Goal: Contribute content: Add original content to the website for others to see

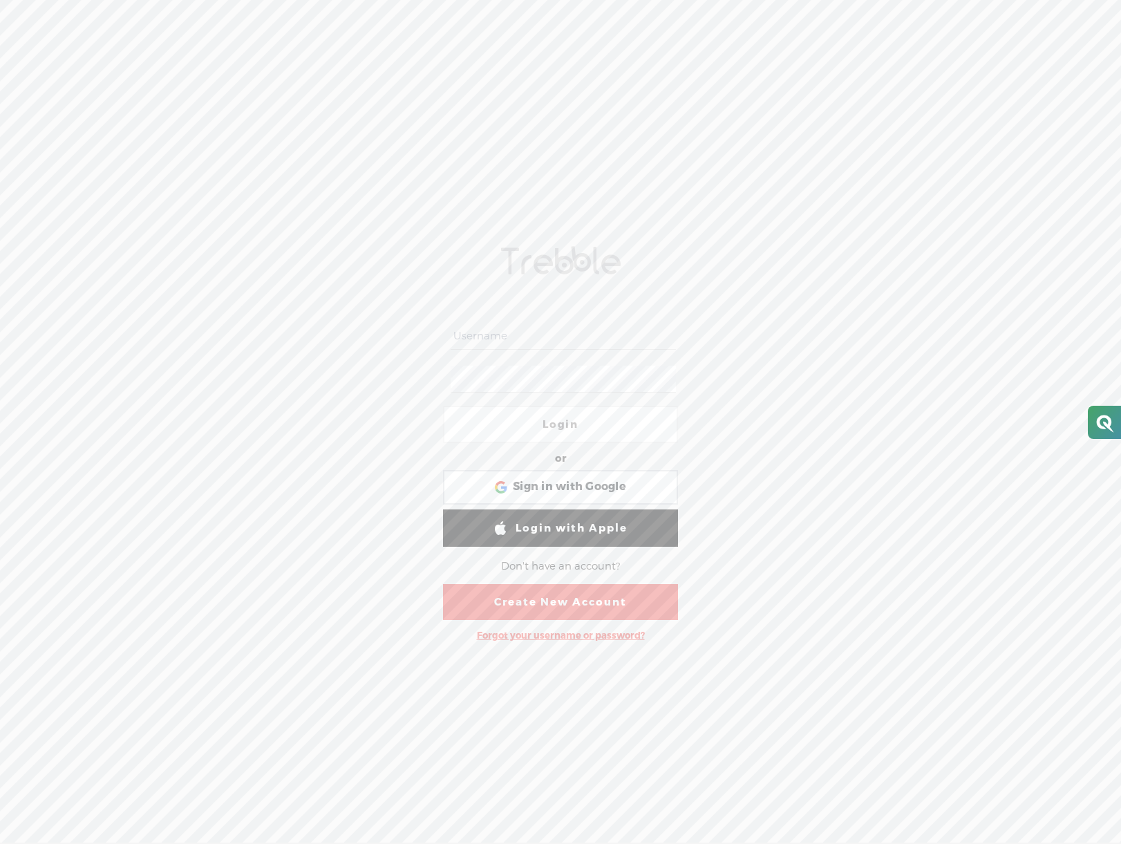
click at [556, 604] on link "Create New Account" at bounding box center [560, 602] width 235 height 36
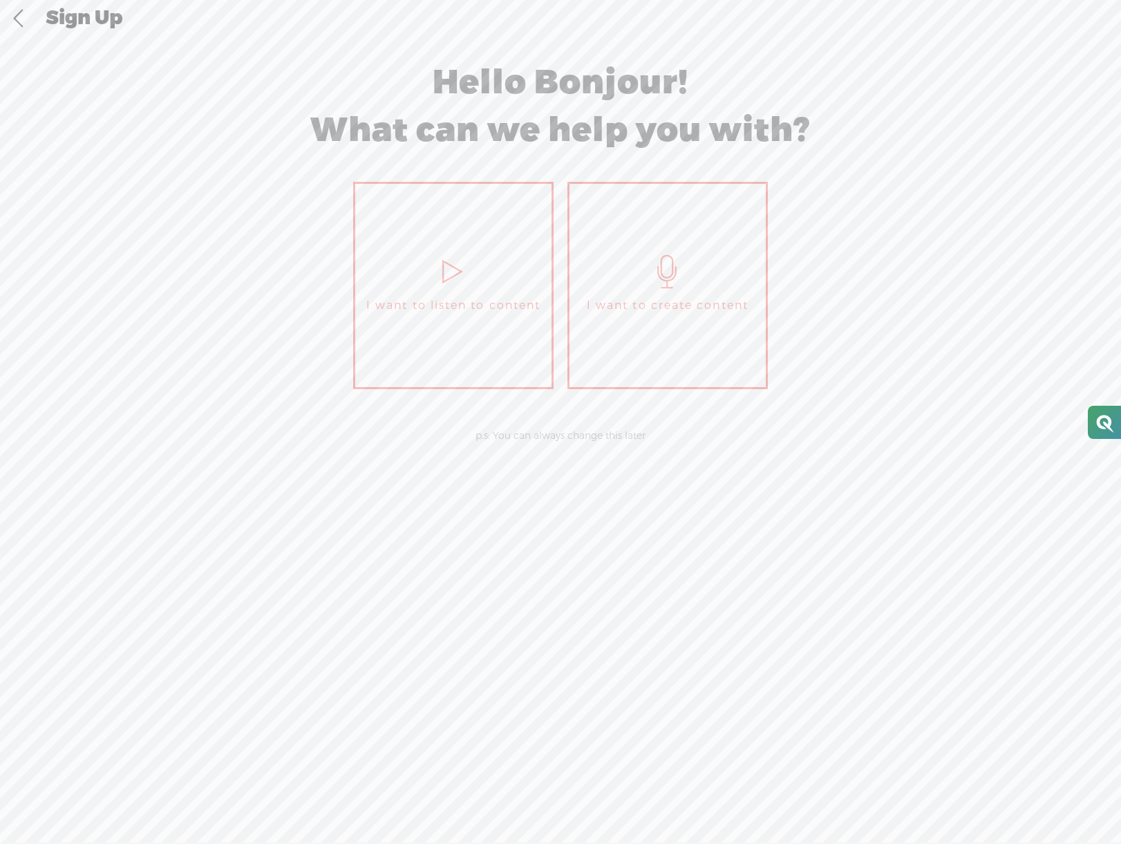
click at [664, 291] on link "I want to create content" at bounding box center [668, 285] width 201 height 207
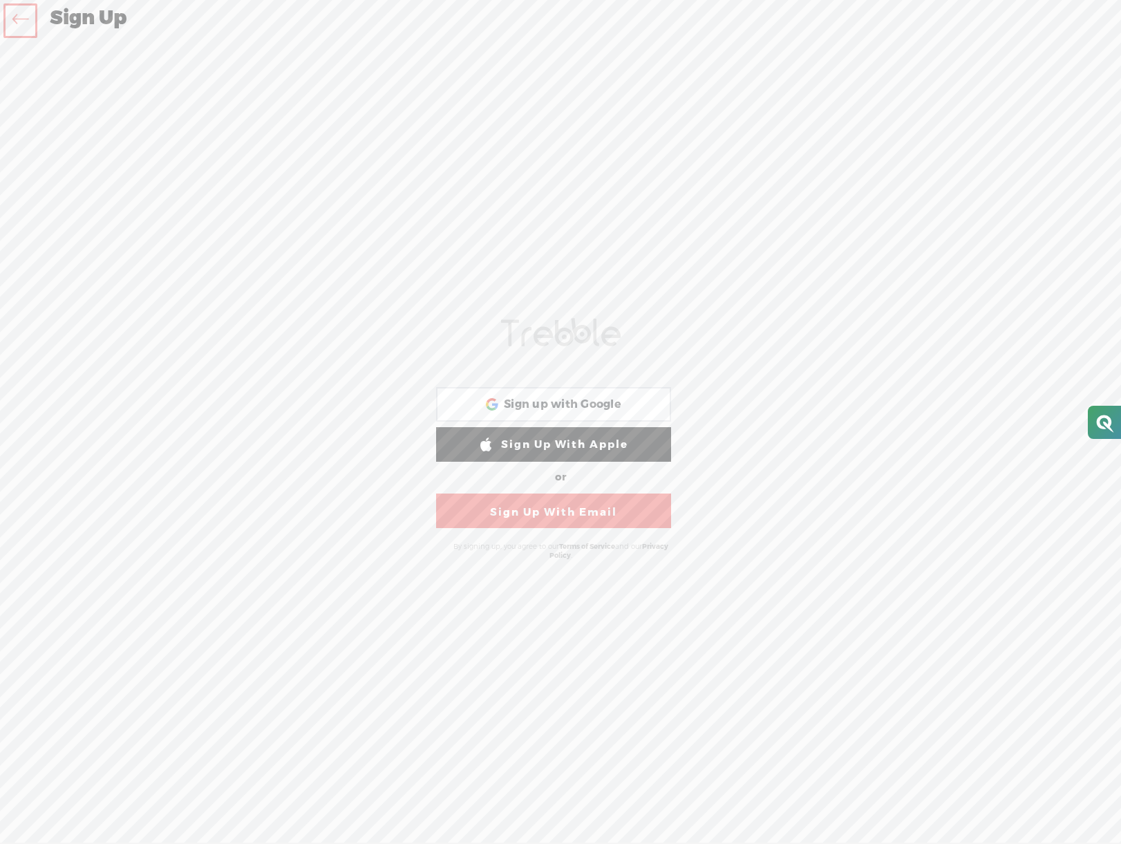
click at [565, 516] on link "Sign Up With Email" at bounding box center [553, 511] width 235 height 35
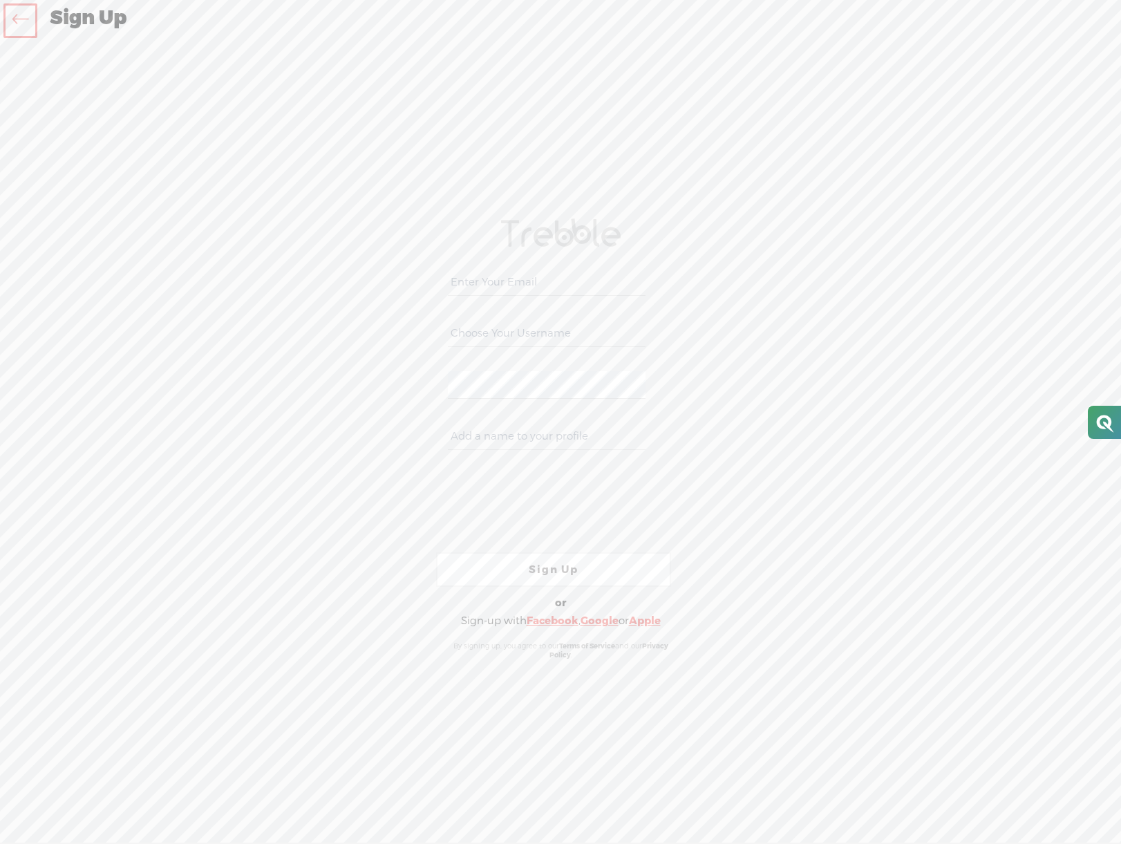
type input "x"
type input "chris@servedaily.com"
type input "liberator988"
click at [503, 284] on input "chris@servedaily.com" at bounding box center [546, 282] width 197 height 27
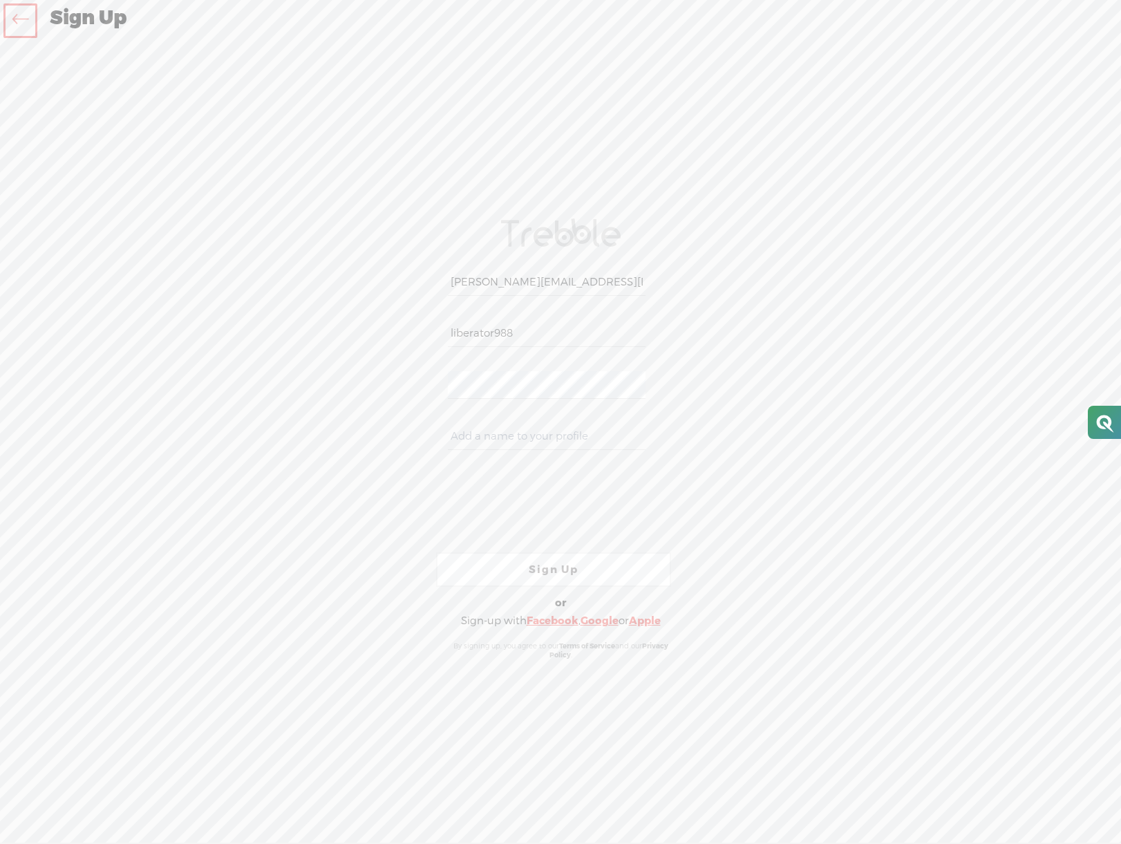
click at [503, 284] on input "chris@servedaily.com" at bounding box center [546, 282] width 197 height 27
paste input "chris@servedaily.com"
type input "chris@servedaily.com"
click at [514, 572] on link "Sign Up" at bounding box center [553, 569] width 235 height 35
click at [512, 429] on input "text" at bounding box center [546, 436] width 197 height 27
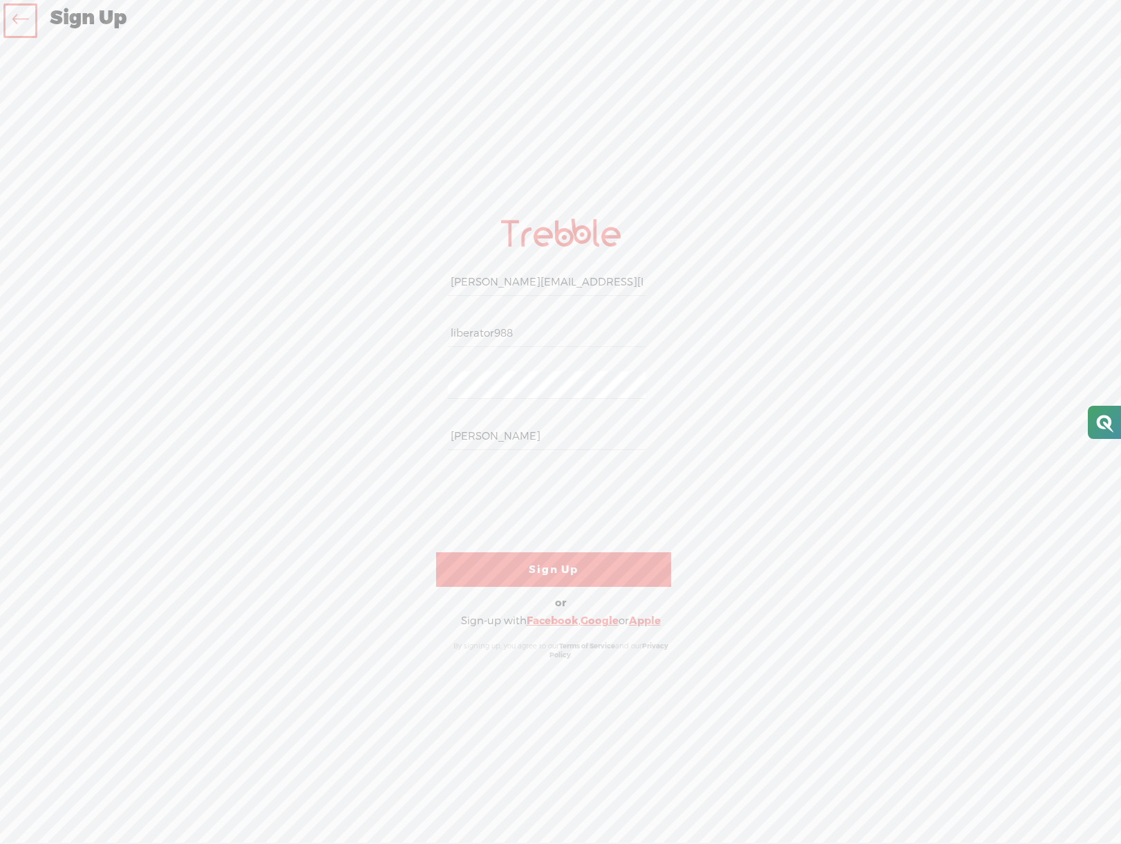
type input "[PERSON_NAME]"
click at [575, 573] on link "Sign Up" at bounding box center [553, 569] width 235 height 35
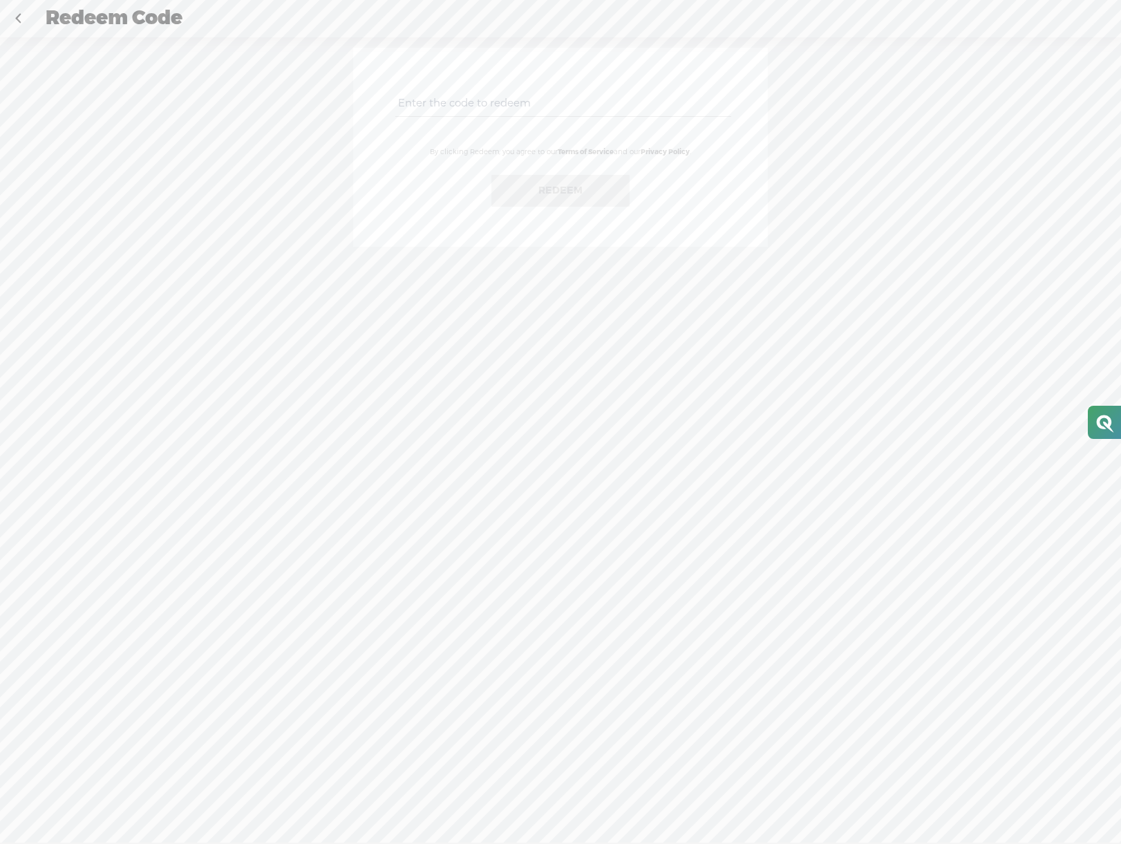
click at [467, 102] on input "text" at bounding box center [562, 103] width 335 height 27
paste input "6BSQ-FUHM-U7VK-2P3P-0823"
type input "6BSQ-FUHM-U7VK-2P3P-0823"
click at [554, 188] on button "Redeem" at bounding box center [561, 191] width 138 height 32
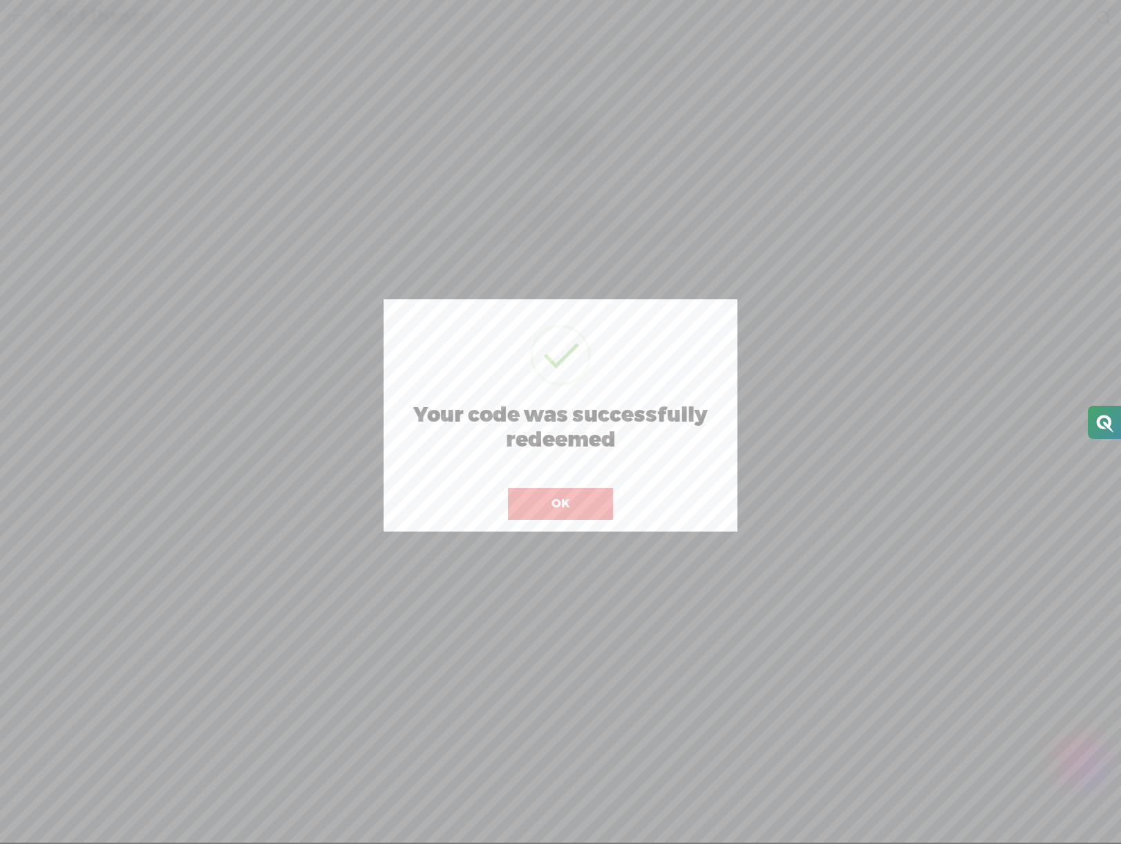
click at [561, 507] on button "OK" at bounding box center [560, 504] width 105 height 32
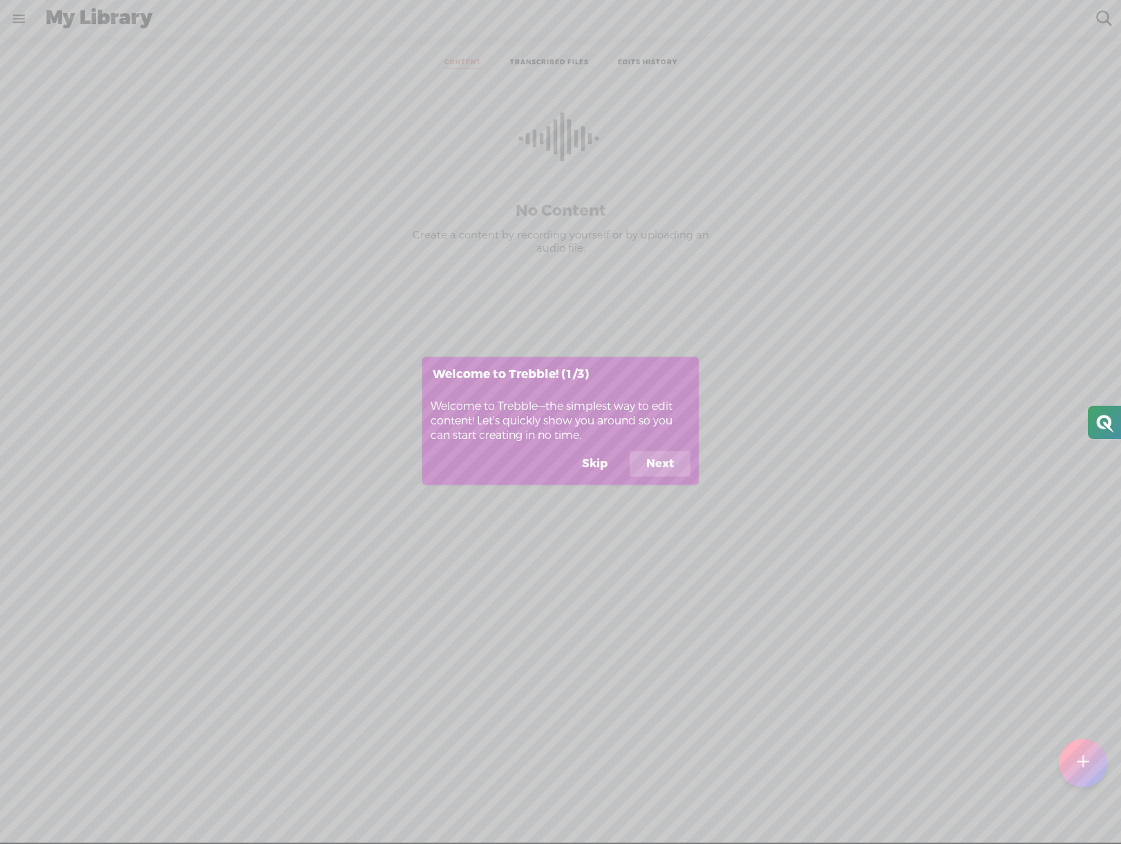
click at [658, 467] on button "Next" at bounding box center [660, 464] width 61 height 26
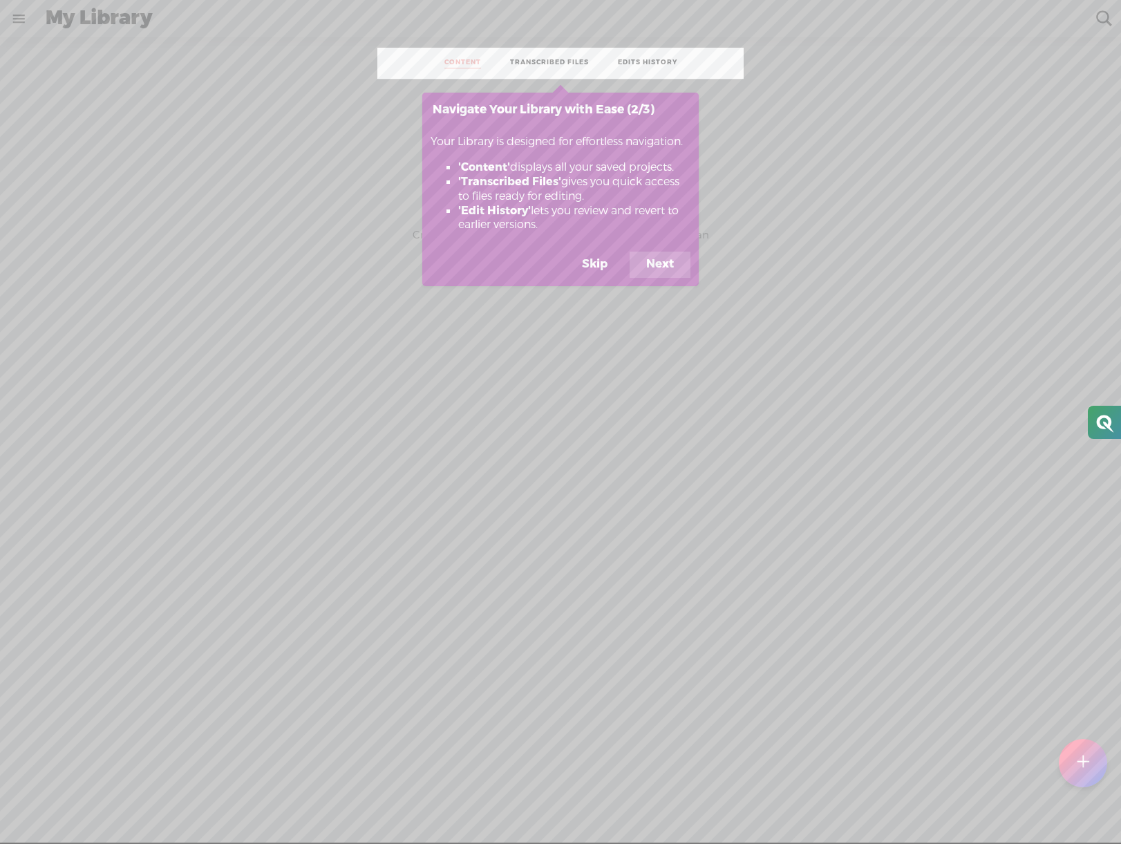
click at [660, 278] on button "Next" at bounding box center [660, 265] width 61 height 26
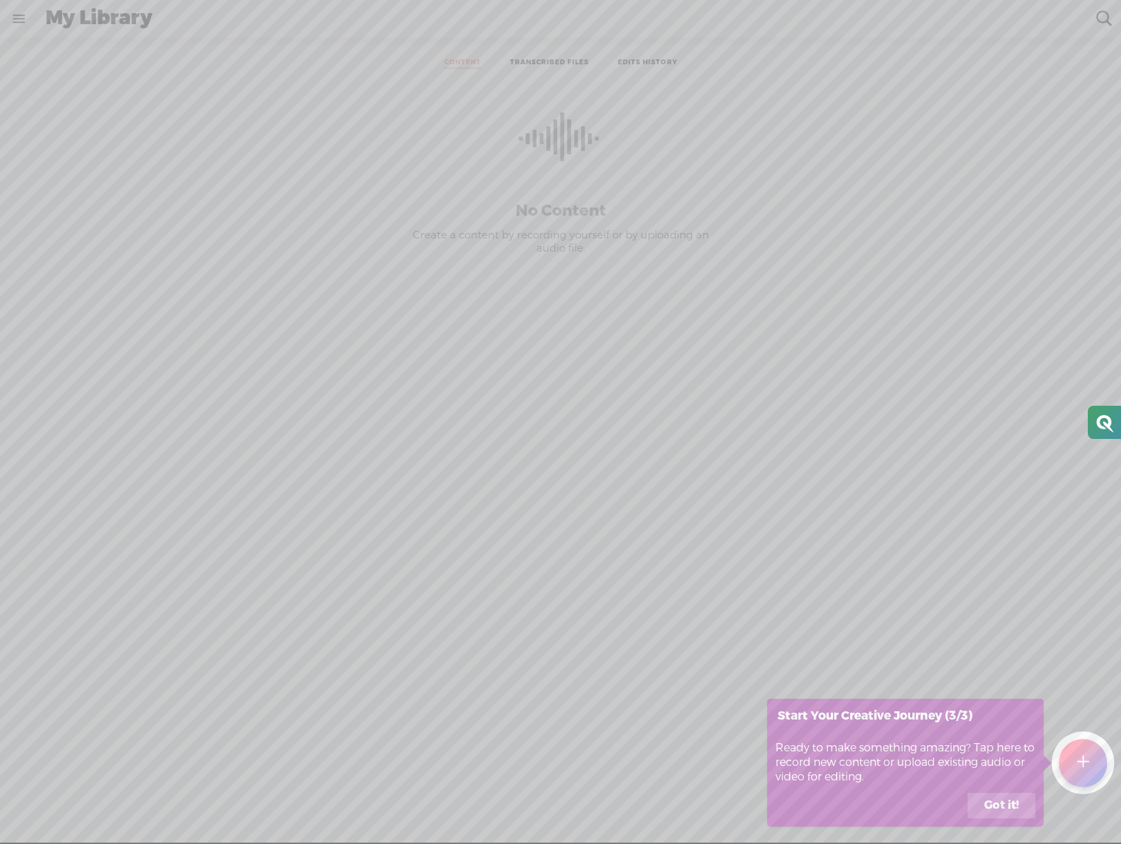
click at [1016, 805] on button "Got it!" at bounding box center [1002, 806] width 68 height 26
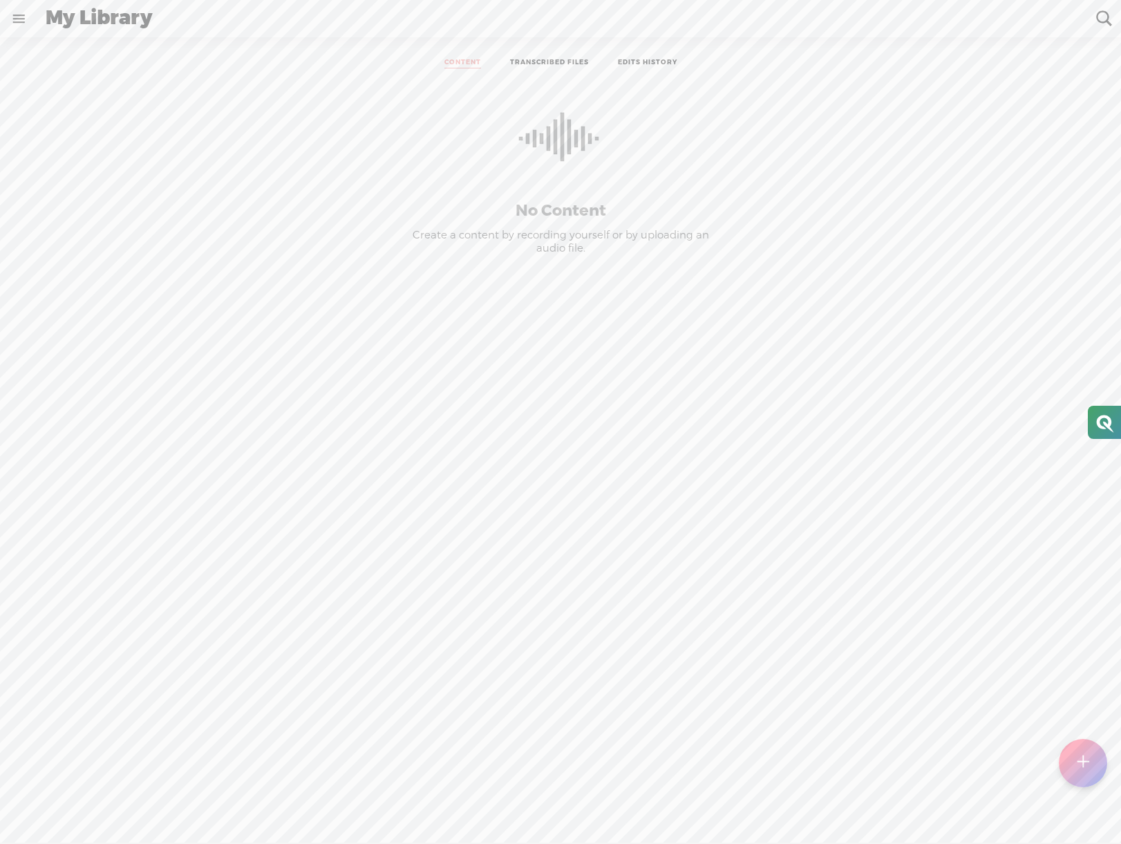
click at [1088, 761] on t at bounding box center [1083, 763] width 12 height 30
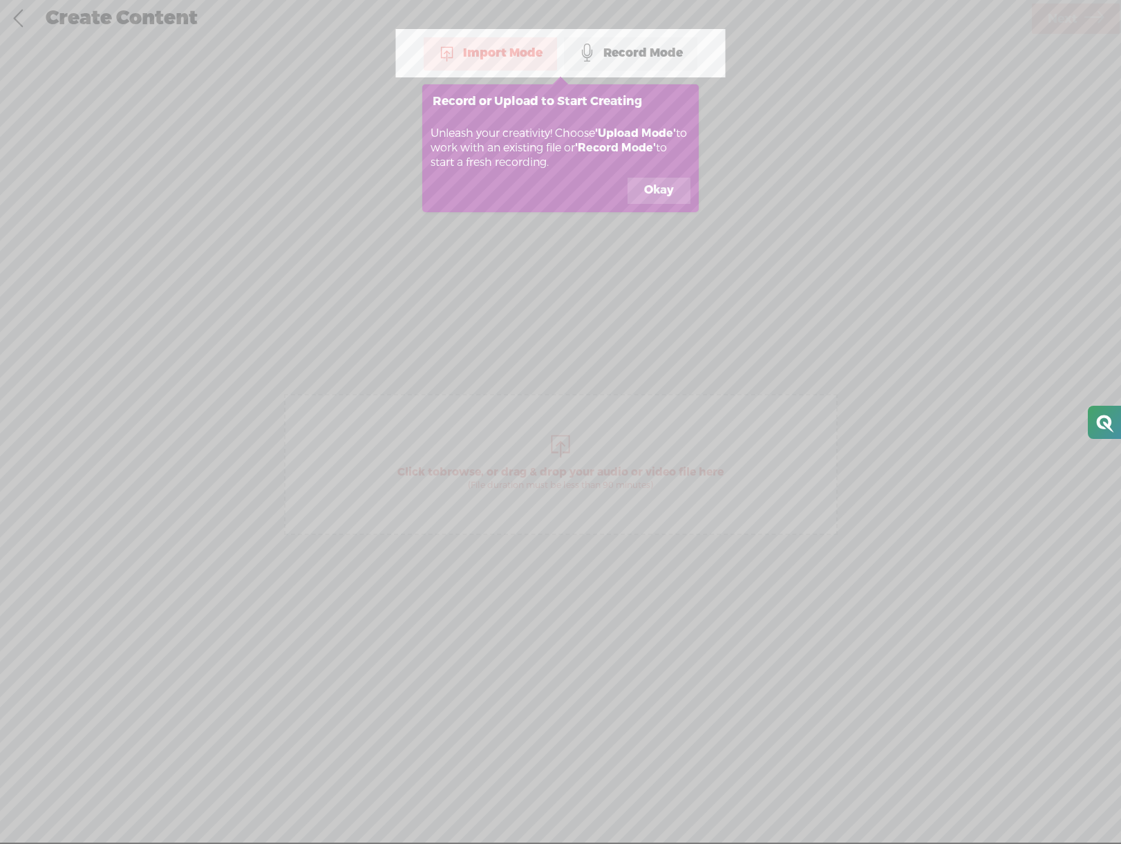
click at [649, 186] on button "Okay" at bounding box center [659, 191] width 63 height 26
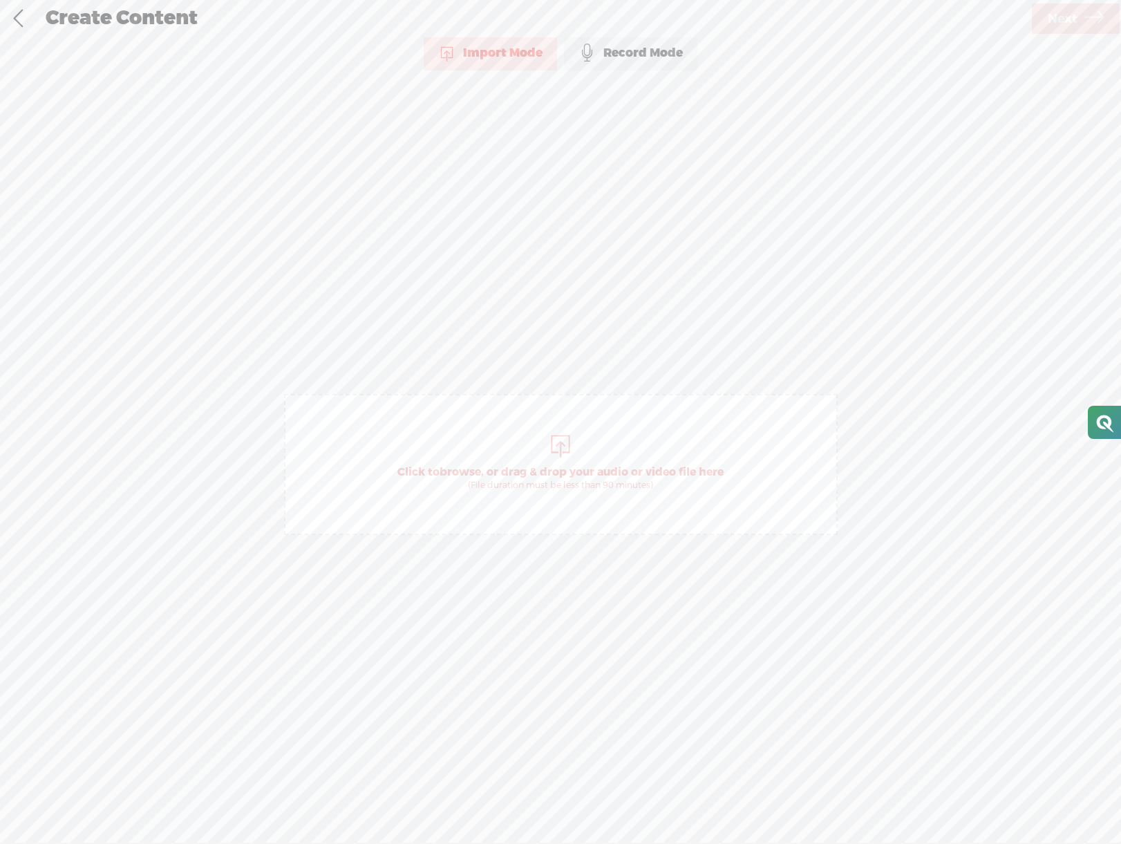
click at [478, 57] on div "Import Mode" at bounding box center [490, 53] width 133 height 35
click at [478, 54] on div "Import Mode" at bounding box center [490, 53] width 133 height 35
click at [546, 427] on span "Click to browse , or drag & drop your audio or video file here (File duration m…" at bounding box center [561, 464] width 554 height 141
click at [1057, 21] on span "Next" at bounding box center [1063, 18] width 30 height 35
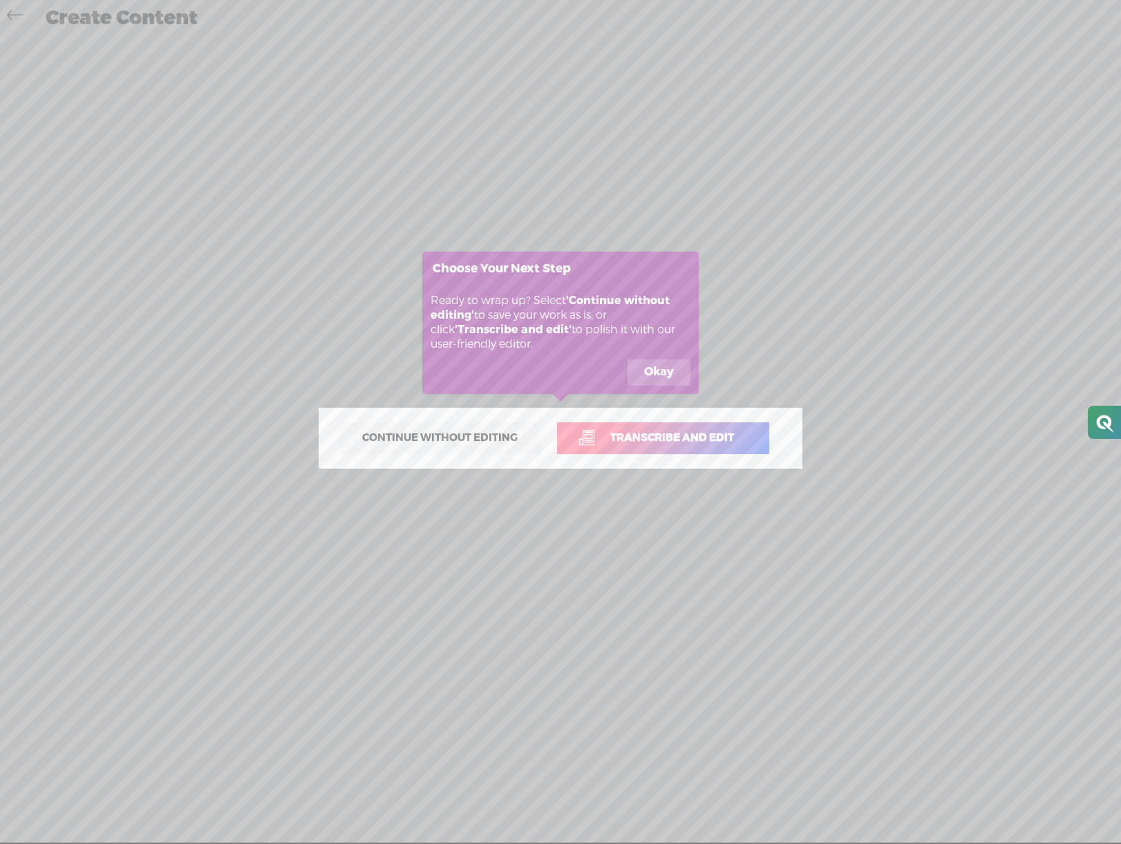
click at [612, 433] on span "Transcribe and edit" at bounding box center [672, 438] width 153 height 16
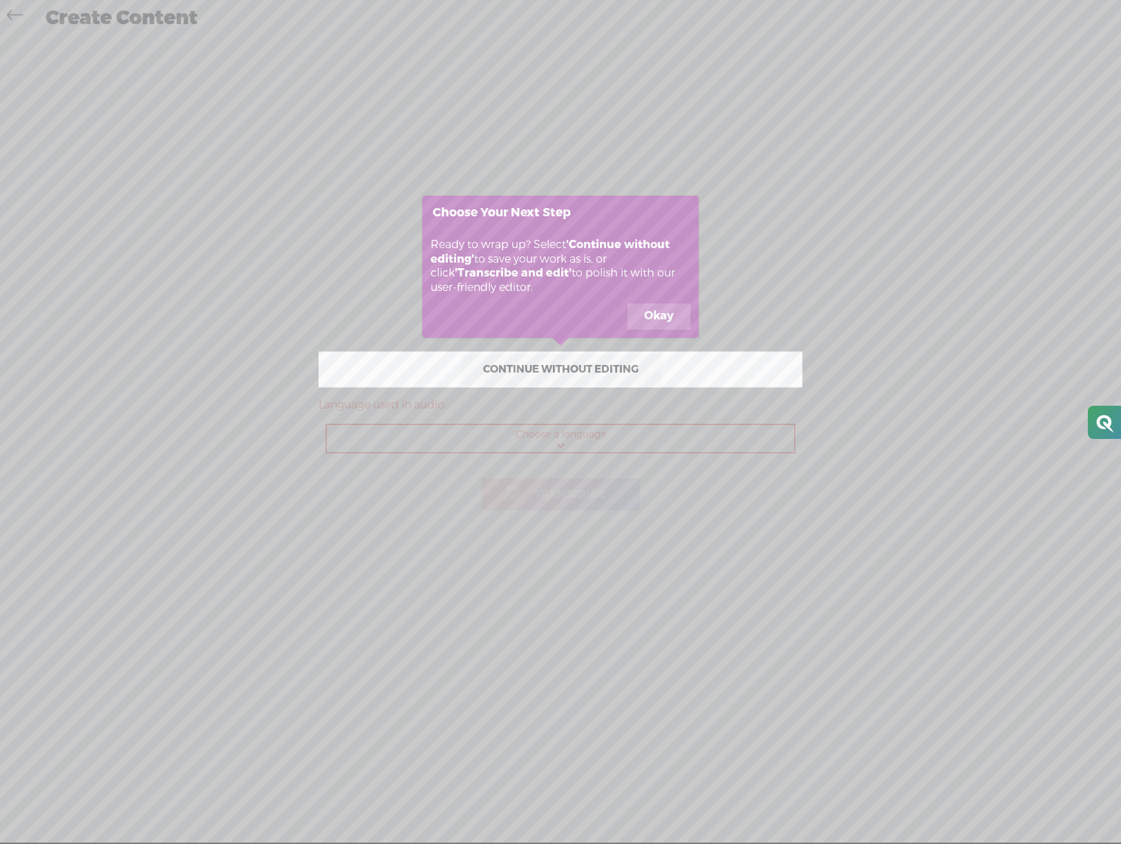
click at [658, 316] on button "Okay" at bounding box center [659, 317] width 63 height 26
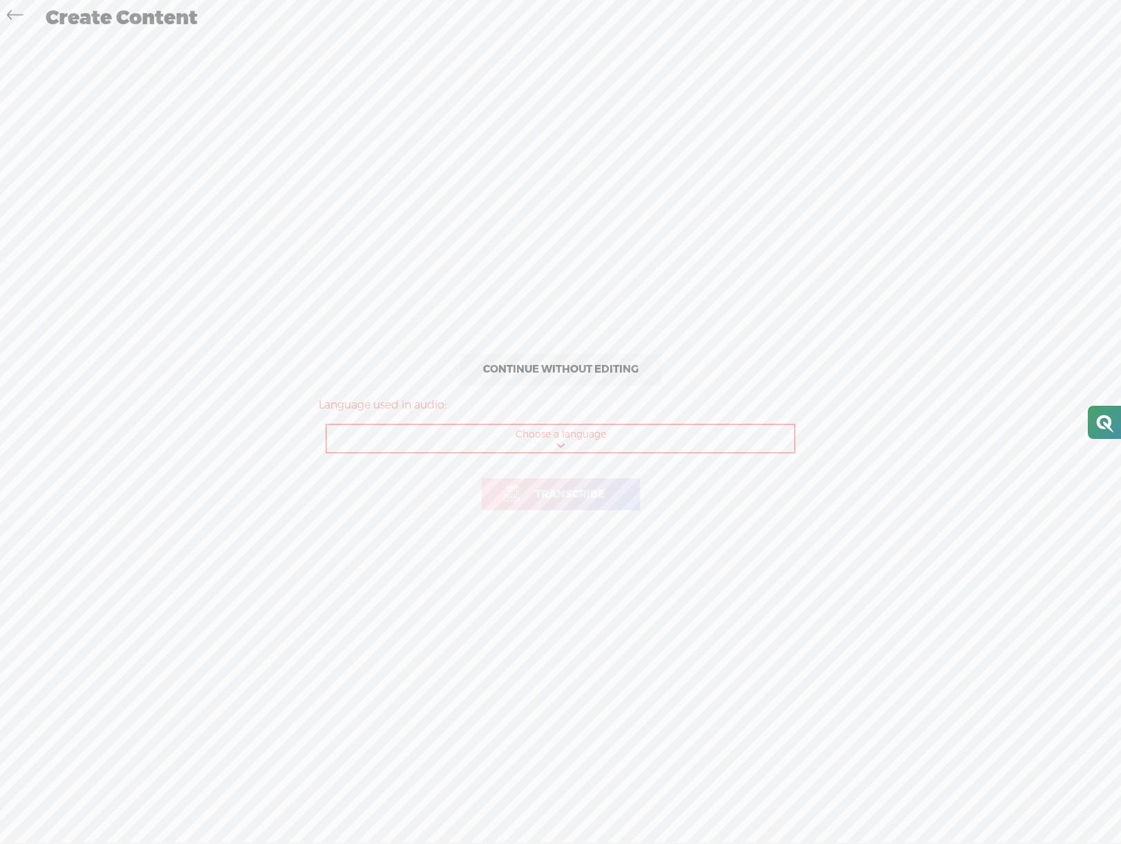
click at [534, 442] on select "Choose a language Afrikaans Albanian Amharic Arabic, Gulf Arabic, Modern Standa…" at bounding box center [561, 439] width 469 height 28
select select "en-US"
click at [541, 488] on span "Transcribe" at bounding box center [570, 495] width 99 height 16
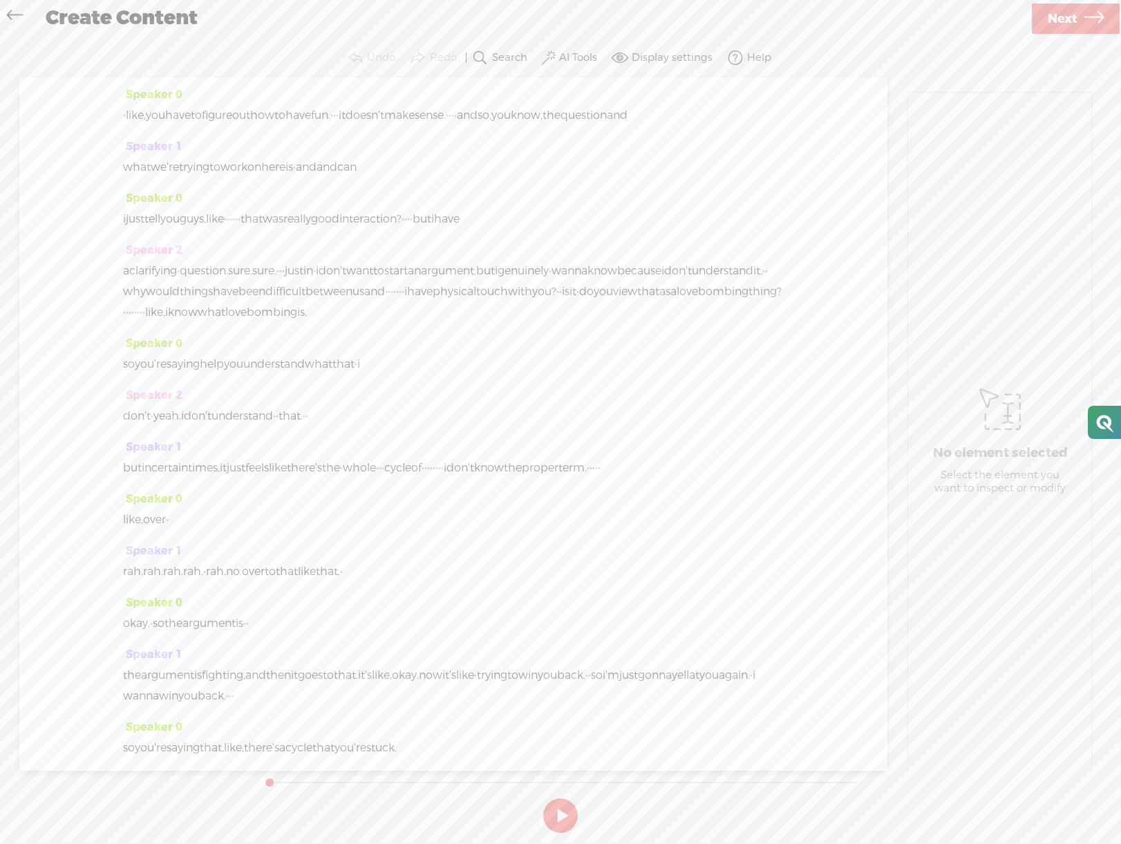
scroll to position [1, 0]
click at [565, 826] on button at bounding box center [560, 816] width 35 height 35
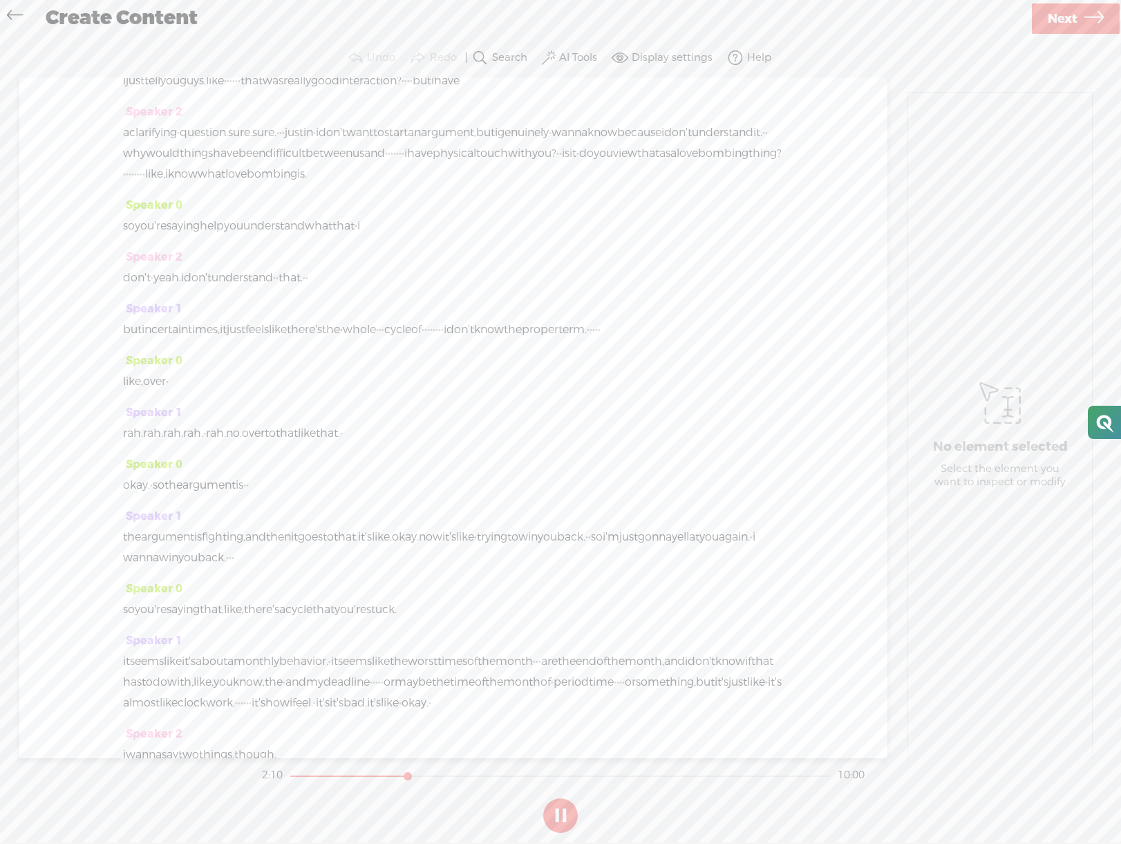
scroll to position [0, 0]
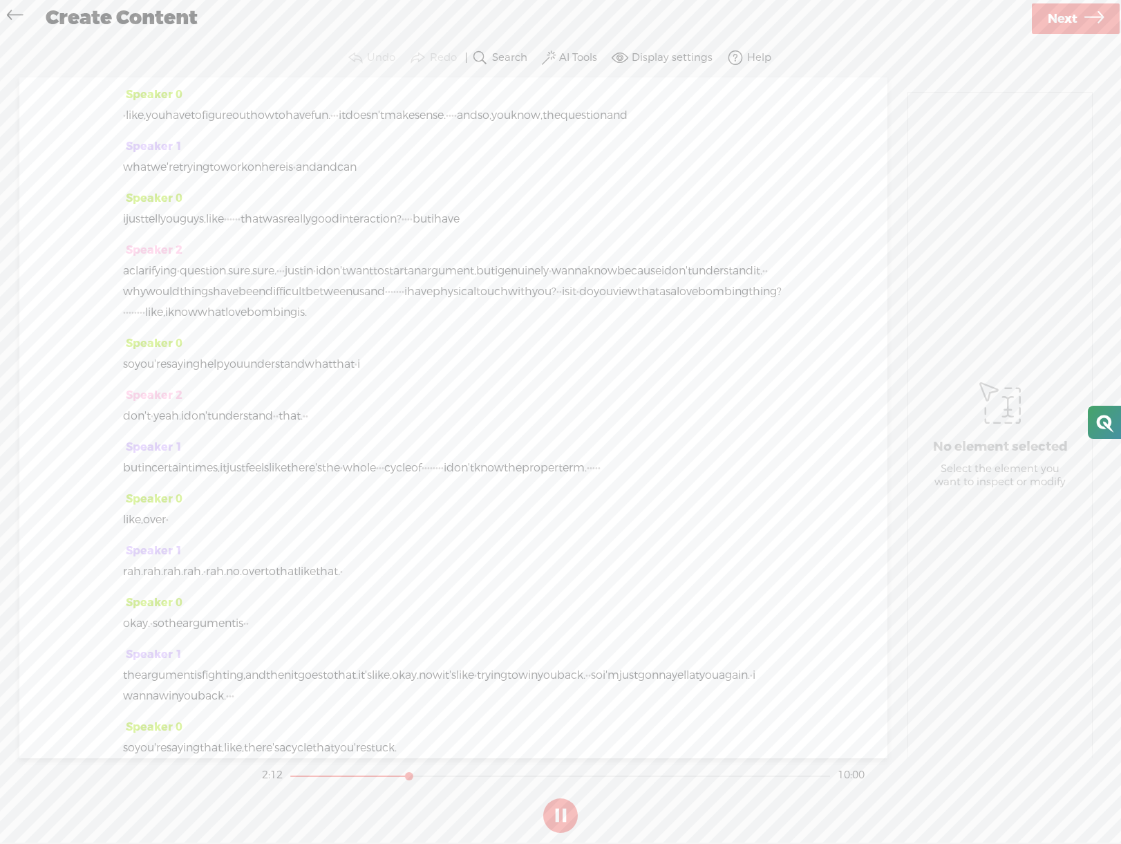
click at [571, 62] on label "AI Tools" at bounding box center [578, 58] width 38 height 14
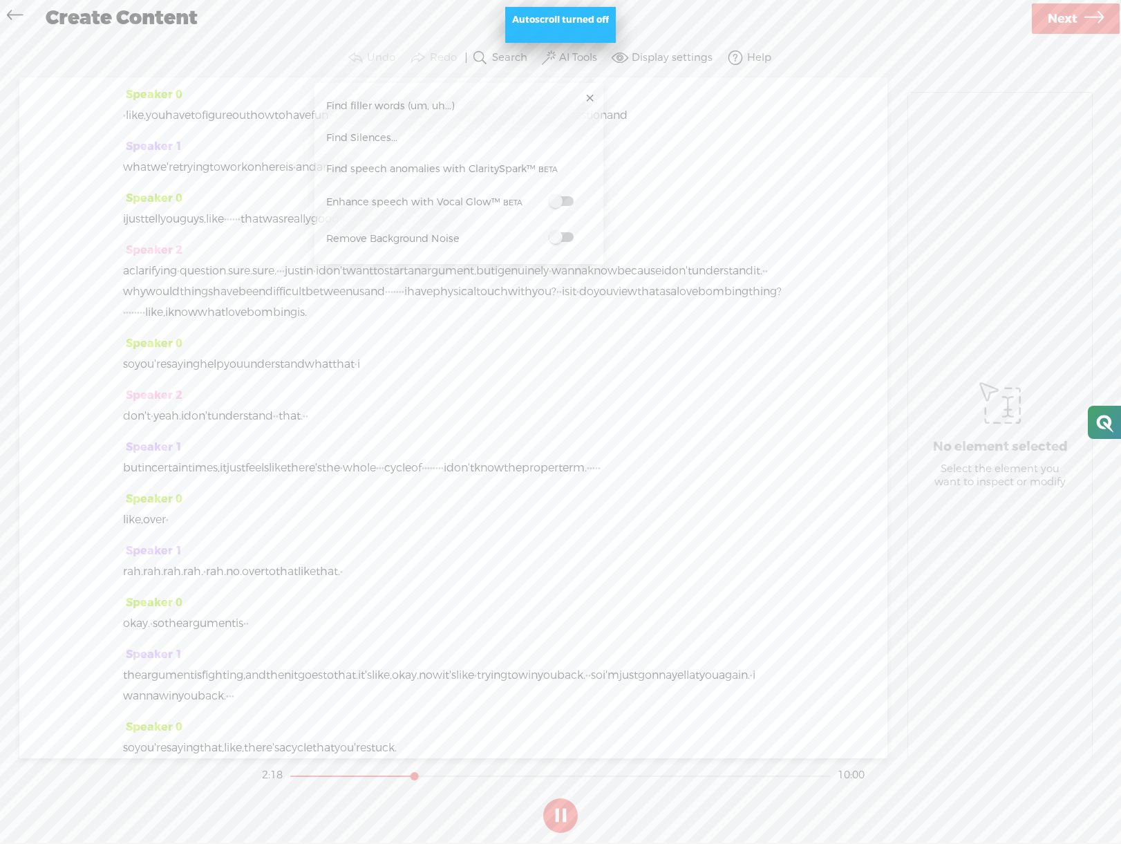
click at [560, 200] on span at bounding box center [561, 201] width 25 height 10
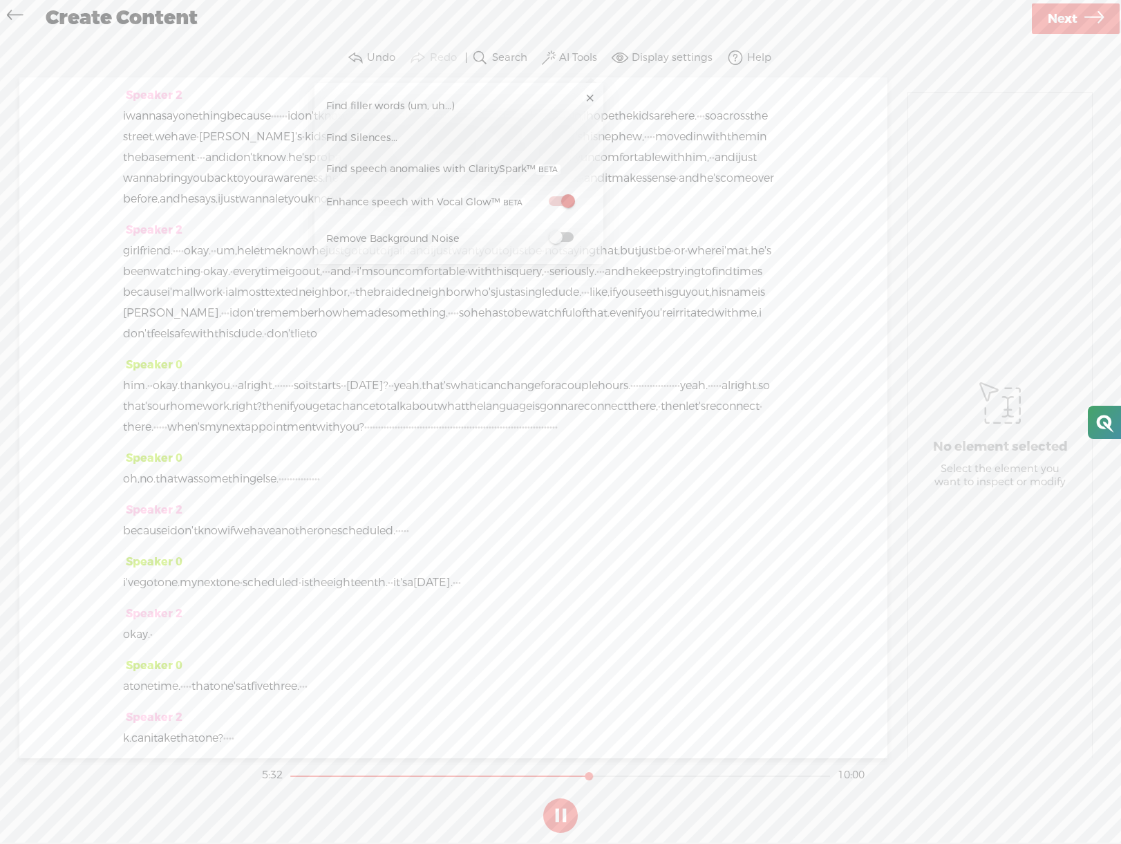
scroll to position [2619, 0]
click at [567, 201] on span at bounding box center [561, 201] width 25 height 10
click at [553, 239] on span at bounding box center [561, 237] width 25 height 10
click at [476, 176] on span "Find speech anomalies with ClaritySpark™" at bounding box center [443, 169] width 244 height 32
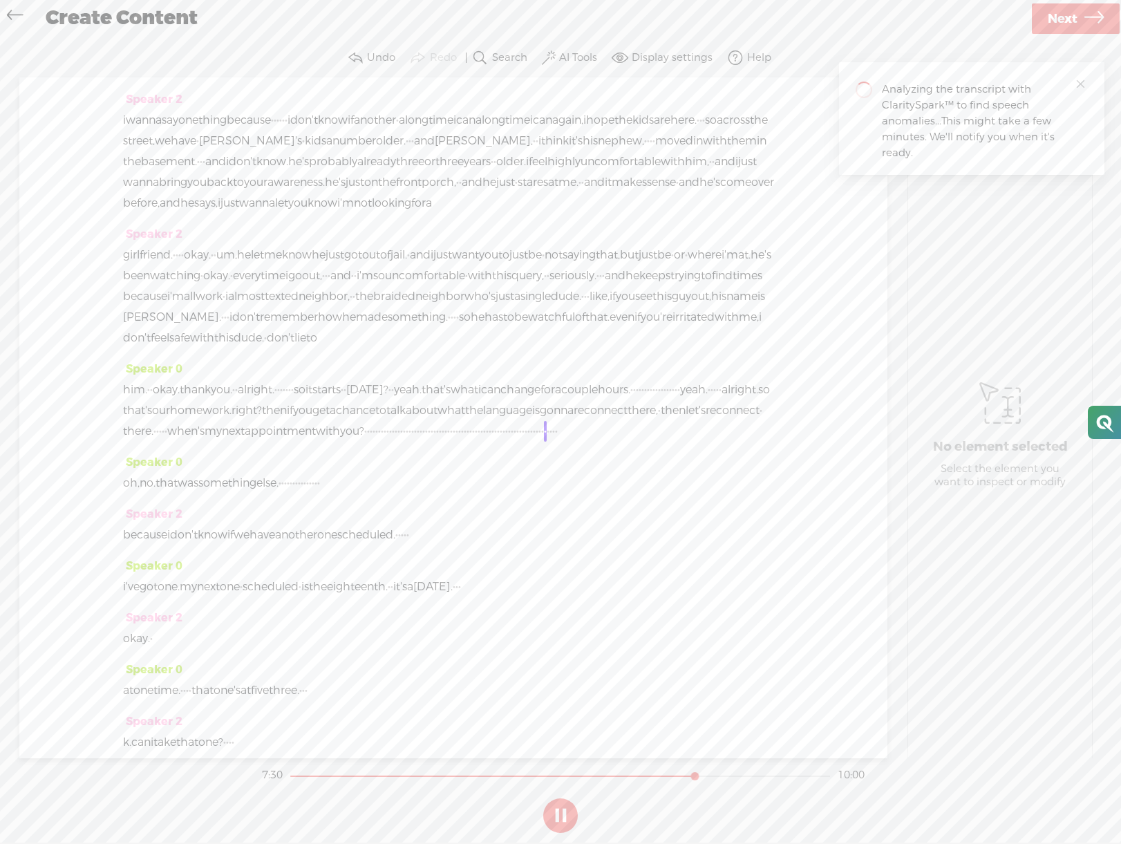
click at [658, 64] on label "Display settings" at bounding box center [672, 58] width 81 height 14
click at [678, 214] on span at bounding box center [683, 214] width 25 height 10
click at [660, 205] on input "checkbox" at bounding box center [660, 205] width 0 height 0
click at [680, 322] on span at bounding box center [683, 320] width 25 height 10
click at [660, 311] on input "checkbox" at bounding box center [660, 311] width 0 height 0
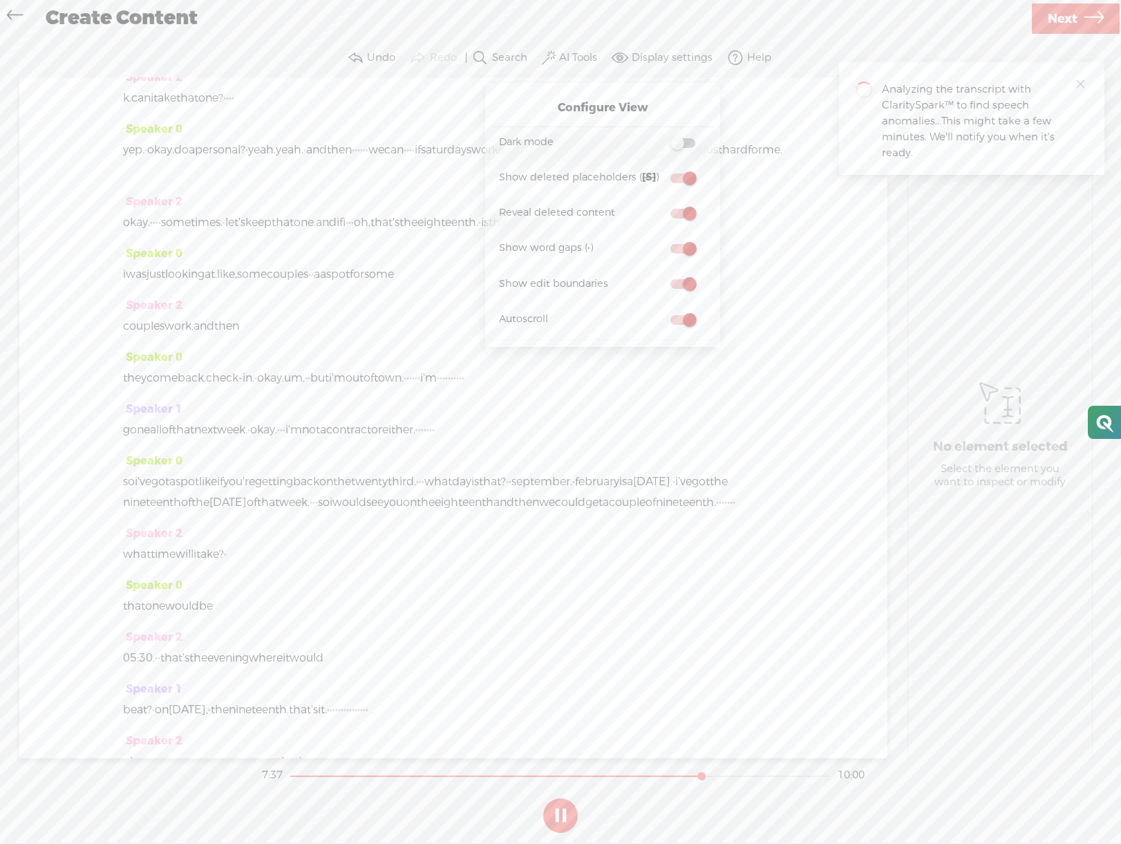
scroll to position [3336, 0]
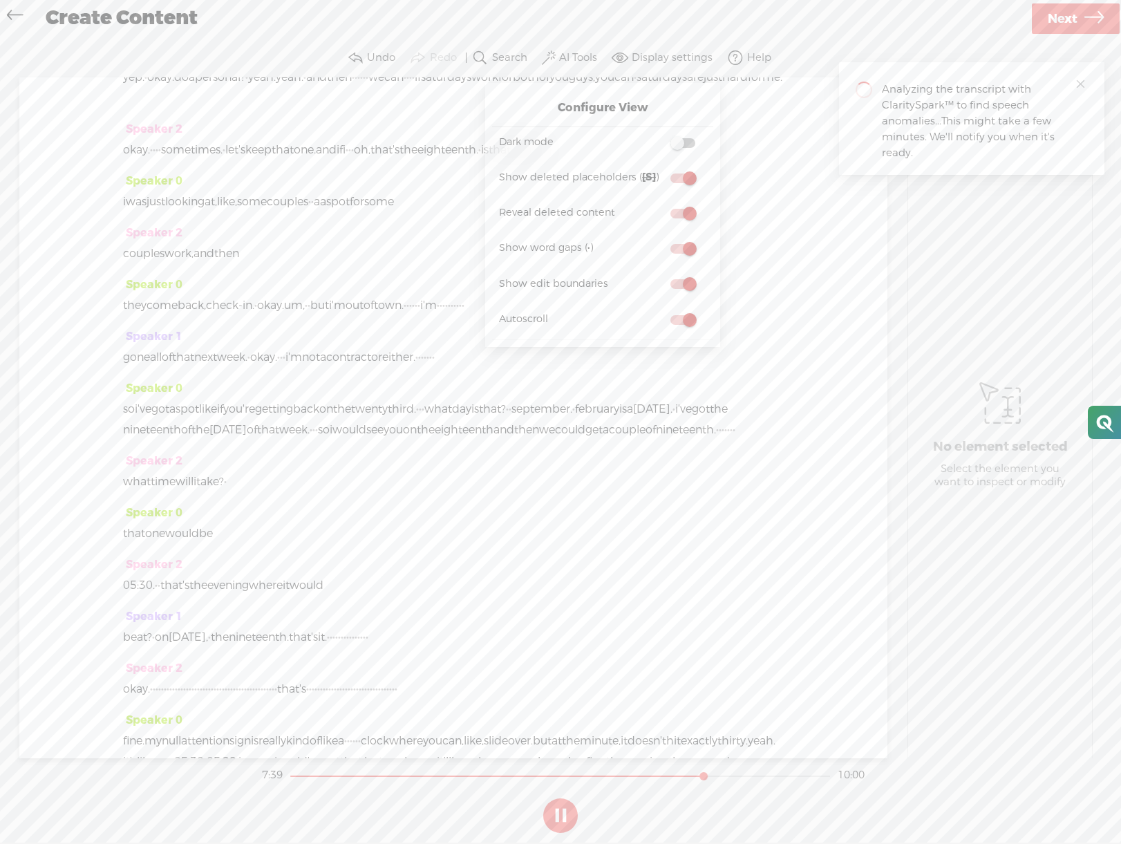
click at [675, 147] on span at bounding box center [683, 143] width 25 height 10
click at [660, 134] on input "checkbox" at bounding box center [660, 134] width 0 height 0
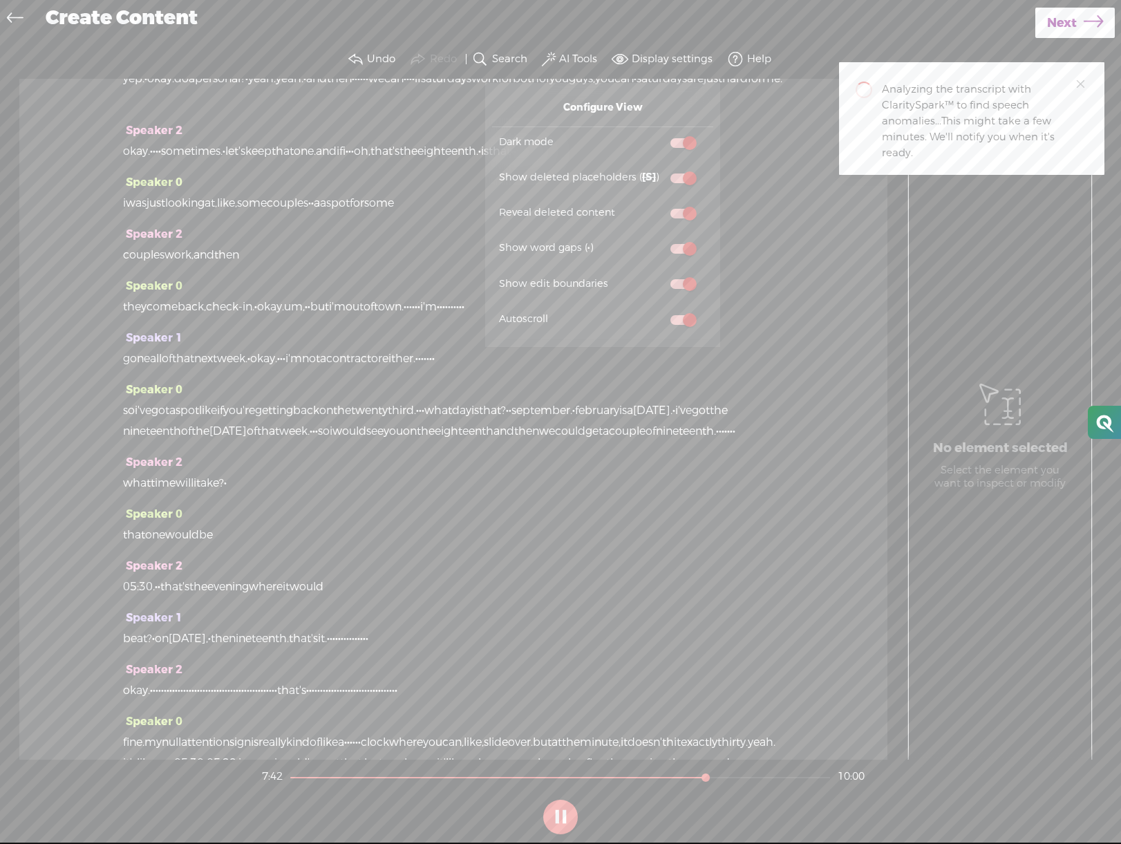
click at [786, 236] on div "Speaker 0 · like, you have to figure out how to have fun. · · · it doesn't make…" at bounding box center [453, 419] width 868 height 681
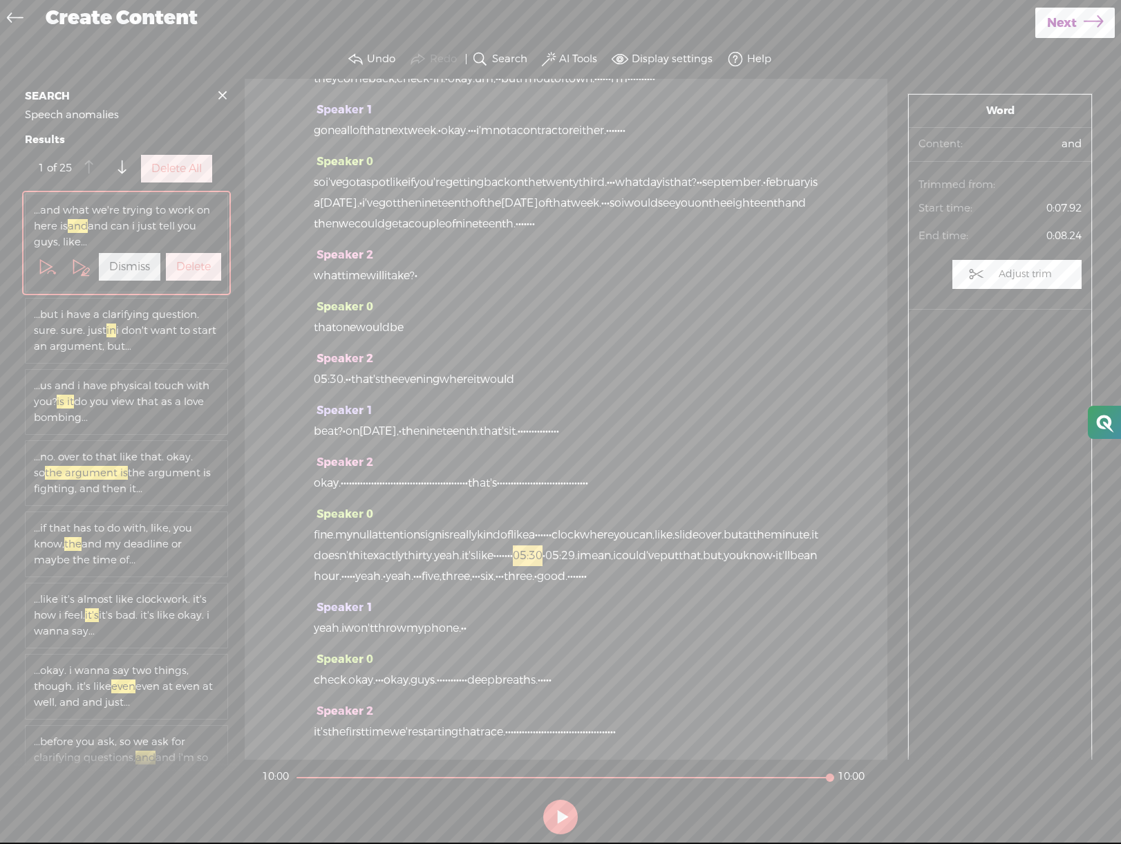
scroll to position [4498, 0]
click at [365, 722] on span "first" at bounding box center [355, 732] width 19 height 21
click at [412, 678] on span "Play" at bounding box center [418, 678] width 23 height 14
click at [317, 525] on span "fine." at bounding box center [324, 535] width 21 height 21
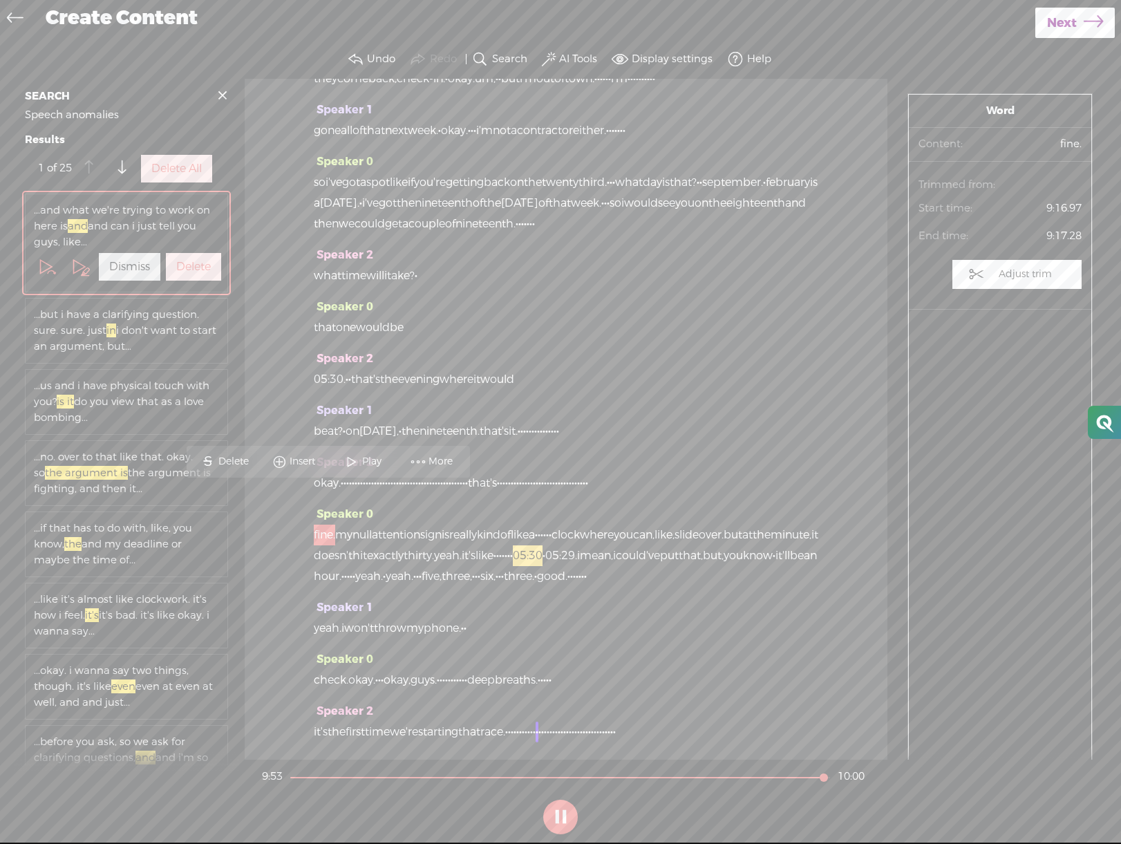
click at [360, 469] on span at bounding box center [352, 461] width 21 height 25
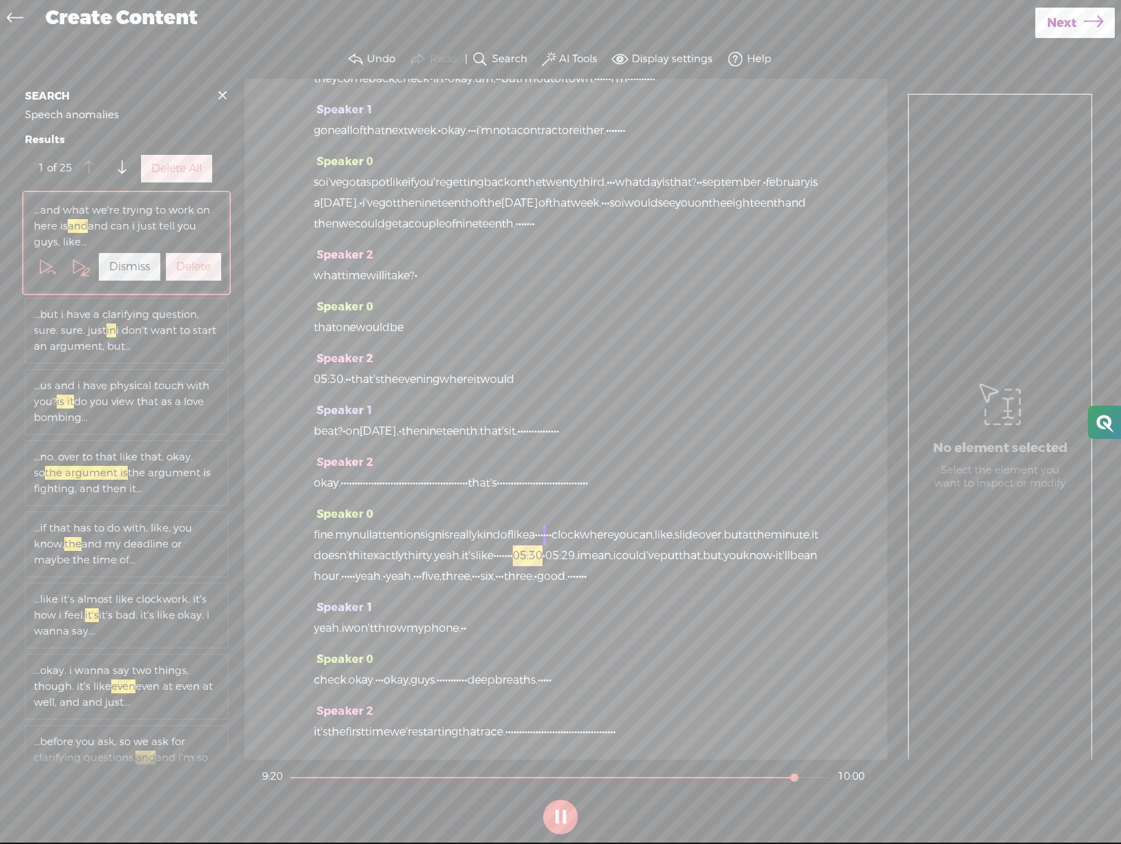
click at [315, 473] on span "okay." at bounding box center [327, 483] width 27 height 21
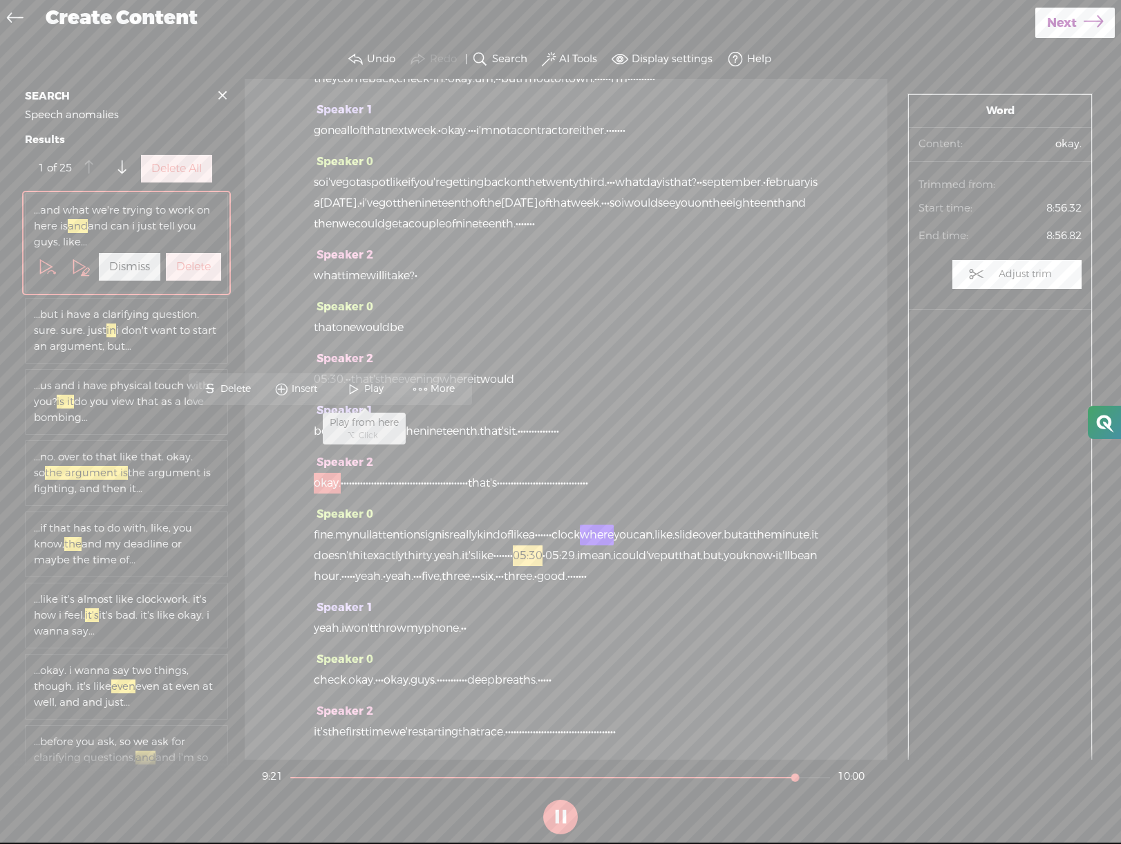
click at [365, 391] on span "Play" at bounding box center [375, 389] width 23 height 14
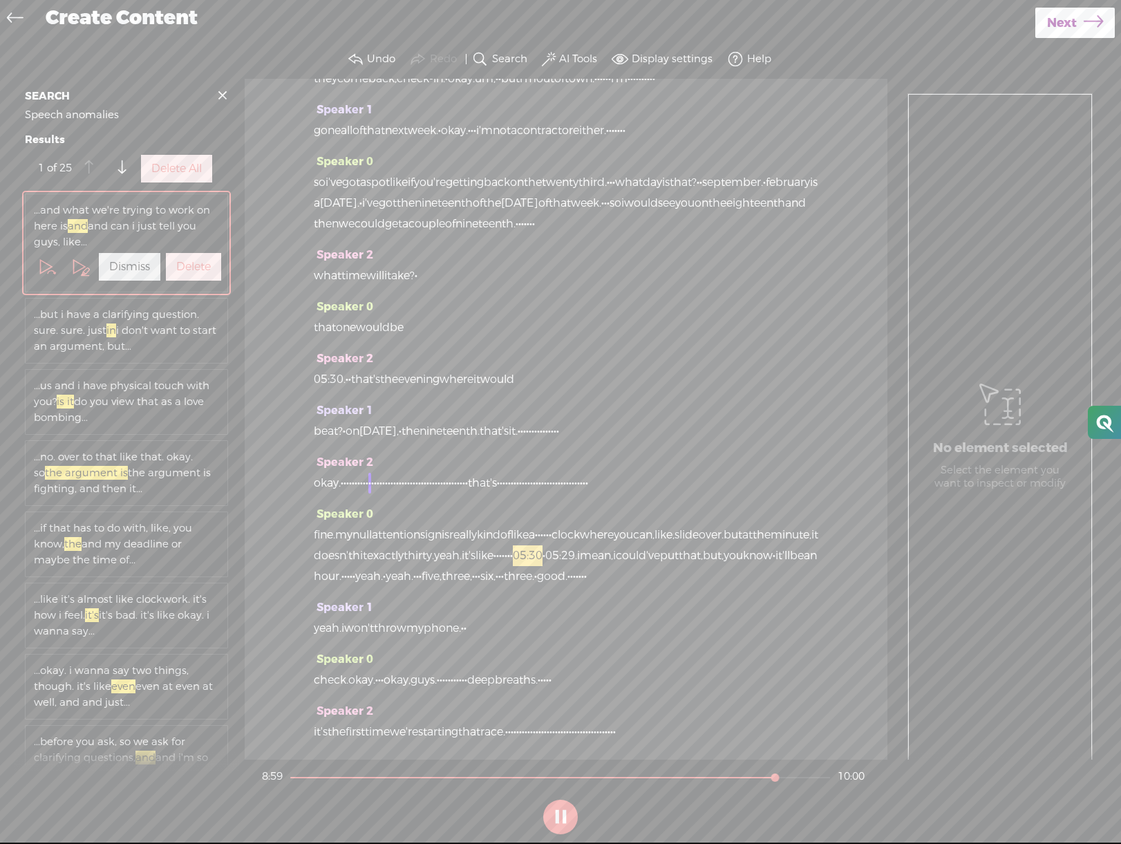
click at [317, 421] on span "be" at bounding box center [321, 431] width 14 height 21
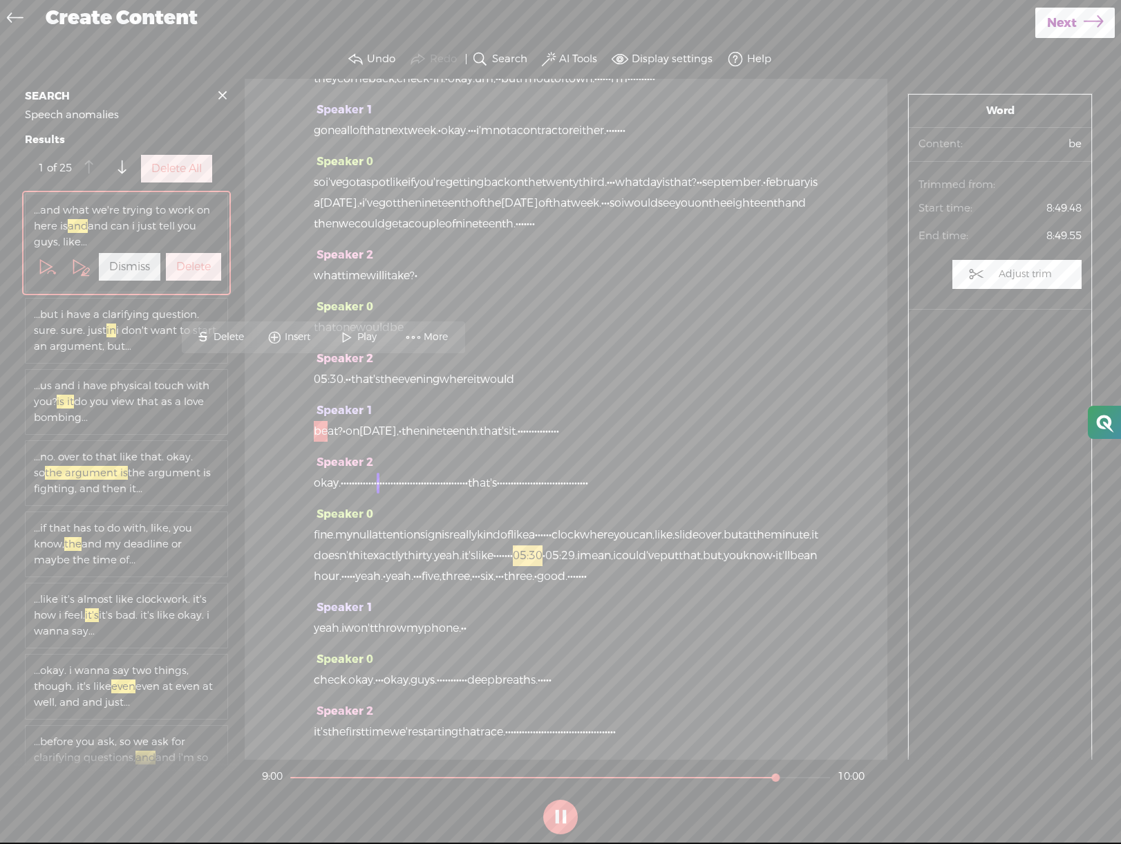
click at [368, 342] on span "Play" at bounding box center [368, 337] width 23 height 14
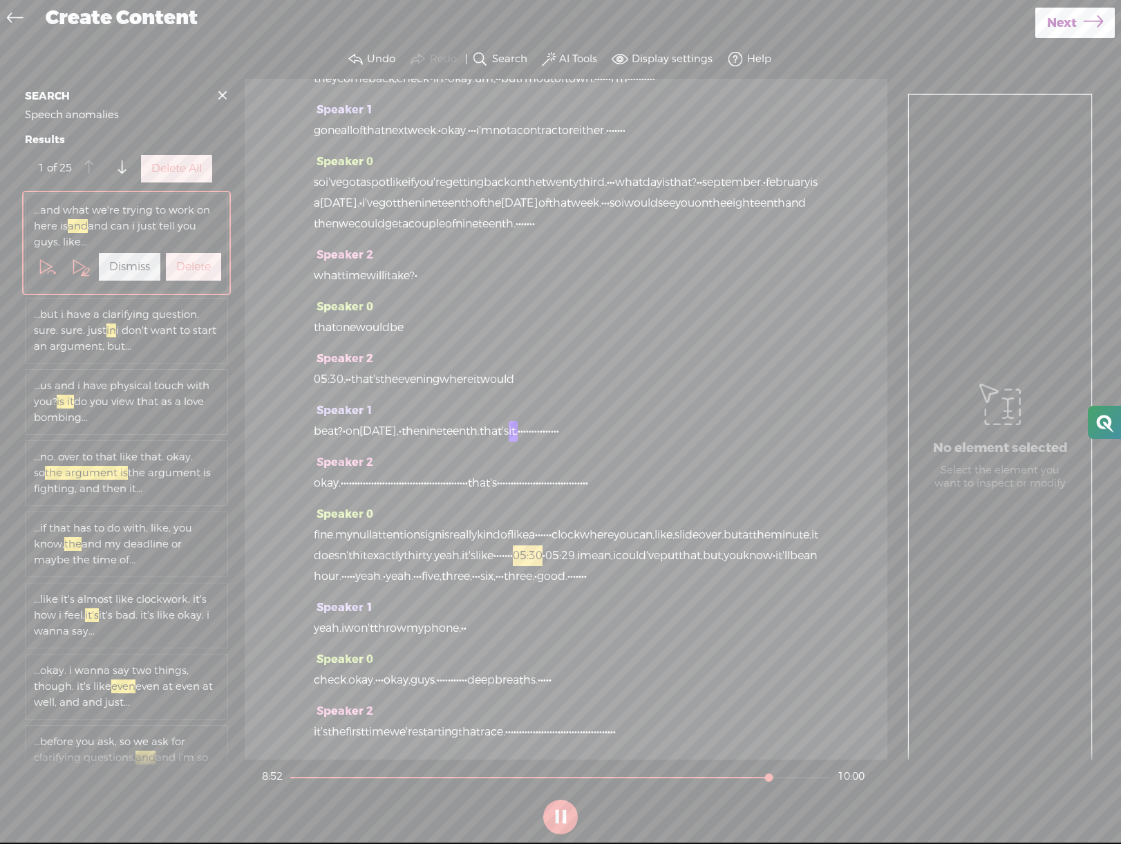
scroll to position [3938, 0]
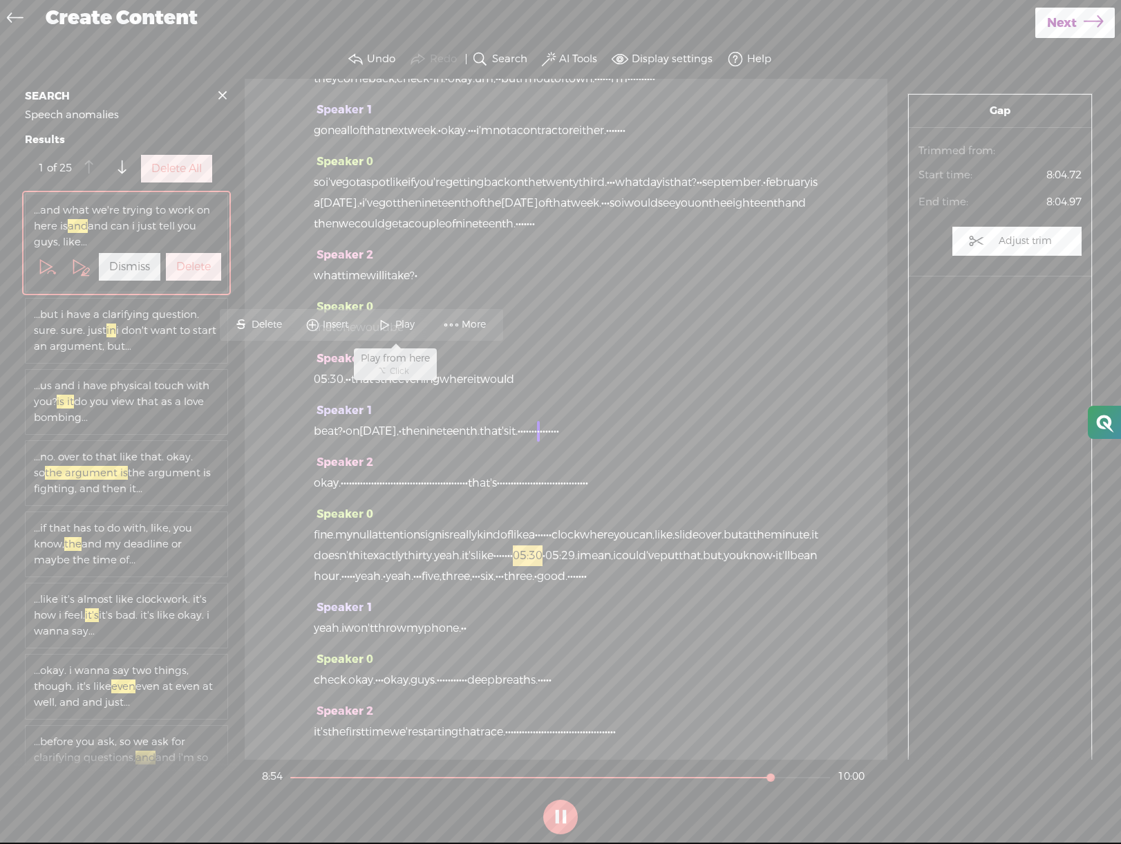
click at [398, 326] on span "Play" at bounding box center [406, 325] width 23 height 14
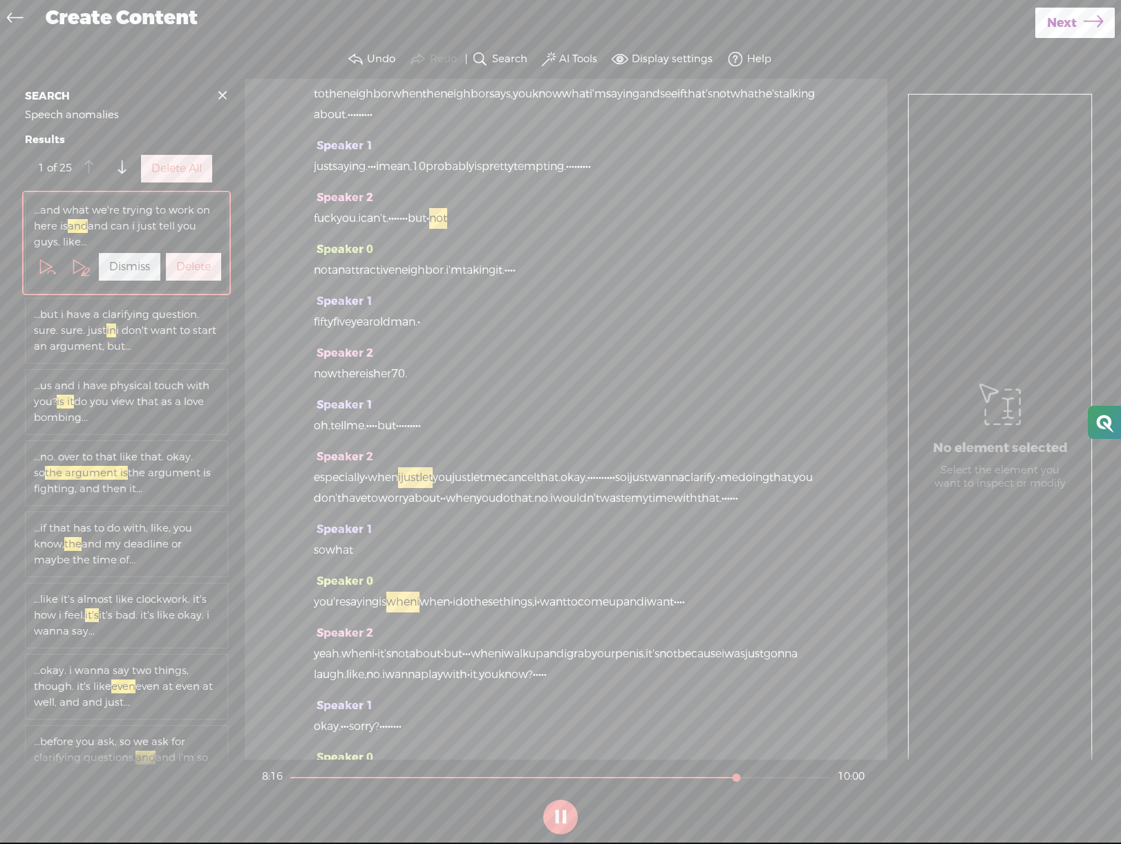
scroll to position [1603, 0]
click at [319, 18] on span "partners," at bounding box center [337, 7] width 46 height 21
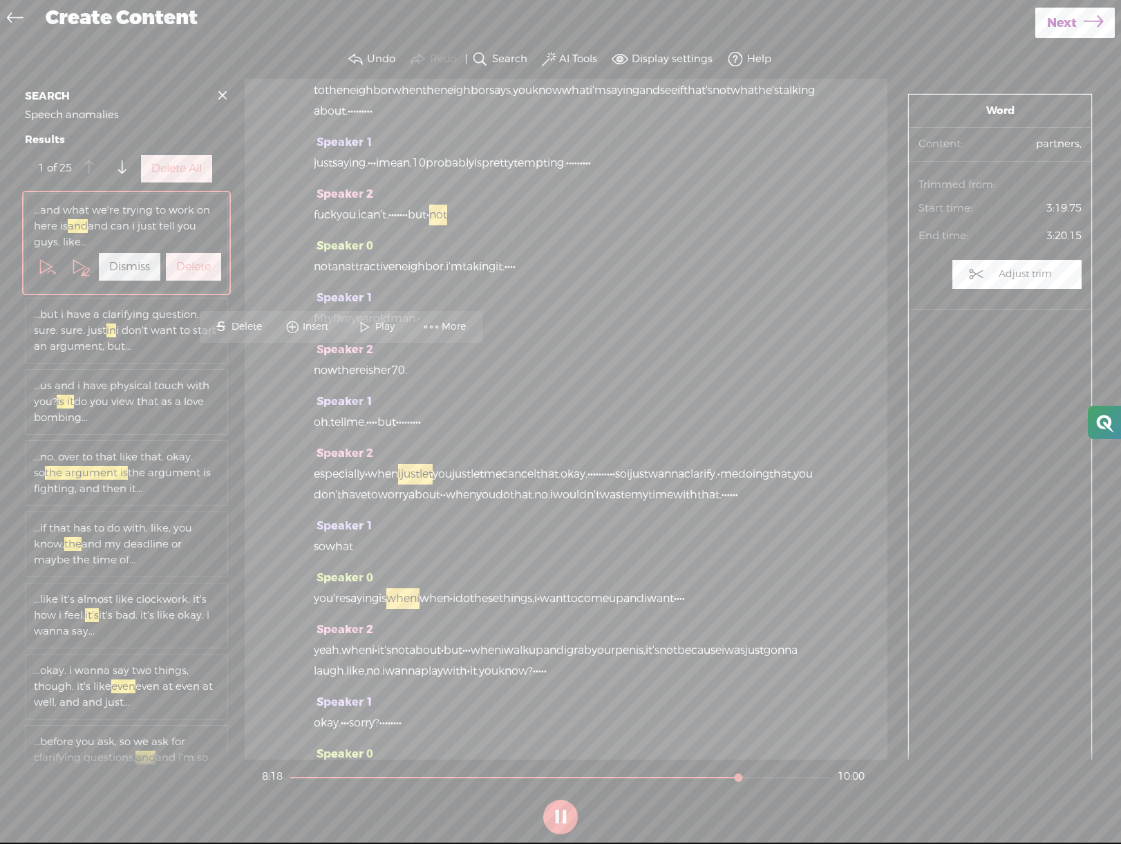
click at [370, 321] on span at bounding box center [365, 327] width 21 height 25
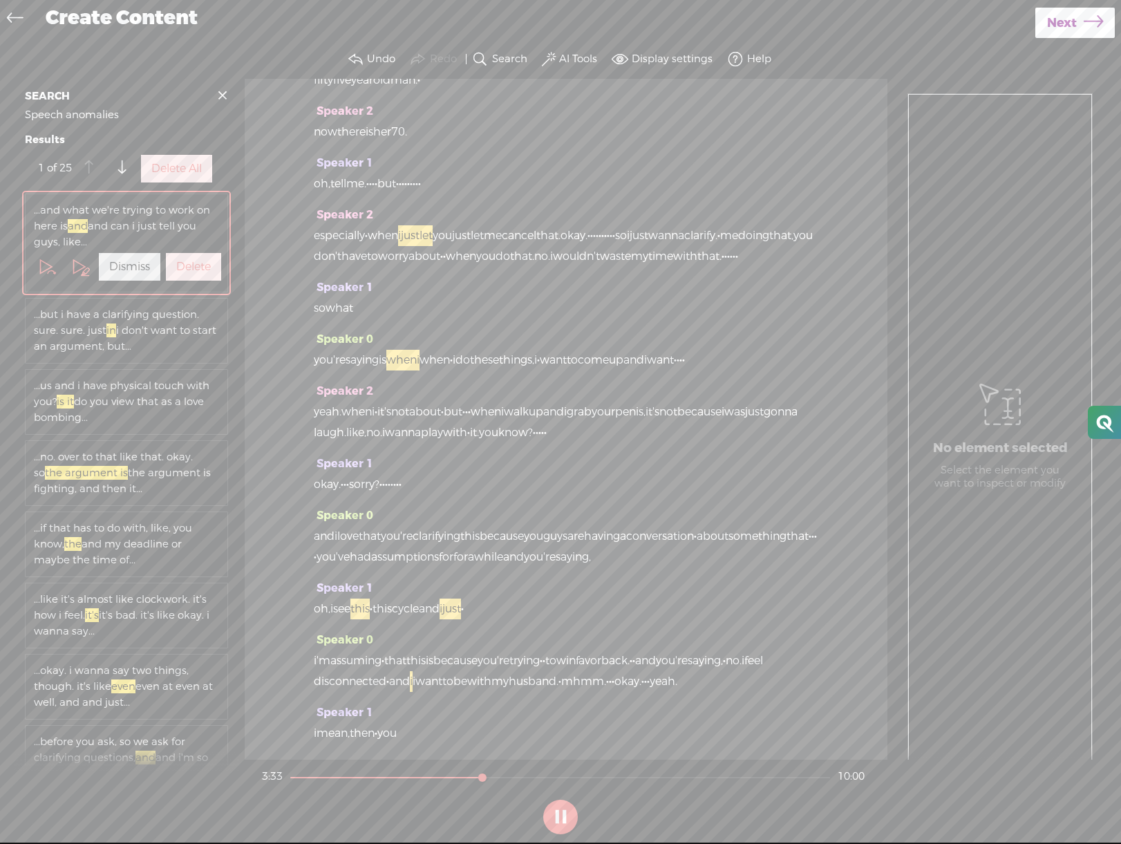
scroll to position [1836, 0]
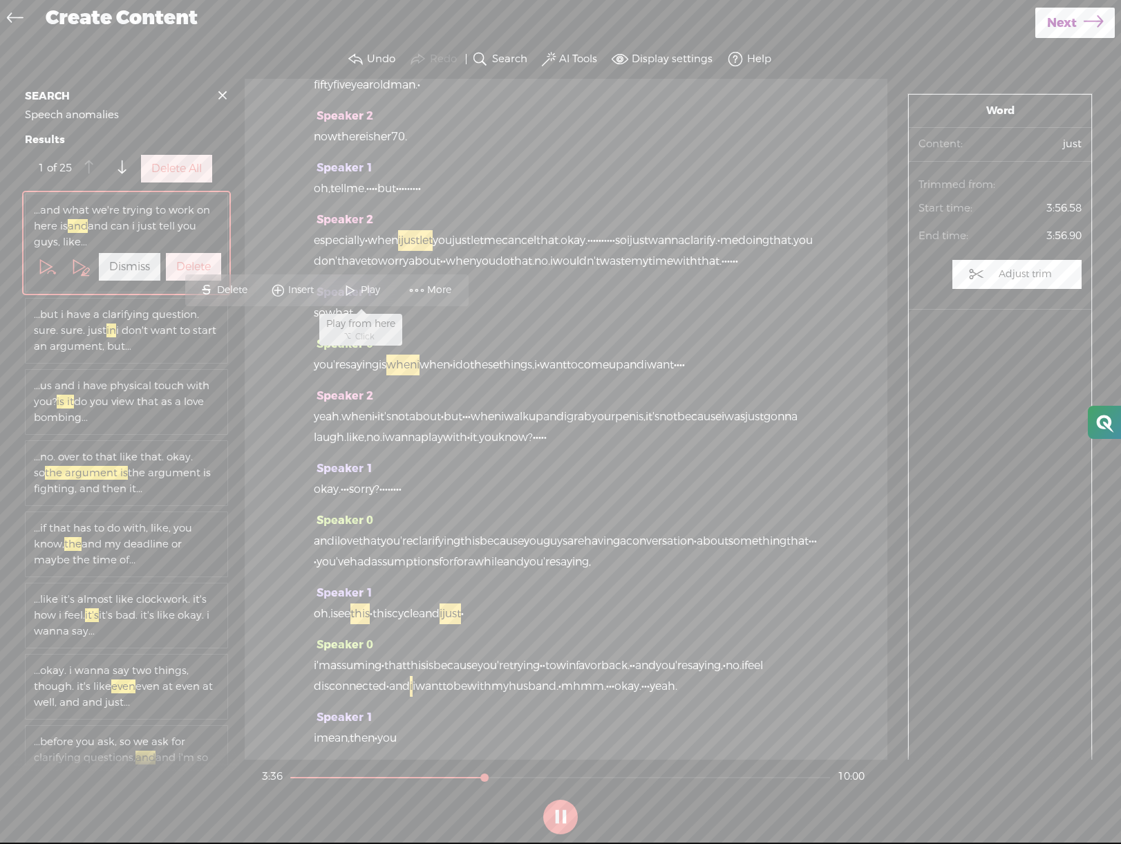
click at [350, 291] on span at bounding box center [350, 290] width 21 height 25
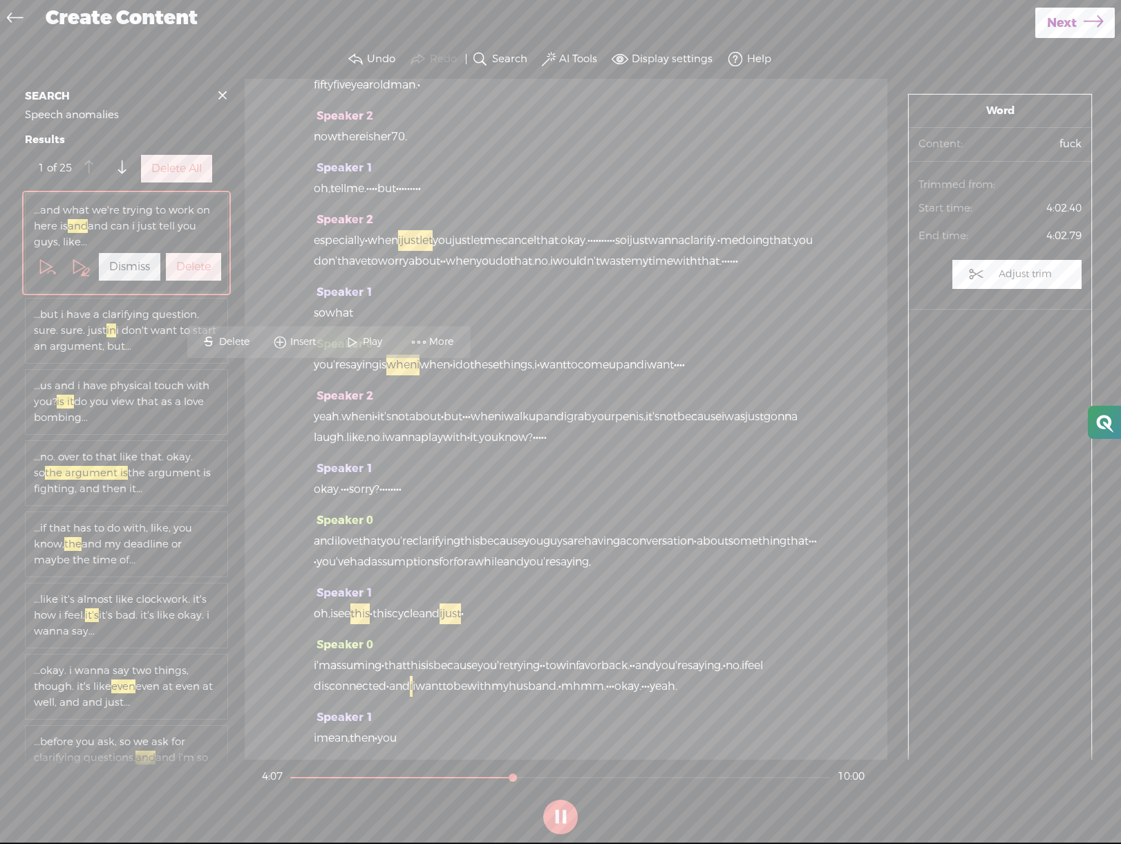
drag, startPoint x: 316, startPoint y: 374, endPoint x: 542, endPoint y: 372, distance: 226.1
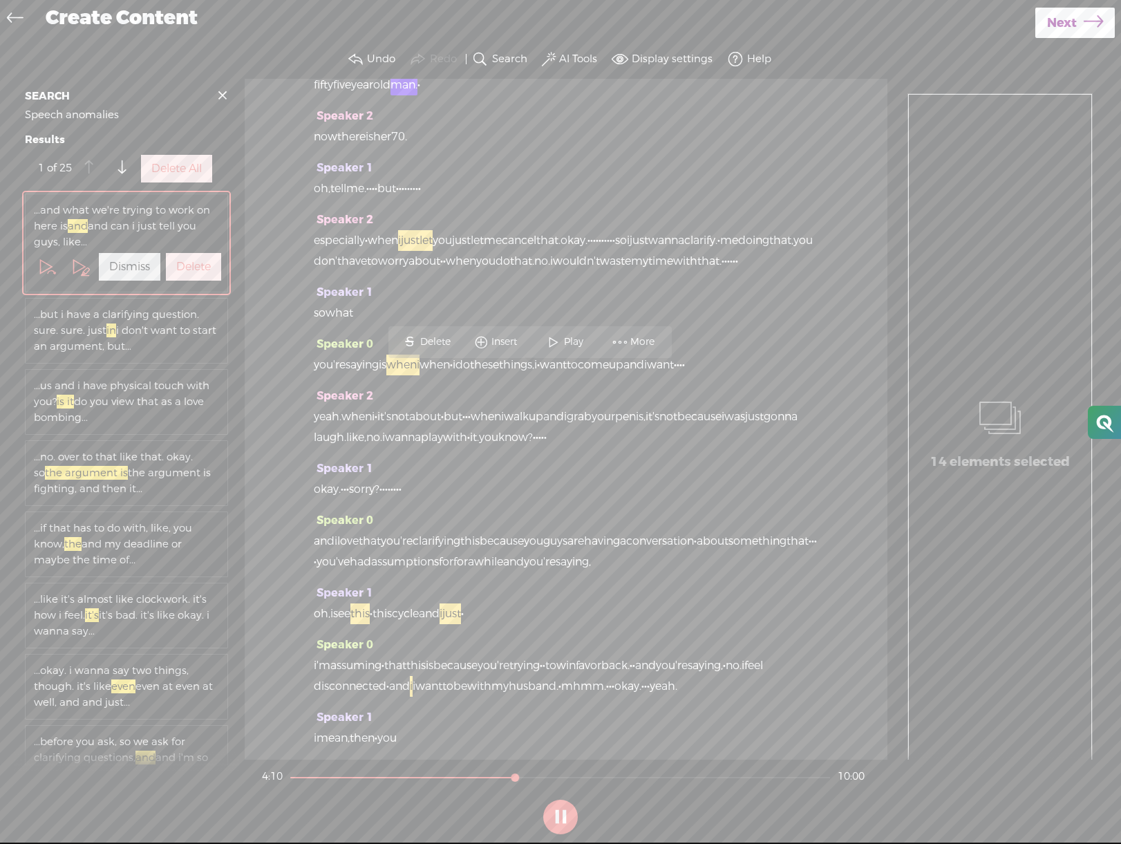
drag, startPoint x: 315, startPoint y: 374, endPoint x: 412, endPoint y: 372, distance: 97.5
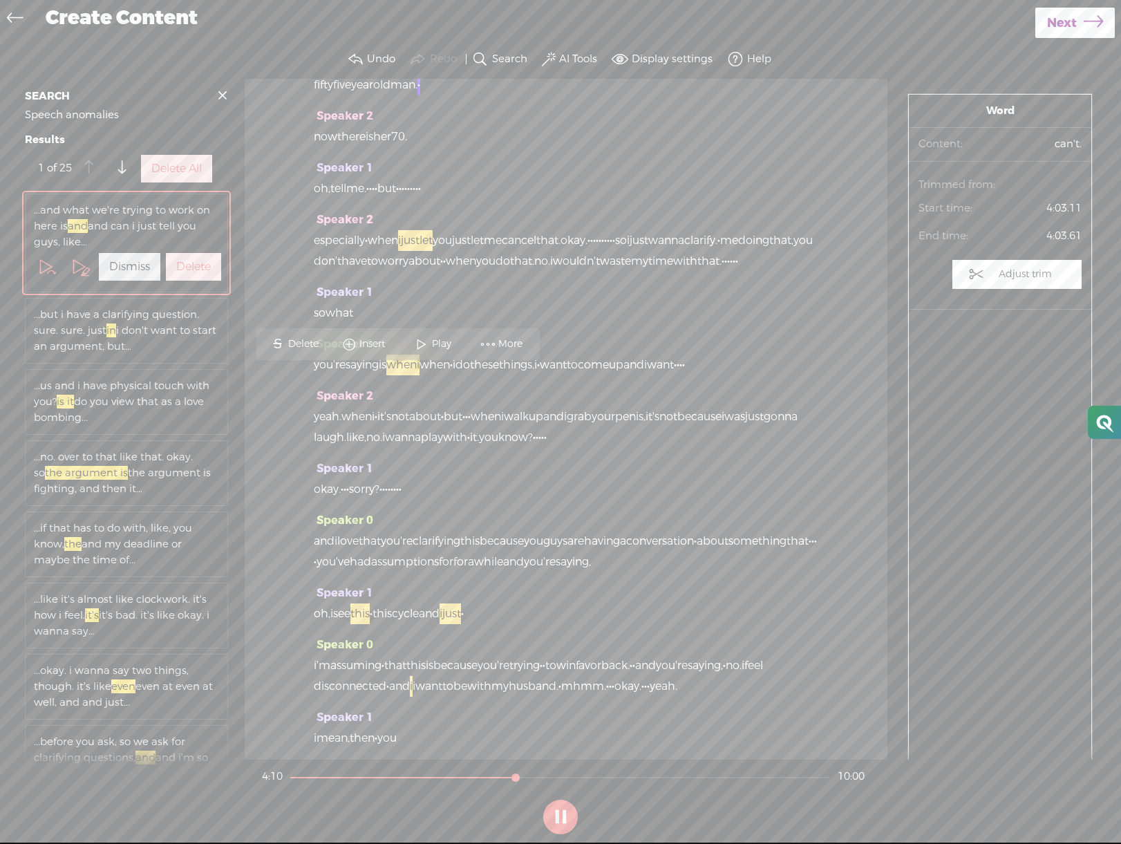
scroll to position [1833, 0]
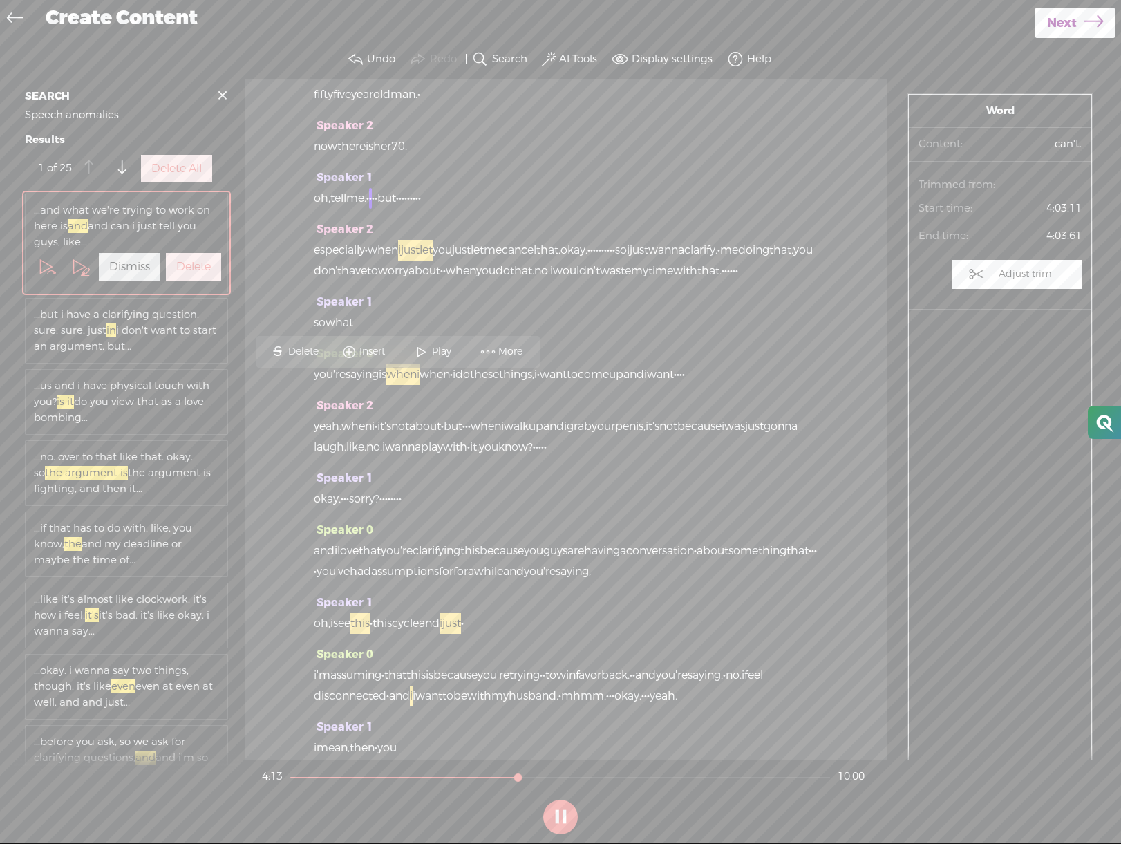
scroll to position [1, 0]
click at [572, 820] on button at bounding box center [560, 817] width 35 height 35
drag, startPoint x: 416, startPoint y: 386, endPoint x: 309, endPoint y: 386, distance: 106.5
click at [309, 386] on div "Speaker 0 · like, you have to figure out how to have fun. · · · it doesn't make…" at bounding box center [566, 419] width 643 height 681
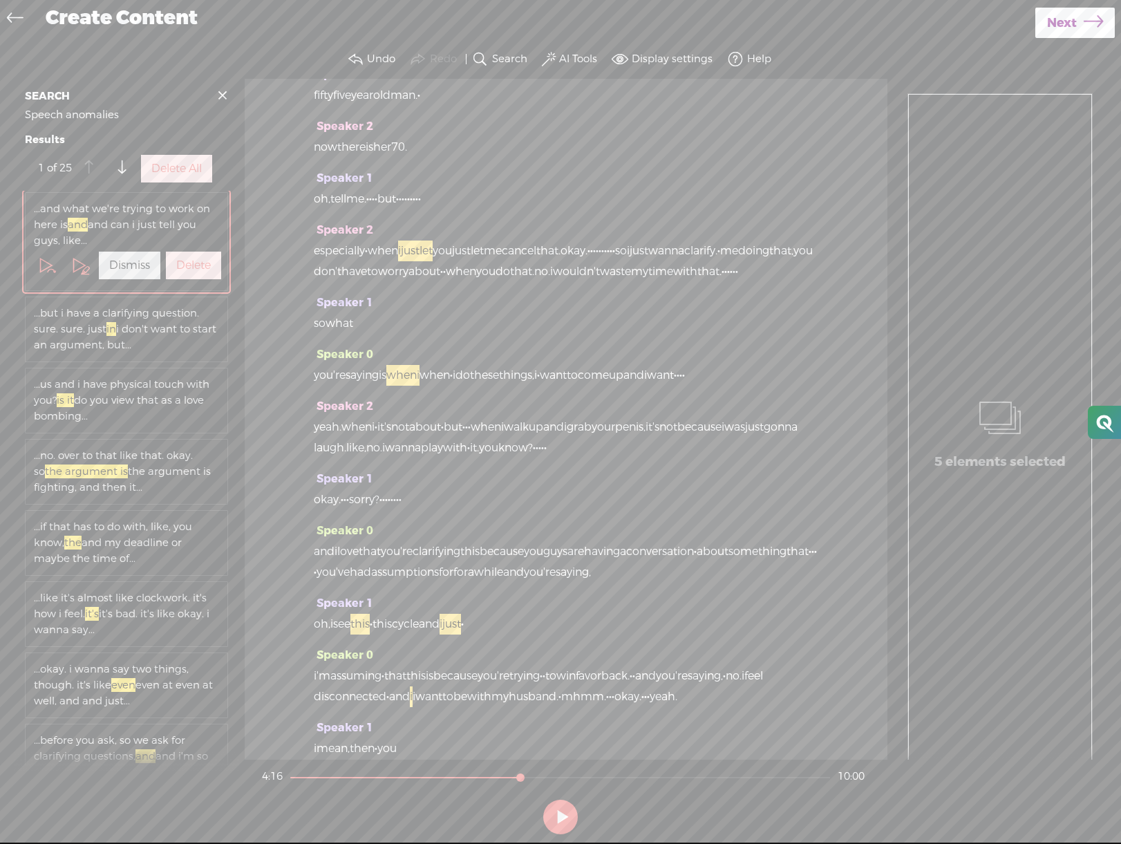
click at [309, 384] on div "Speaker 0 · like, you have to figure out how to have fun. · · · it doesn't make…" at bounding box center [566, 419] width 643 height 681
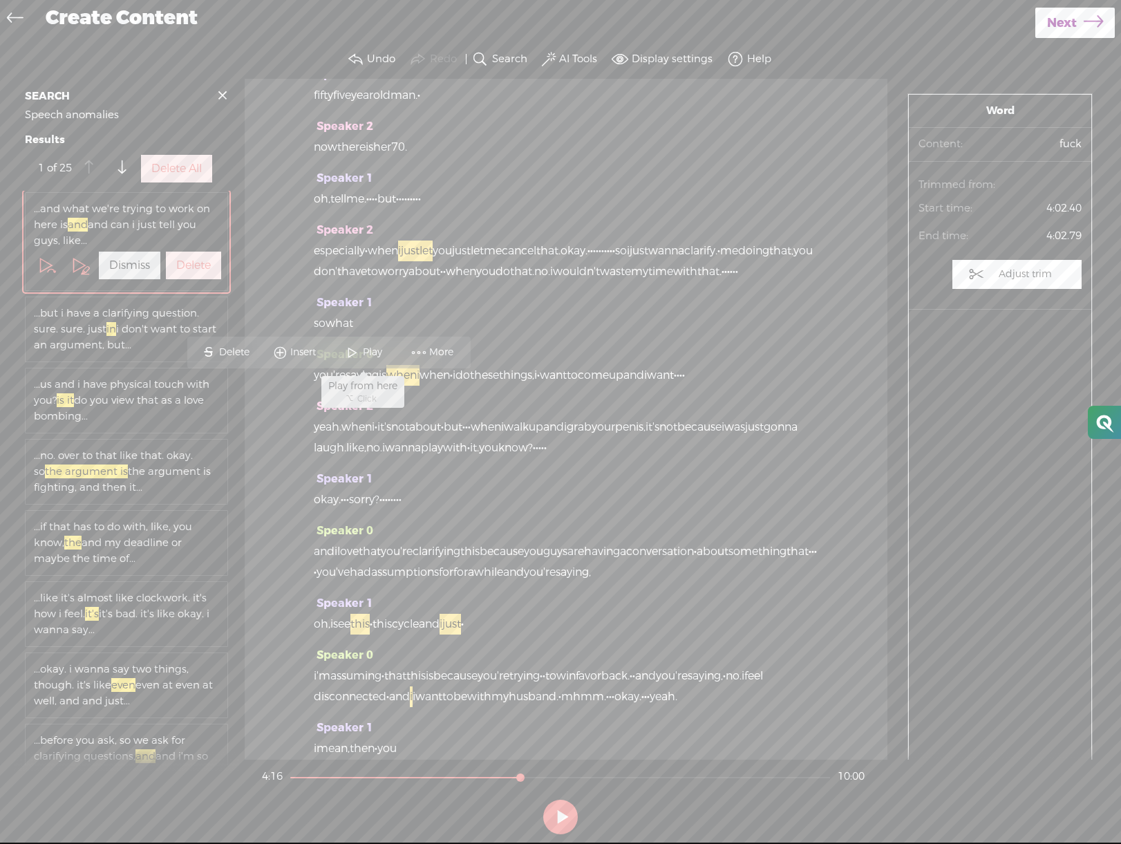
click at [364, 354] on span "Play" at bounding box center [374, 353] width 23 height 14
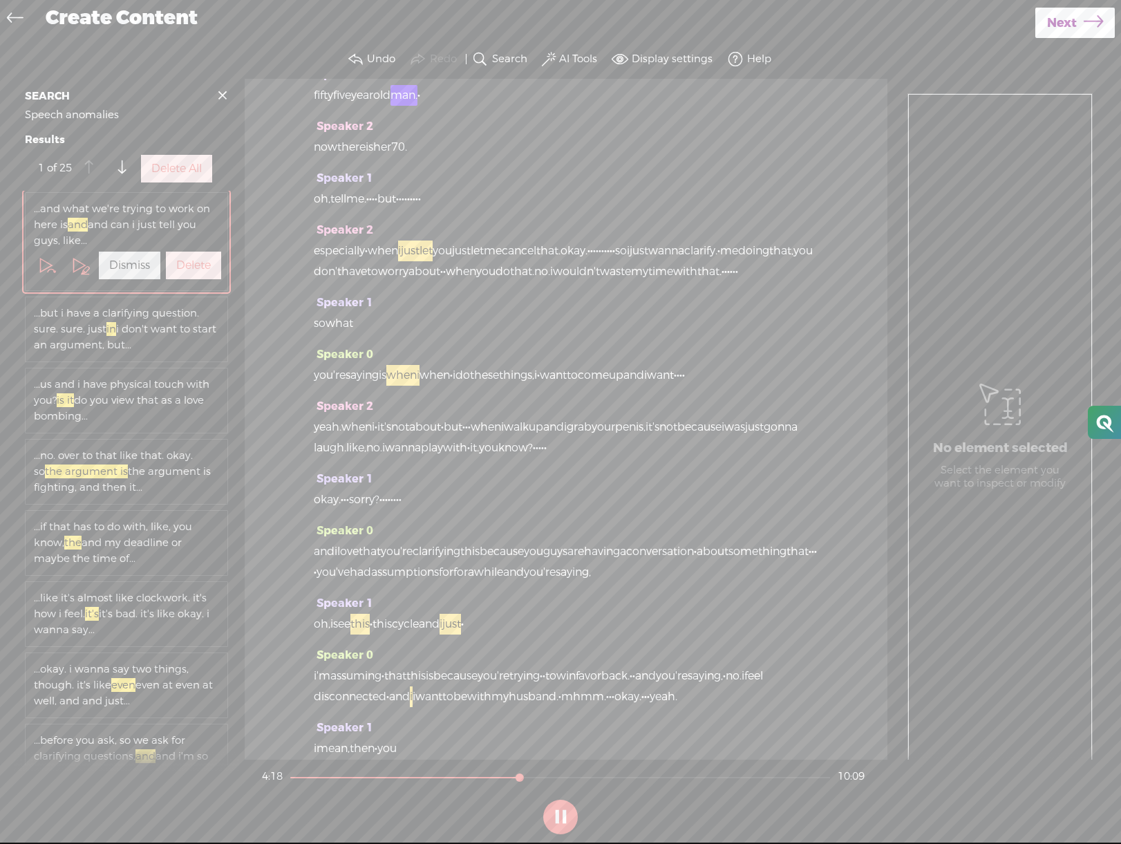
click at [185, 164] on label "Delete All" at bounding box center [176, 169] width 50 height 15
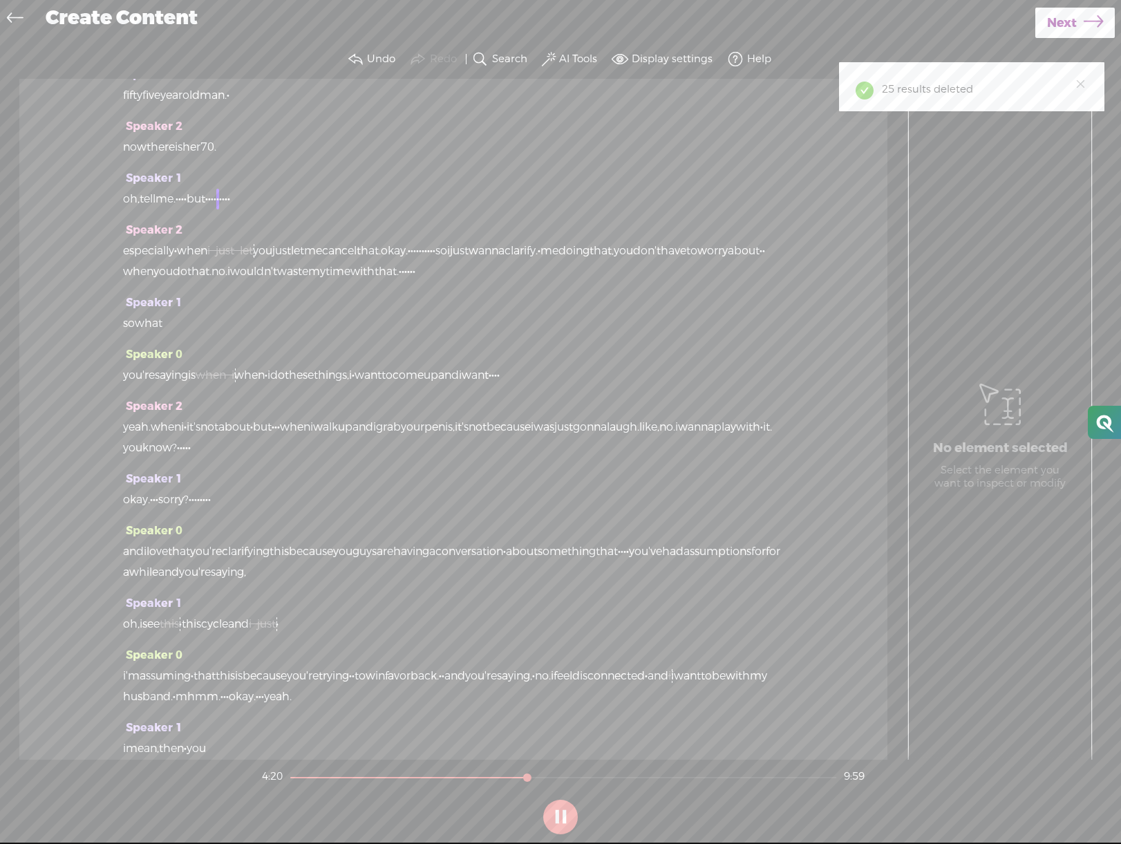
click at [1088, 86] on div "25 results deleted" at bounding box center [971, 86] width 265 height 49
click at [1087, 85] on link "Close" at bounding box center [1080, 83] width 15 height 15
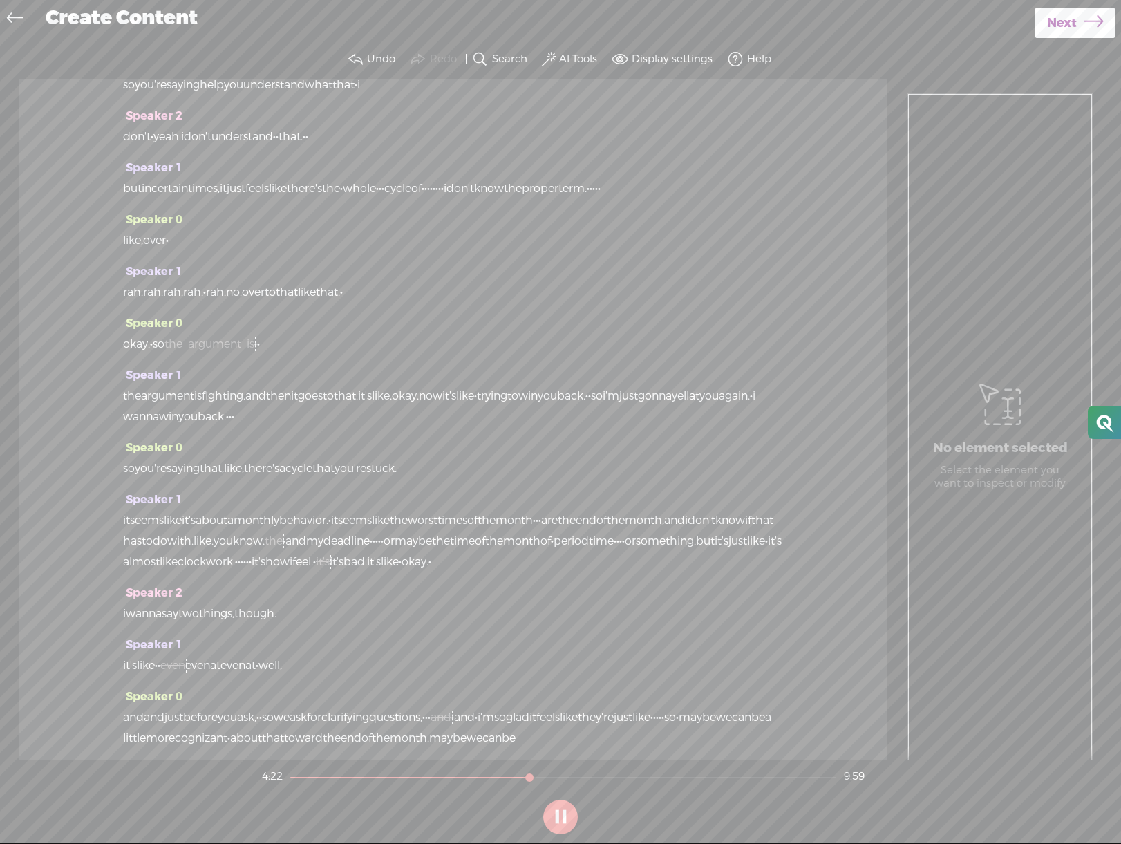
scroll to position [0, 0]
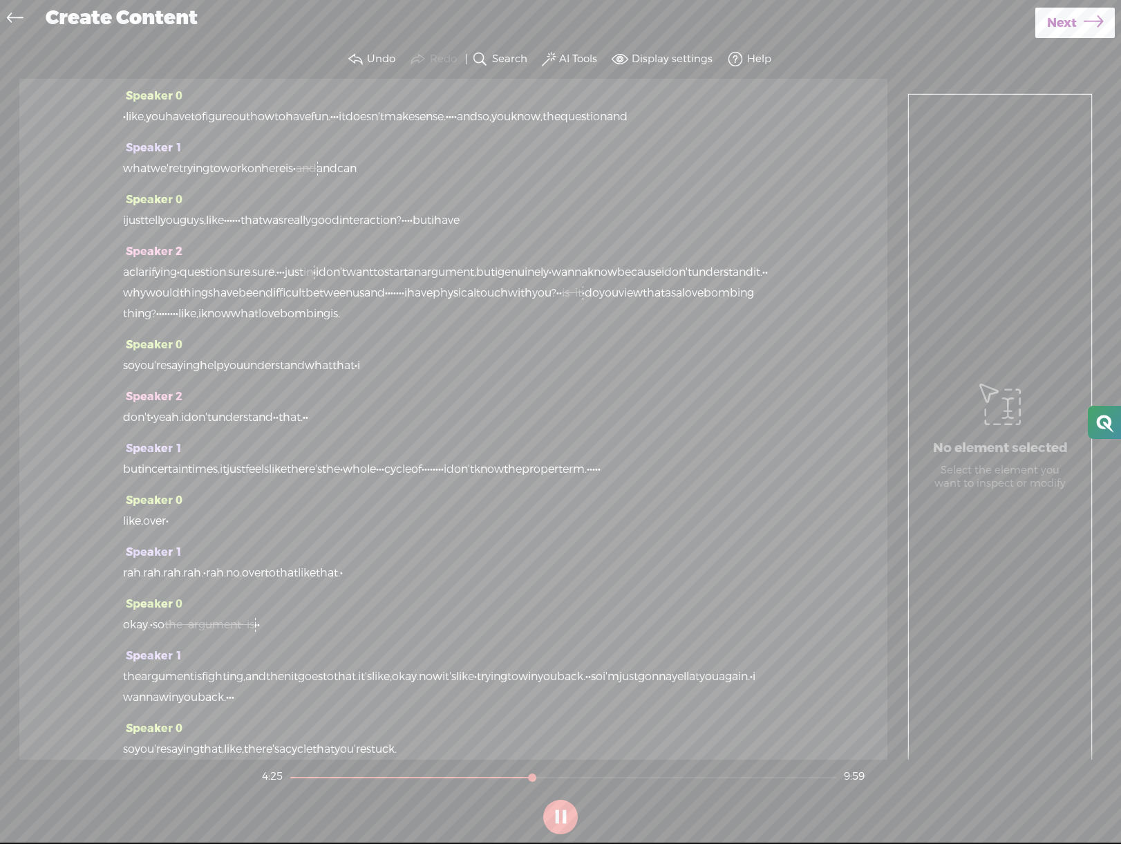
click at [127, 283] on span "a" at bounding box center [126, 272] width 6 height 21
click at [173, 262] on span at bounding box center [168, 260] width 21 height 25
click at [588, 60] on label "AI Tools" at bounding box center [578, 60] width 38 height 14
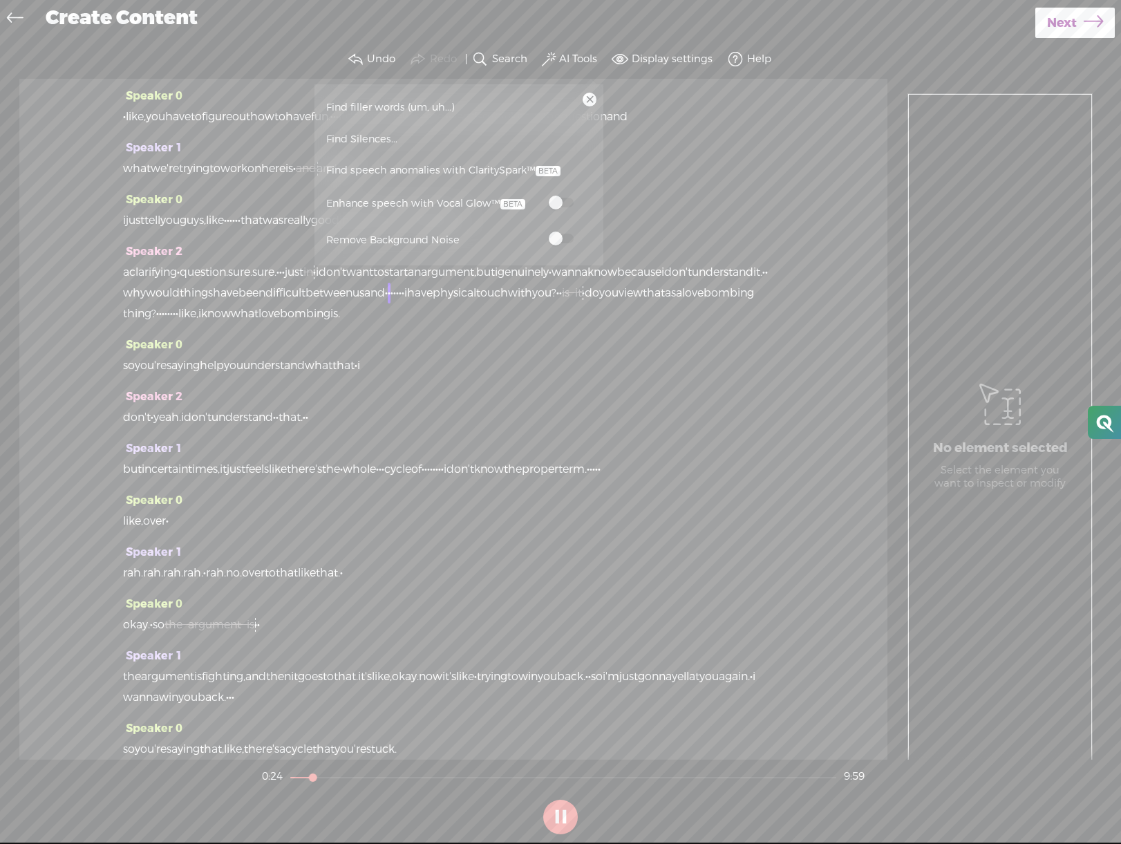
click at [545, 104] on link "Find filler words (um, uh...)" at bounding box center [458, 107] width 275 height 32
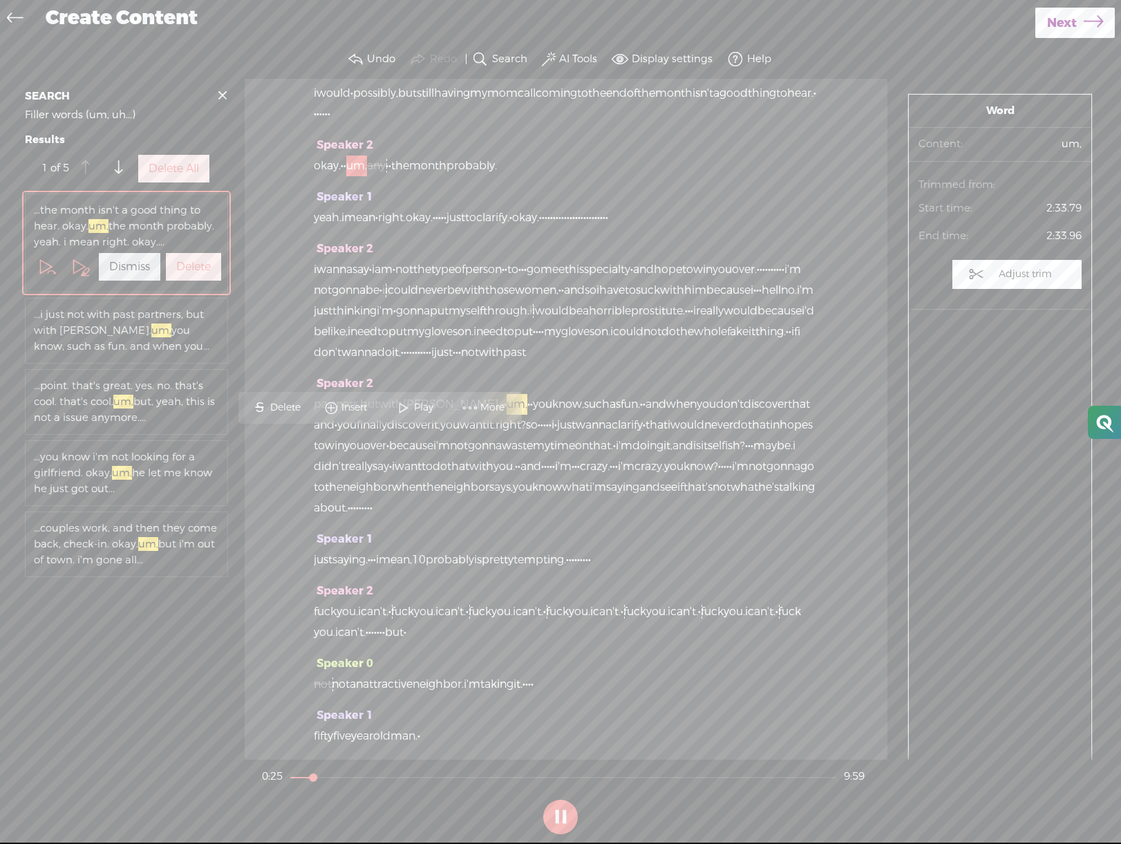
scroll to position [1386, 0]
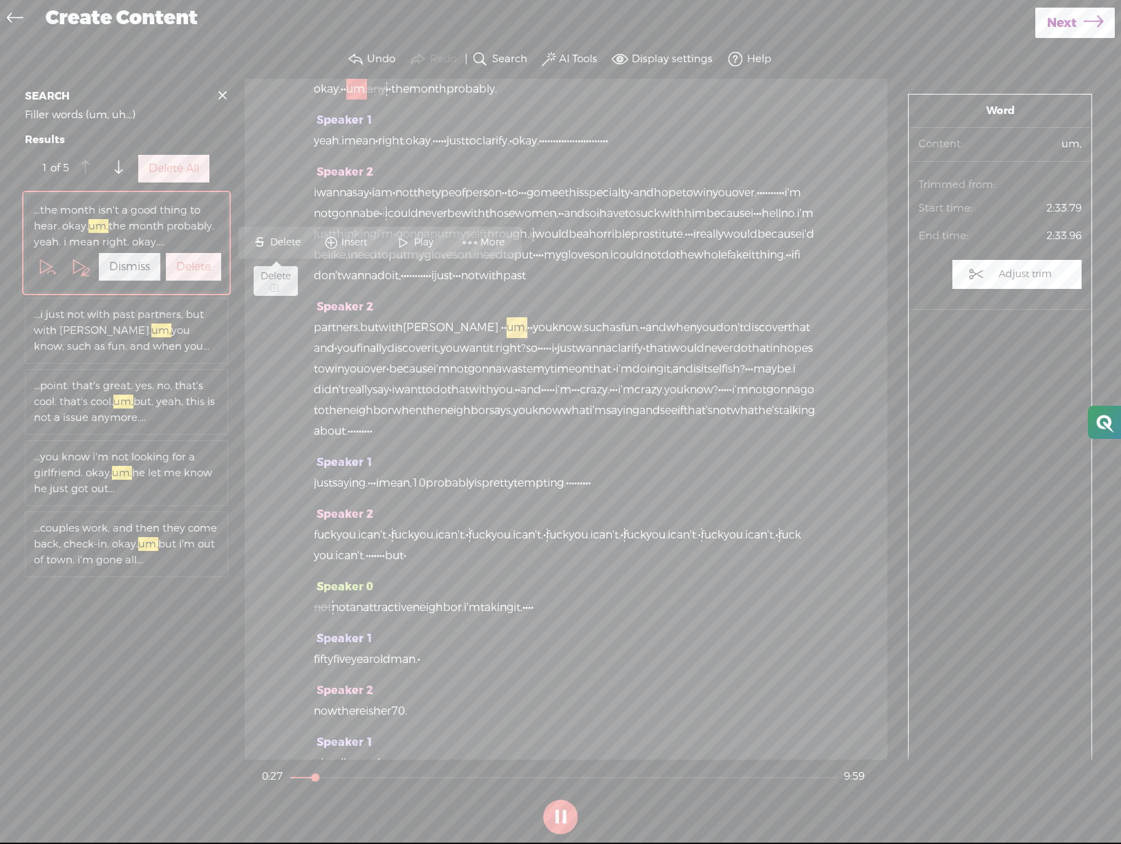
click at [283, 239] on span "Delete" at bounding box center [287, 243] width 34 height 14
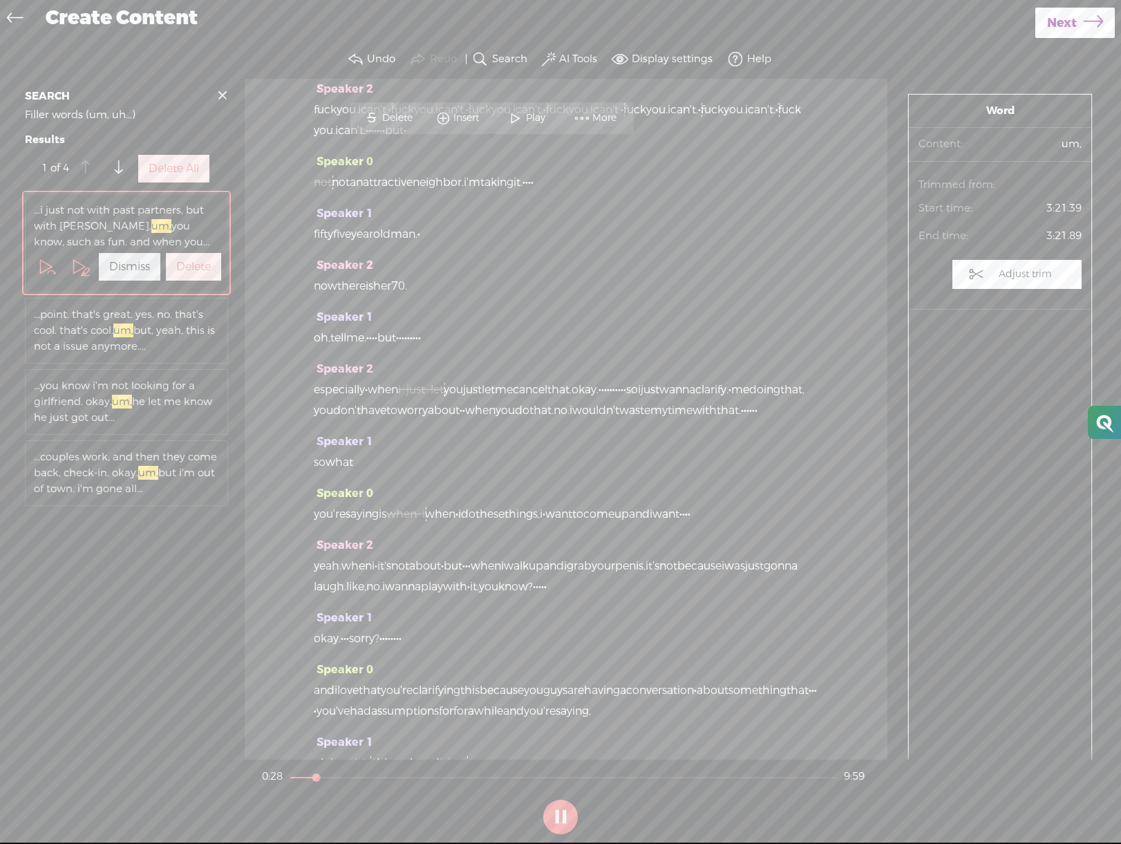
scroll to position [1815, 0]
click at [401, 113] on span "Delete" at bounding box center [399, 115] width 34 height 14
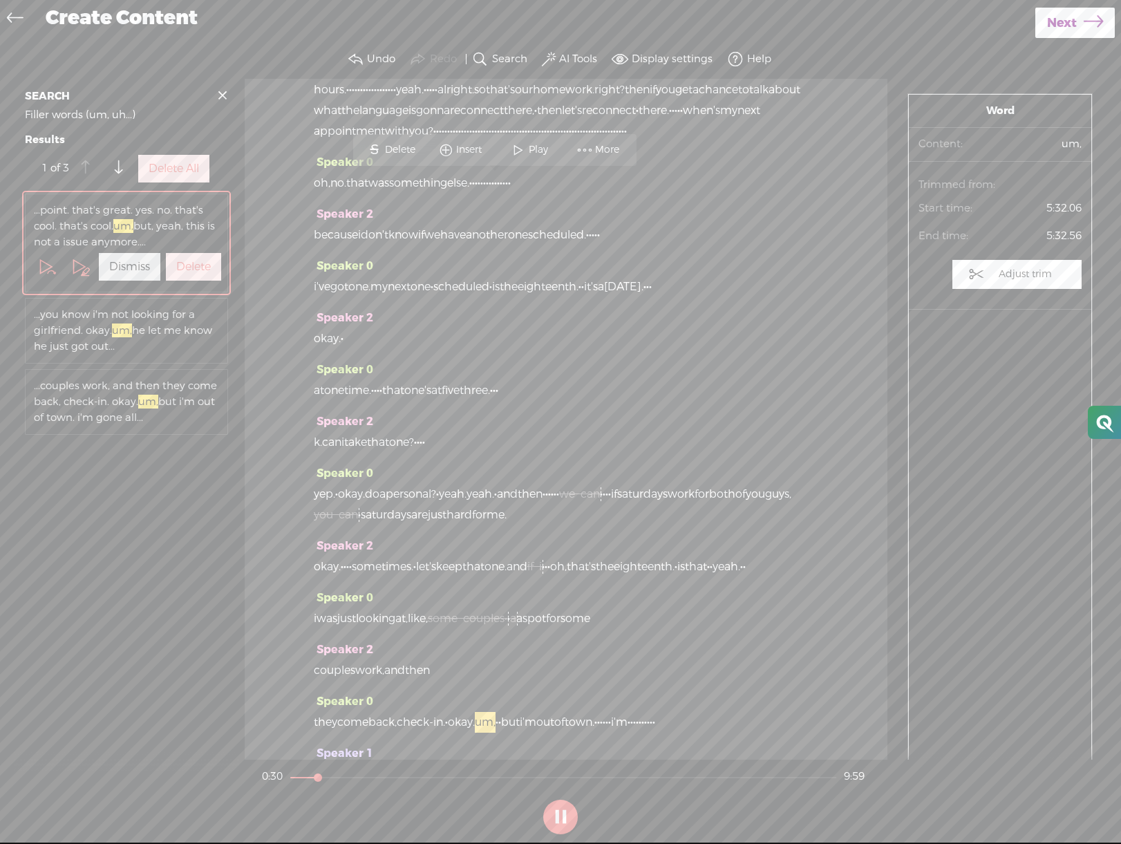
scroll to position [3139, 0]
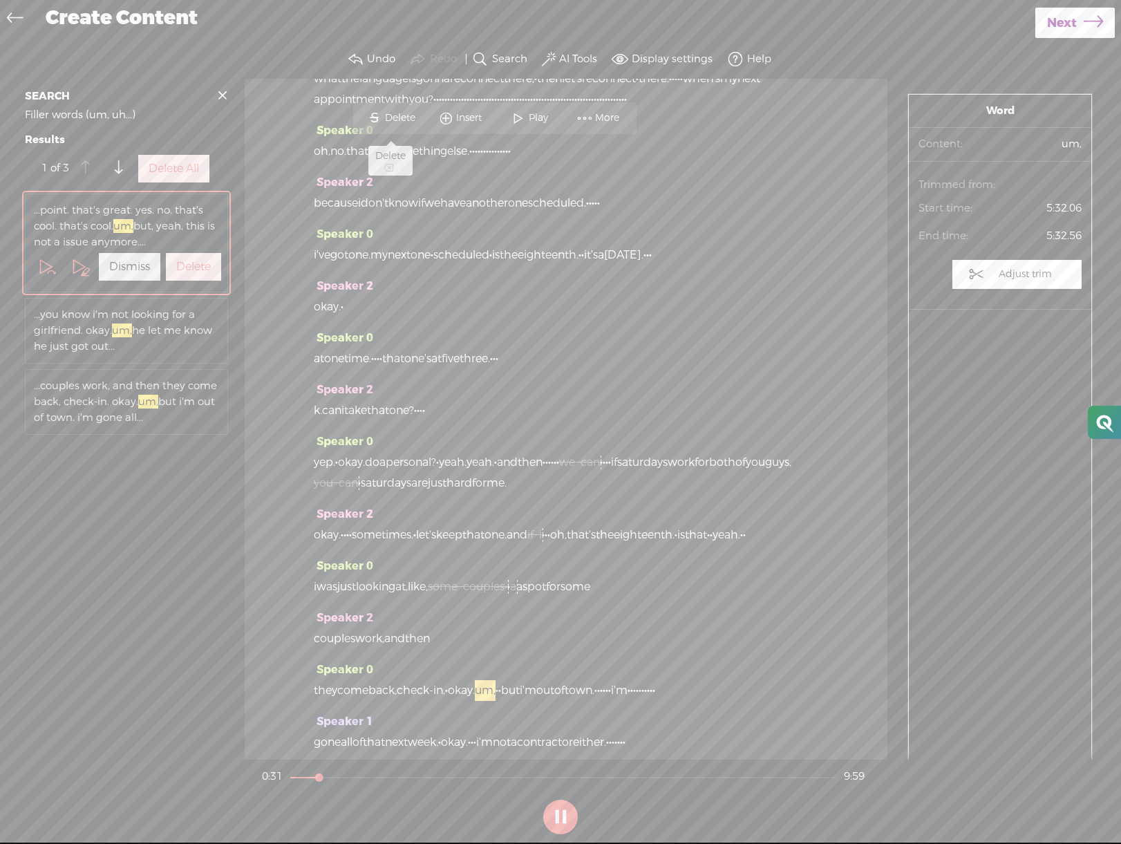
click at [401, 113] on span "Delete" at bounding box center [402, 118] width 34 height 14
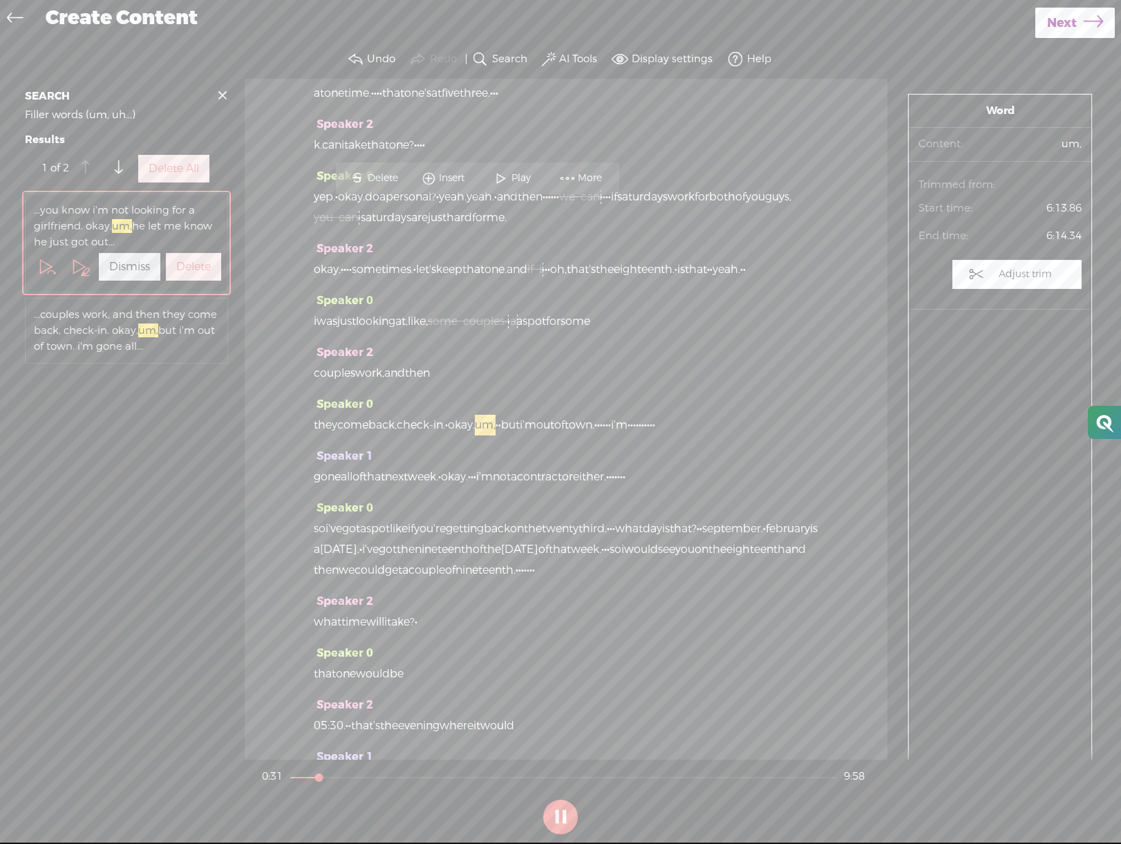
scroll to position [3409, 0]
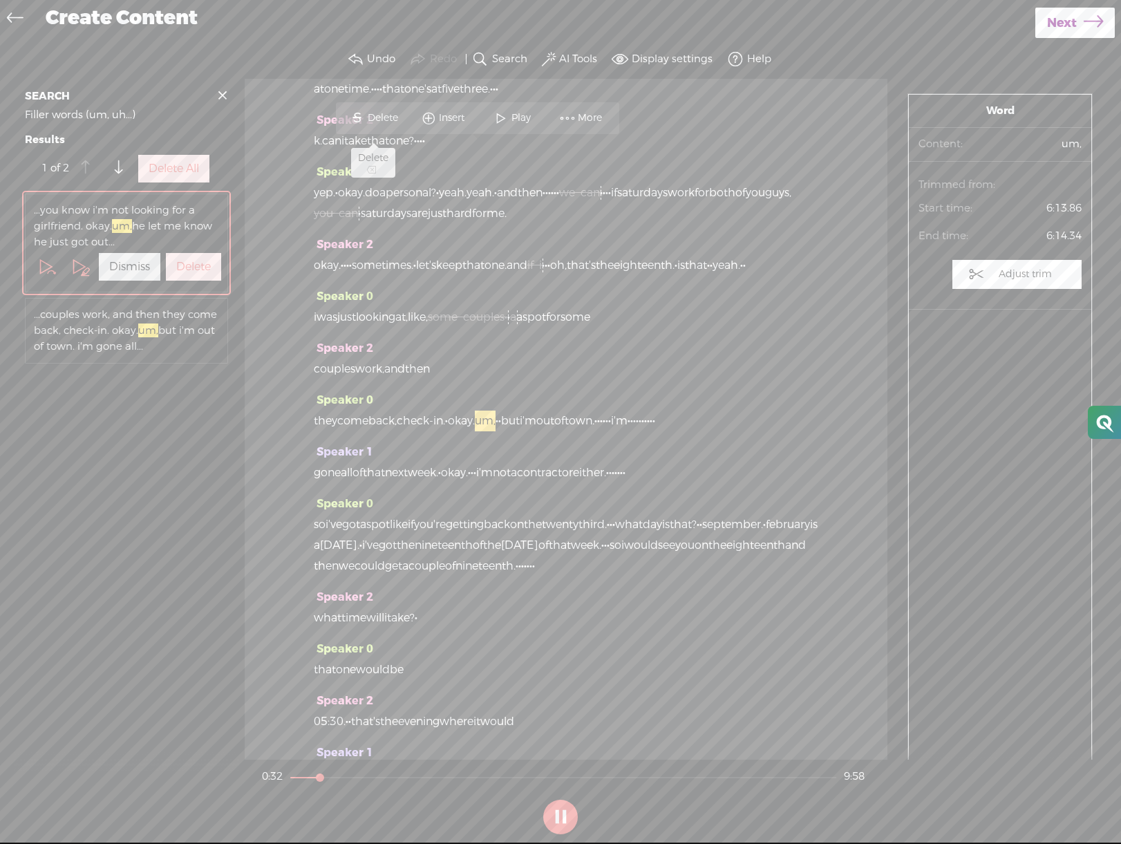
click at [401, 113] on span "Delete" at bounding box center [385, 118] width 34 height 14
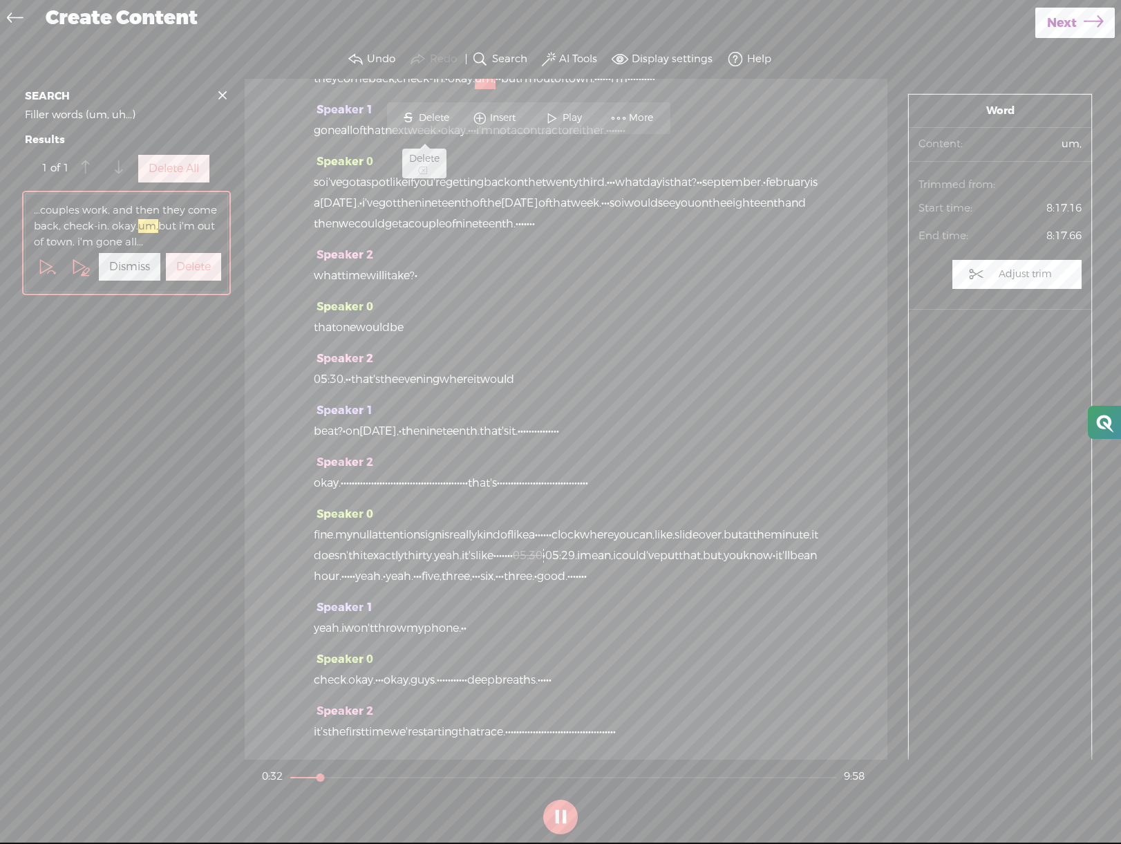
click at [401, 113] on span "S" at bounding box center [408, 118] width 21 height 25
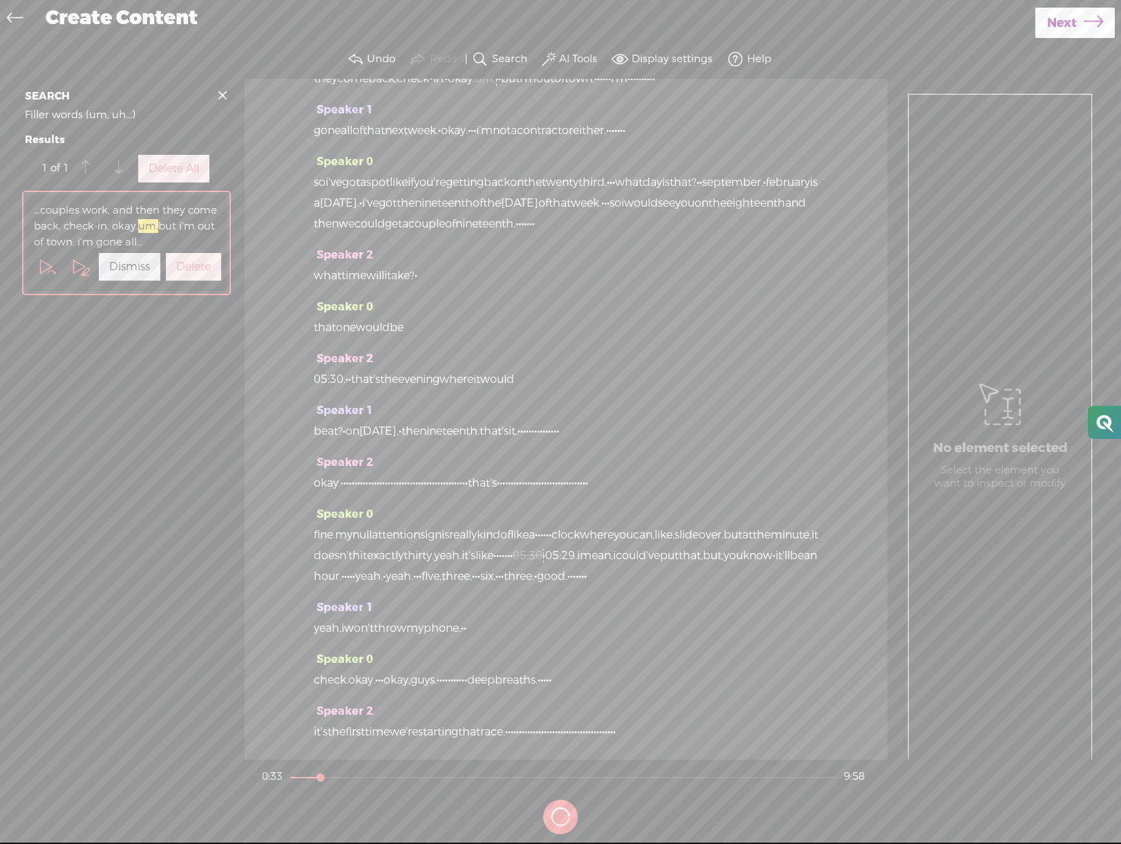
scroll to position [4342, 0]
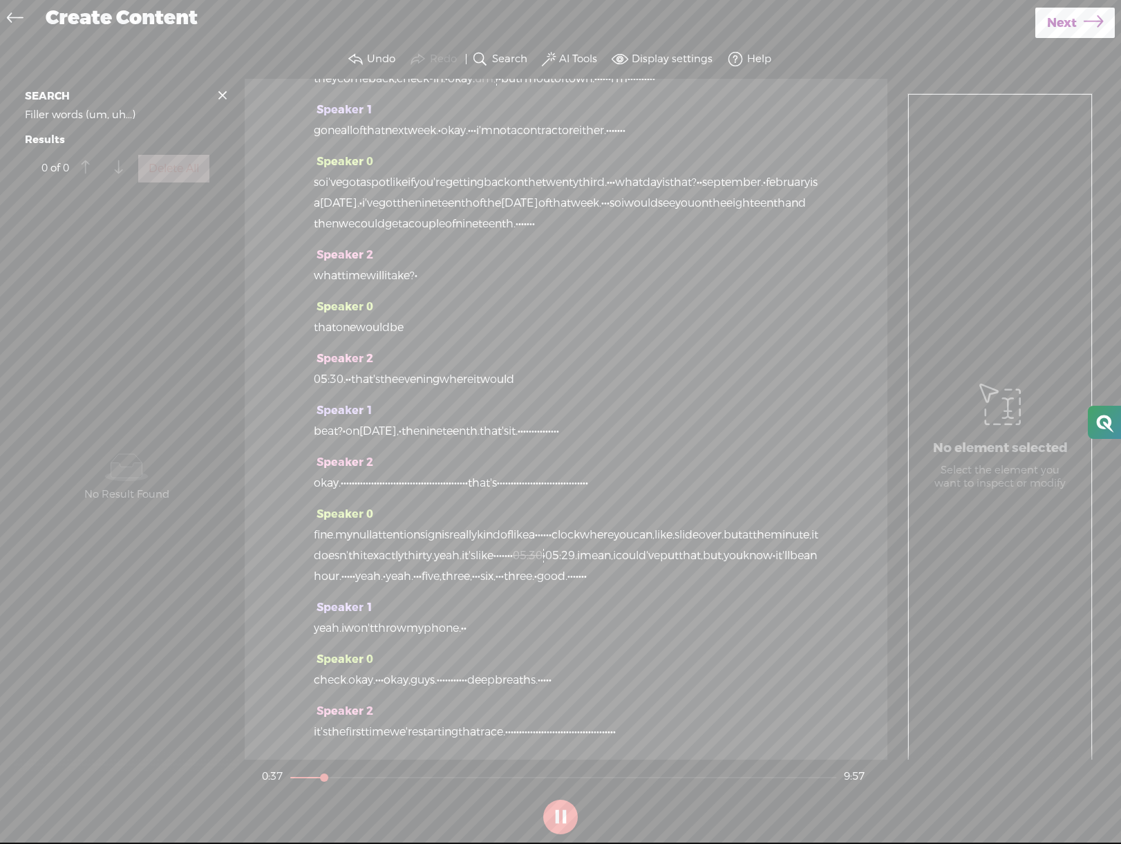
drag, startPoint x: 687, startPoint y: 152, endPoint x: 736, endPoint y: 152, distance: 49.1
click at [736, 89] on div "they come back, check-in. · okay. [S] um, · · but i'm out of town. · · · · · · …" at bounding box center [566, 78] width 505 height 21
click at [646, 118] on span "Delete" at bounding box center [648, 118] width 34 height 14
drag, startPoint x: 792, startPoint y: 154, endPoint x: 812, endPoint y: 153, distance: 20.8
click at [812, 89] on div "they come back, check-in. · okay. [S] um, · · but i'm out of [S] town. · · · · …" at bounding box center [566, 78] width 505 height 21
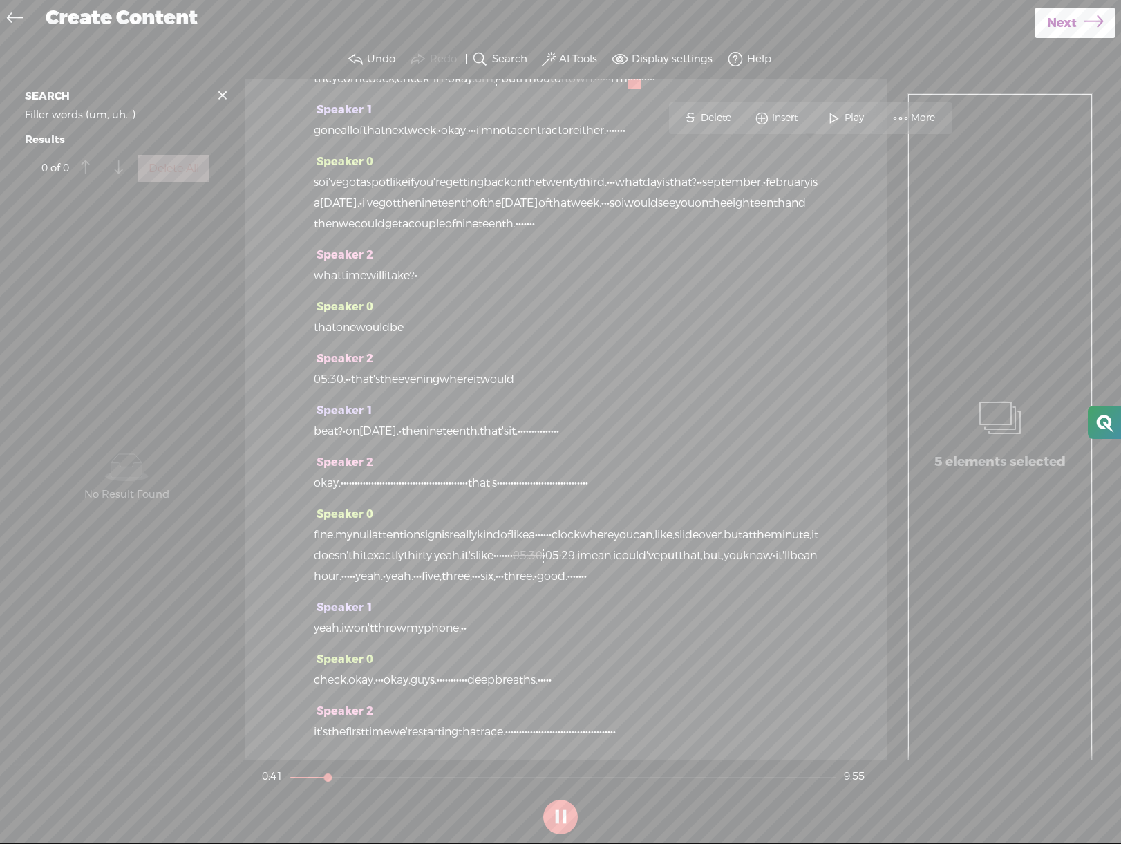
click at [720, 120] on span "Delete" at bounding box center [718, 118] width 34 height 14
drag, startPoint x: 368, startPoint y: 594, endPoint x: 731, endPoint y: 505, distance: 374.5
click at [799, 494] on div "okay. · · · · · · · · · · · · · · · · · · · · · · · · · · · · · · · · · · · · ·…" at bounding box center [566, 483] width 505 height 21
click at [315, 442] on span "be" at bounding box center [321, 431] width 14 height 21
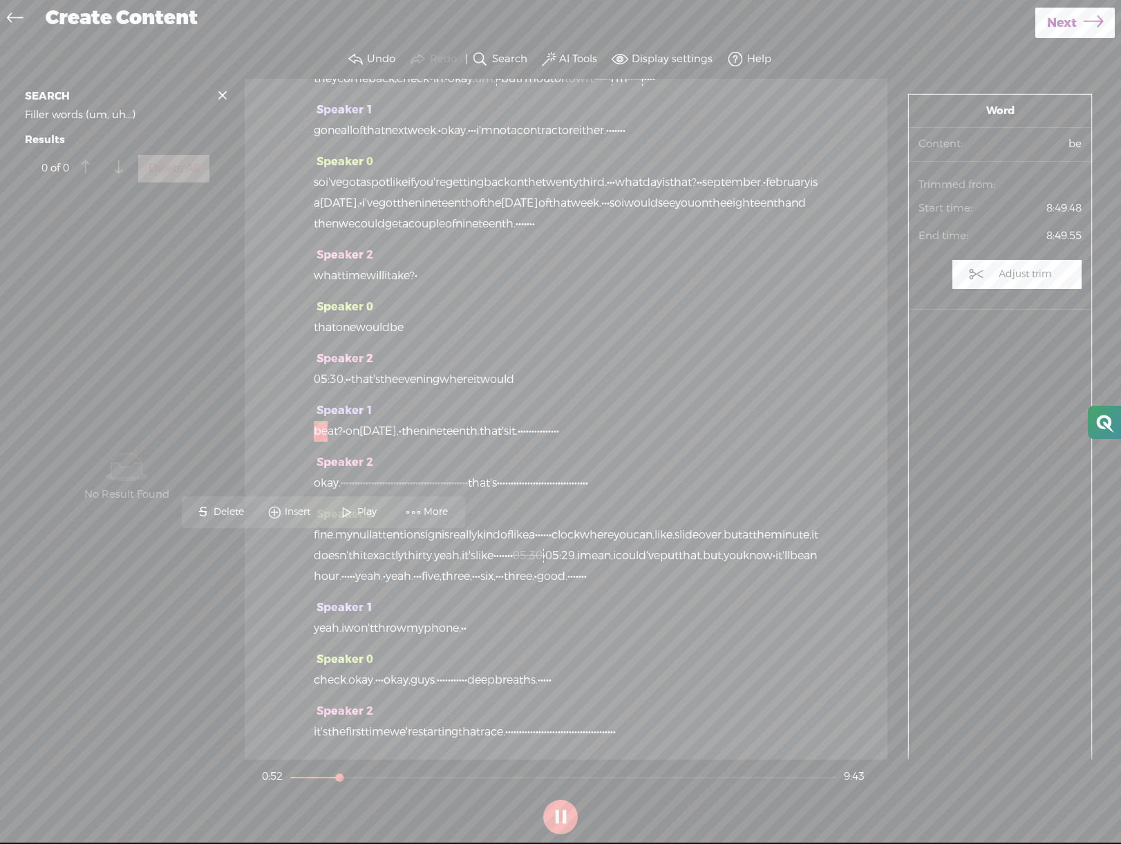
click at [357, 512] on span "Play" at bounding box center [368, 512] width 23 height 14
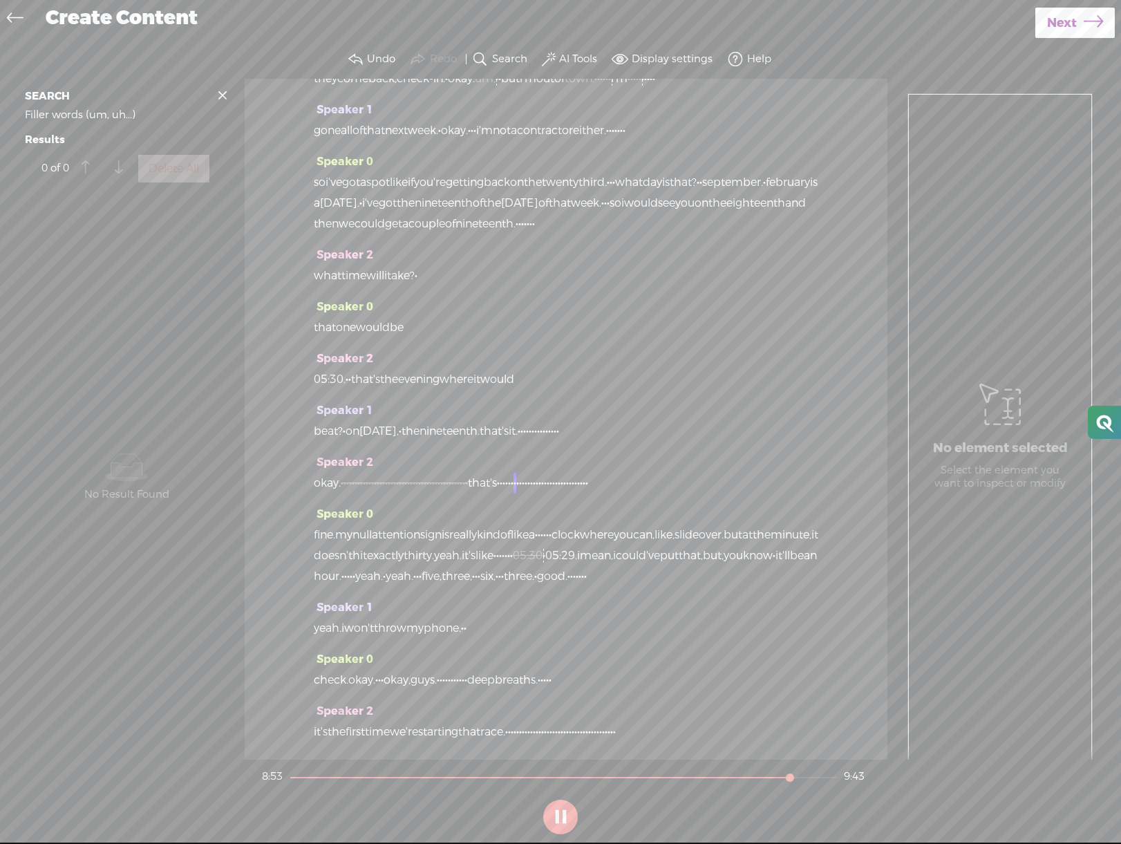
scroll to position [4316, 0]
drag, startPoint x: 353, startPoint y: 644, endPoint x: 709, endPoint y: 649, distance: 356.1
click at [709, 494] on div "okay. [S] · · · · · · · · · · · · · · · · · · · · · · · · · · · · · · · · · · ·…" at bounding box center [566, 483] width 505 height 21
click at [315, 442] on span "be" at bounding box center [321, 431] width 14 height 21
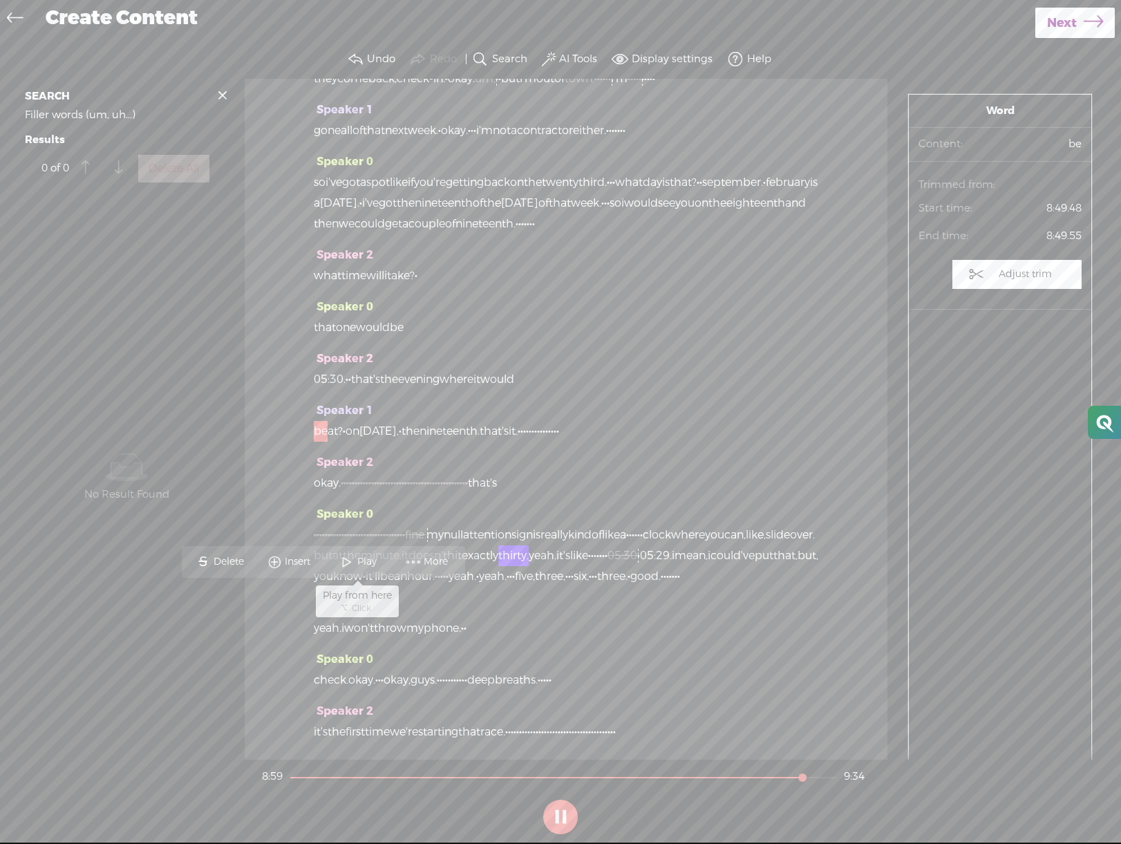
click at [354, 563] on span at bounding box center [347, 562] width 21 height 25
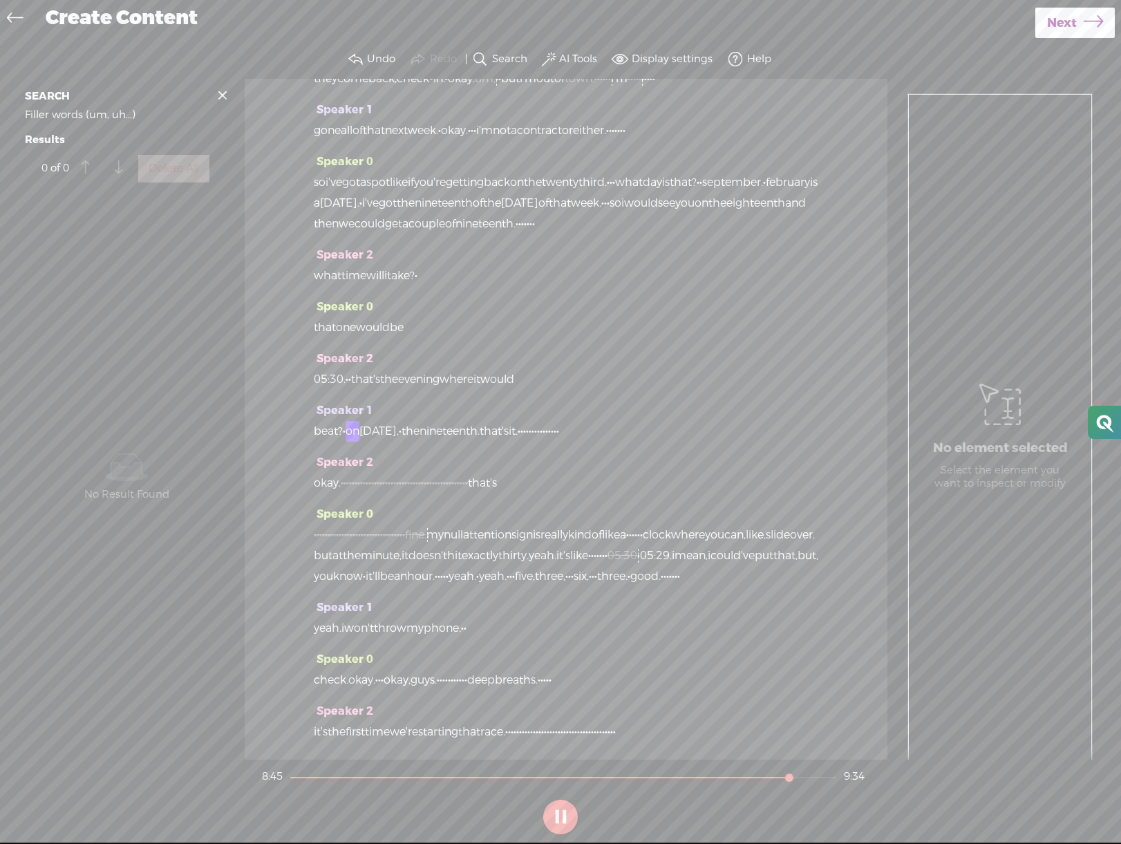
scroll to position [4296, 0]
drag, startPoint x: 595, startPoint y: 588, endPoint x: 745, endPoint y: 588, distance: 149.3
click at [745, 442] on div "be at? · on tuesday, · the nineteenth. that's it. · · · · · · · · · · · · · · ·" at bounding box center [566, 431] width 505 height 21
click at [324, 442] on span "be" at bounding box center [321, 431] width 14 height 21
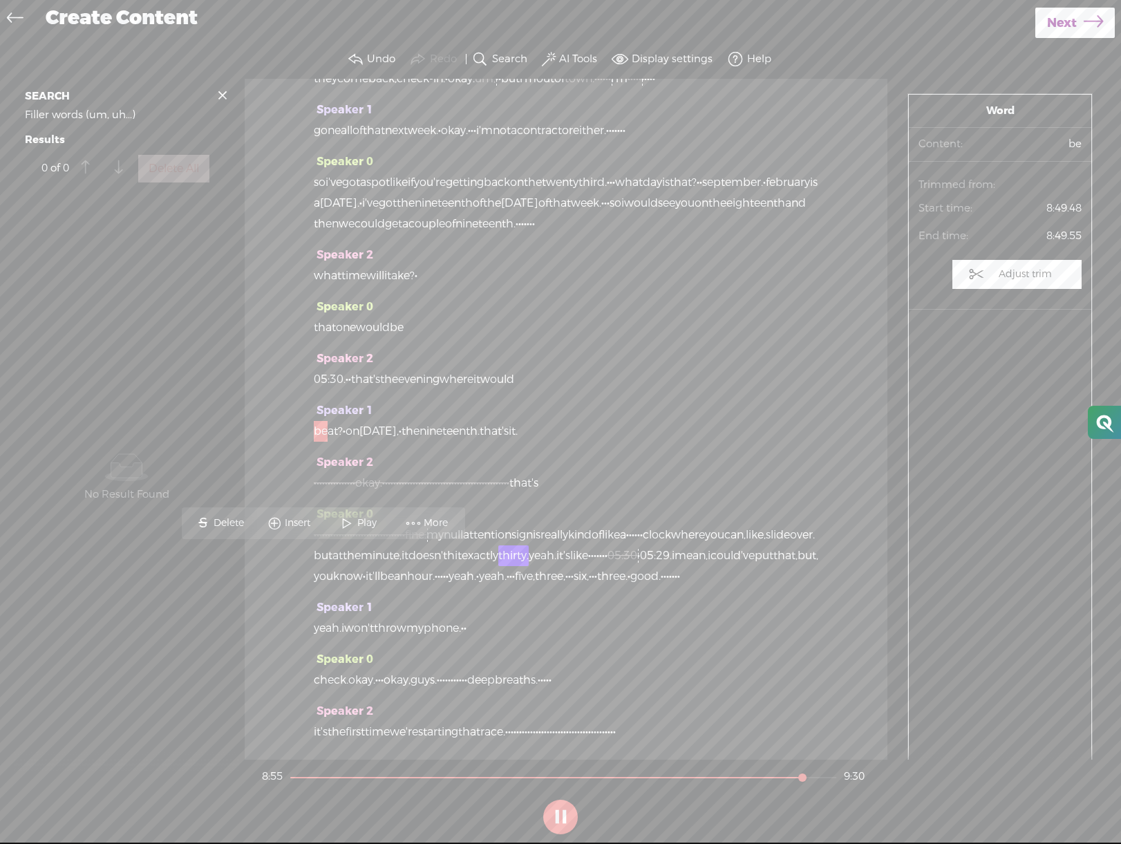
scroll to position [4341, 0]
click at [370, 521] on span "Play" at bounding box center [358, 513] width 69 height 25
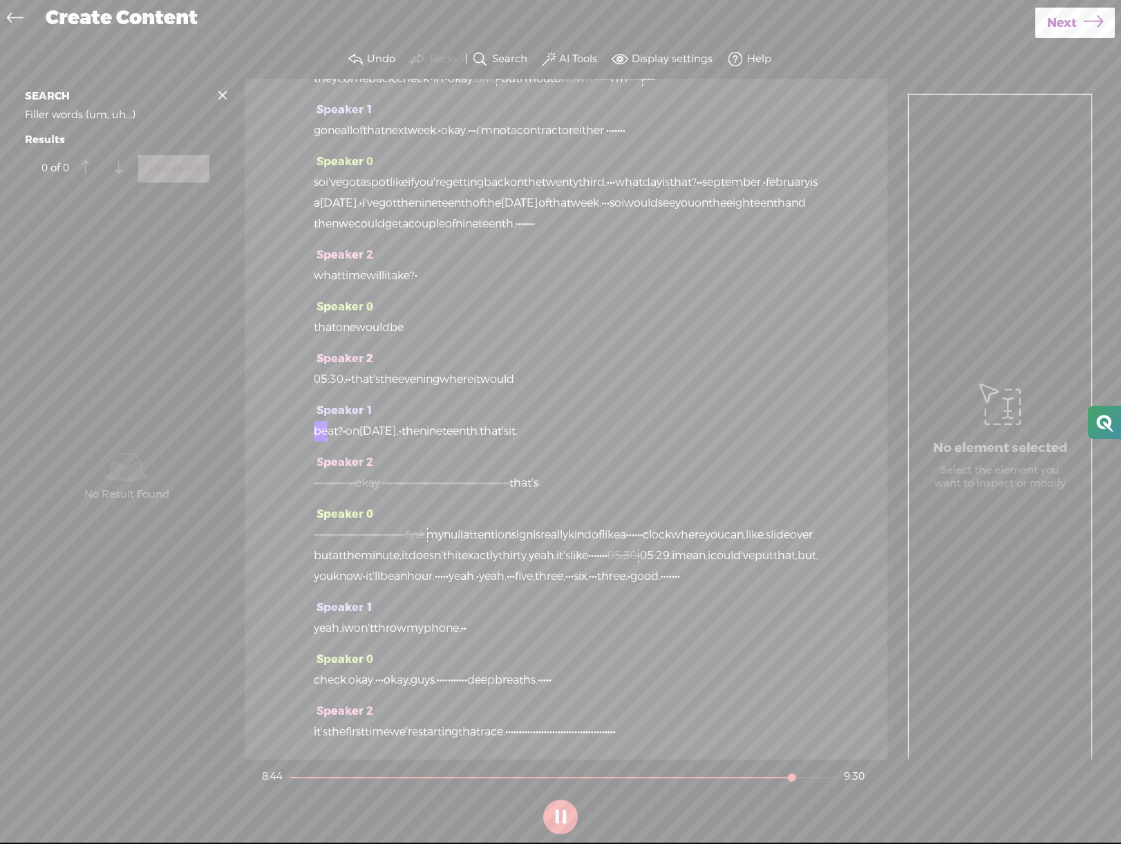
scroll to position [4334, 0]
click at [1047, 16] on span "Next" at bounding box center [1062, 23] width 30 height 35
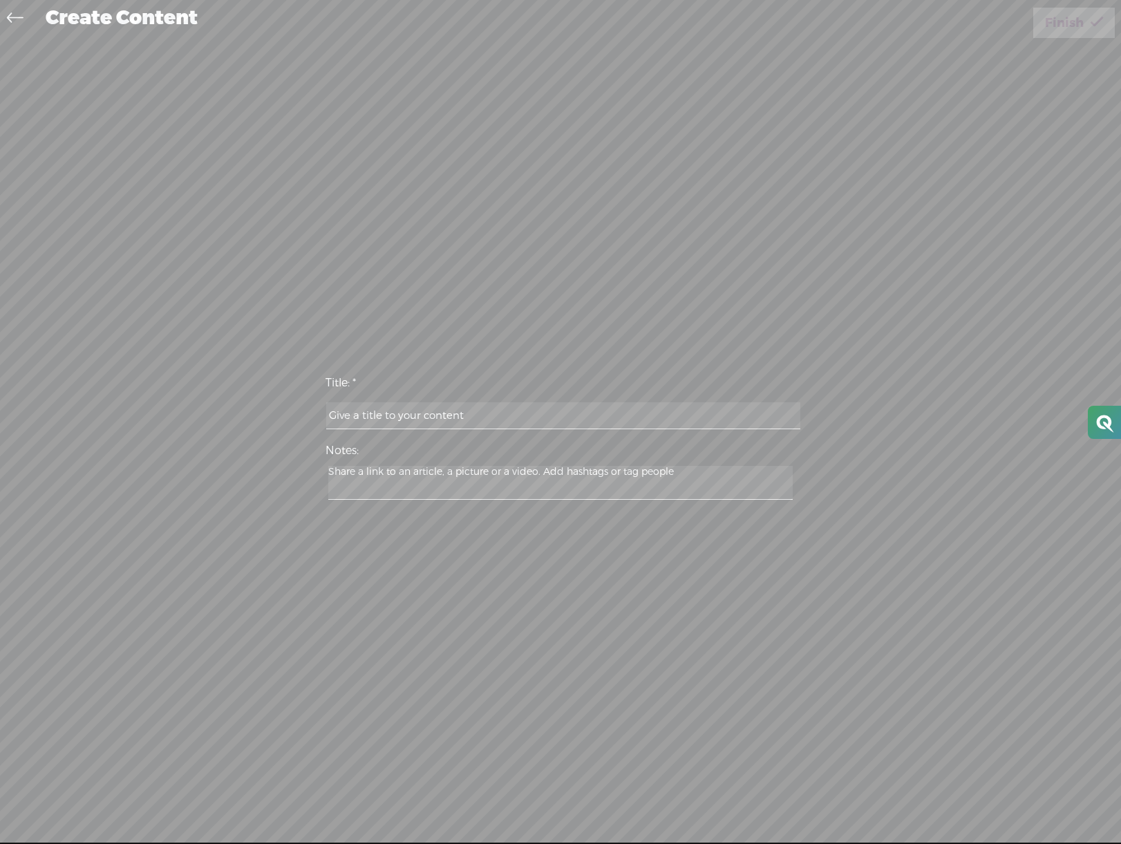
click at [21, 18] on icon at bounding box center [15, 19] width 16 height 31
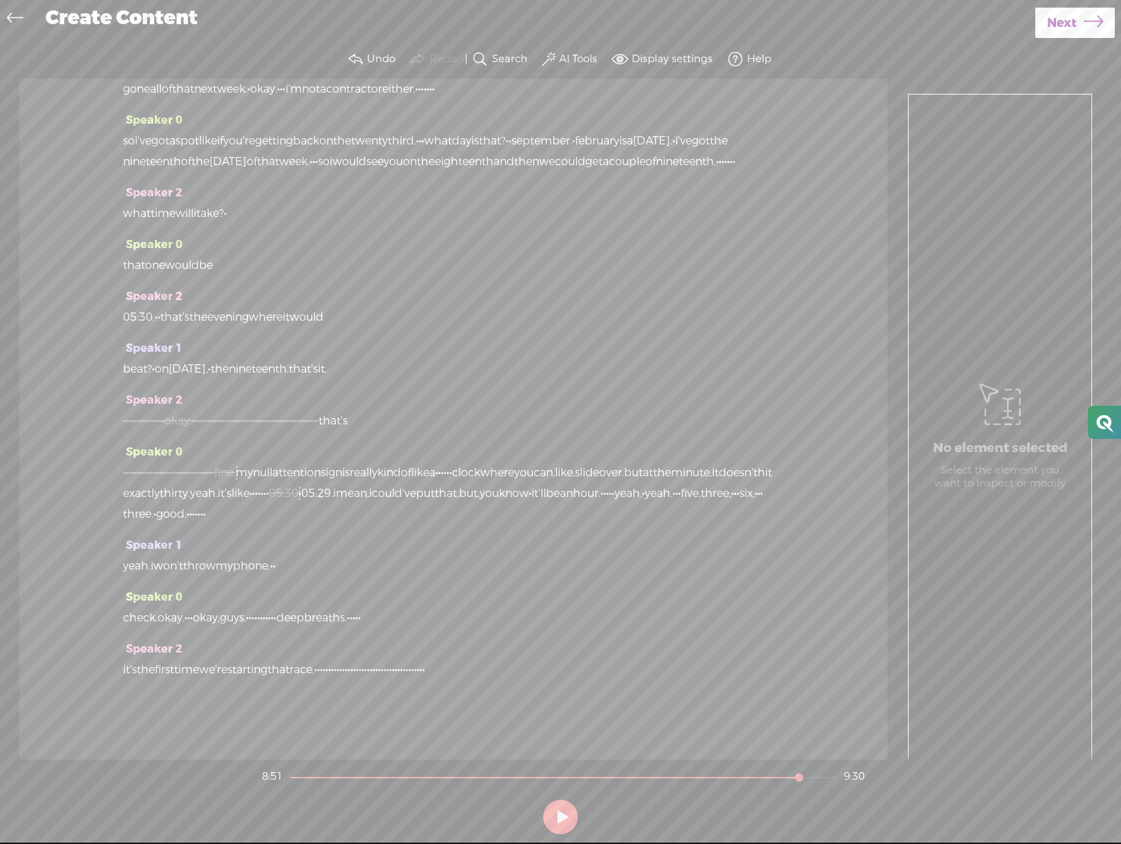
scroll to position [3845, 0]
click at [3, 15] on link at bounding box center [18, 19] width 31 height 32
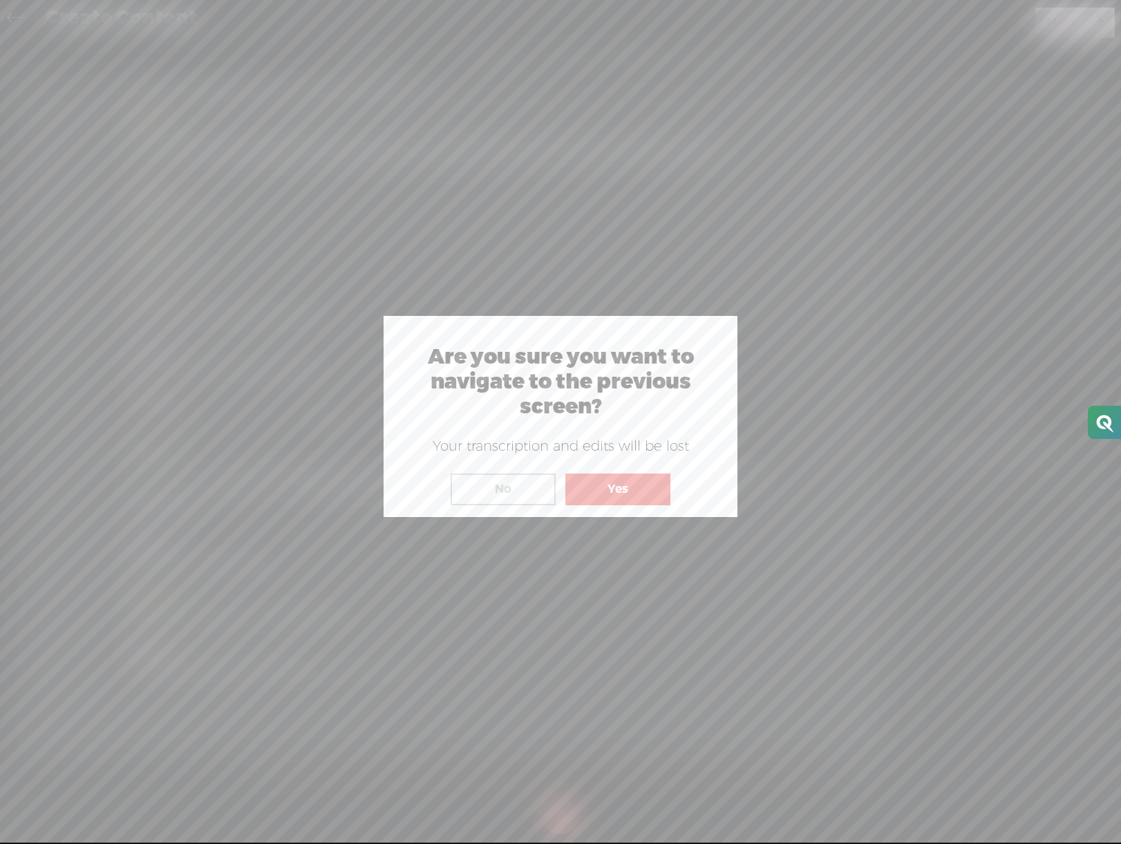
click at [622, 497] on button "Yes" at bounding box center [618, 490] width 105 height 32
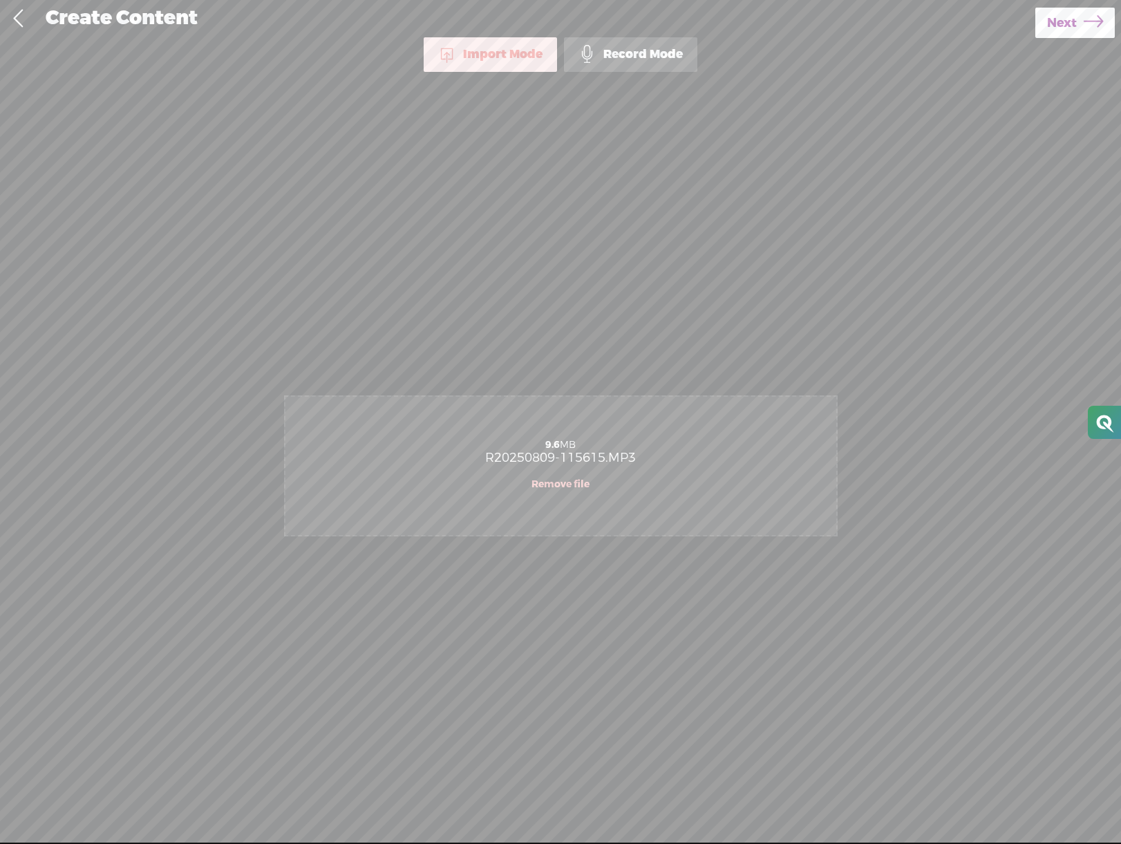
click at [1058, 19] on span "Next" at bounding box center [1062, 23] width 30 height 35
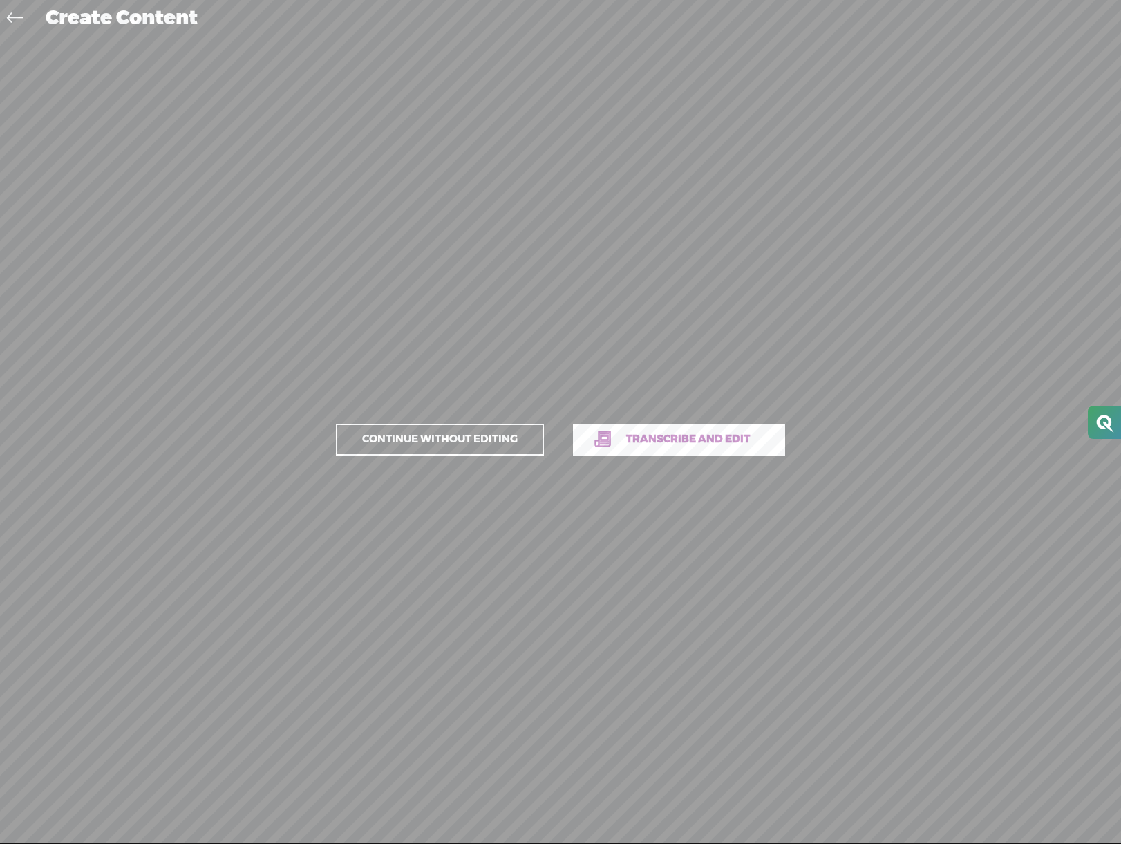
click at [481, 445] on span "Continue without editing" at bounding box center [440, 439] width 185 height 19
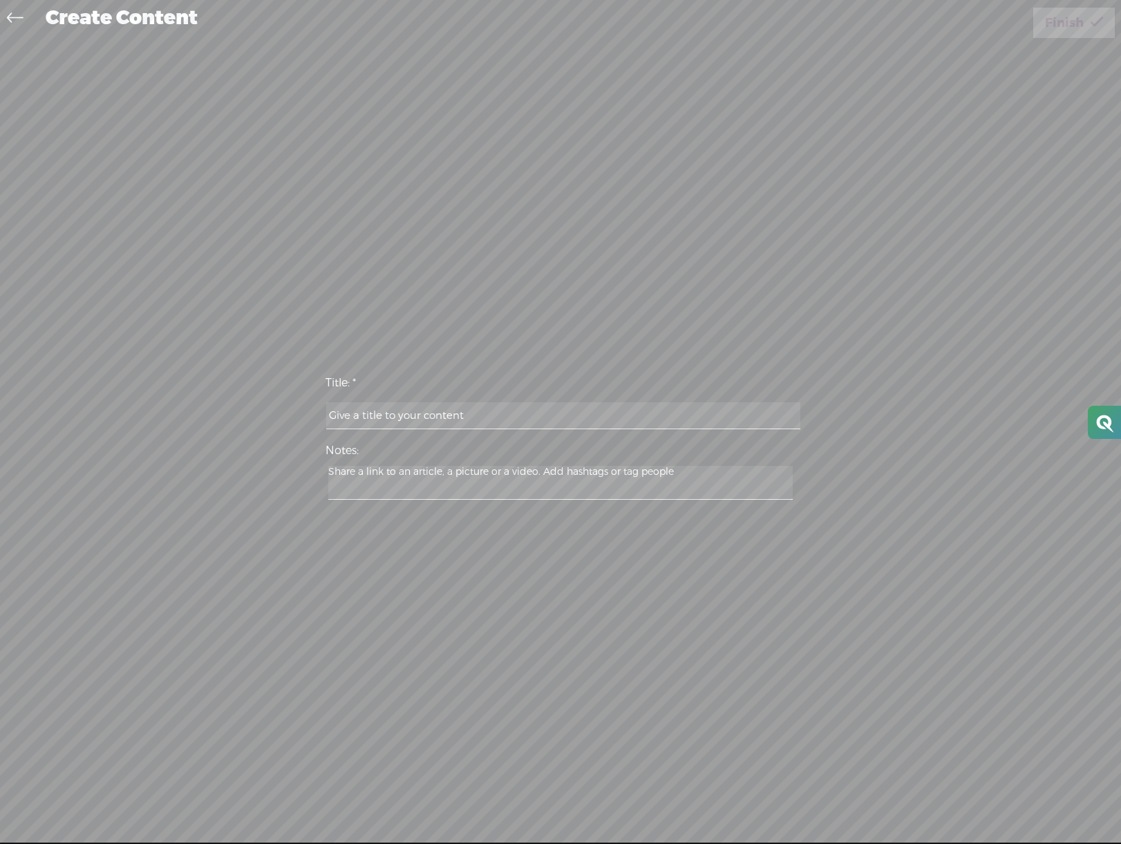
click at [542, 423] on input "text" at bounding box center [563, 415] width 474 height 27
type input "asdf"
click at [532, 481] on textarea "a" at bounding box center [560, 483] width 465 height 34
type textarea "asdf"
click at [1059, 30] on span "Finish" at bounding box center [1064, 23] width 39 height 35
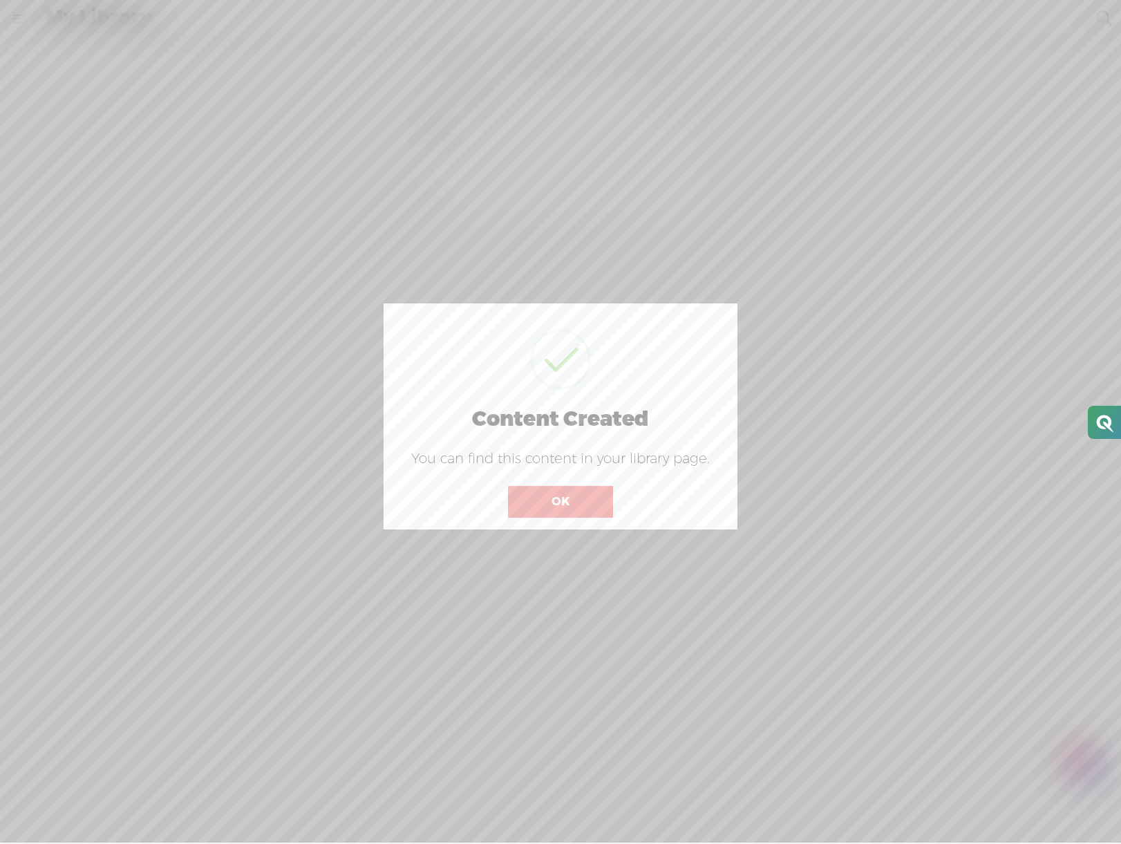
click at [581, 502] on button "OK" at bounding box center [560, 502] width 105 height 32
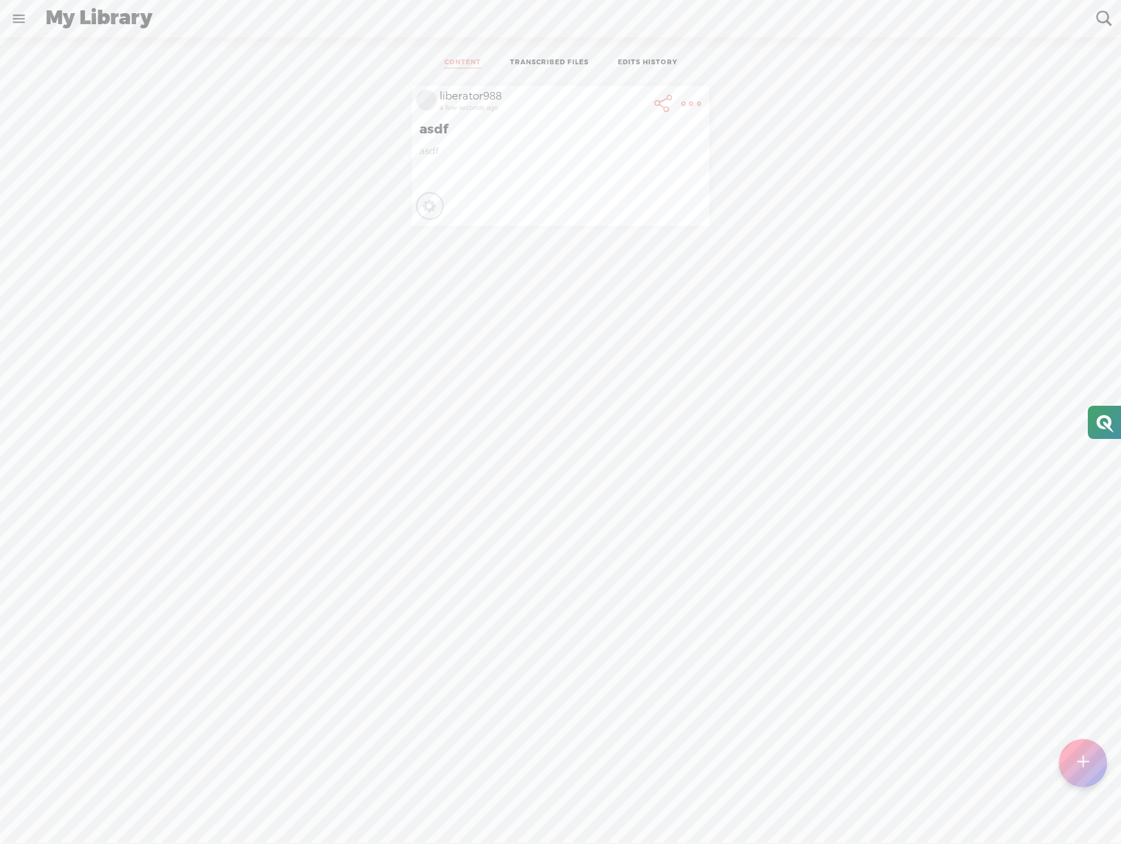
click at [690, 97] on t at bounding box center [691, 103] width 19 height 19
click at [611, 251] on link "Delete" at bounding box center [626, 246] width 138 height 32
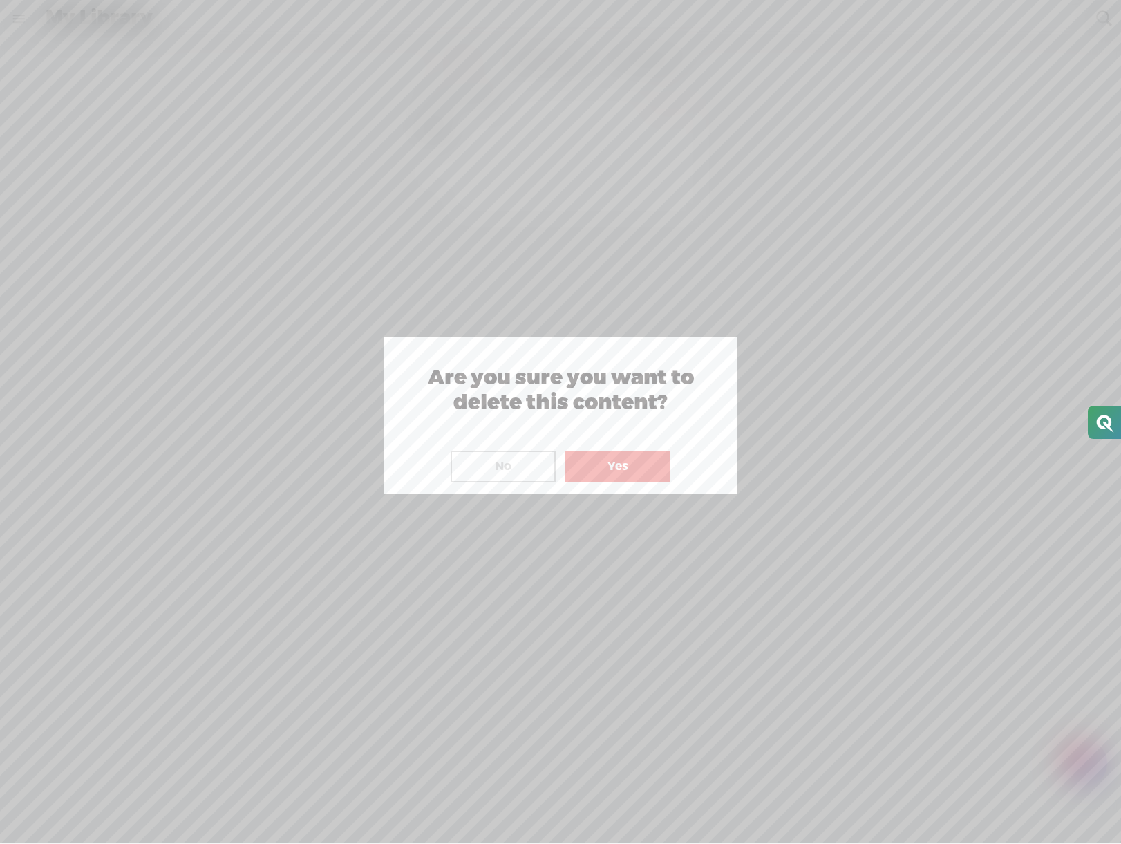
click at [628, 469] on button "Yes" at bounding box center [618, 467] width 105 height 32
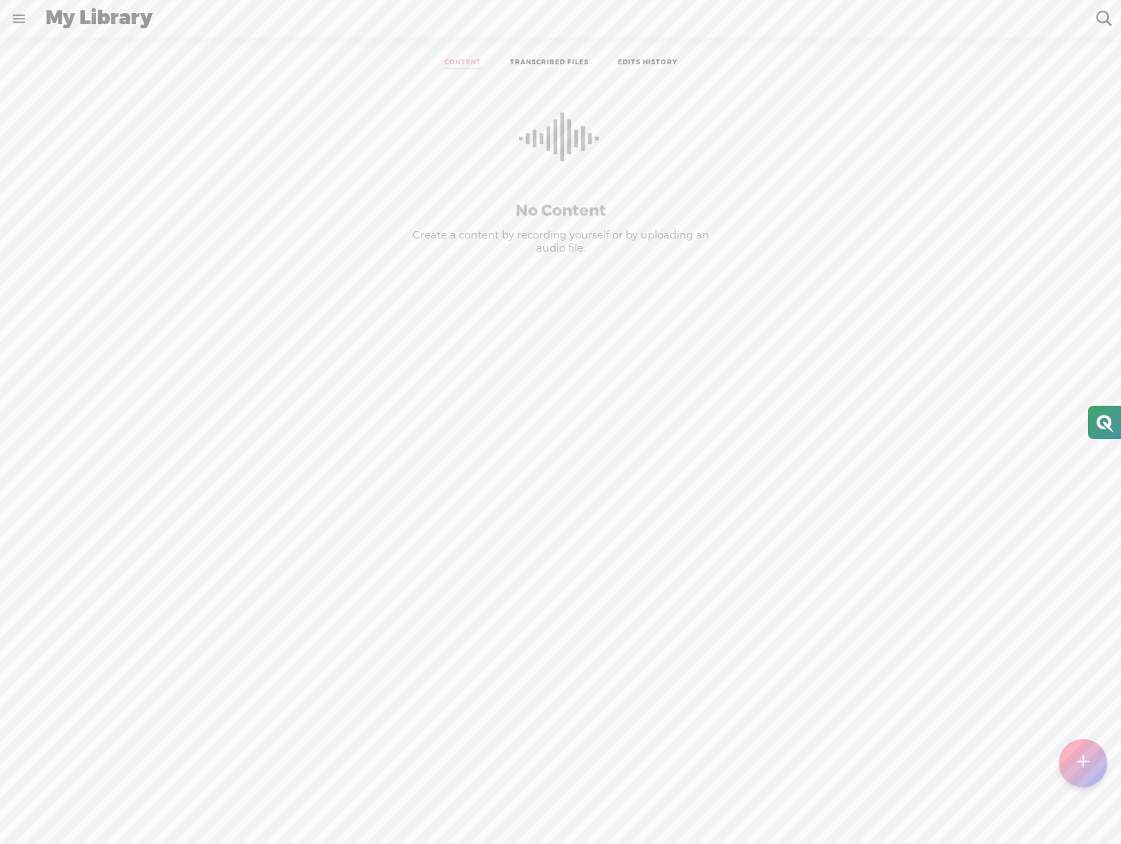
click at [555, 65] on link "TRANSCRIBED FILES" at bounding box center [549, 63] width 79 height 10
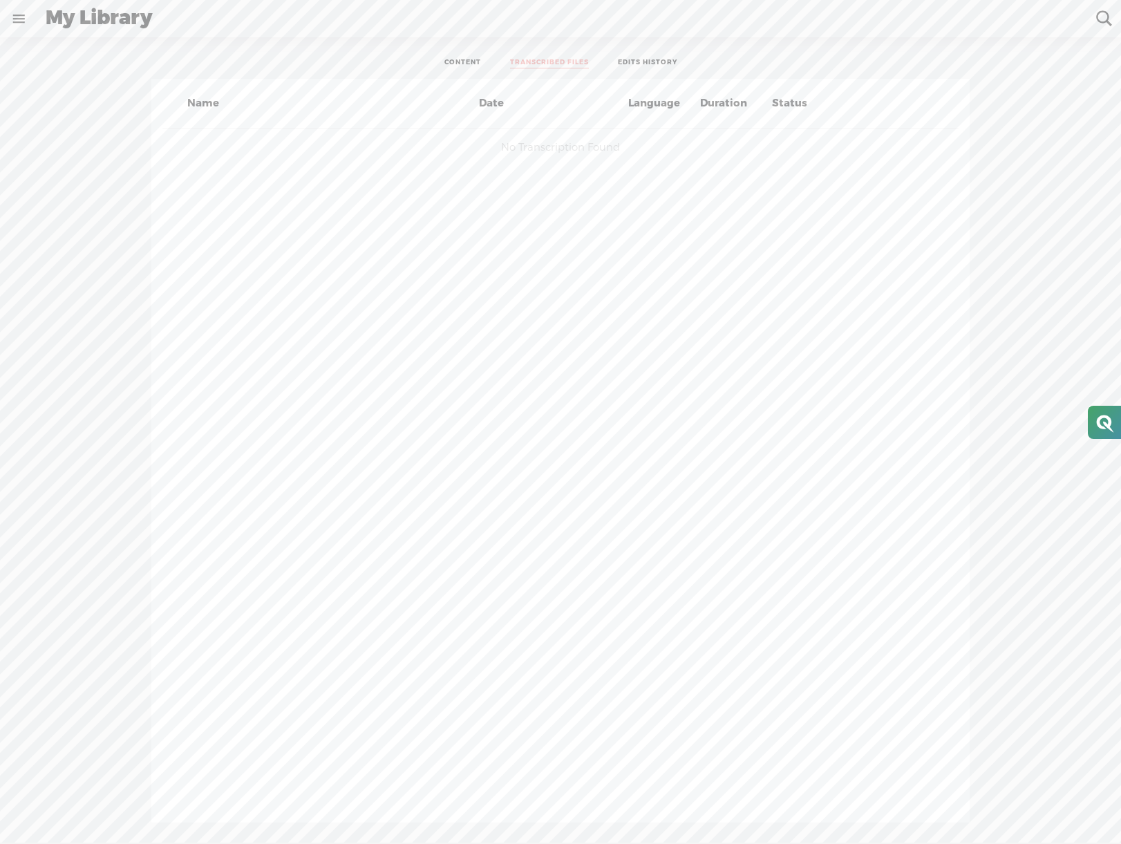
click at [625, 59] on link "EDITS HISTORY" at bounding box center [647, 63] width 59 height 10
click at [22, 21] on link at bounding box center [19, 19] width 36 height 36
click at [63, 812] on div "SETTINGS" at bounding box center [75, 811] width 55 height 12
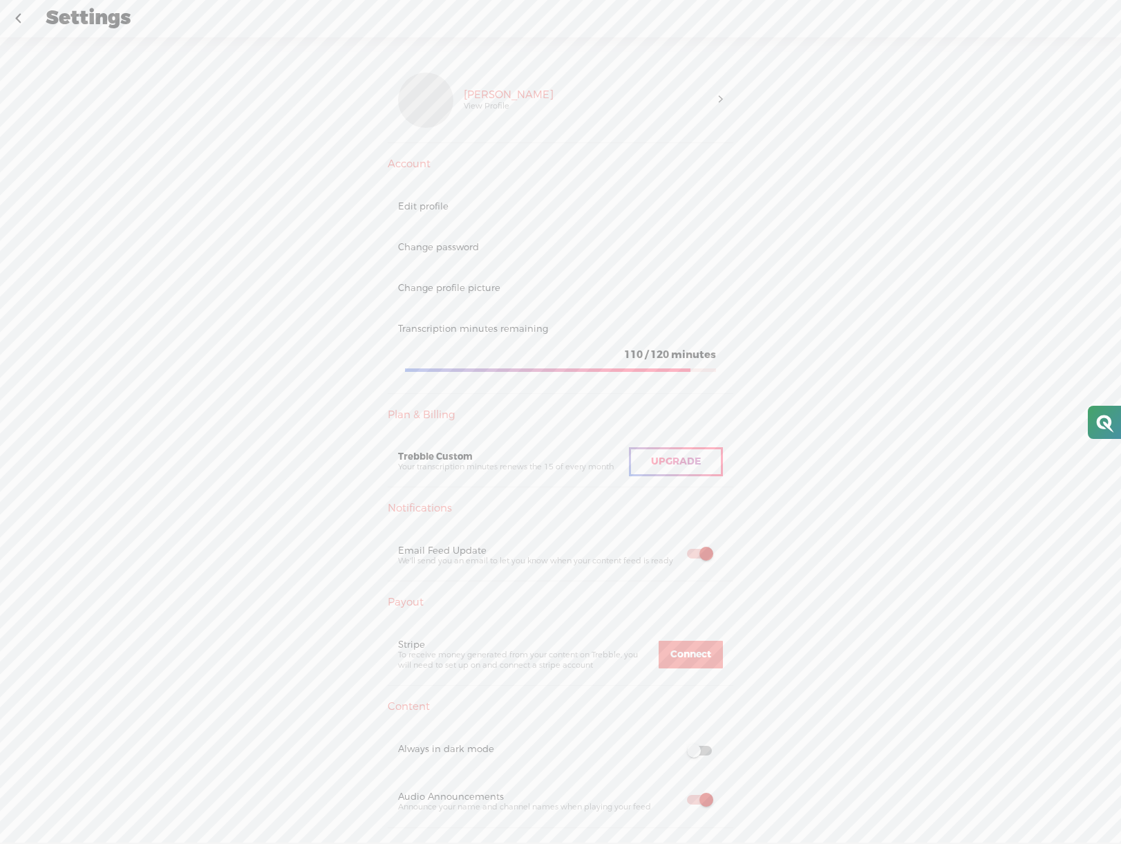
click at [25, 13] on link at bounding box center [18, 19] width 35 height 36
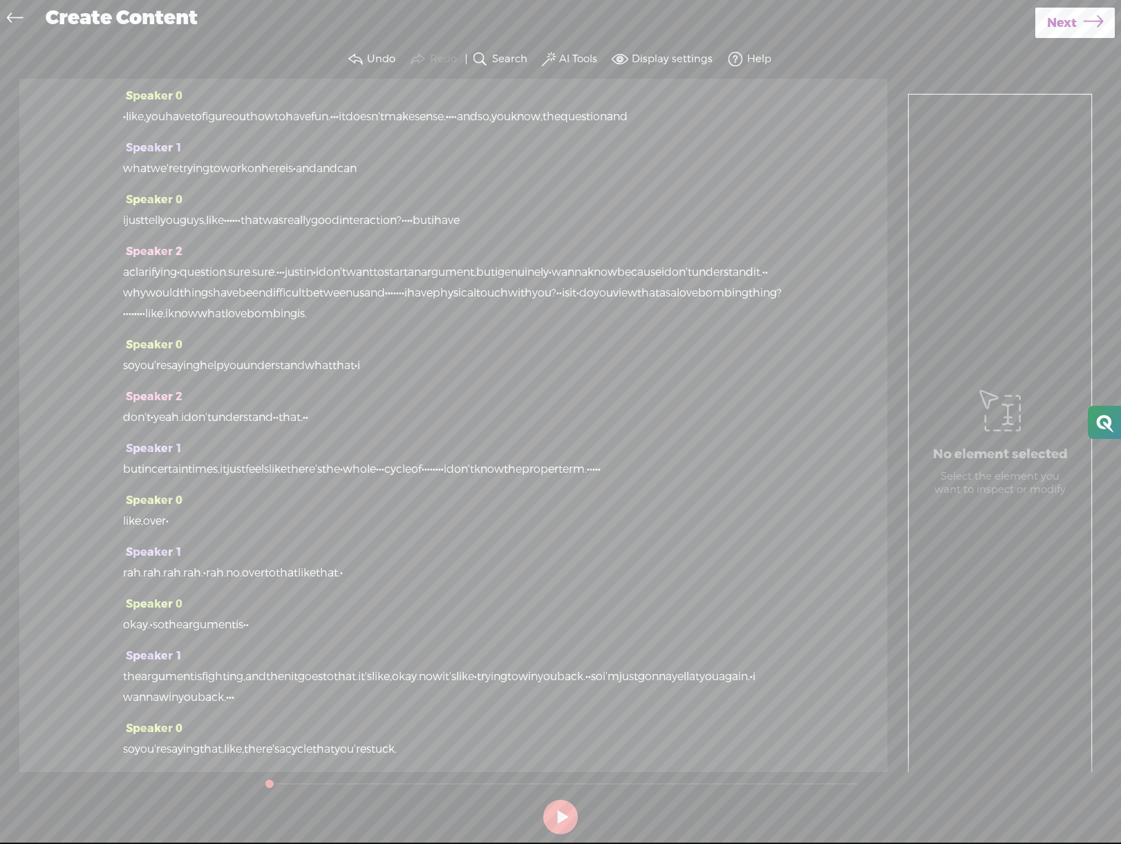
click at [1084, 33] on icon at bounding box center [1093, 23] width 19 height 35
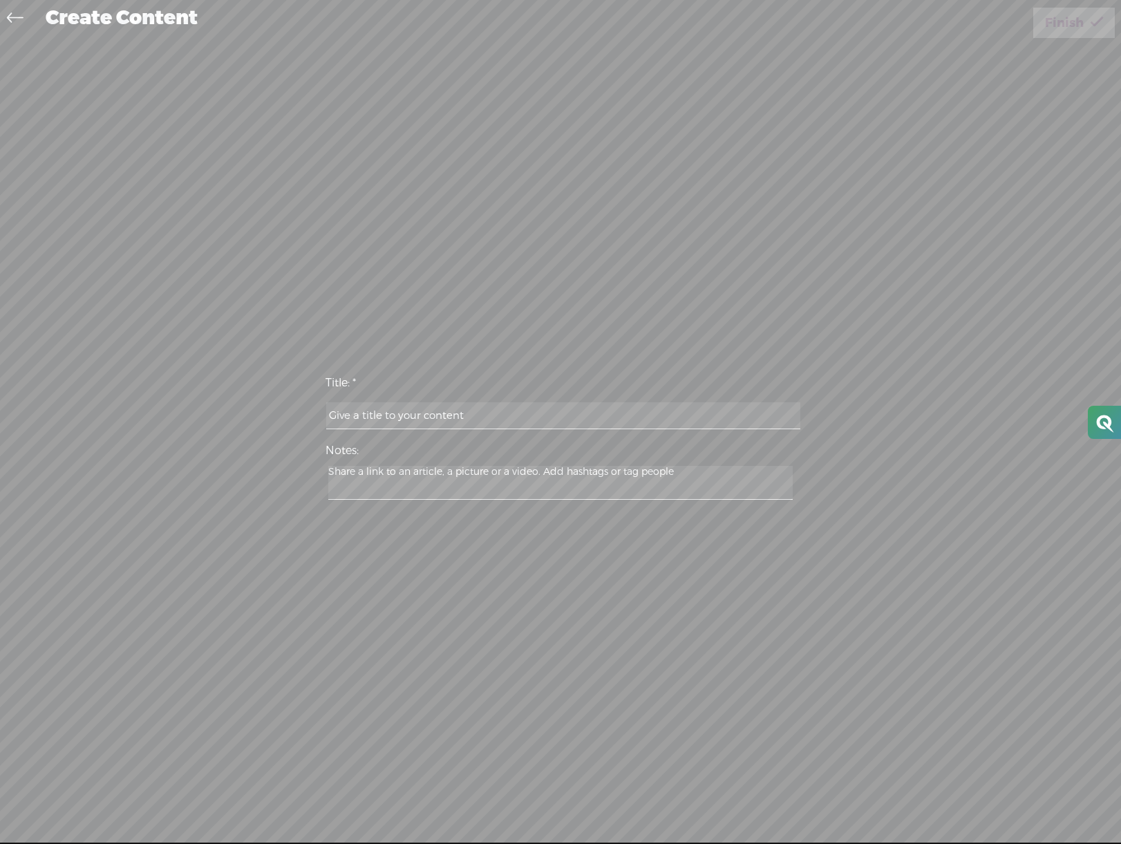
click at [588, 409] on input "text" at bounding box center [563, 415] width 474 height 27
type input "asrg"
click at [552, 481] on textarea at bounding box center [560, 483] width 465 height 34
type textarea "ergt"
click at [1074, 22] on span "Finish" at bounding box center [1064, 23] width 39 height 35
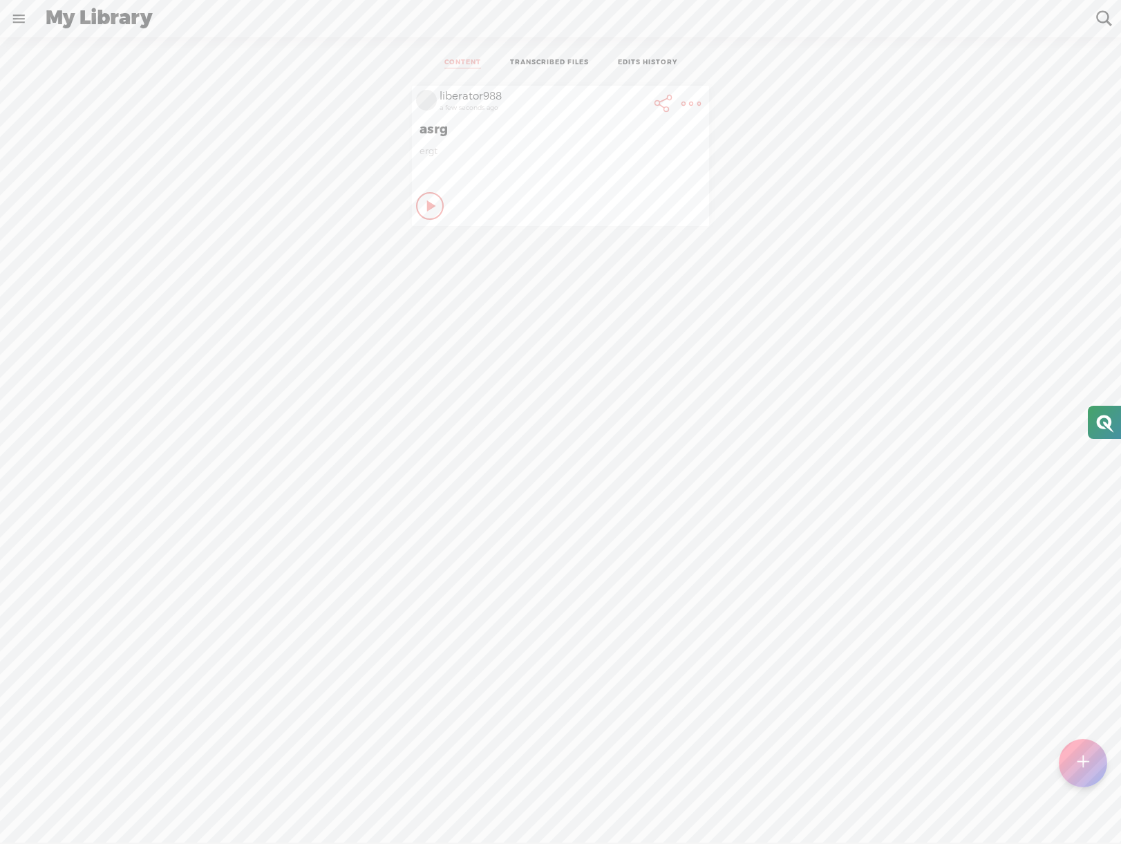
click at [429, 209] on icon at bounding box center [432, 206] width 14 height 14
click at [685, 100] on t at bounding box center [691, 103] width 19 height 19
click at [595, 339] on link "Delete" at bounding box center [617, 341] width 156 height 32
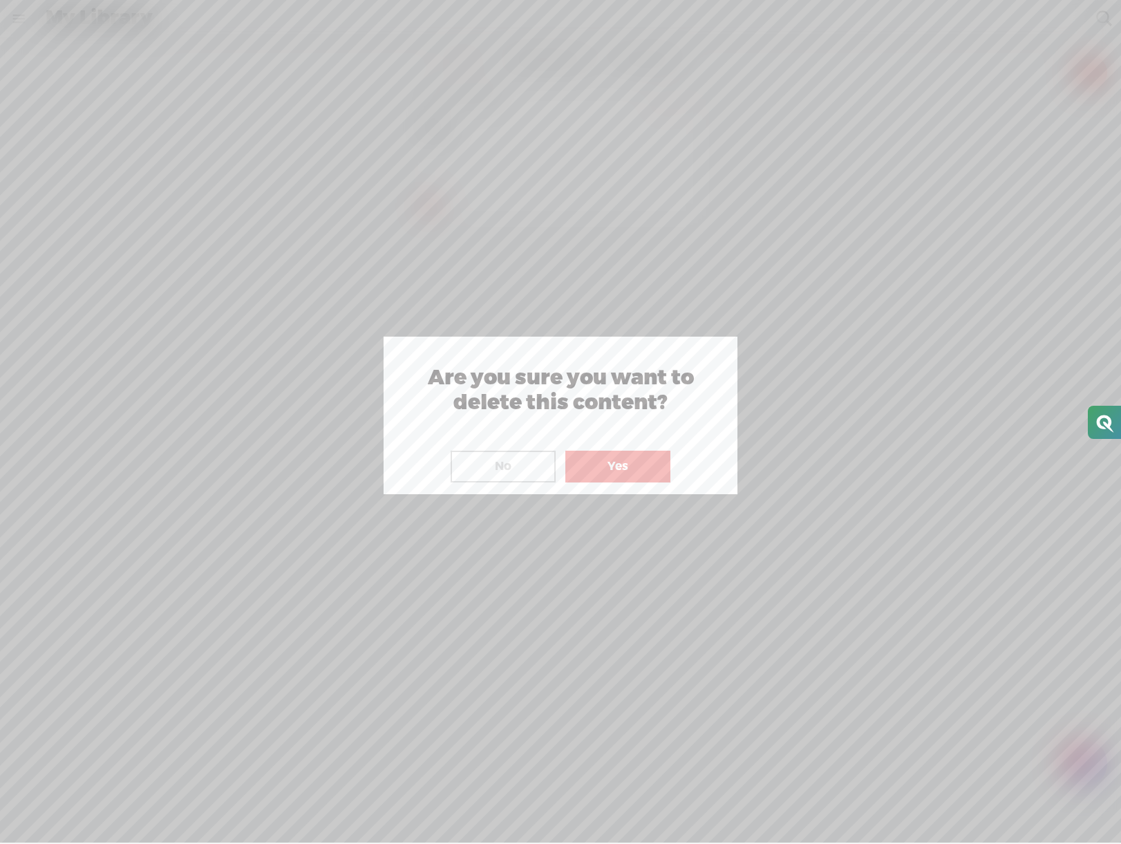
click at [608, 467] on button "Yes" at bounding box center [618, 467] width 105 height 32
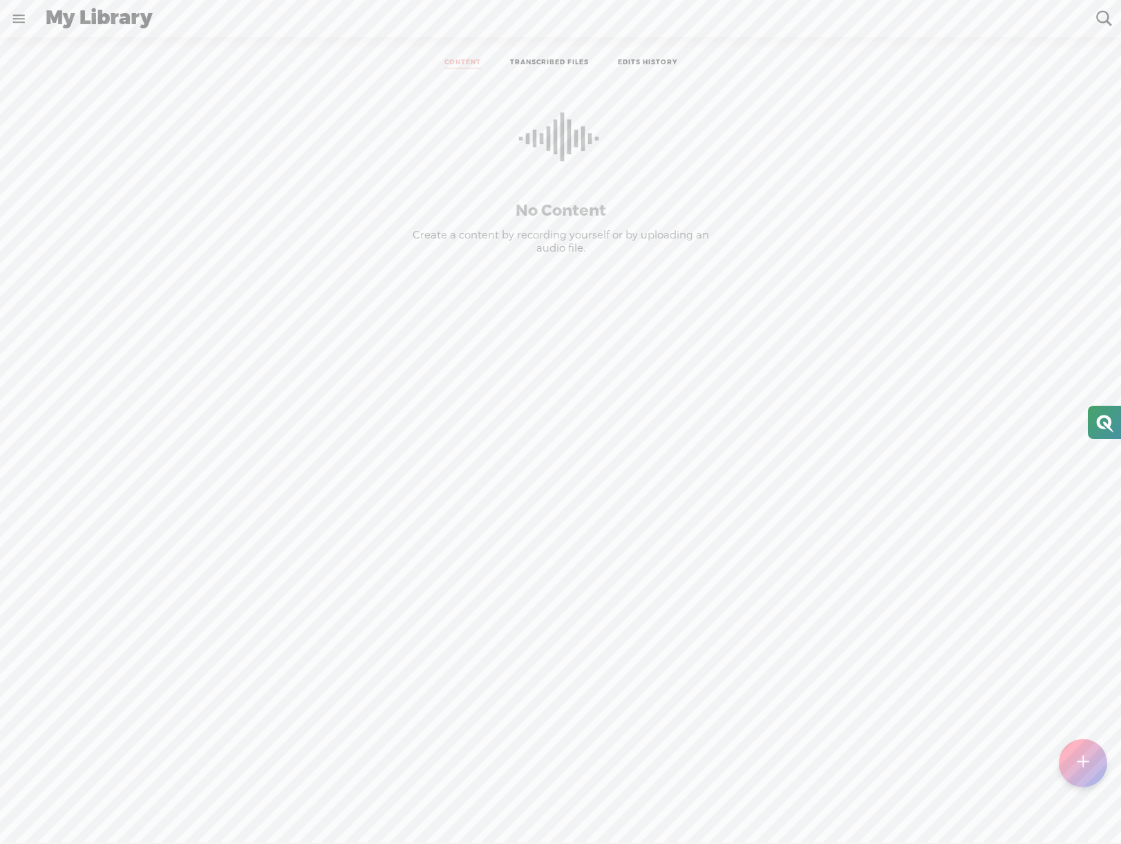
click at [567, 59] on link "TRANSCRIBED FILES" at bounding box center [549, 63] width 79 height 10
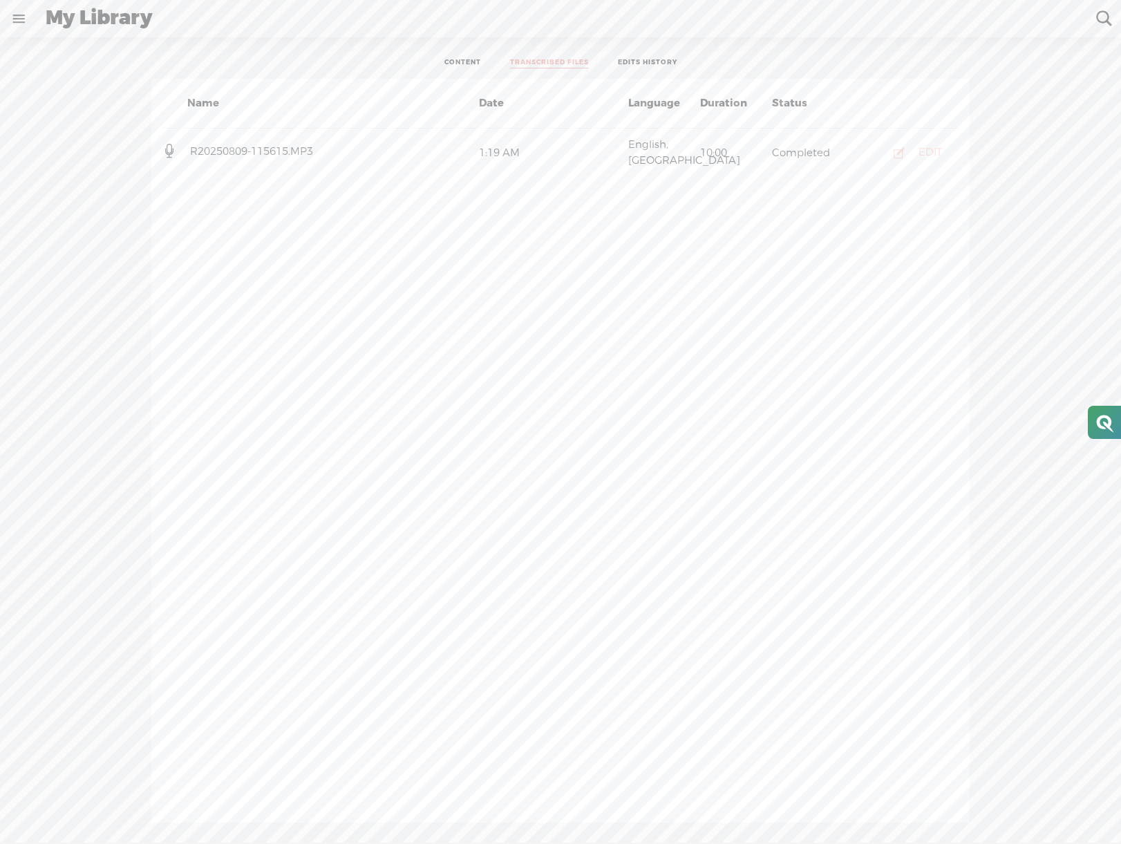
click at [913, 149] on button "EDIT" at bounding box center [914, 153] width 79 height 22
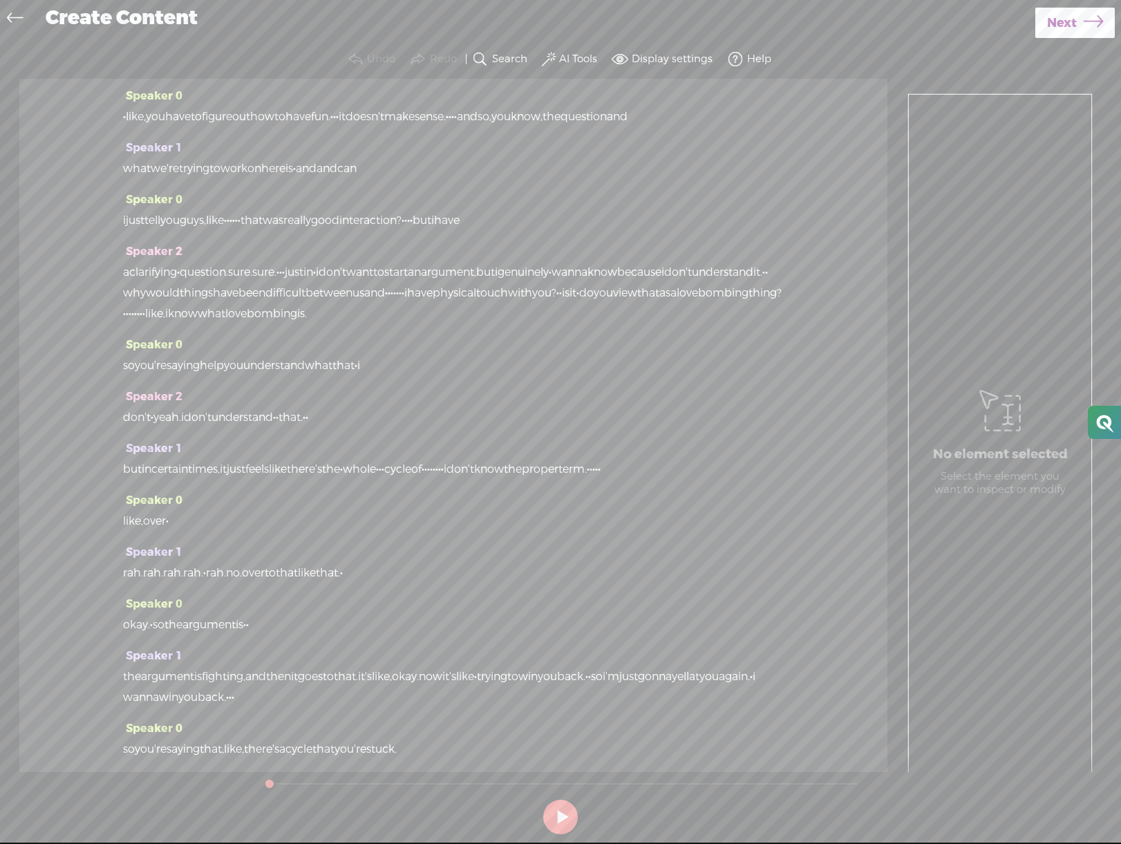
click at [734, 60] on span at bounding box center [735, 59] width 17 height 17
click at [19, 21] on icon at bounding box center [15, 19] width 16 height 31
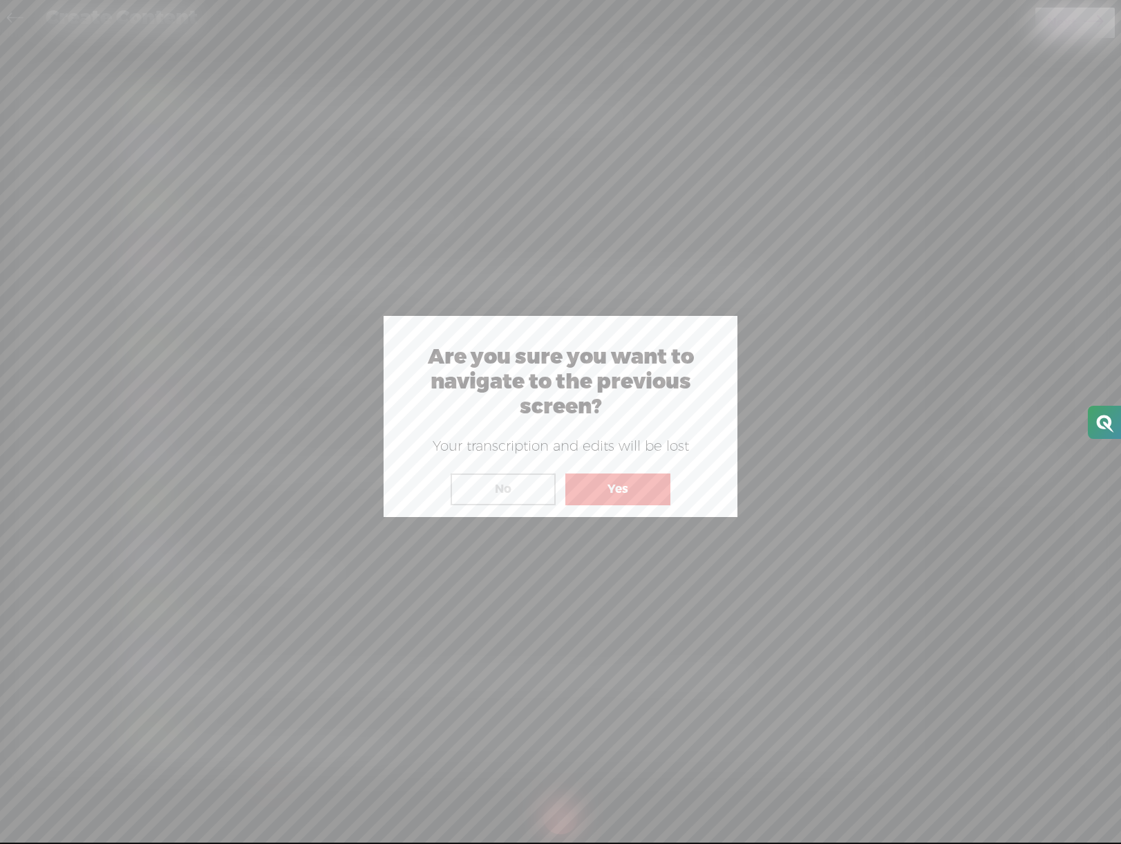
drag, startPoint x: 661, startPoint y: 502, endPoint x: 652, endPoint y: 492, distance: 13.2
click at [660, 502] on button "Yes" at bounding box center [618, 490] width 105 height 32
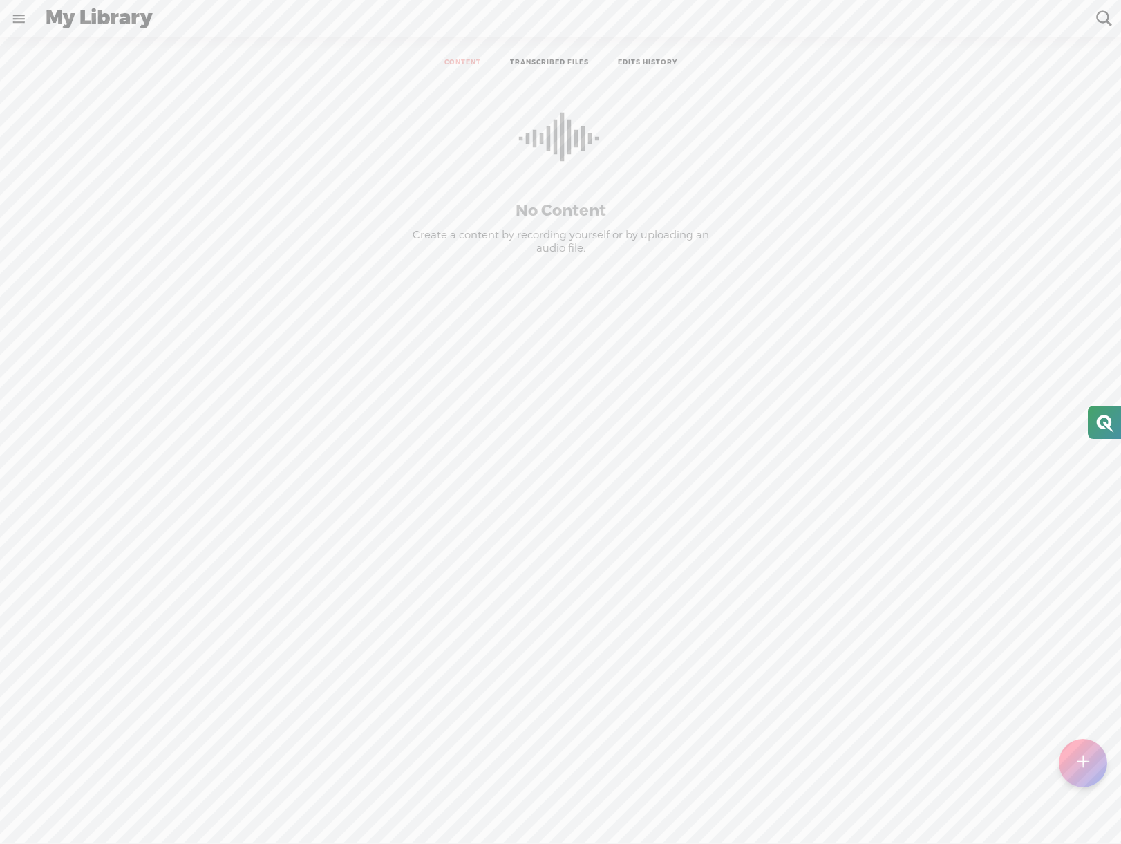
click at [521, 58] on link "TRANSCRIBED FILES" at bounding box center [549, 63] width 79 height 10
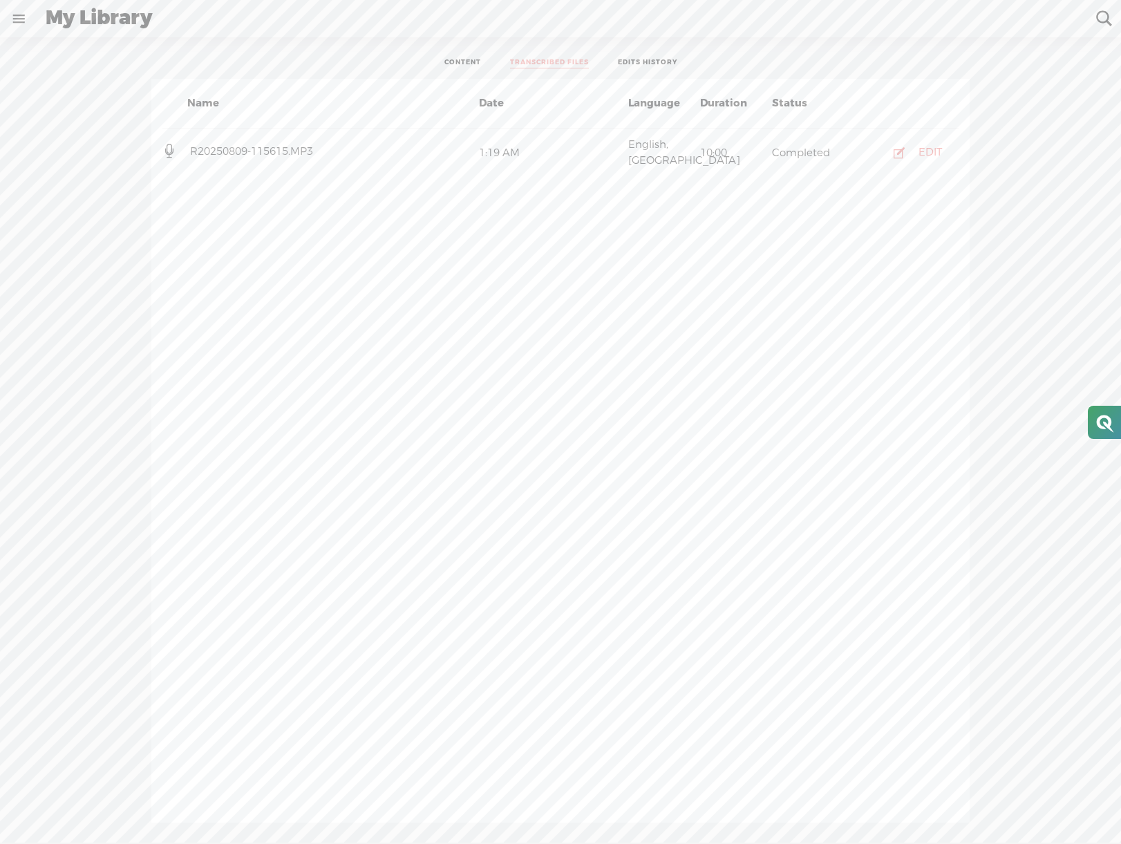
click at [165, 148] on icon at bounding box center [169, 151] width 14 height 14
click at [634, 58] on link "EDITS HISTORY" at bounding box center [647, 63] width 59 height 10
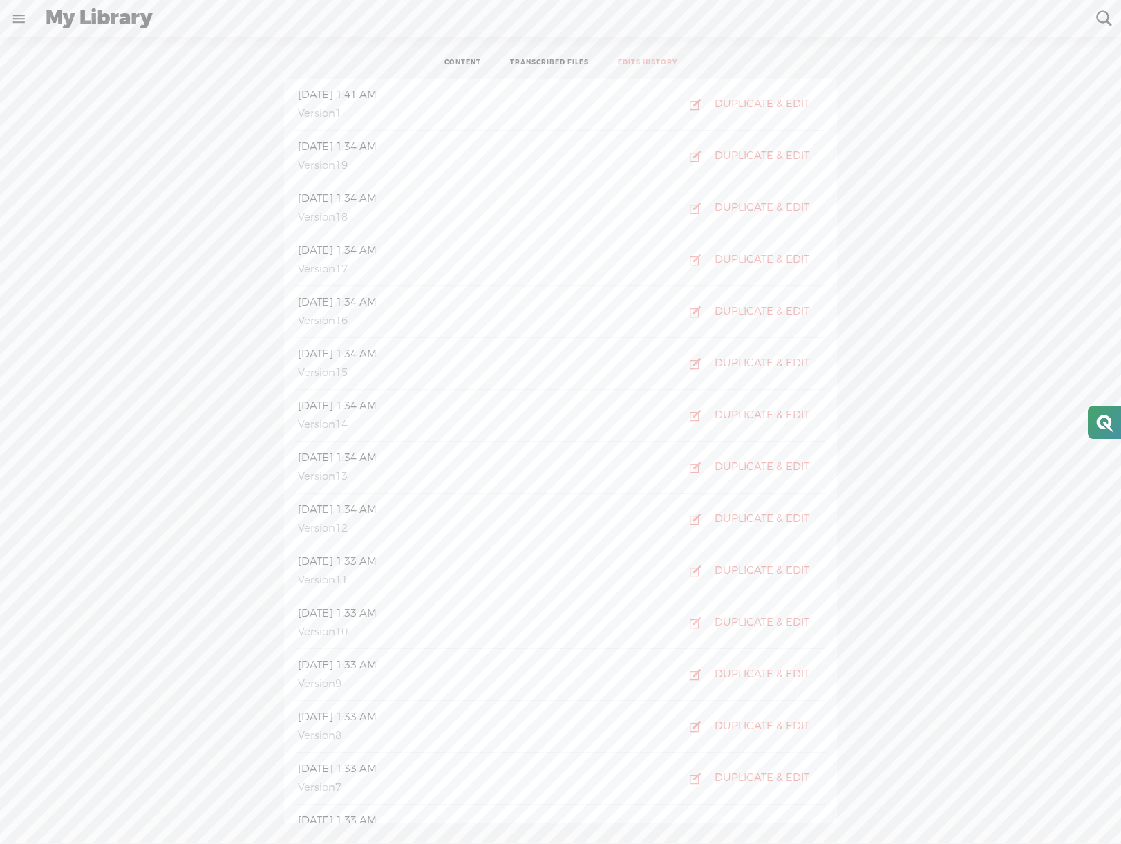
click at [544, 63] on link "TRANSCRIBED FILES" at bounding box center [549, 63] width 79 height 10
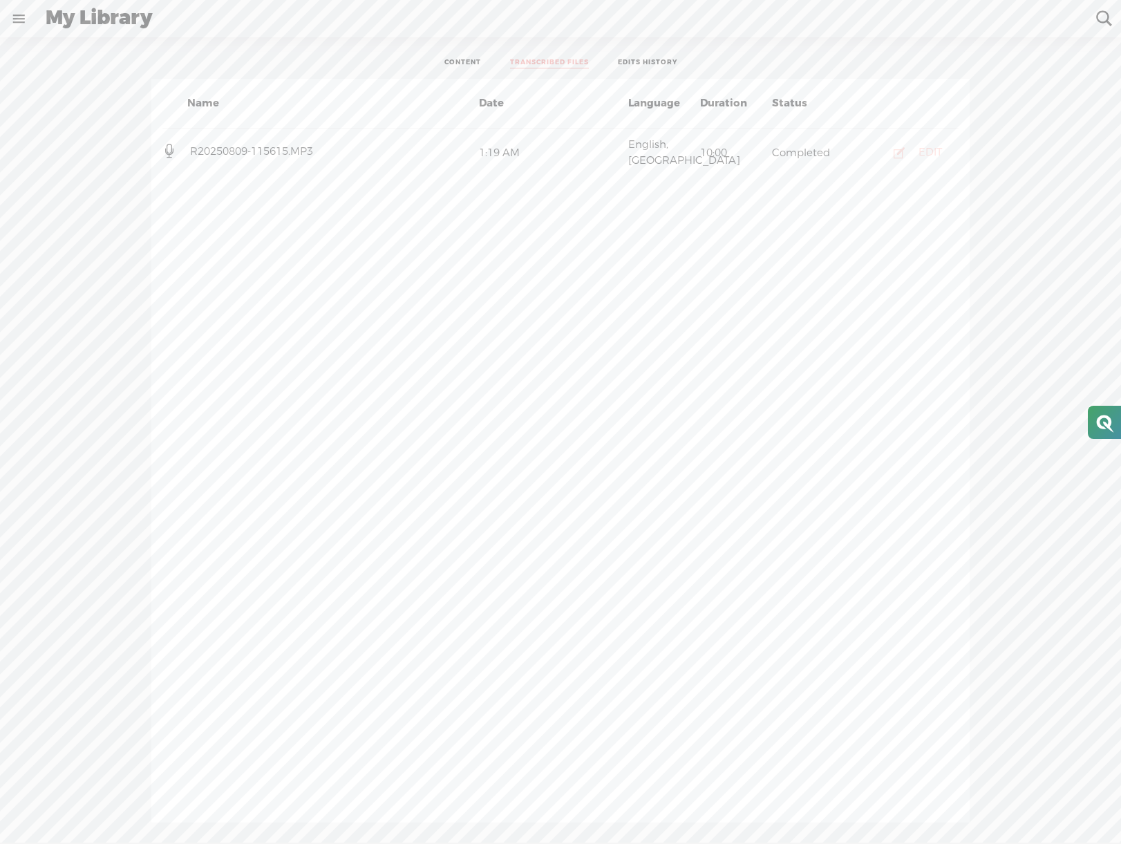
click at [920, 149] on div "EDIT" at bounding box center [931, 153] width 24 height 14
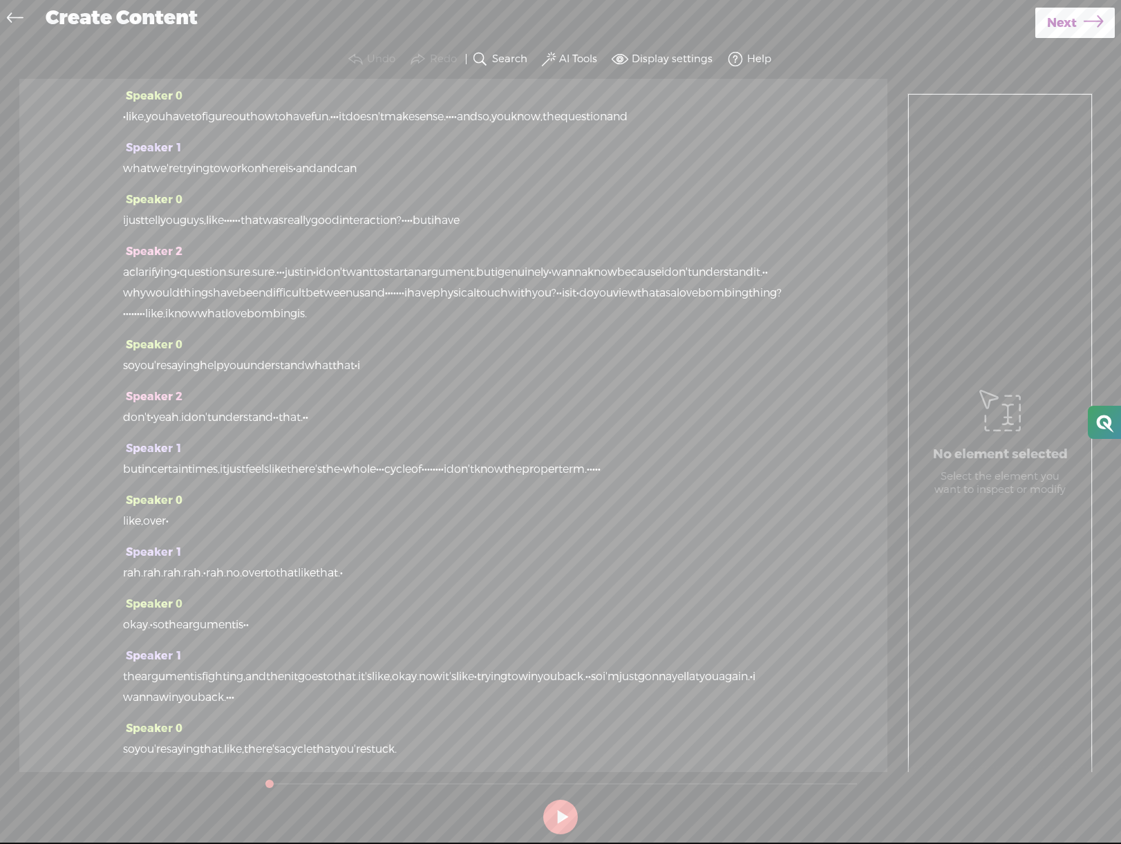
click at [745, 60] on button "Help" at bounding box center [751, 60] width 53 height 28
click at [711, 100] on link "Help center" at bounding box center [703, 107] width 138 height 32
click at [340, 189] on div "Speaker 1 what we're trying to work on here is · and and can" at bounding box center [453, 164] width 661 height 52
click at [241, 231] on span "·" at bounding box center [239, 220] width 3 height 21
click at [311, 231] on span "really" at bounding box center [297, 220] width 28 height 21
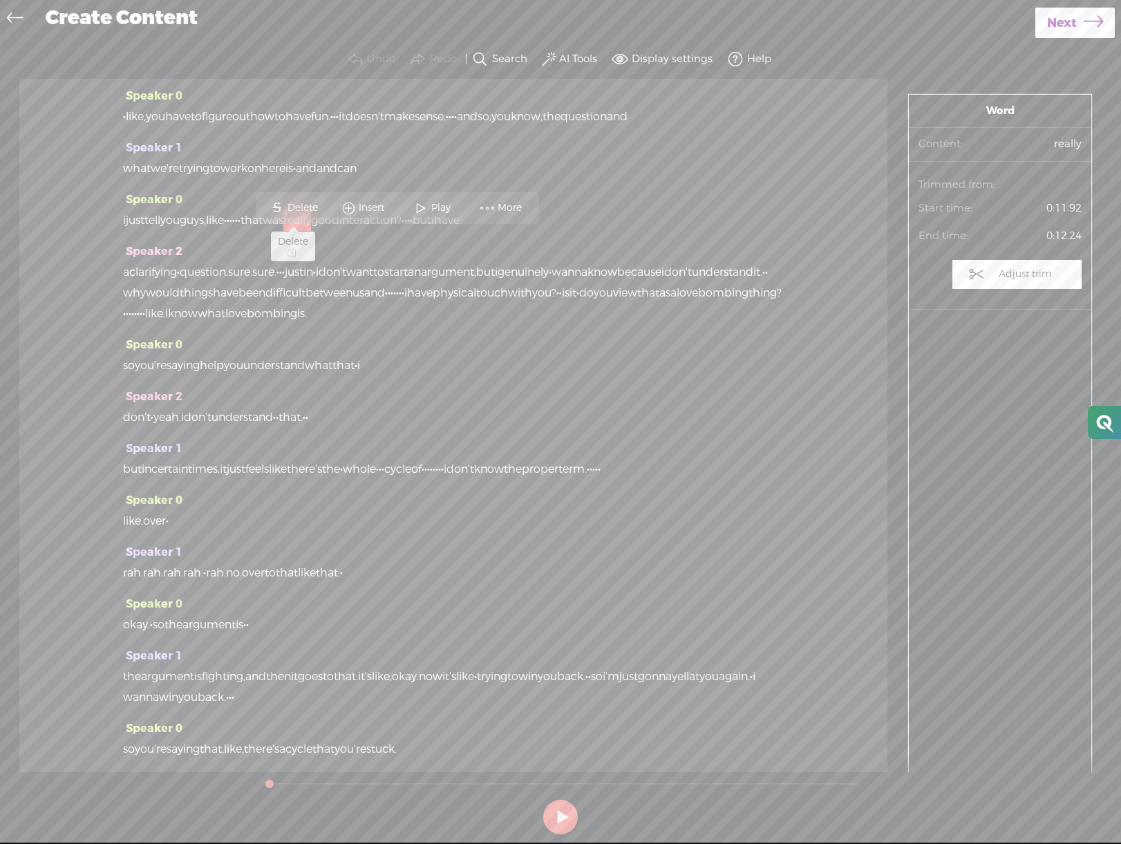
click at [309, 213] on span "Delete" at bounding box center [305, 208] width 34 height 14
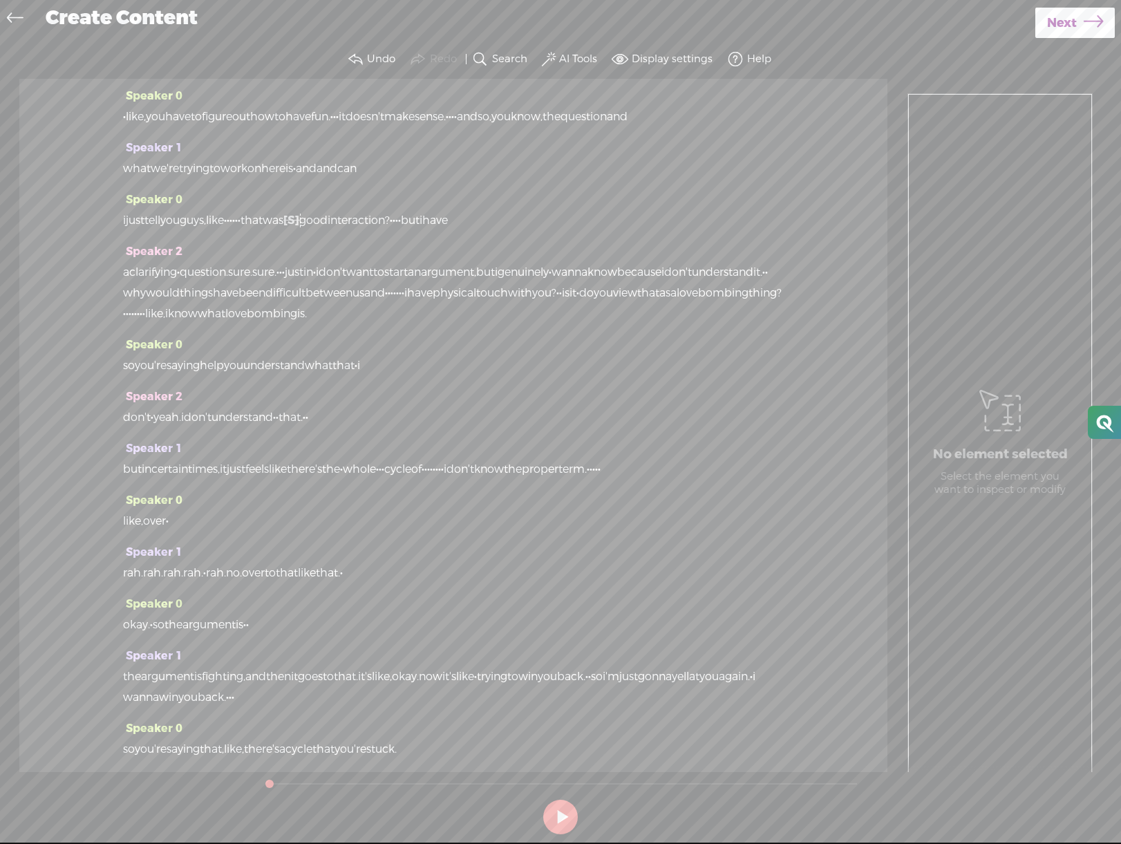
click at [263, 231] on span "that" at bounding box center [252, 220] width 22 height 21
click at [671, 59] on label "Display settings" at bounding box center [672, 60] width 81 height 14
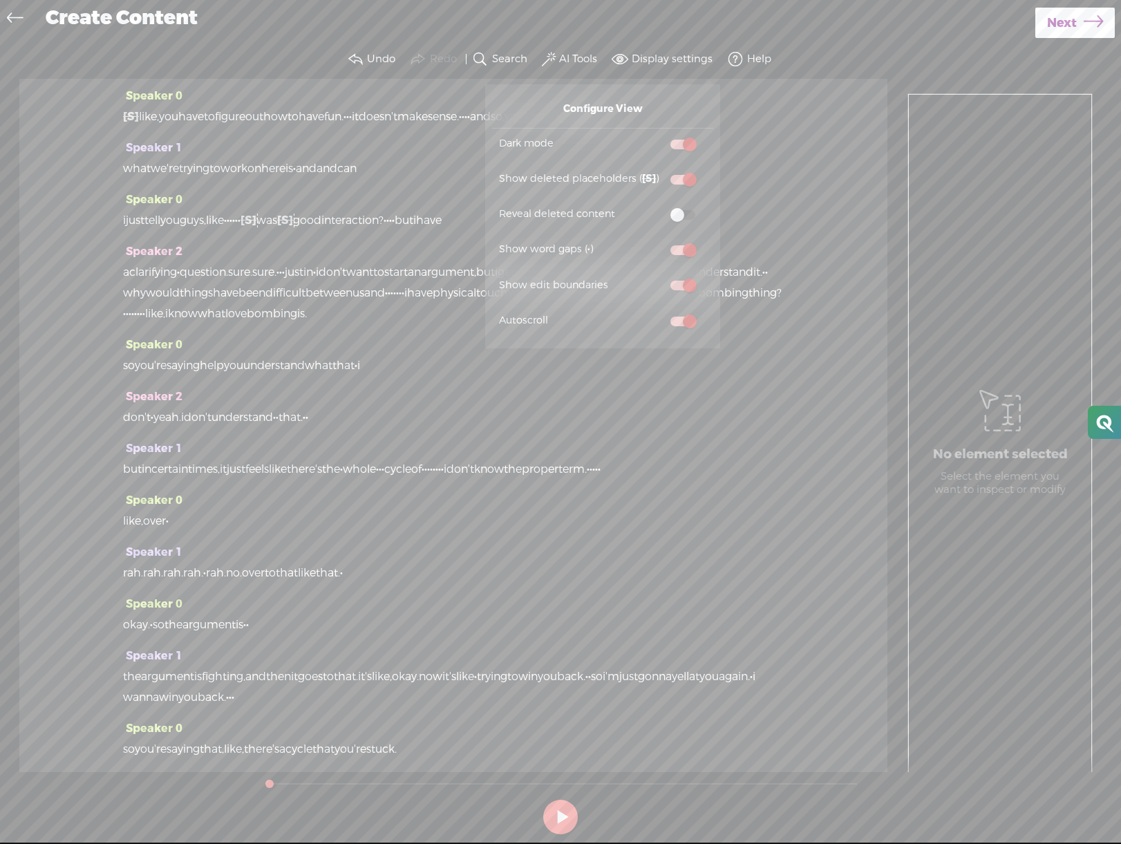
click at [682, 214] on span at bounding box center [683, 215] width 25 height 10
click at [660, 206] on input "checkbox" at bounding box center [660, 206] width 0 height 0
click at [682, 214] on span at bounding box center [683, 215] width 25 height 10
click at [660, 206] on input "checkbox" at bounding box center [660, 206] width 0 height 0
click at [682, 214] on span at bounding box center [683, 215] width 25 height 10
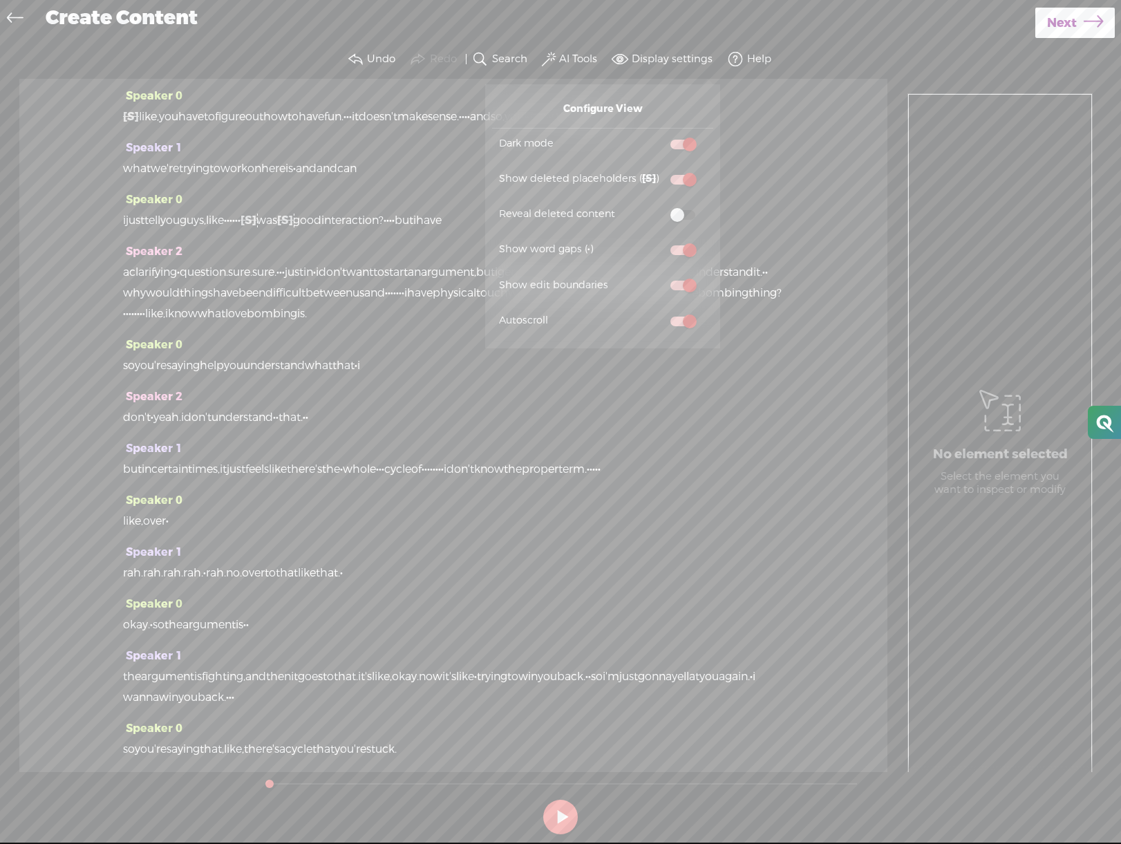
click at [660, 206] on input "checkbox" at bounding box center [660, 206] width 0 height 0
click at [682, 214] on span at bounding box center [683, 215] width 25 height 10
click at [660, 206] on input "checkbox" at bounding box center [660, 206] width 0 height 0
drag, startPoint x: 498, startPoint y: 759, endPoint x: 381, endPoint y: 552, distance: 238.4
click at [378, 549] on div "Speaker 0 [S] · like, you have to figure out how to have fun. · · · it doesn't …" at bounding box center [453, 425] width 868 height 693
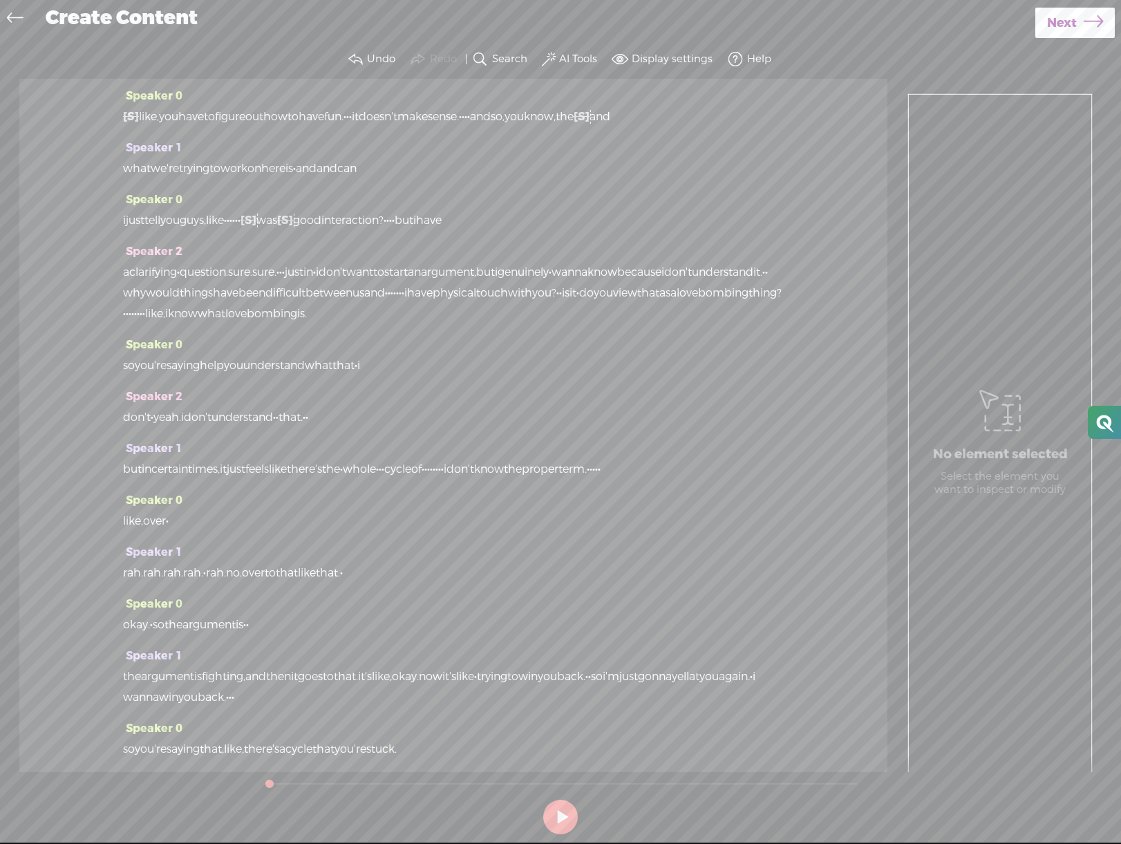
drag, startPoint x: 381, startPoint y: 510, endPoint x: 97, endPoint y: 277, distance: 366.9
click at [97, 277] on div "Speaker 0 [S] · like, you have to figure out how to have fun. · · · it doesn't …" at bounding box center [453, 425] width 868 height 693
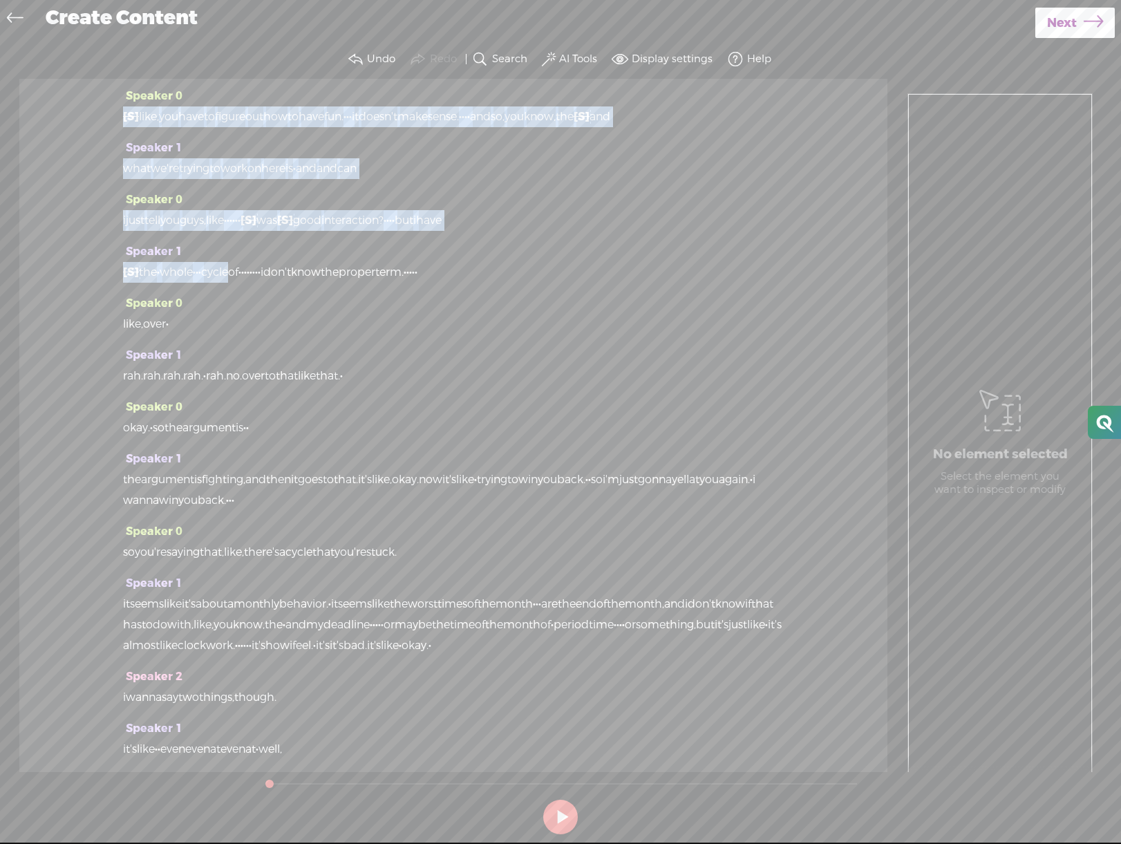
drag, startPoint x: 269, startPoint y: 292, endPoint x: 105, endPoint y: 117, distance: 239.7
click at [105, 117] on div "Speaker 0 [S] · like, you have to figure out how to have fun. · · · it doesn't …" at bounding box center [453, 425] width 868 height 693
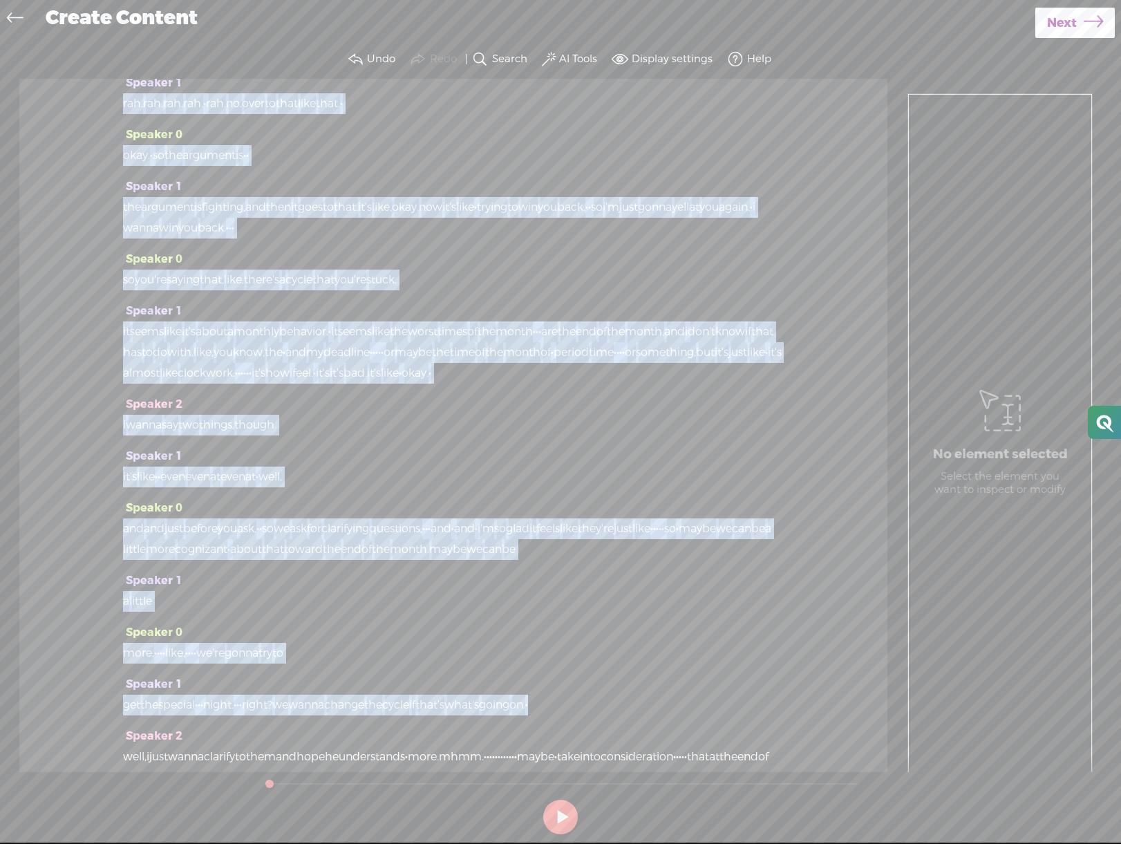
drag, startPoint x: 129, startPoint y: 113, endPoint x: 430, endPoint y: 766, distance: 719.6
click at [430, 766] on div "Speaker 1 [S] · like, you have to figure out how to have fun. · · · it doesn't …" at bounding box center [453, 425] width 868 height 693
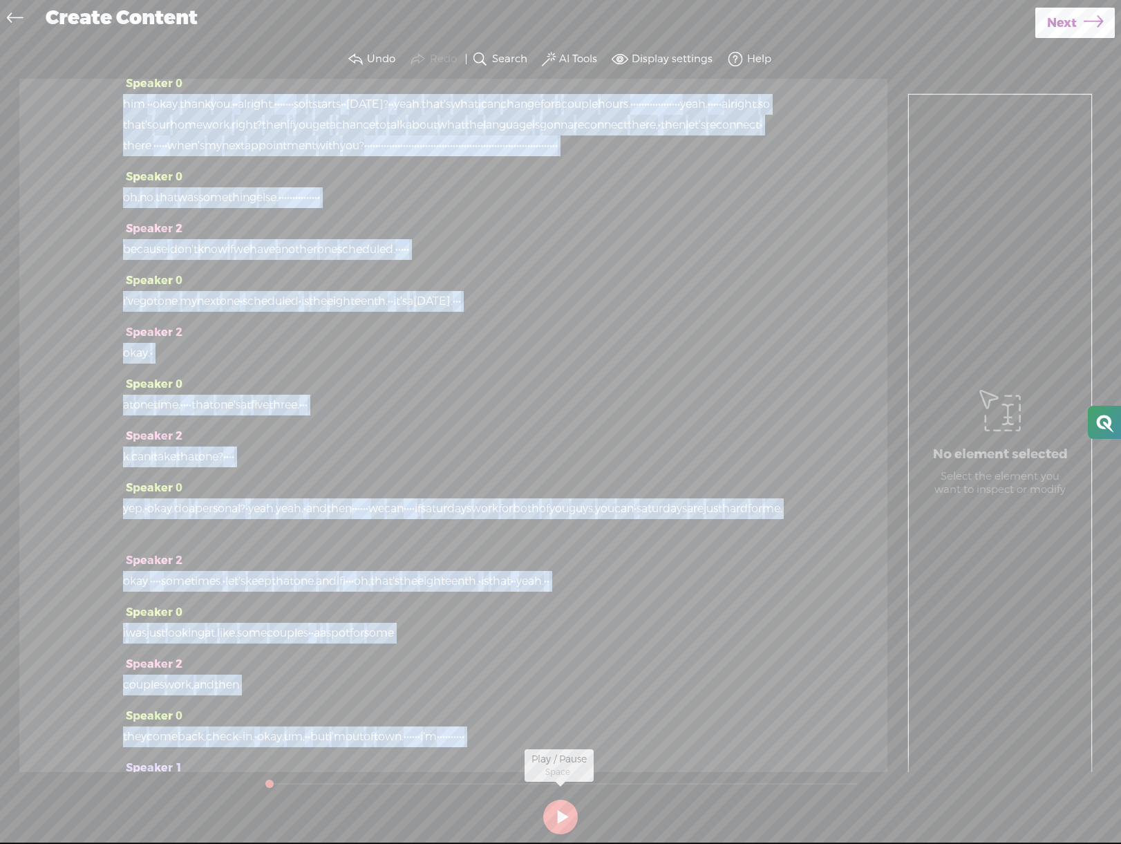
scroll to position [2753, 0]
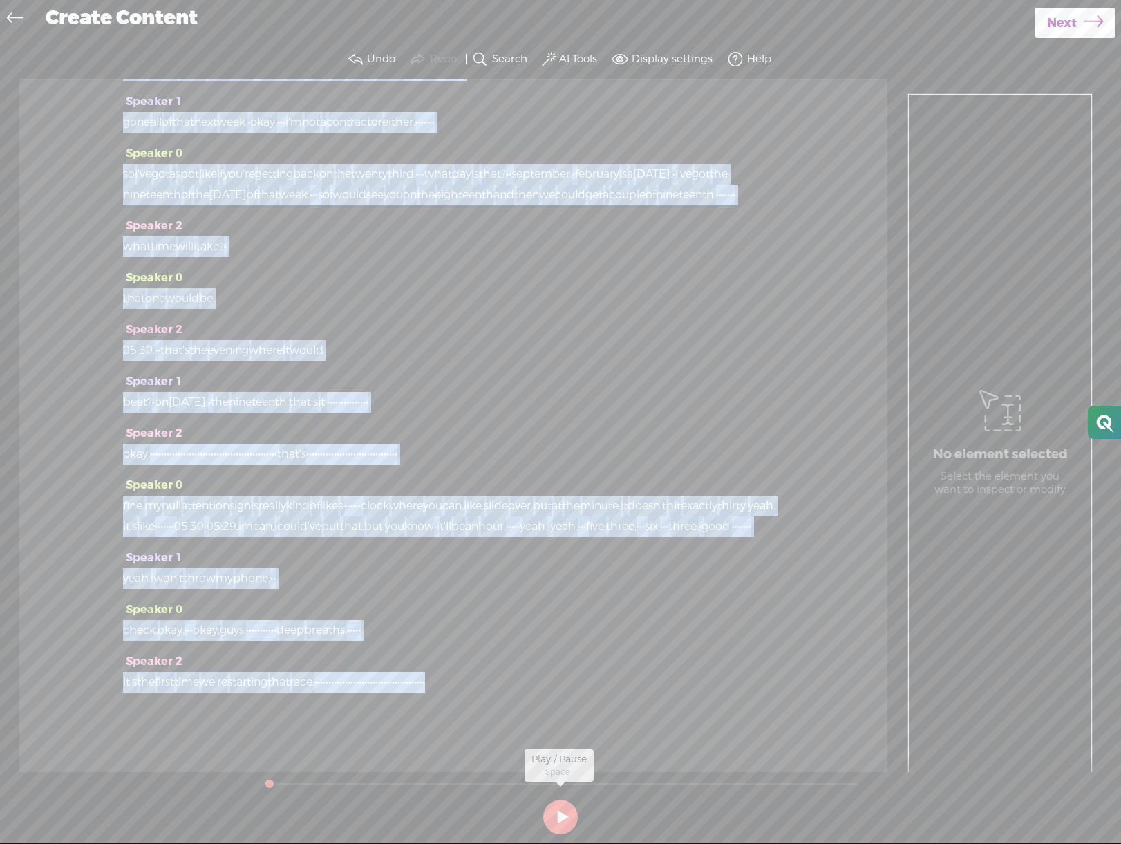
drag, startPoint x: 154, startPoint y: 364, endPoint x: 492, endPoint y: 828, distance: 573.1
click at [492, 828] on div "Trebble audio editor works best with Google Chrome or Firefox. Please switch yo…" at bounding box center [561, 440] width 1094 height 800
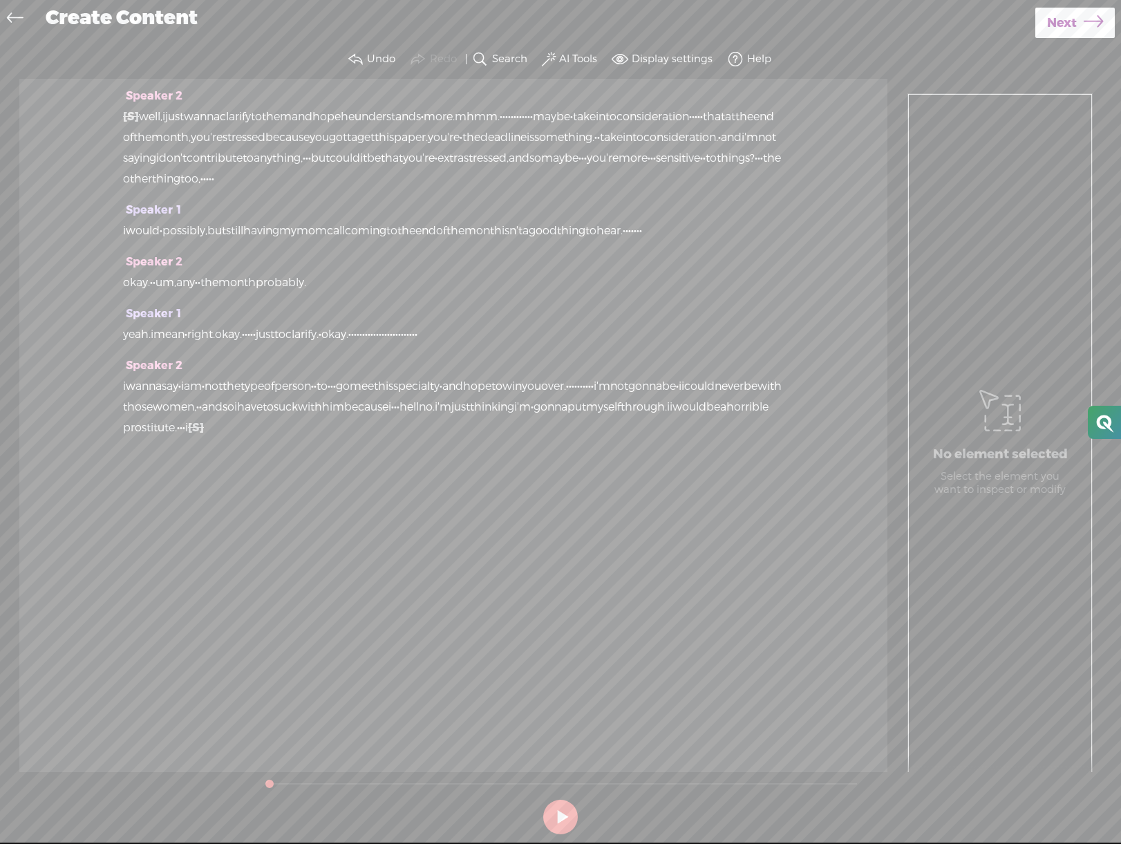
scroll to position [0, 0]
drag, startPoint x: 286, startPoint y: 478, endPoint x: 205, endPoint y: 84, distance: 402.5
click at [205, 84] on div "Speaker 2 [S] · like, you have to figure out how to have fun. · · · it doesn't …" at bounding box center [453, 425] width 868 height 693
drag, startPoint x: 274, startPoint y: 392, endPoint x: 183, endPoint y: 144, distance: 264.2
click at [183, 144] on div "Speaker 2 [S] · like, you have to figure out how to have fun. · · · it doesn't …" at bounding box center [453, 425] width 868 height 693
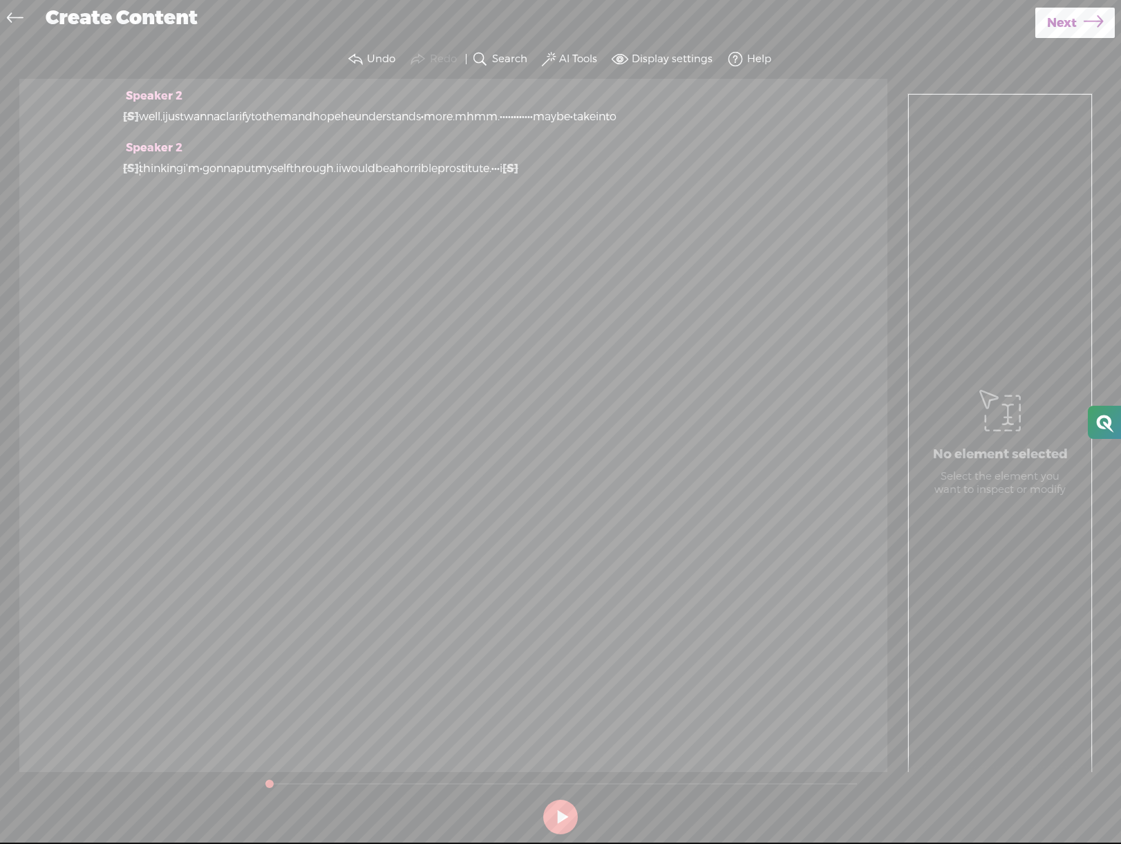
click at [129, 115] on span "[S]" at bounding box center [131, 116] width 16 height 15
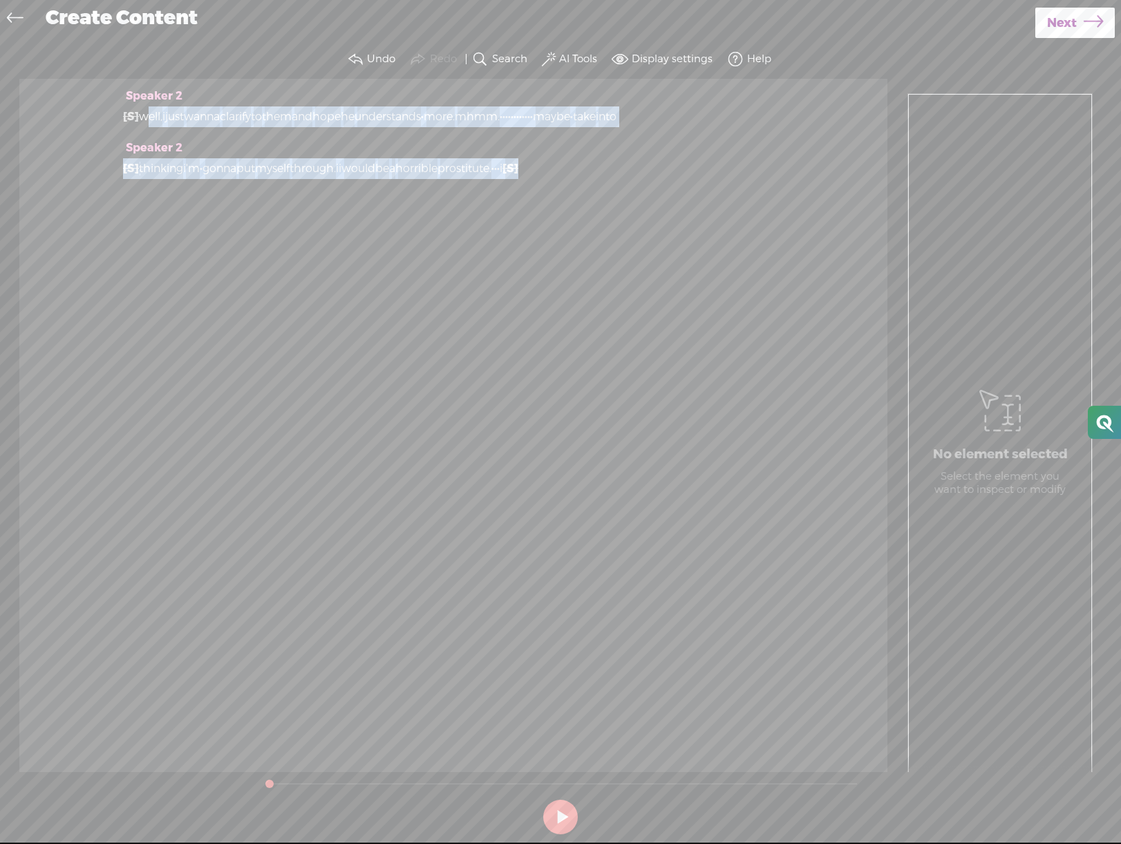
drag, startPoint x: 149, startPoint y: 115, endPoint x: 454, endPoint y: 227, distance: 324.8
click at [458, 228] on div "Speaker 2 [S] · like, you have to figure out how to have fun. · · · it doesn't …" at bounding box center [453, 425] width 868 height 693
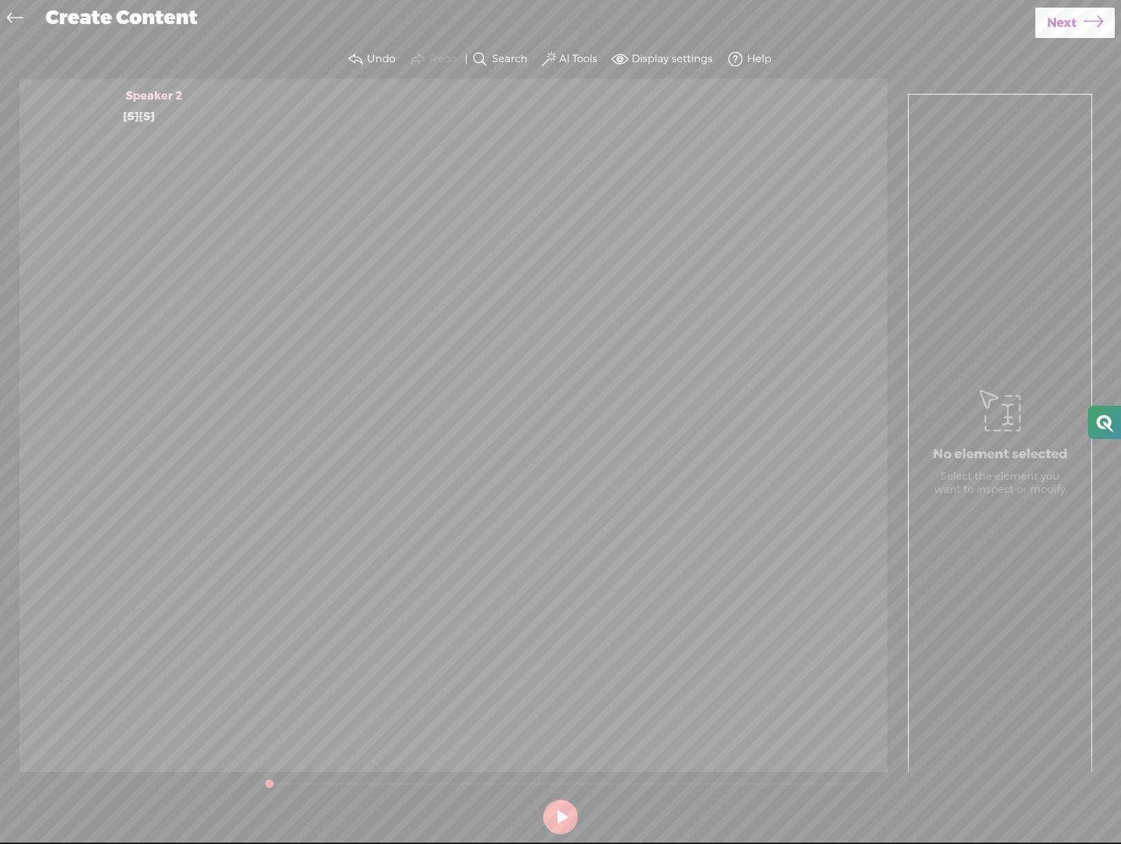
click at [230, 125] on div "[S] · like, you have to figure out how to have fun. · · · it doesn't make sense…" at bounding box center [453, 116] width 661 height 21
click at [565, 815] on button at bounding box center [560, 817] width 35 height 35
click at [669, 64] on label "Display settings" at bounding box center [672, 60] width 81 height 14
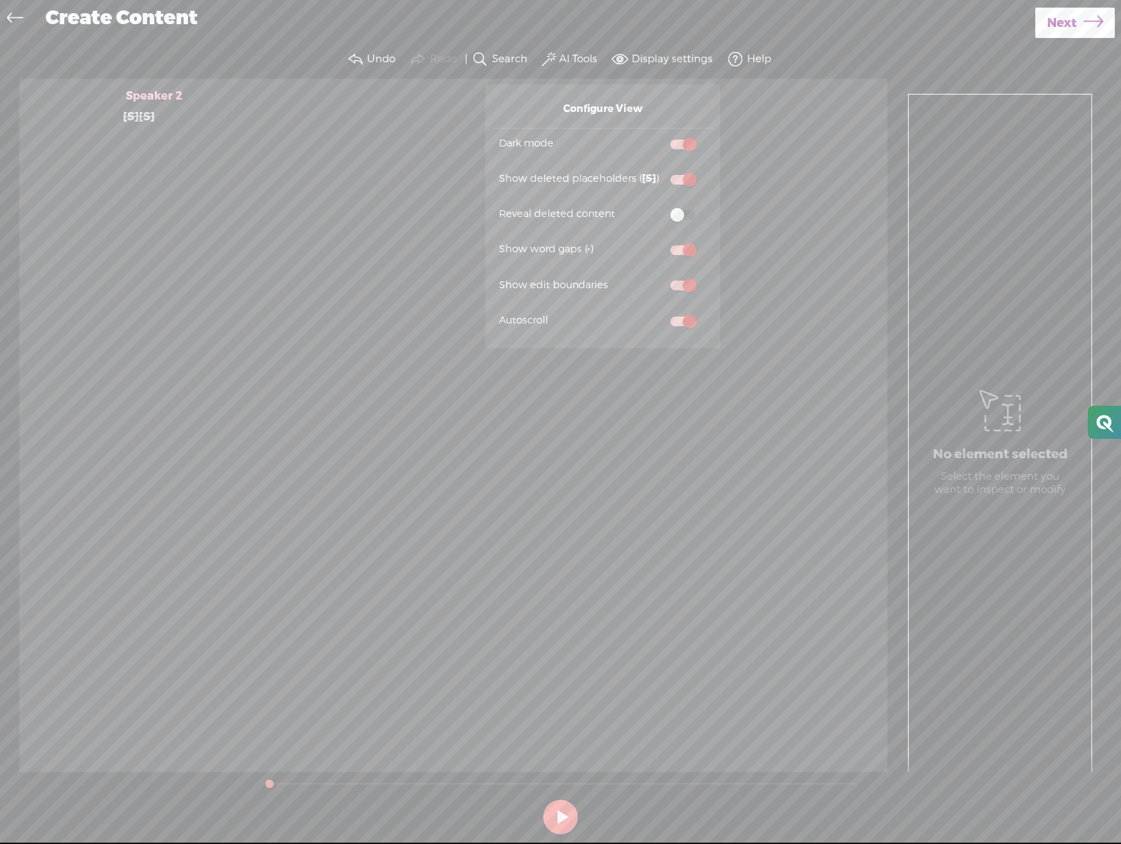
click at [669, 64] on label "Display settings" at bounding box center [672, 60] width 81 height 14
click at [348, 167] on div "Speaker 2 [S] · like, you have to figure out how to have fun. · · · it doesn't …" at bounding box center [453, 425] width 868 height 693
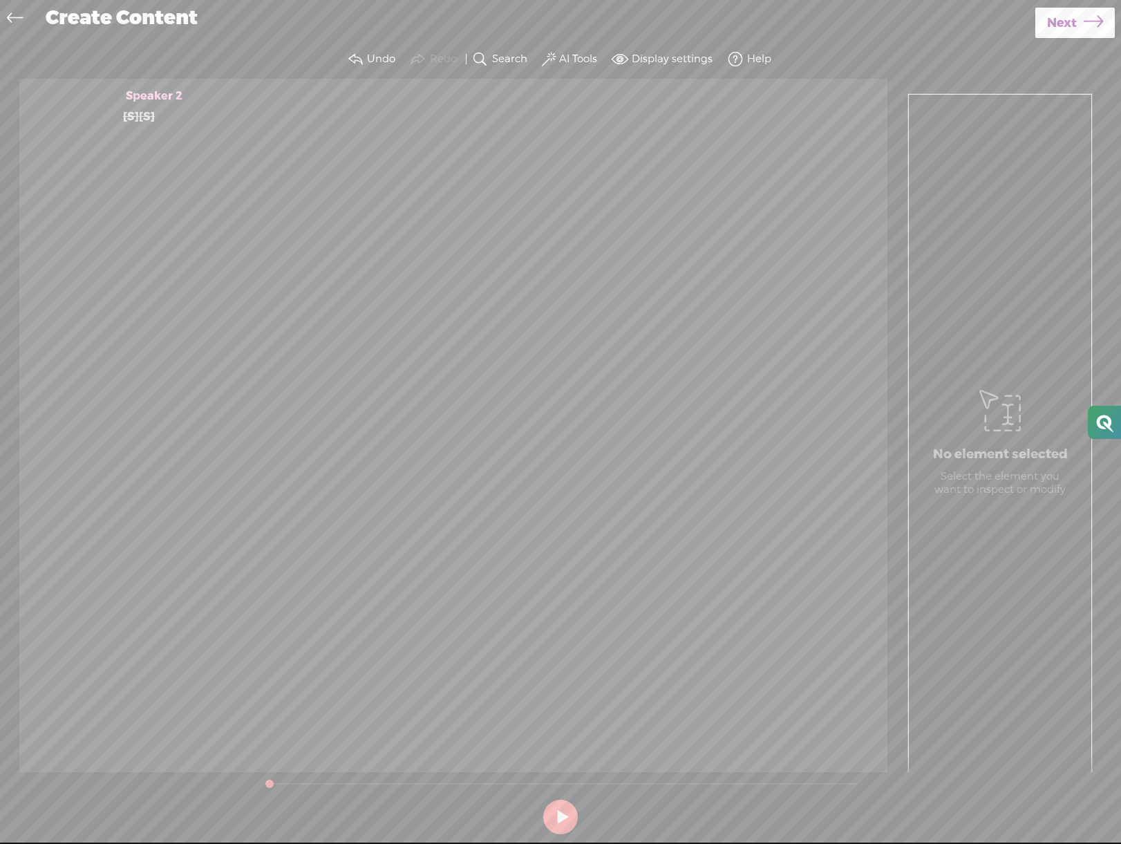
drag, startPoint x: 373, startPoint y: 146, endPoint x: 388, endPoint y: 138, distance: 16.4
click at [373, 146] on div "Speaker 2 [S] · like, you have to figure out how to have fun. · · · it doesn't …" at bounding box center [453, 425] width 868 height 693
click at [637, 59] on label "Display settings" at bounding box center [672, 60] width 81 height 14
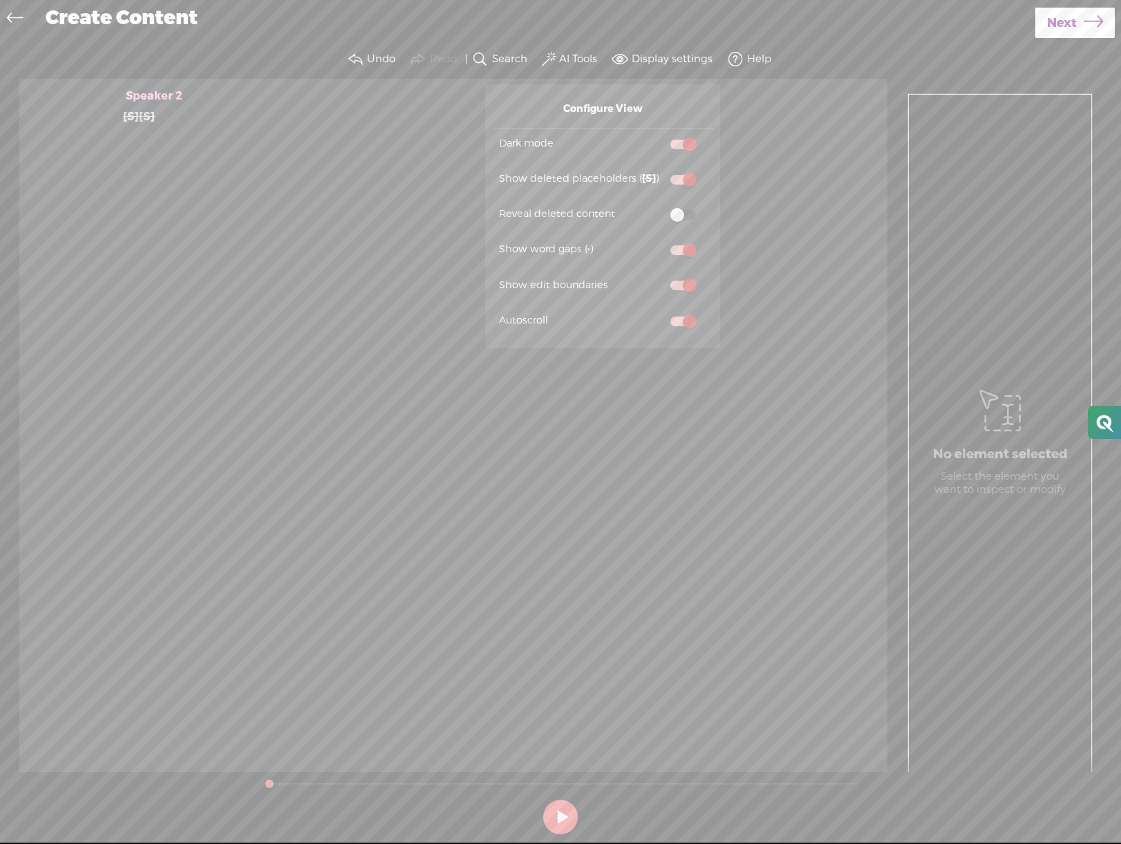
click at [684, 178] on span at bounding box center [683, 180] width 25 height 10
click at [660, 171] on input "checkbox" at bounding box center [660, 171] width 0 height 0
click at [684, 178] on span at bounding box center [683, 180] width 25 height 10
click at [660, 171] on input "checkbox" at bounding box center [660, 171] width 0 height 0
click at [684, 178] on span at bounding box center [683, 180] width 25 height 10
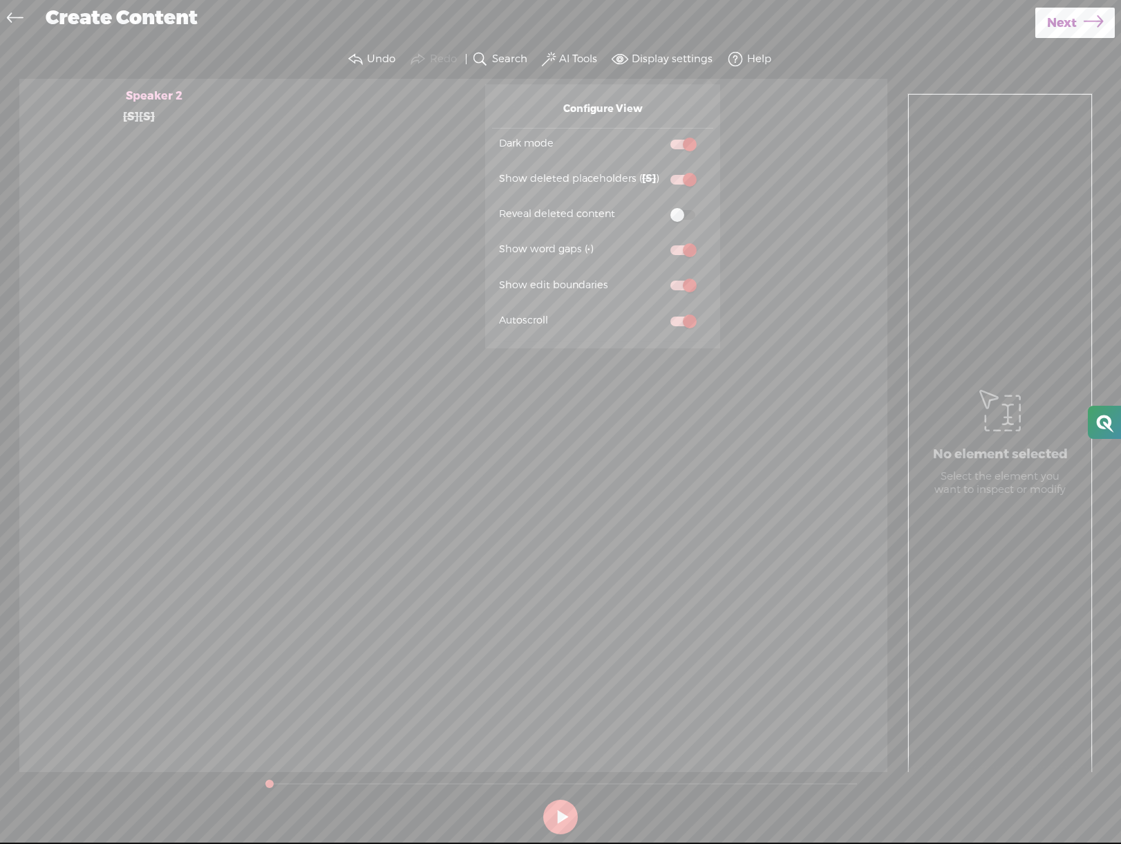
click at [660, 171] on input "checkbox" at bounding box center [660, 171] width 0 height 0
click at [676, 214] on span at bounding box center [683, 215] width 25 height 10
click at [660, 206] on input "checkbox" at bounding box center [660, 206] width 0 height 0
click at [689, 215] on span at bounding box center [683, 215] width 25 height 10
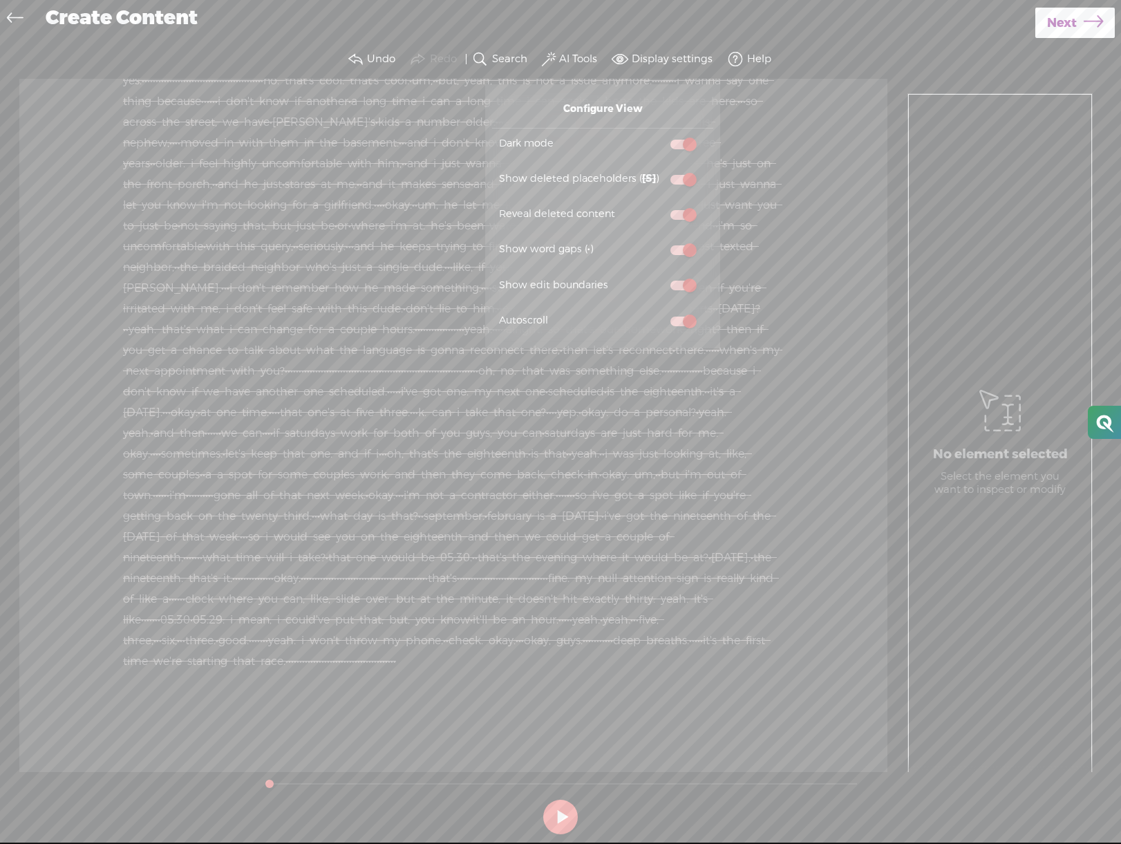
click at [660, 206] on input "checkbox" at bounding box center [660, 206] width 0 height 0
click at [274, 216] on div "Speaker 2 [S] · like, you have to figure out how to have fun. · · · it doesn't …" at bounding box center [453, 425] width 868 height 693
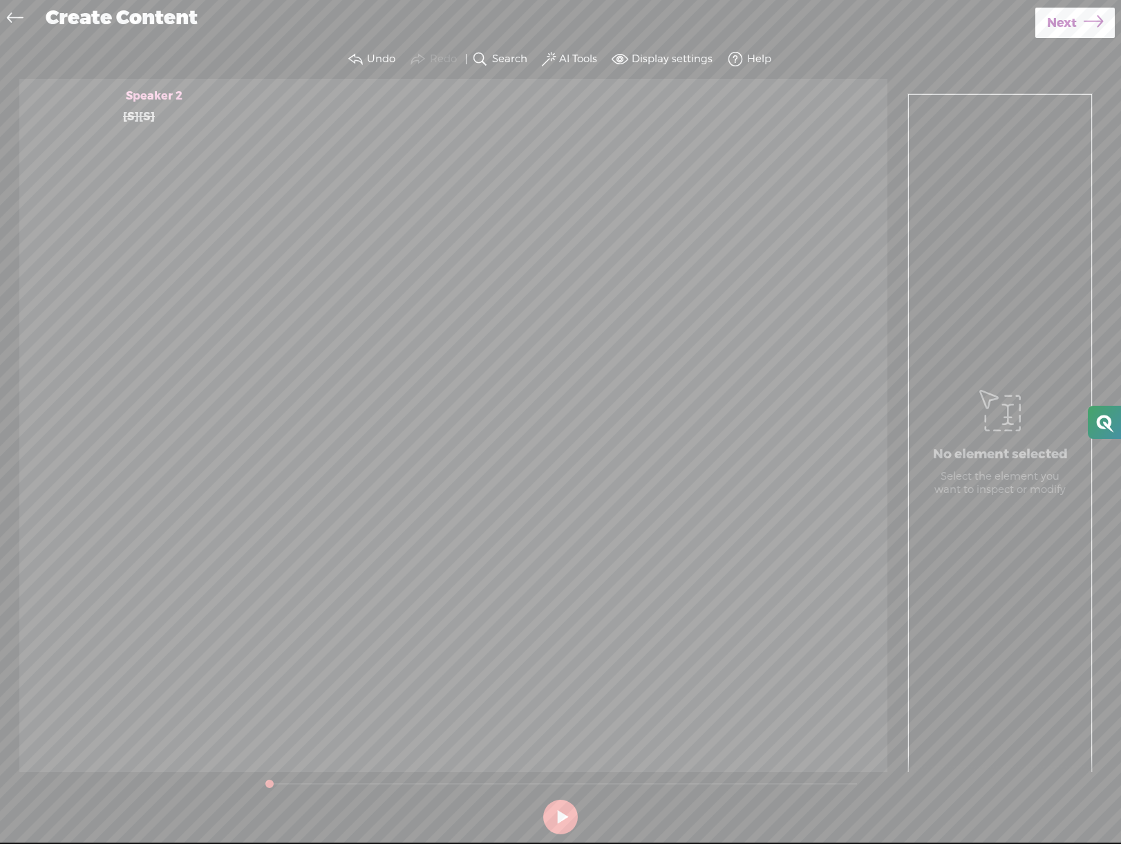
click at [1065, 27] on span "Next" at bounding box center [1062, 23] width 30 height 35
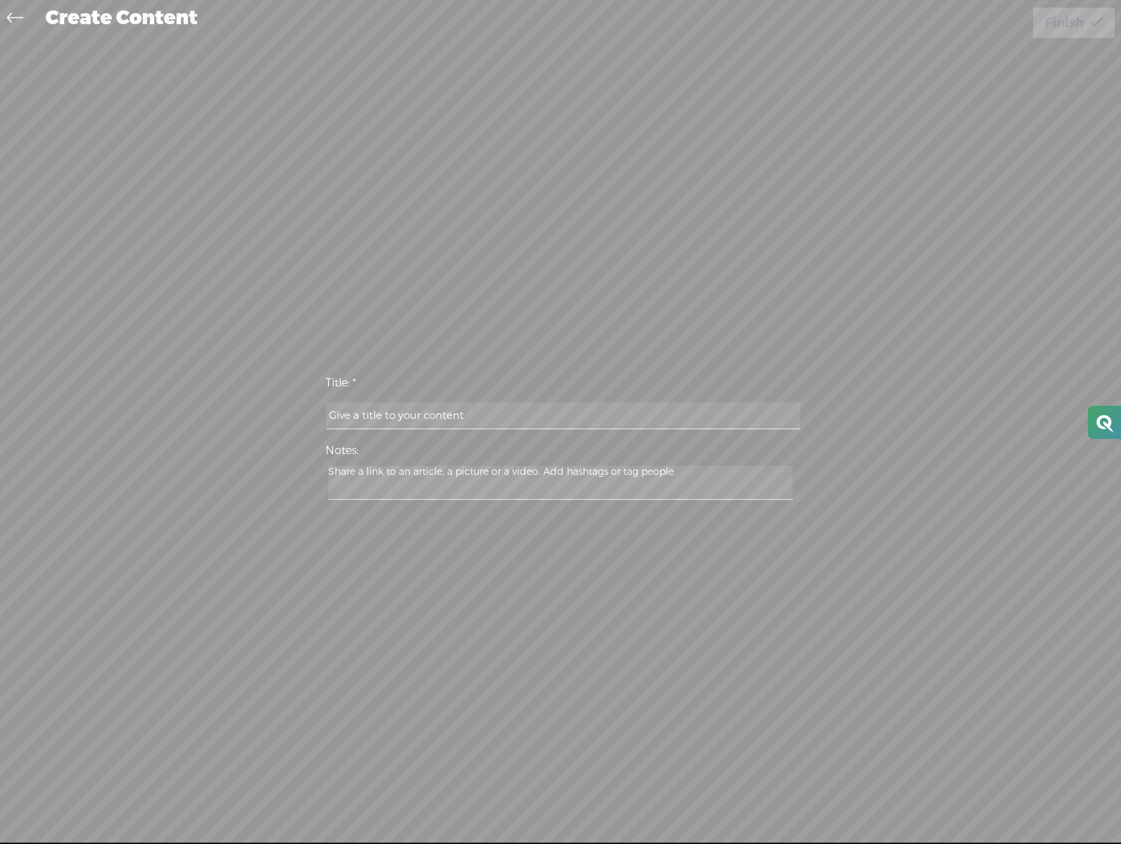
click at [519, 411] on input "text" at bounding box center [563, 415] width 474 height 27
type input "hjbk"
click at [482, 475] on textarea at bounding box center [560, 483] width 465 height 34
click at [1083, 22] on span "Finish" at bounding box center [1064, 23] width 39 height 35
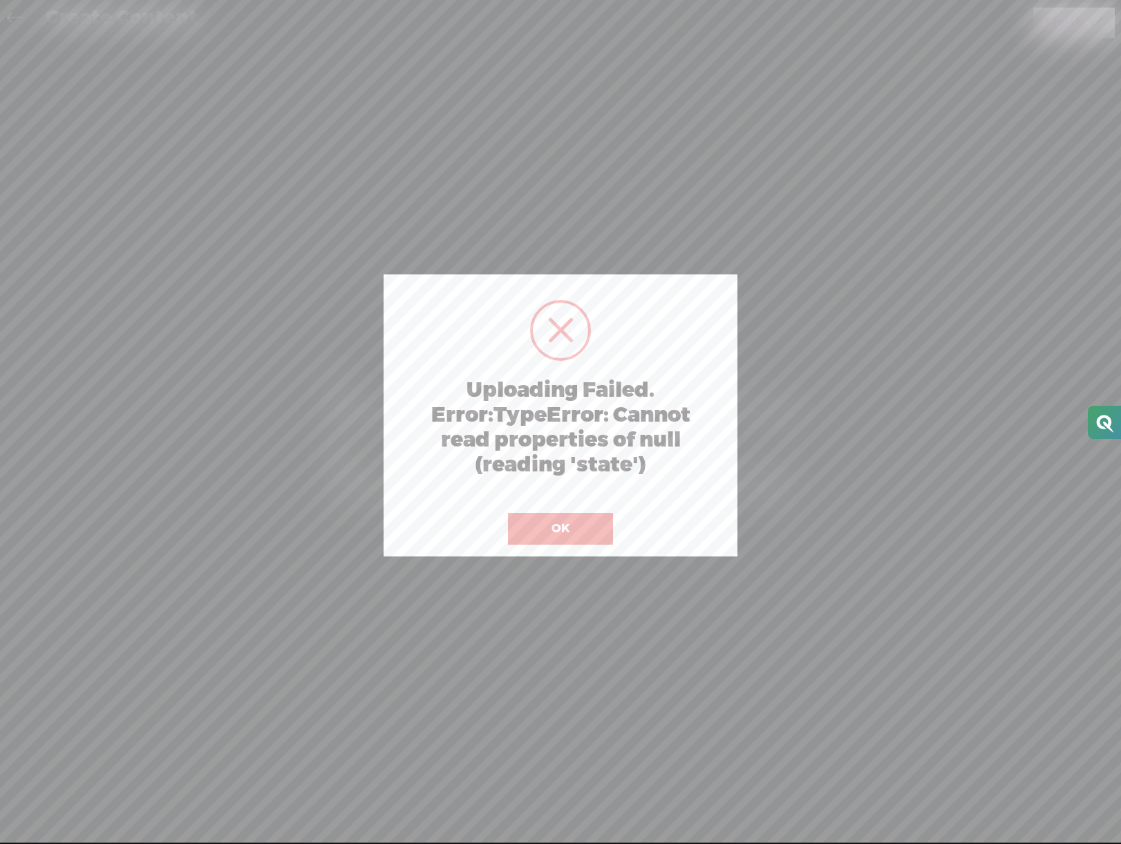
click at [565, 532] on button "OK" at bounding box center [560, 529] width 105 height 32
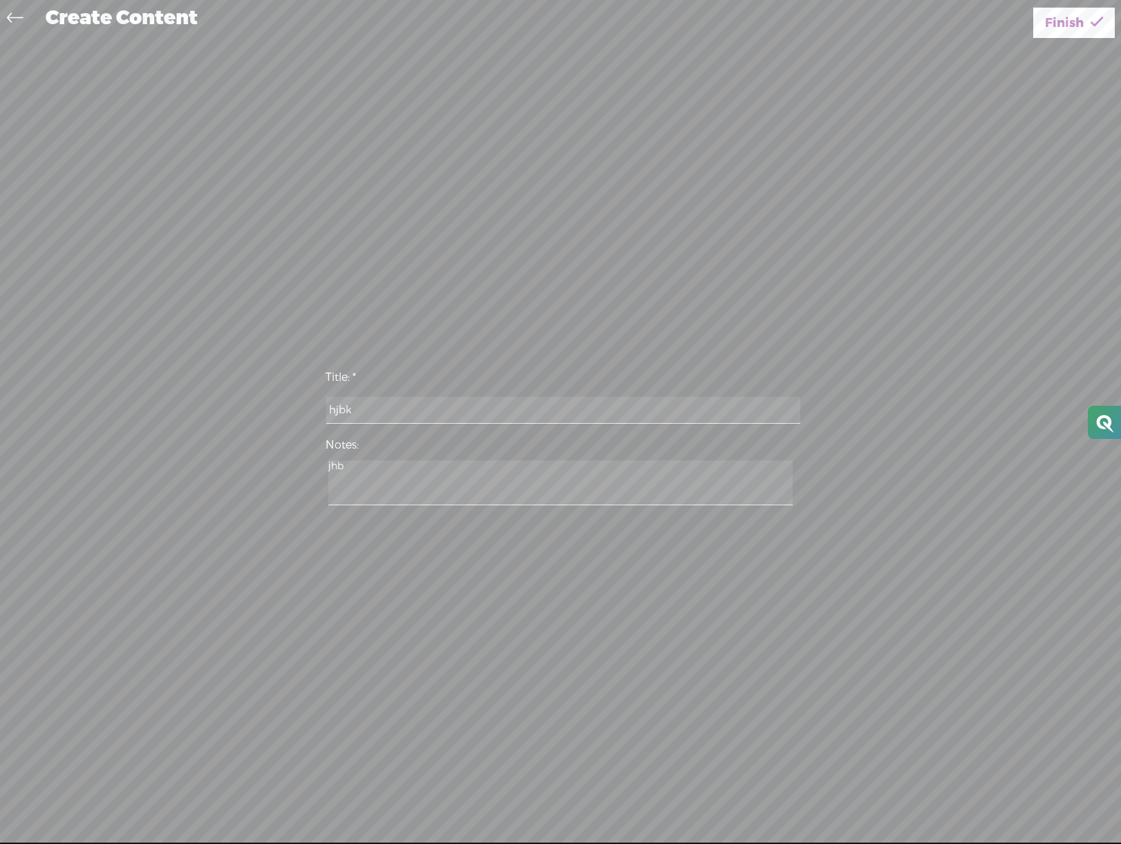
click at [382, 409] on input "hjbk" at bounding box center [563, 410] width 474 height 27
click at [375, 483] on textarea "jhb" at bounding box center [560, 482] width 465 height 45
type textarea "jhb kjhkjh jkhkh"
click at [520, 413] on input "hjbk" at bounding box center [563, 410] width 474 height 27
click at [1060, 17] on span "Finish" at bounding box center [1064, 23] width 39 height 35
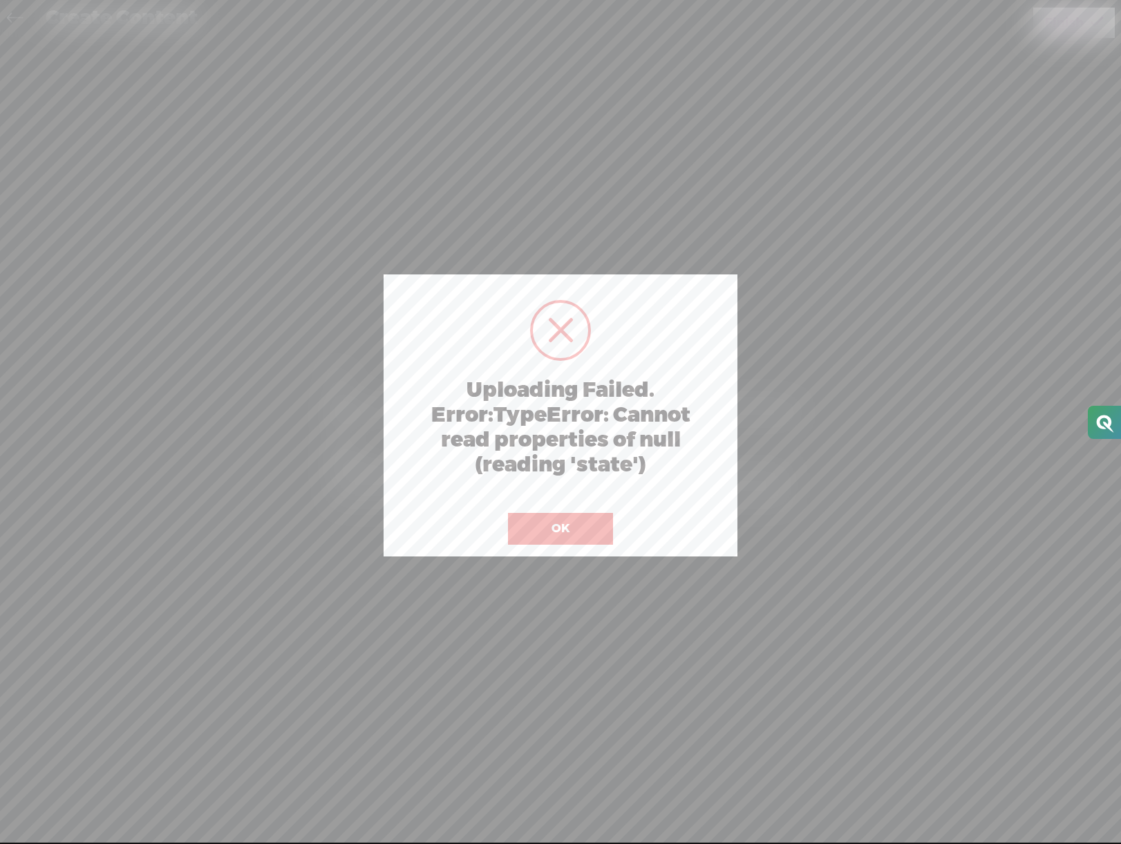
click at [534, 532] on button "OK" at bounding box center [560, 529] width 105 height 32
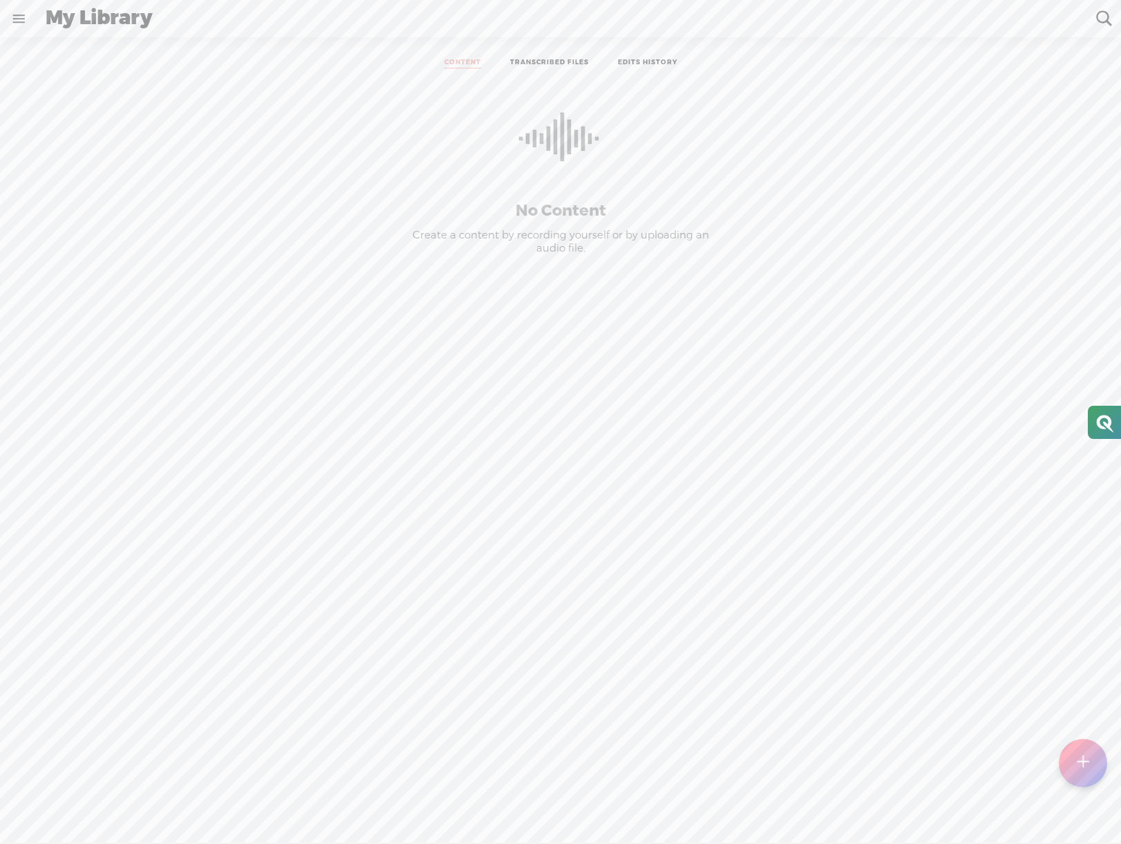
click at [543, 64] on link "TRANSCRIBED FILES" at bounding box center [549, 63] width 79 height 10
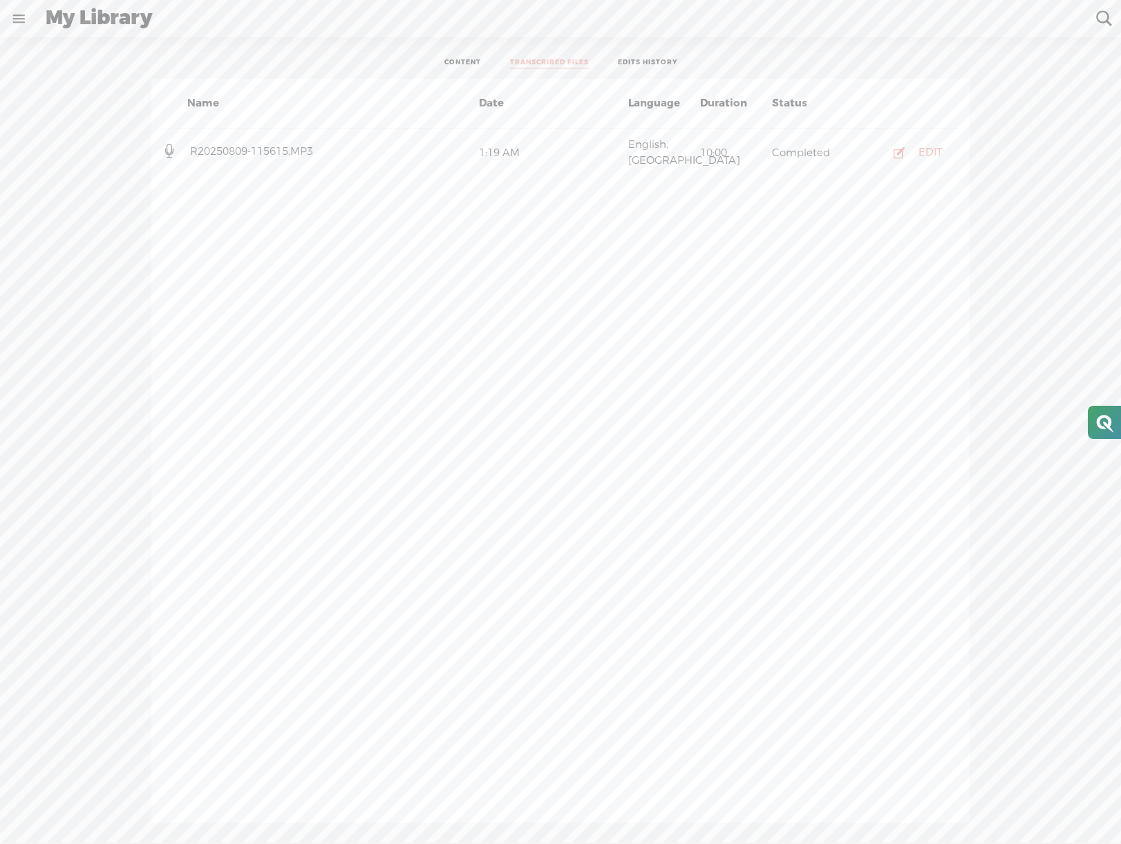
click at [662, 67] on link "EDITS HISTORY" at bounding box center [647, 63] width 59 height 10
click at [561, 60] on link "TRANSCRIBED FILES" at bounding box center [549, 63] width 79 height 10
click at [165, 147] on icon at bounding box center [169, 151] width 14 height 14
click at [209, 146] on span "R20250809-115615.MP3" at bounding box center [251, 152] width 129 height 14
click at [298, 145] on span "R20250809-115615.MP3" at bounding box center [251, 152] width 129 height 14
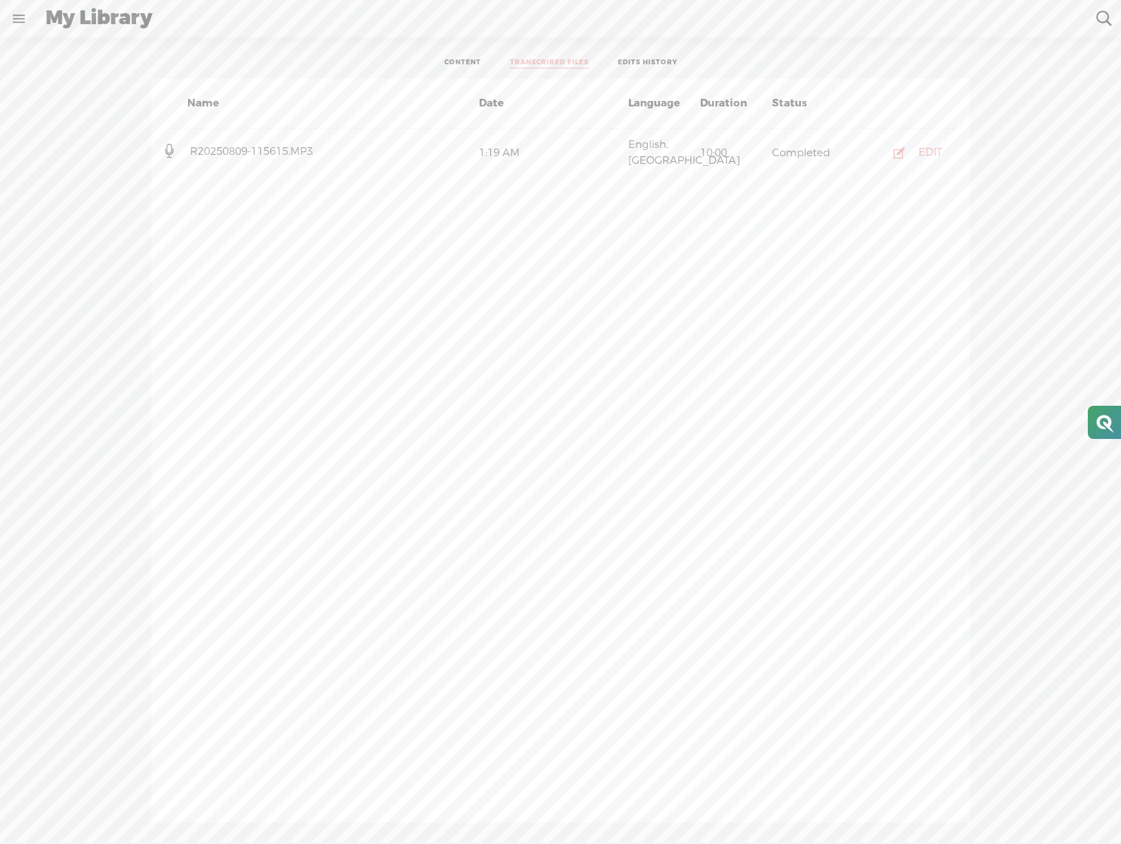
click at [467, 144] on h4 "R20250809-115615.MP3" at bounding box center [331, 152] width 289 height 16
click at [695, 156] on li "R20250809-115615.MP3 1:19 AM English, [GEOGRAPHIC_DATA] 10:00 Completed EDIT" at bounding box center [560, 153] width 796 height 48
drag, startPoint x: 729, startPoint y: 147, endPoint x: 738, endPoint y: 147, distance: 9.0
click at [738, 148] on div "10:00" at bounding box center [734, 153] width 72 height 16
drag, startPoint x: 807, startPoint y: 142, endPoint x: 856, endPoint y: 145, distance: 49.1
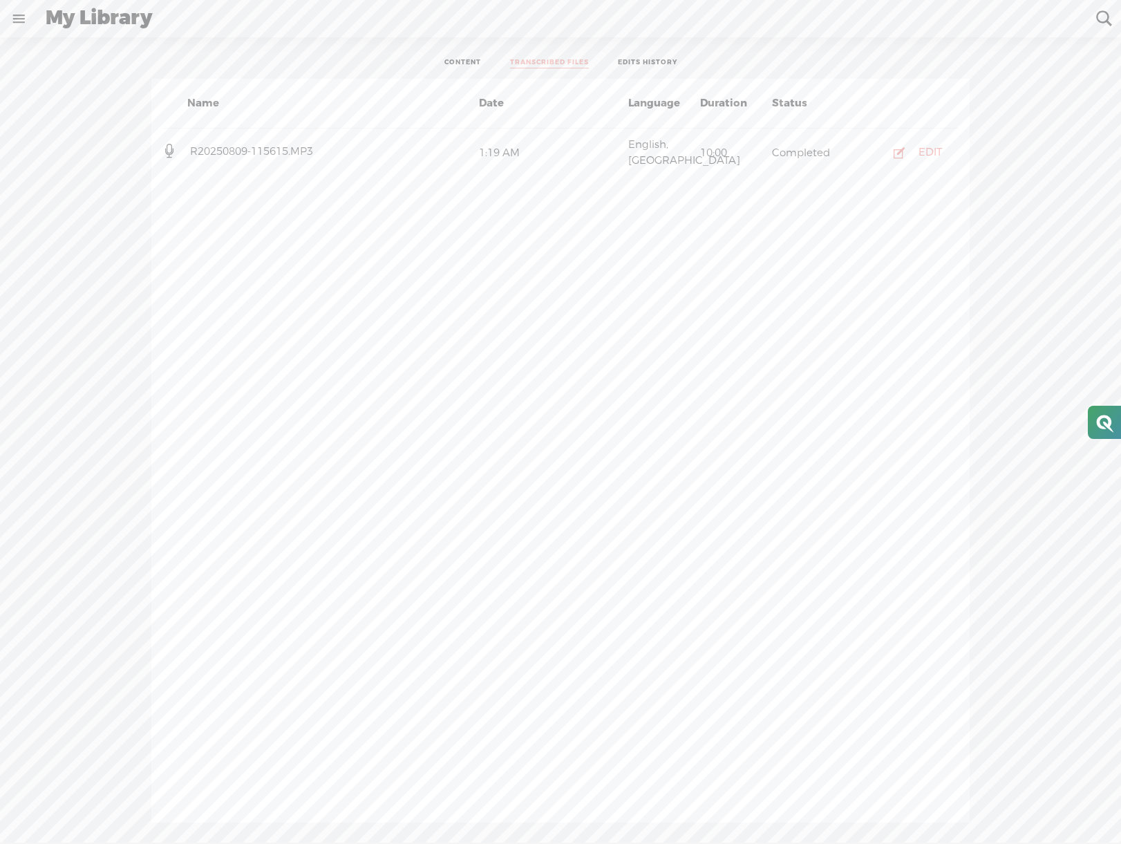
click at [809, 145] on div "Completed" at bounding box center [806, 153] width 72 height 16
click at [912, 149] on button "EDIT" at bounding box center [914, 153] width 79 height 22
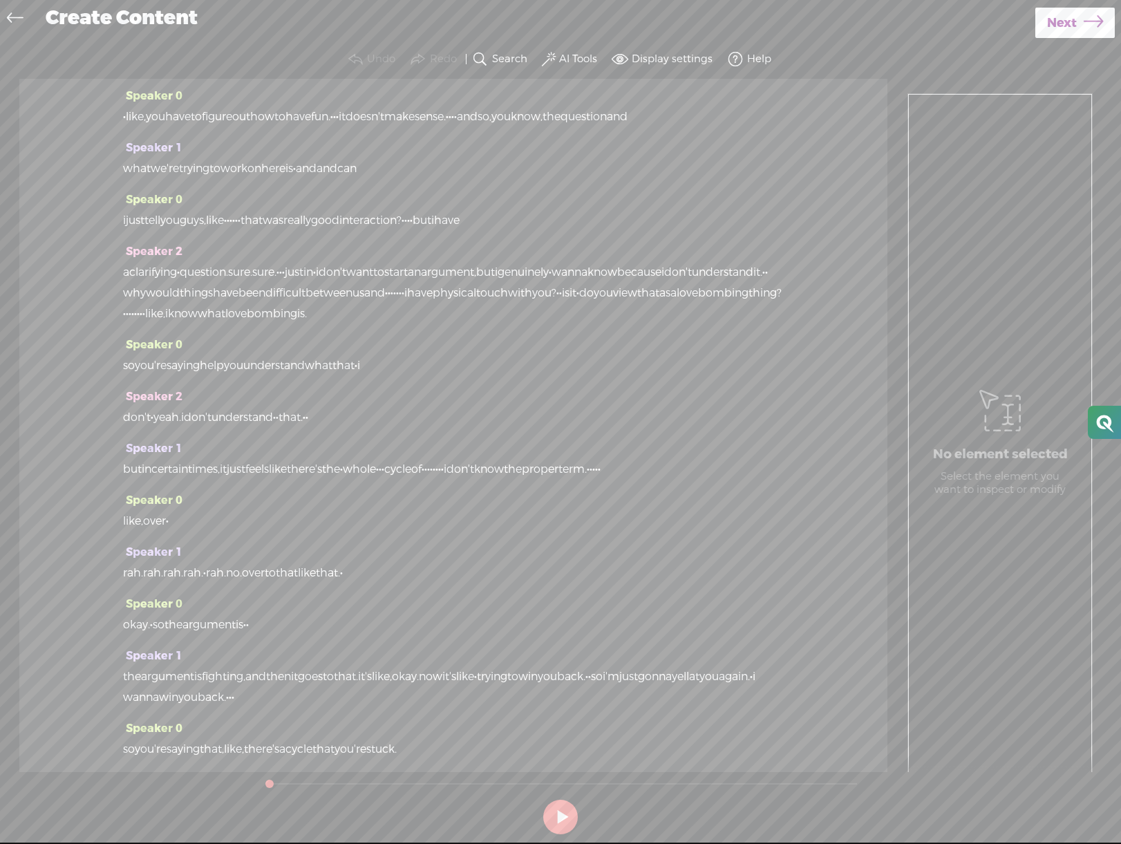
click at [10, 19] on icon at bounding box center [15, 19] width 16 height 31
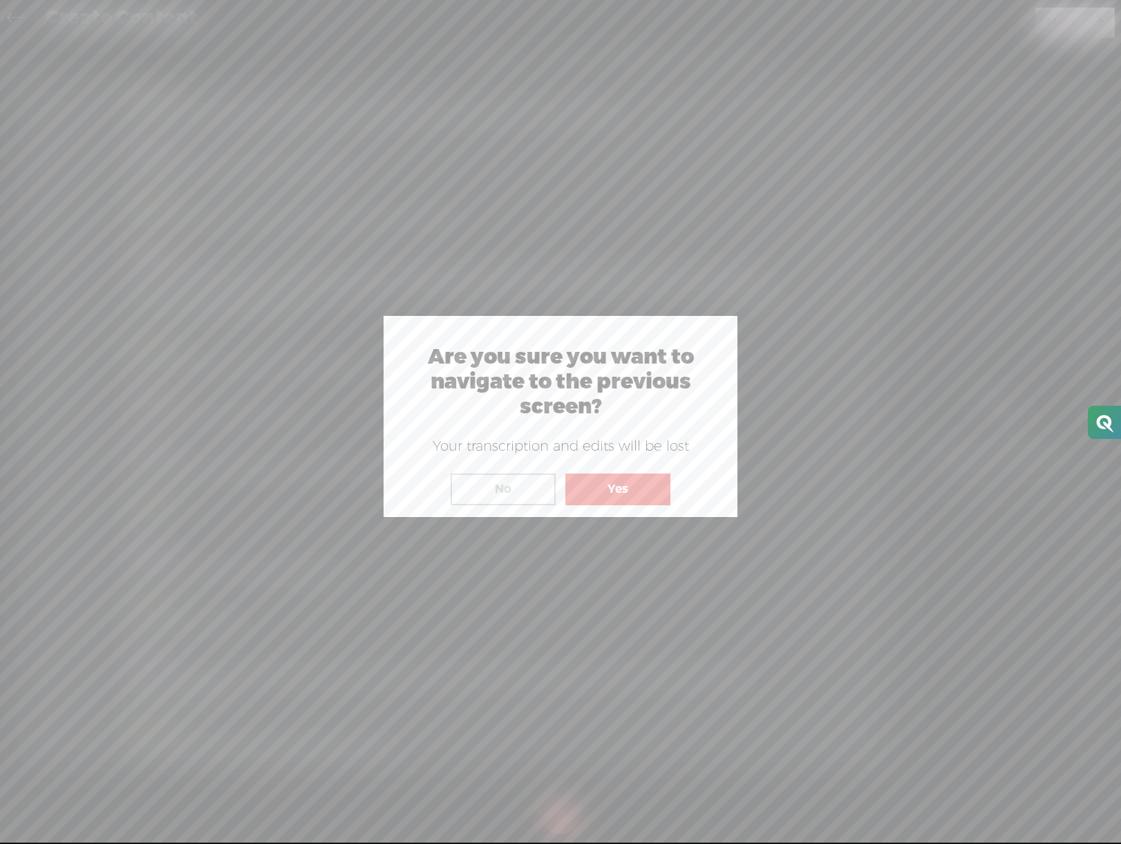
click at [628, 489] on button "Yes" at bounding box center [618, 490] width 105 height 32
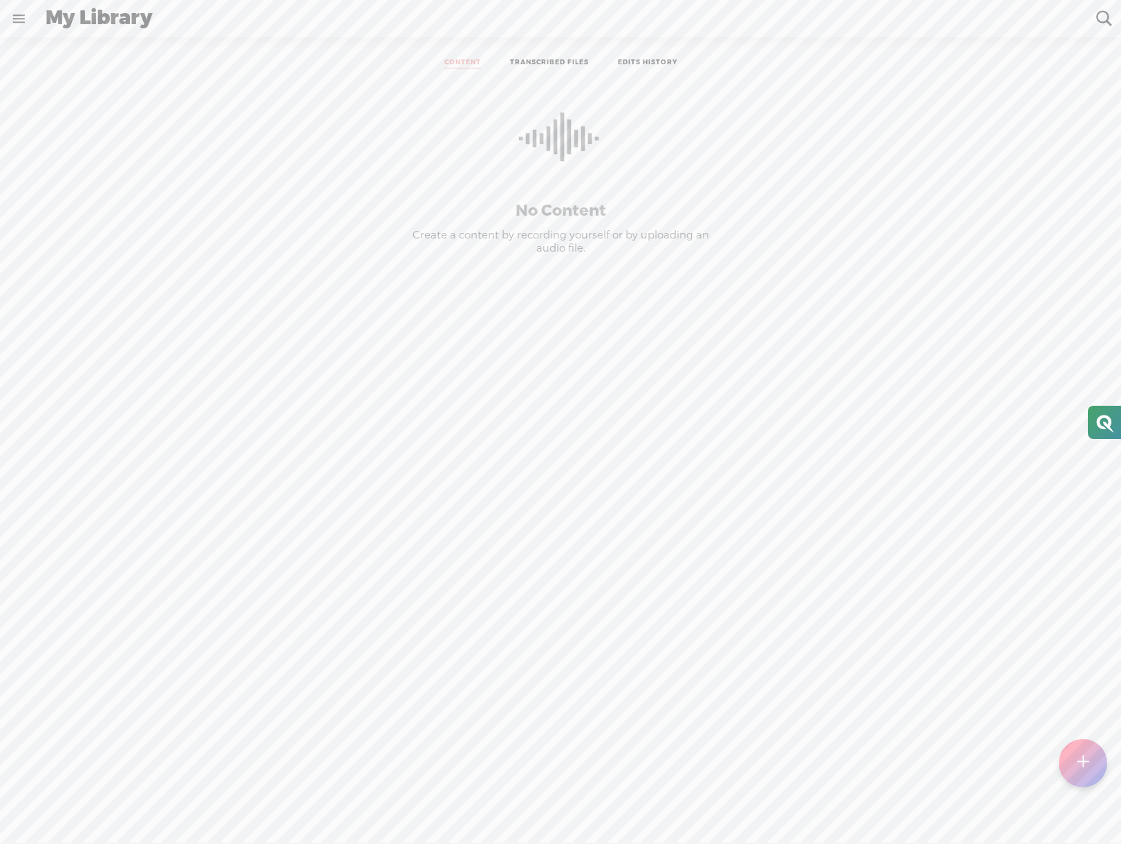
click at [549, 62] on link "TRANSCRIBED FILES" at bounding box center [549, 63] width 79 height 10
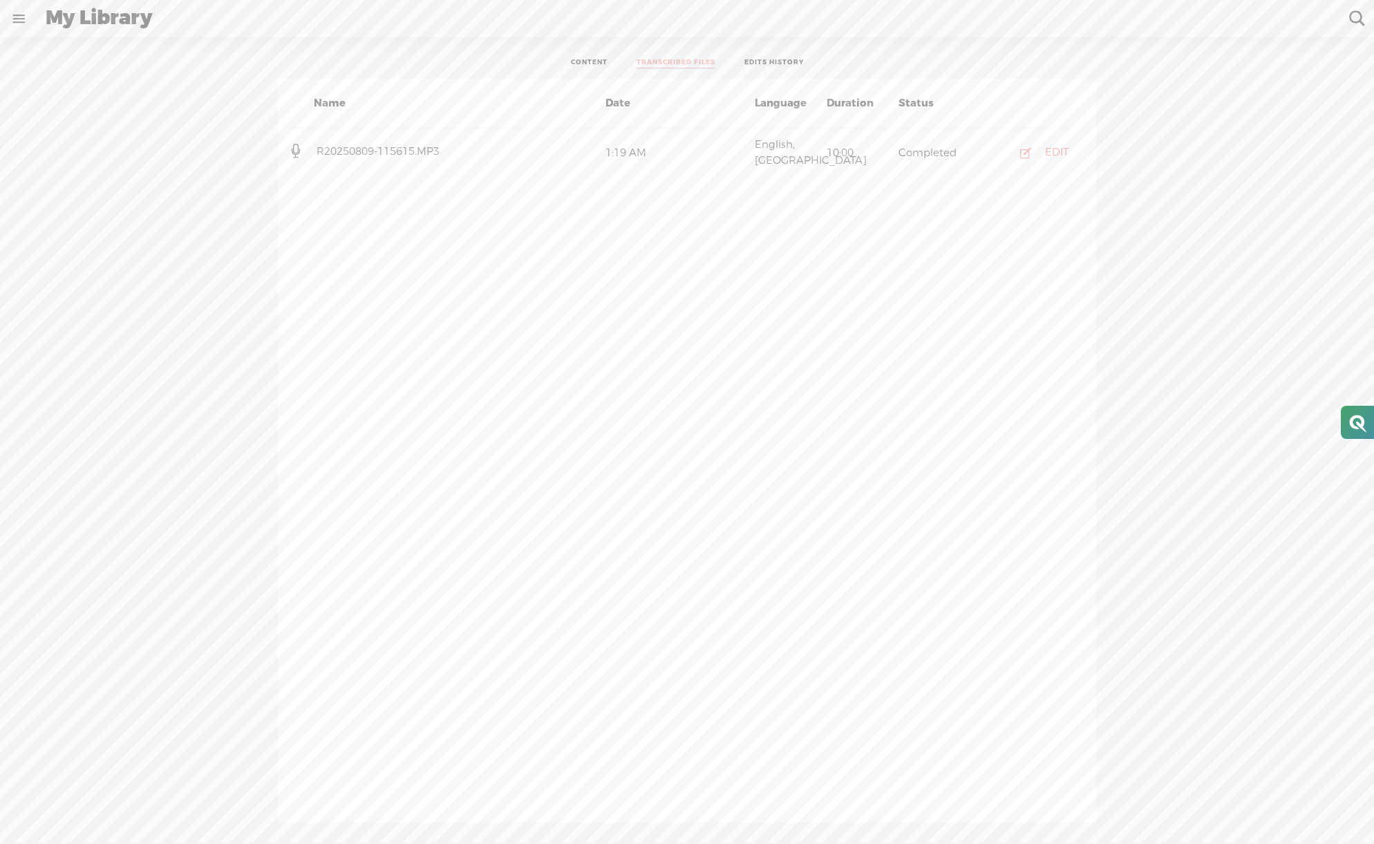
click at [783, 59] on link "EDITS HISTORY" at bounding box center [774, 63] width 59 height 10
click at [22, 21] on link at bounding box center [19, 19] width 36 height 36
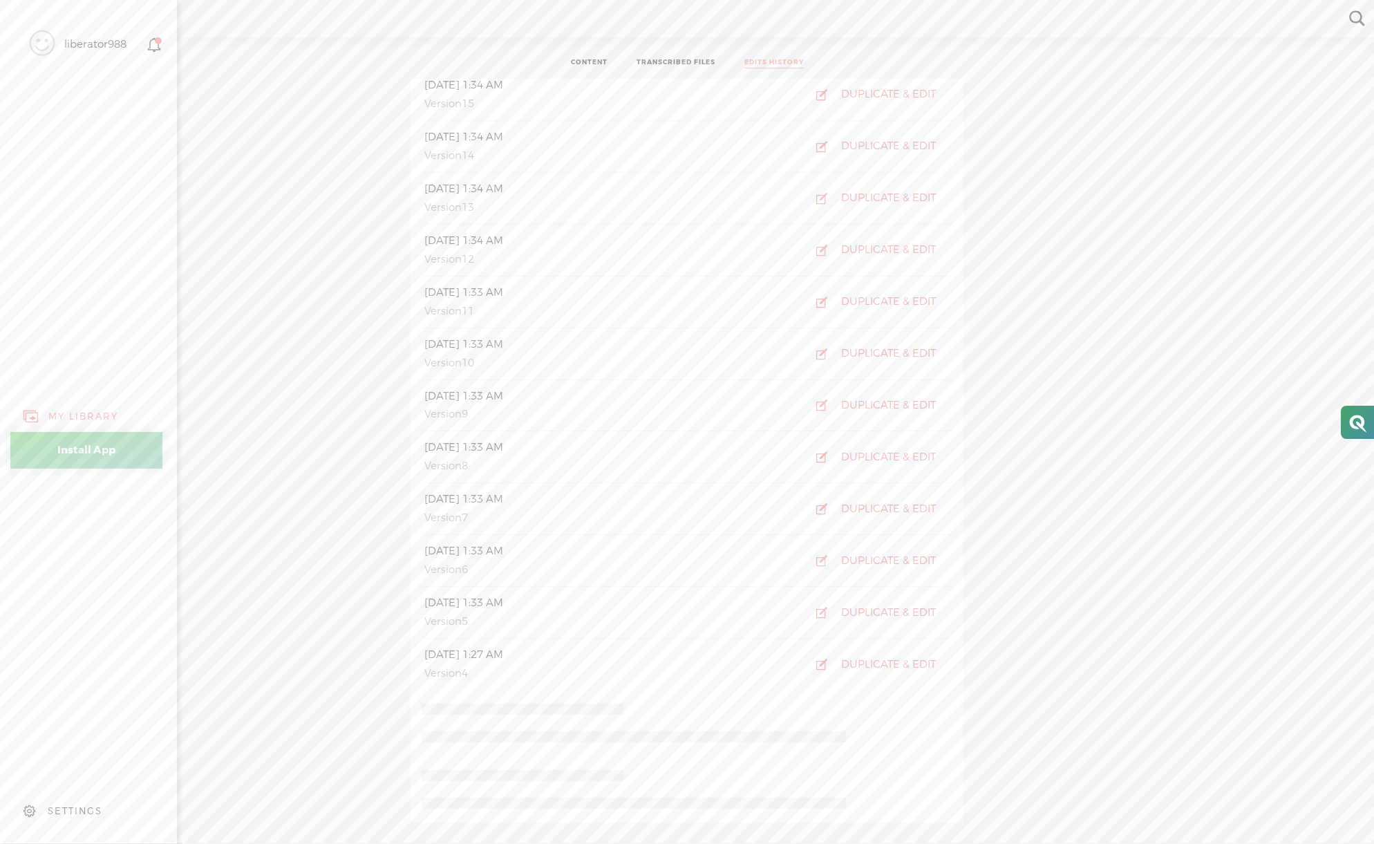
click at [156, 46] on icon at bounding box center [155, 45] width 16 height 16
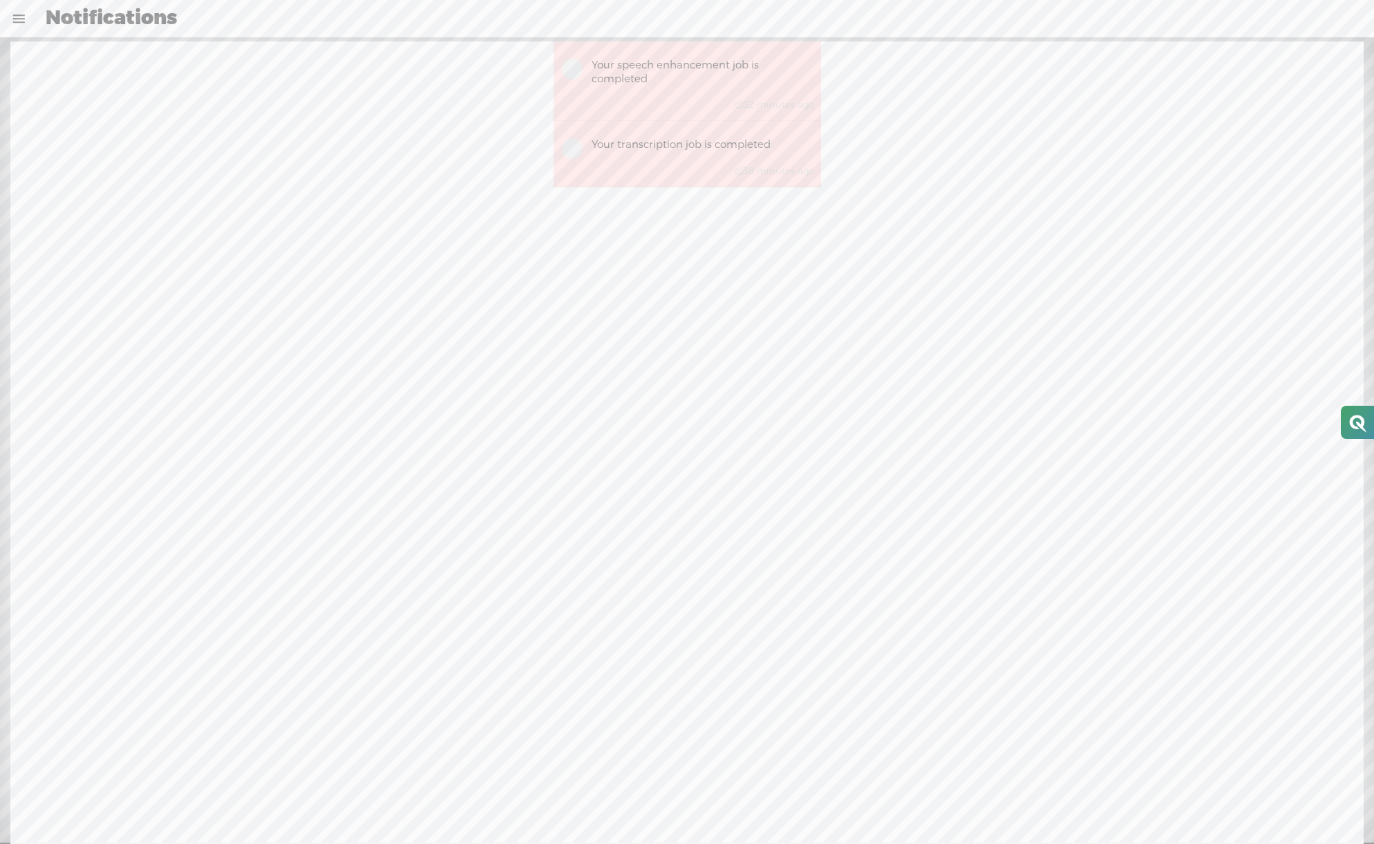
click at [564, 67] on img at bounding box center [572, 69] width 21 height 21
click at [572, 138] on img at bounding box center [572, 148] width 21 height 21
click at [18, 15] on link at bounding box center [19, 19] width 36 height 36
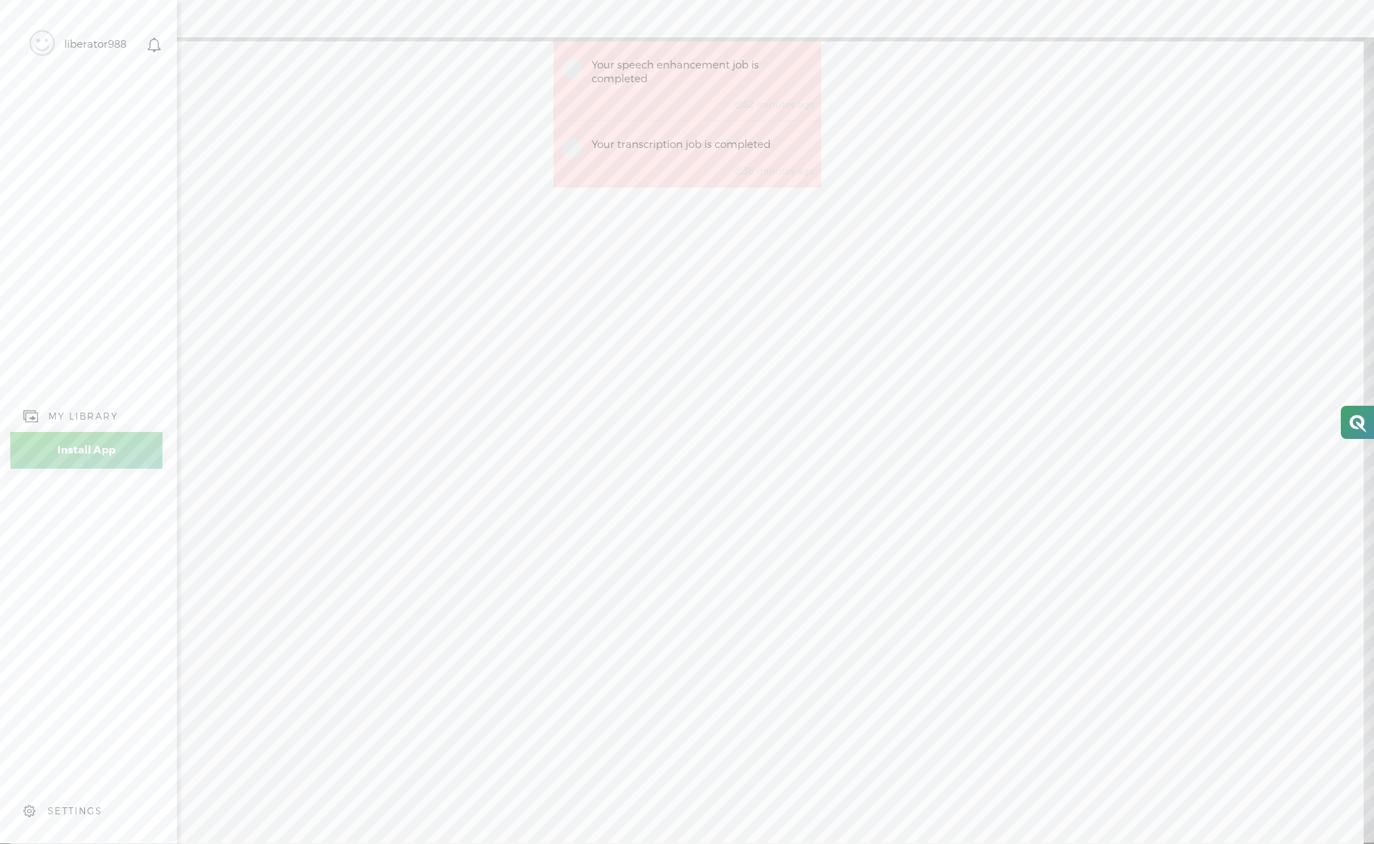
click at [57, 823] on div "SETTINGS" at bounding box center [91, 810] width 162 height 41
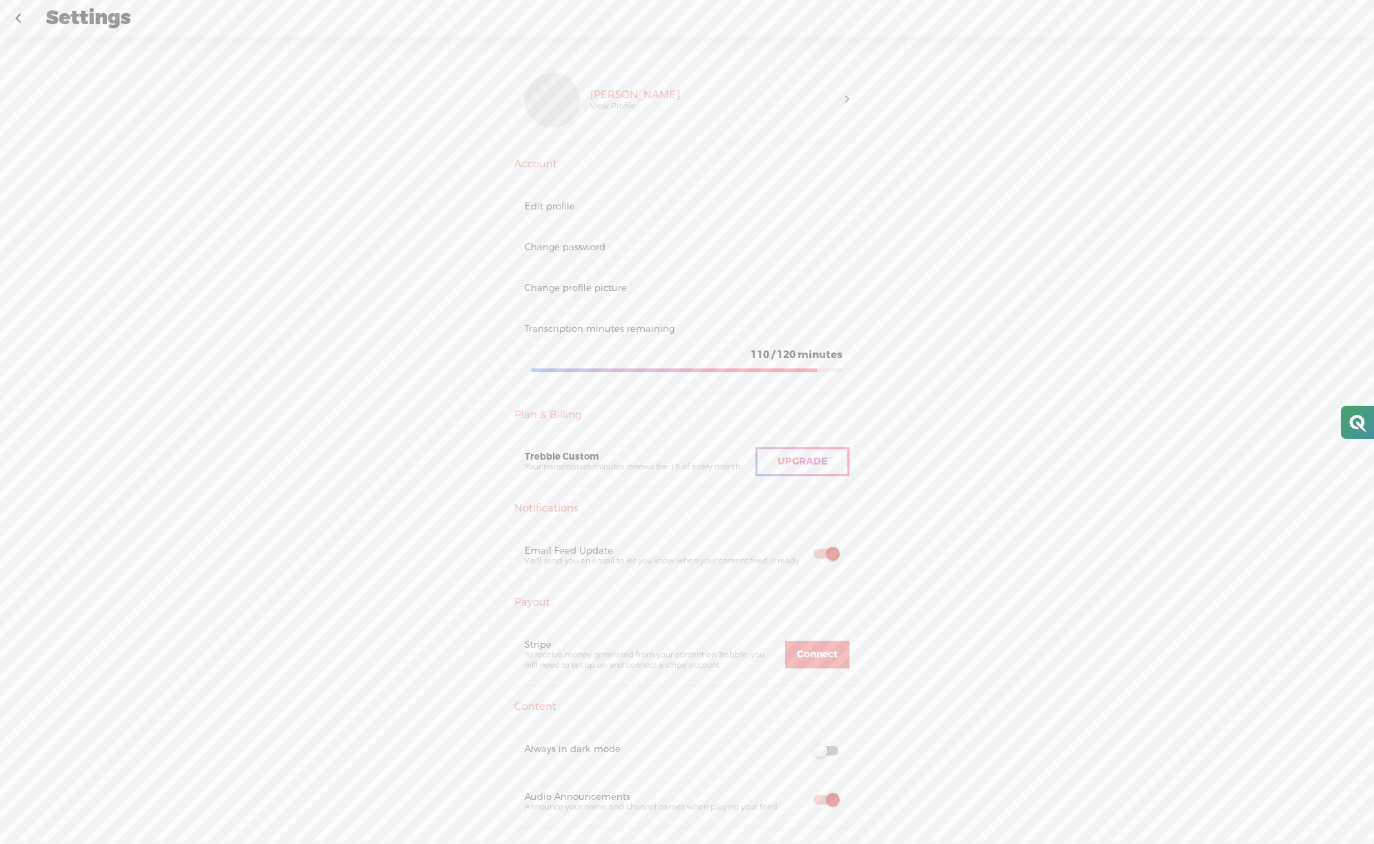
scroll to position [2, 0]
click at [19, 19] on link at bounding box center [18, 19] width 35 height 36
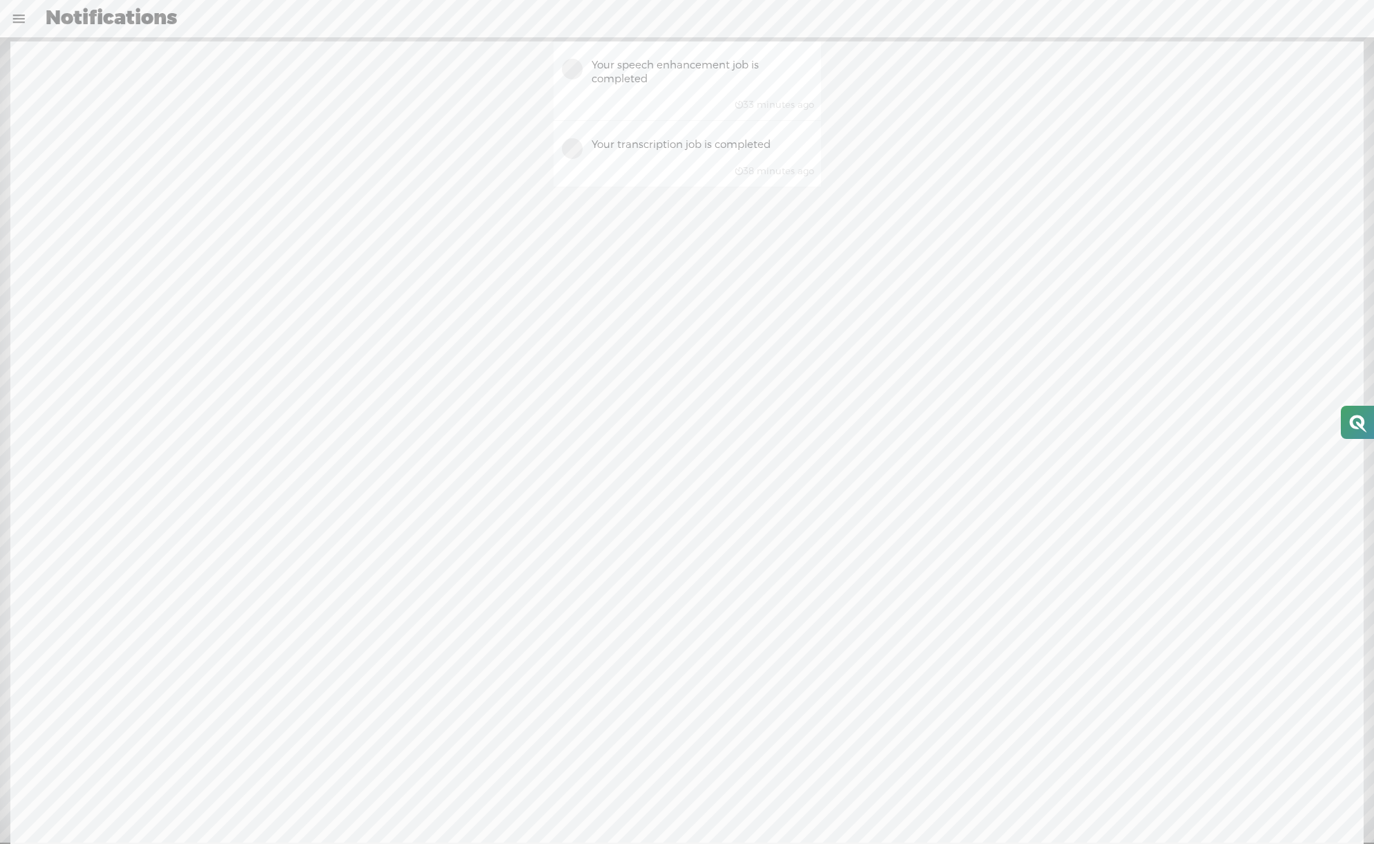
click at [24, 15] on link at bounding box center [19, 19] width 36 height 36
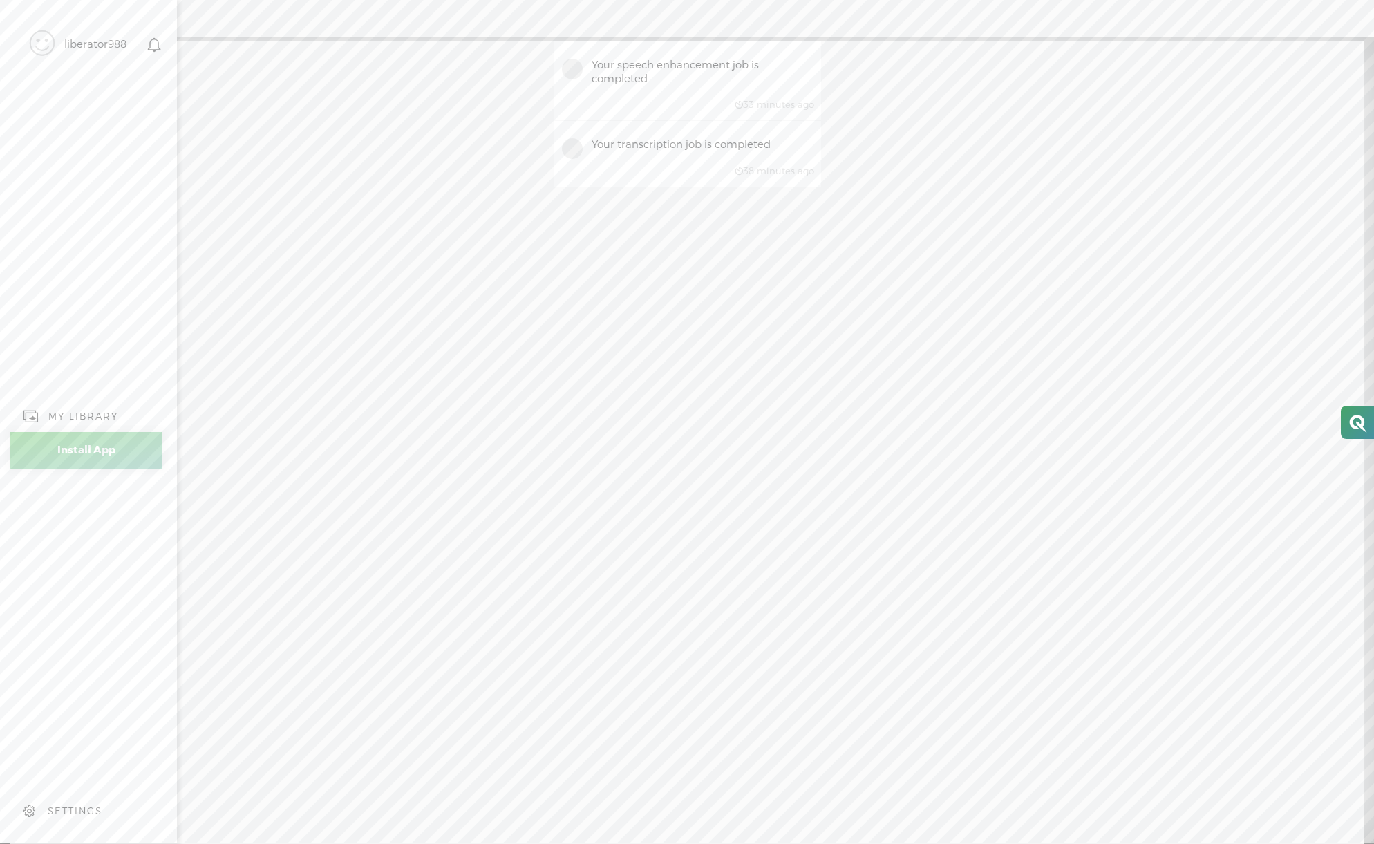
click at [95, 414] on div "MY LIBRARY" at bounding box center [83, 417] width 70 height 12
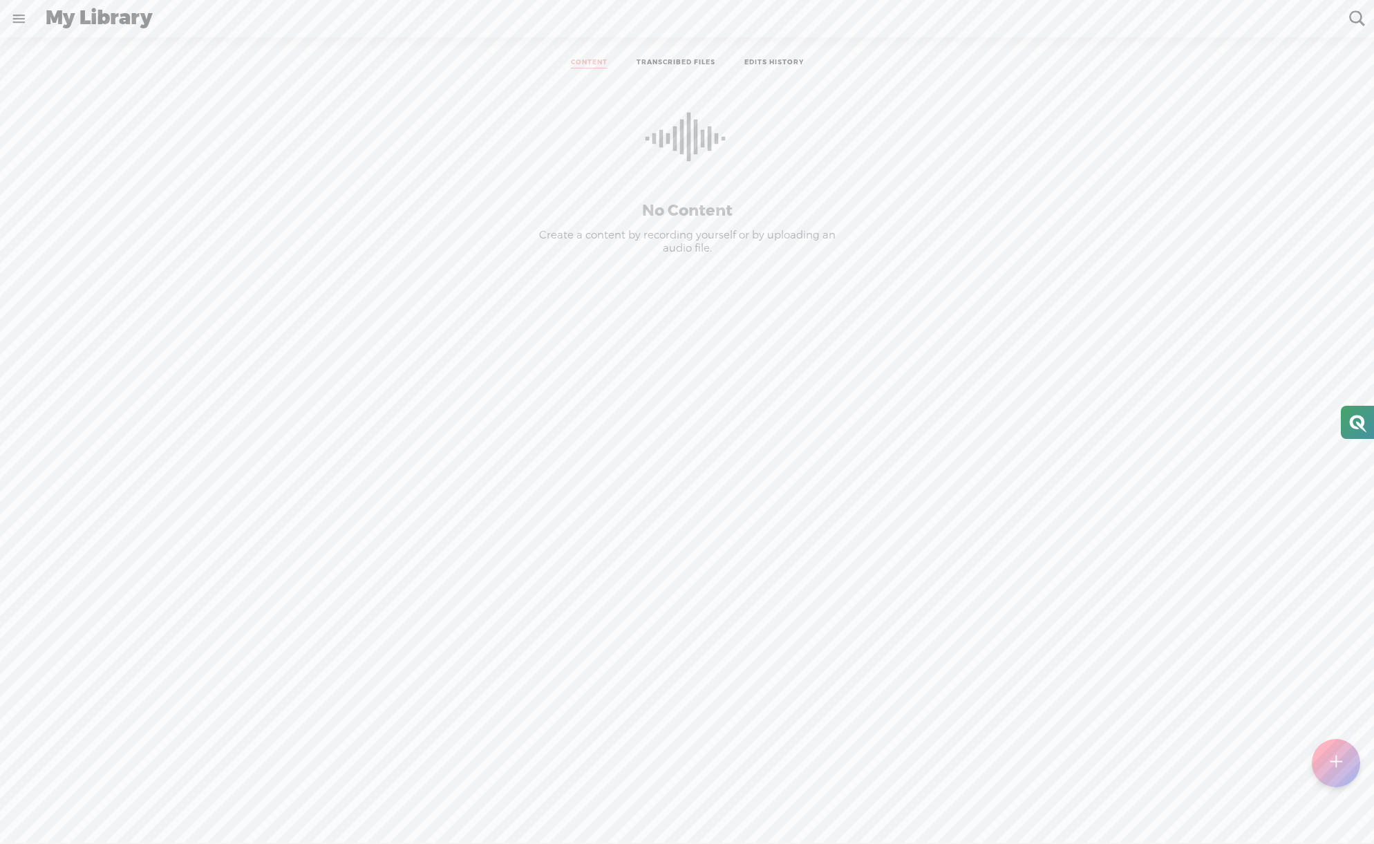
scroll to position [8, 0]
click at [688, 54] on link "TRANSCRIBED FILES" at bounding box center [676, 55] width 79 height 10
click at [765, 66] on link "EDITS HISTORY" at bounding box center [774, 63] width 59 height 10
click at [842, 97] on div "DUPLICATE & EDIT" at bounding box center [888, 94] width 95 height 14
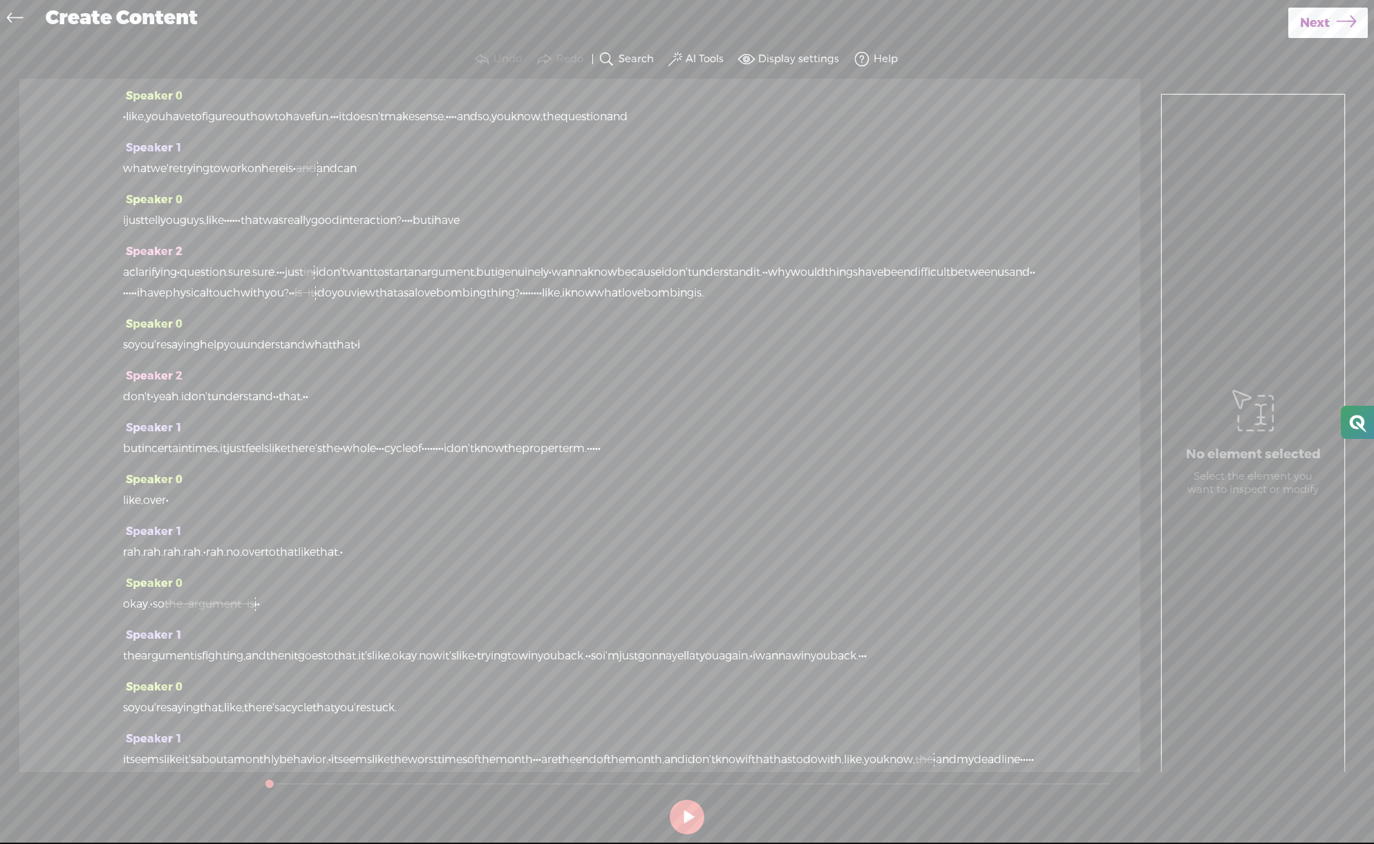
click at [16, 19] on icon at bounding box center [15, 19] width 16 height 31
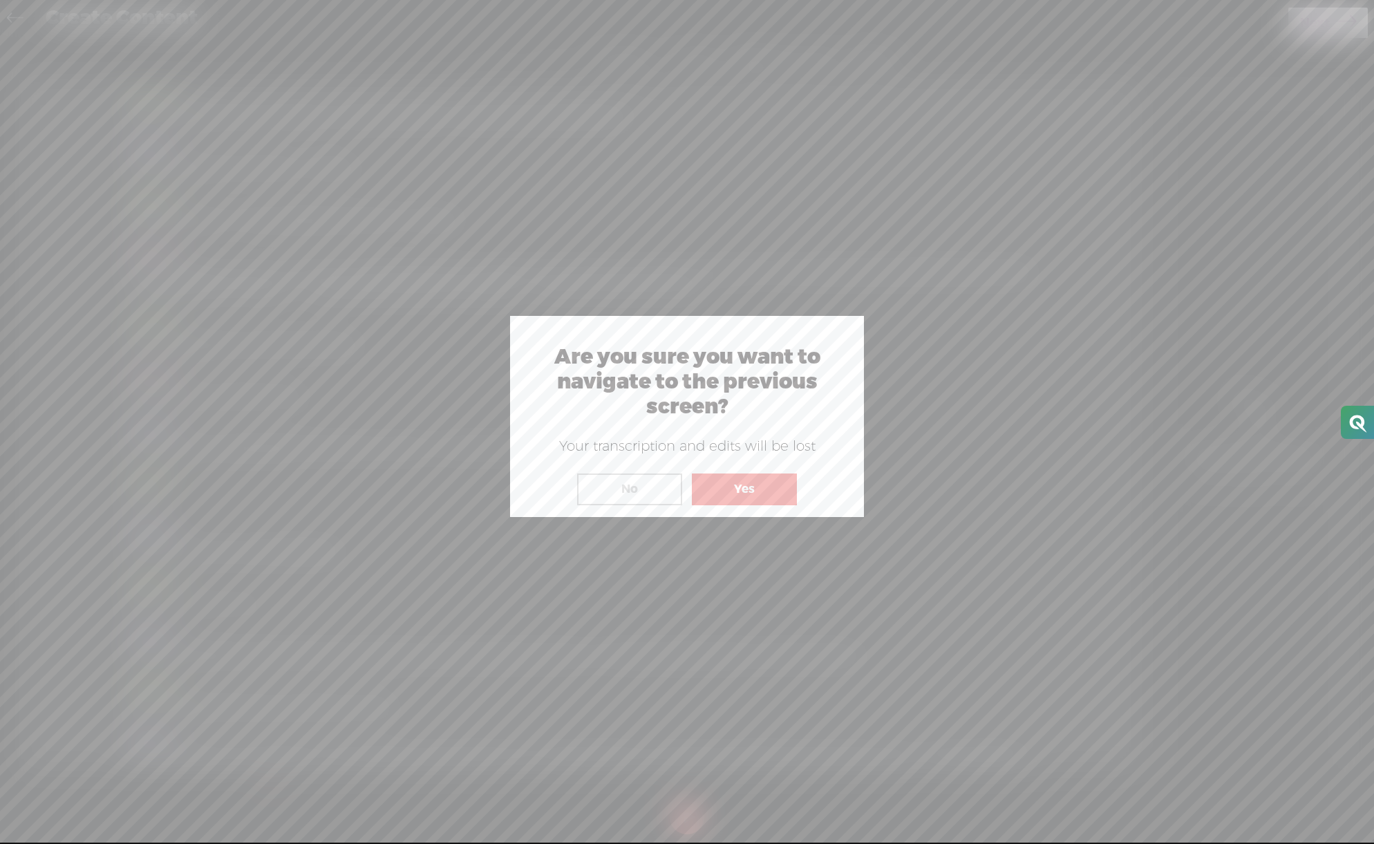
click at [720, 483] on button "Yes" at bounding box center [744, 490] width 105 height 32
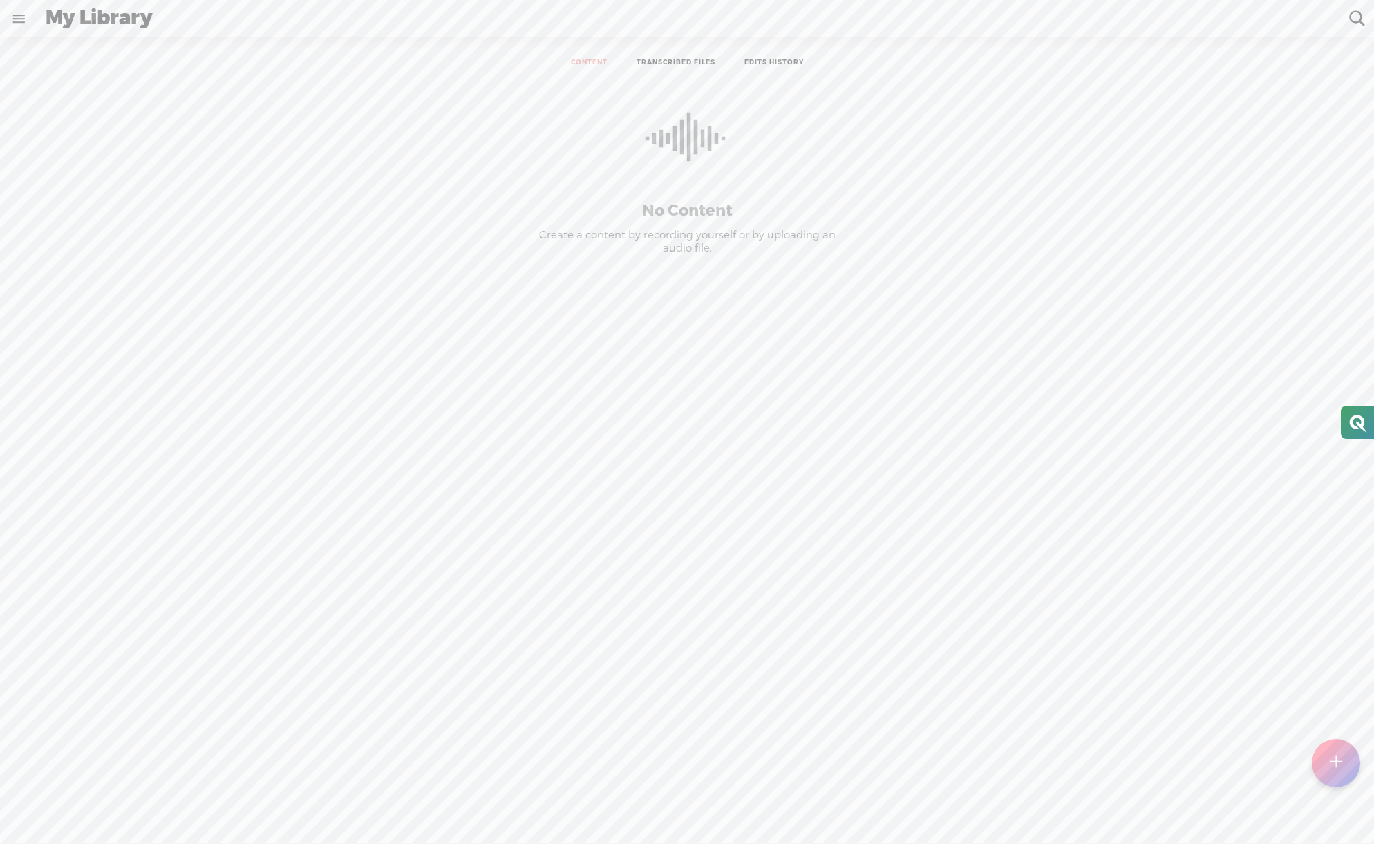
scroll to position [1, 0]
click at [698, 64] on link "TRANSCRIBED FILES" at bounding box center [676, 62] width 79 height 10
click at [786, 62] on link "EDITS HISTORY" at bounding box center [774, 63] width 59 height 10
click at [24, 21] on link at bounding box center [19, 19] width 36 height 36
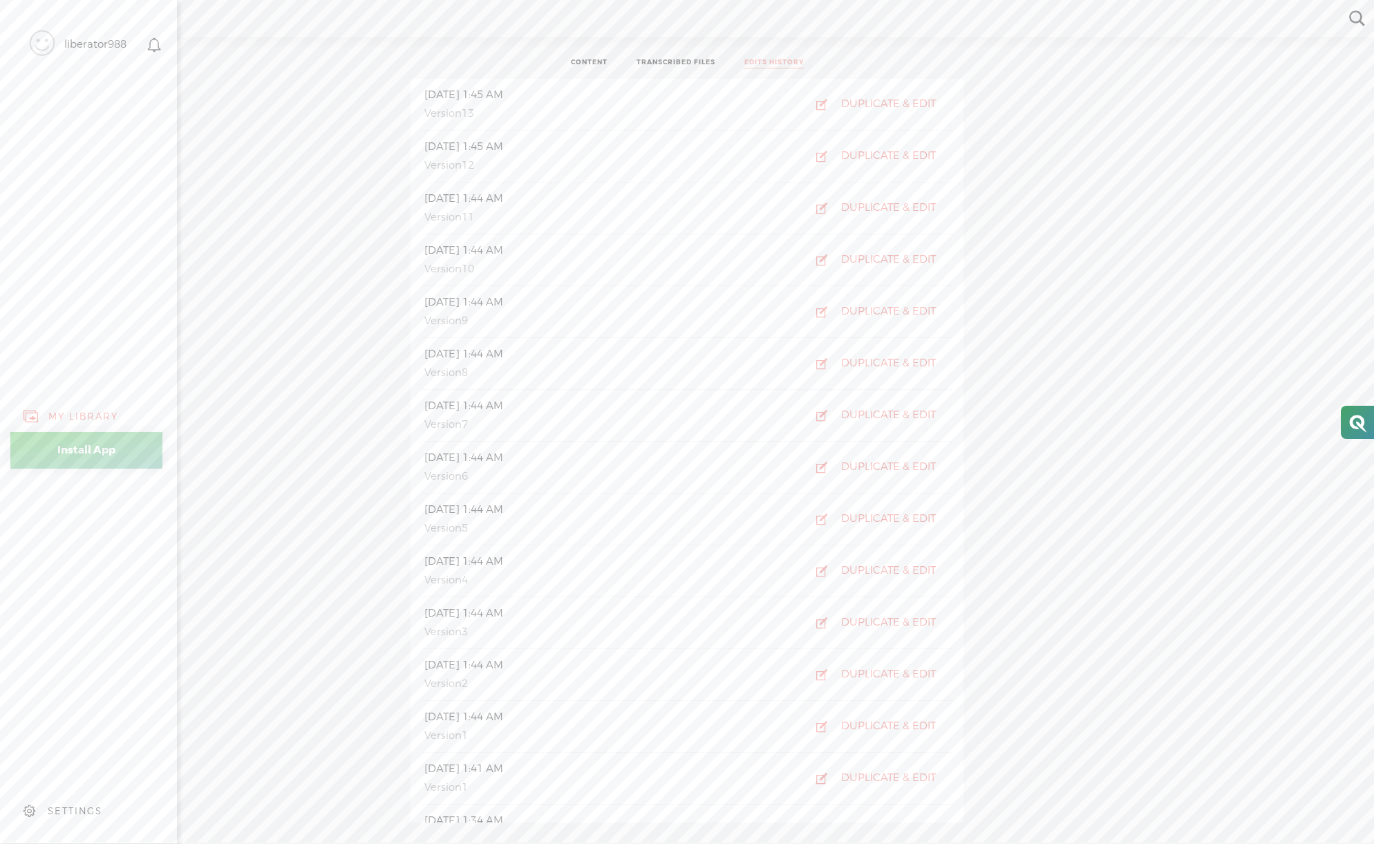
click at [77, 809] on div "SETTINGS" at bounding box center [75, 811] width 55 height 12
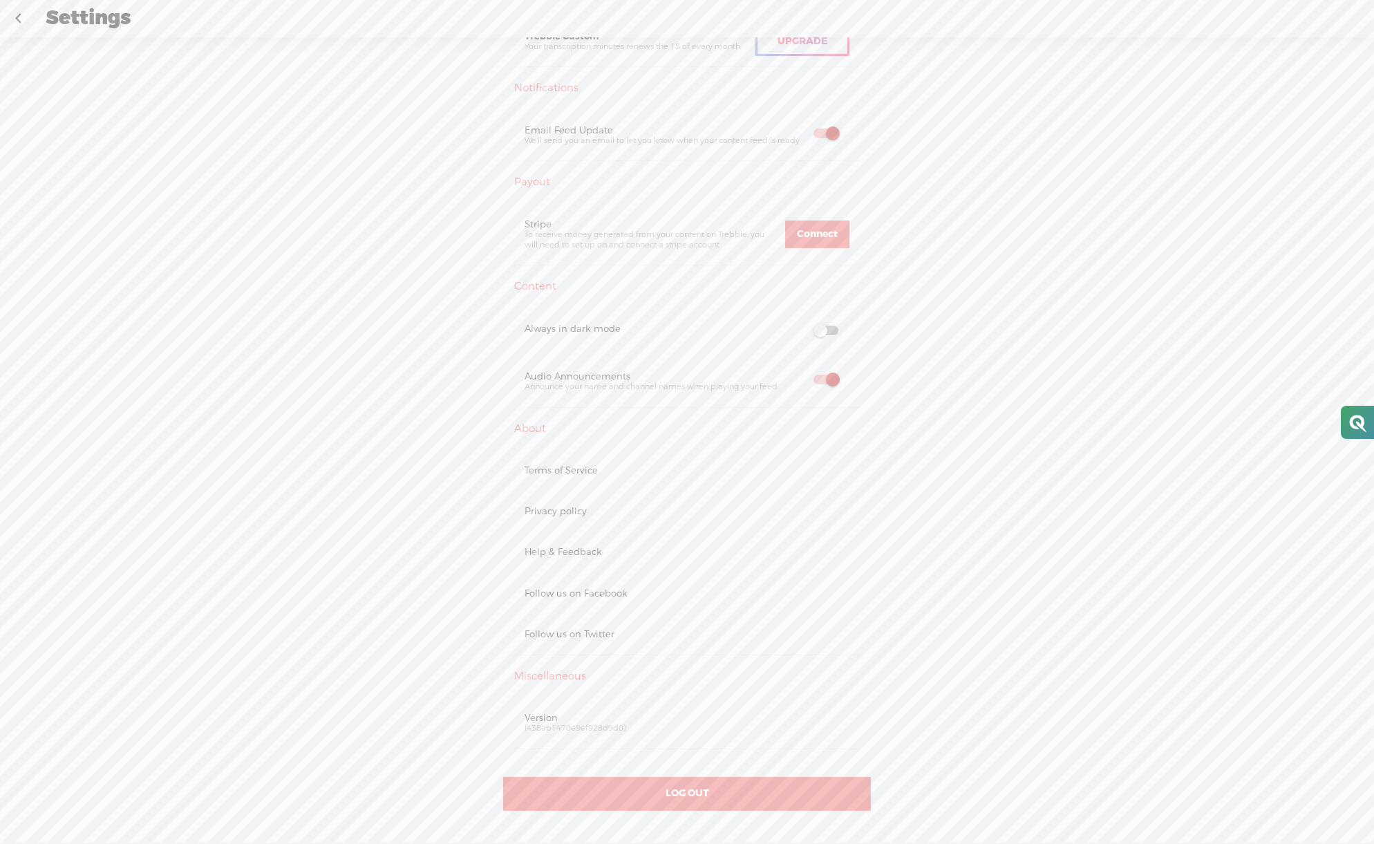
scroll to position [431, 0]
click at [694, 796] on span "LOG OUT" at bounding box center [688, 793] width 44 height 12
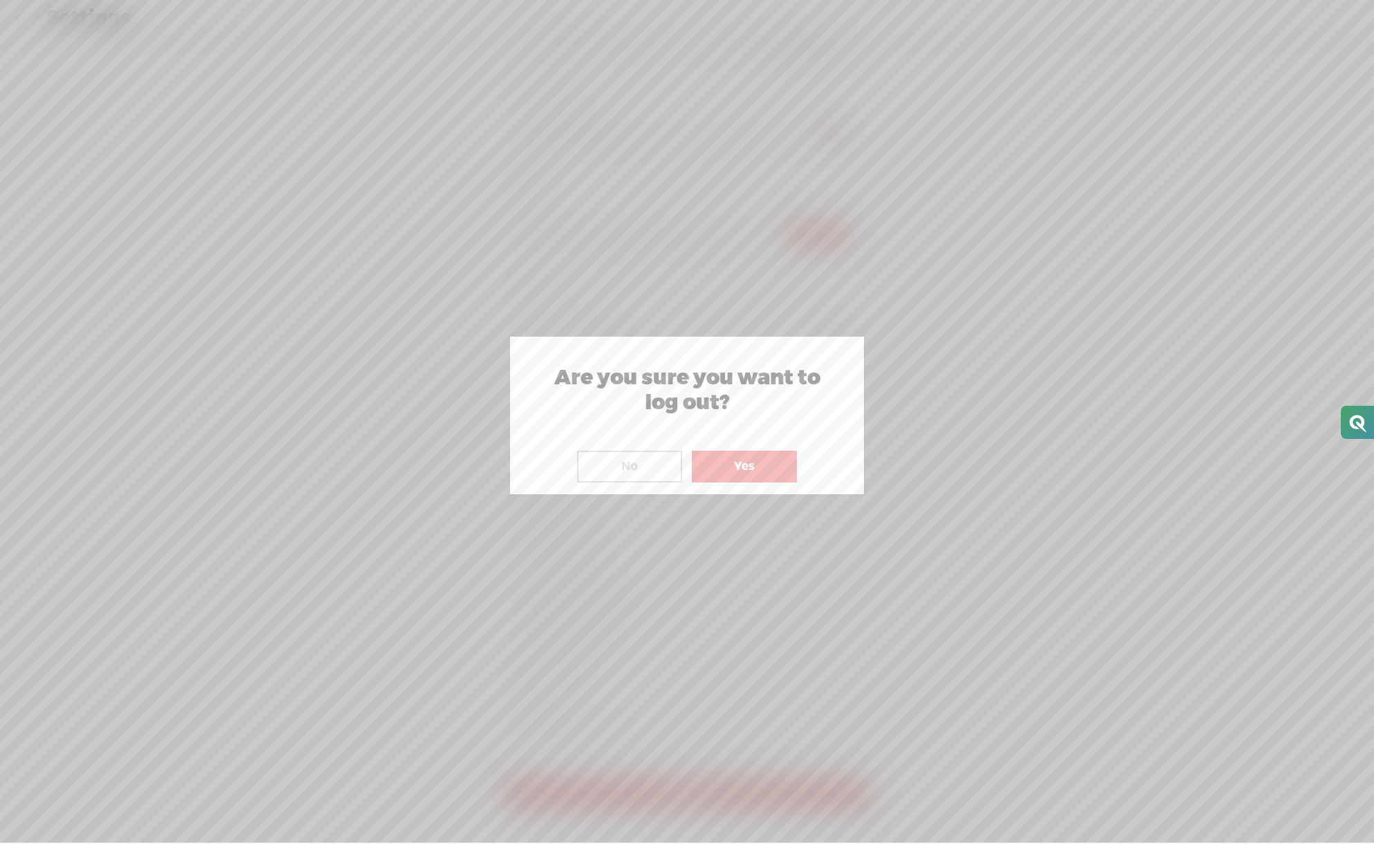
click at [729, 479] on button "Yes" at bounding box center [744, 467] width 105 height 32
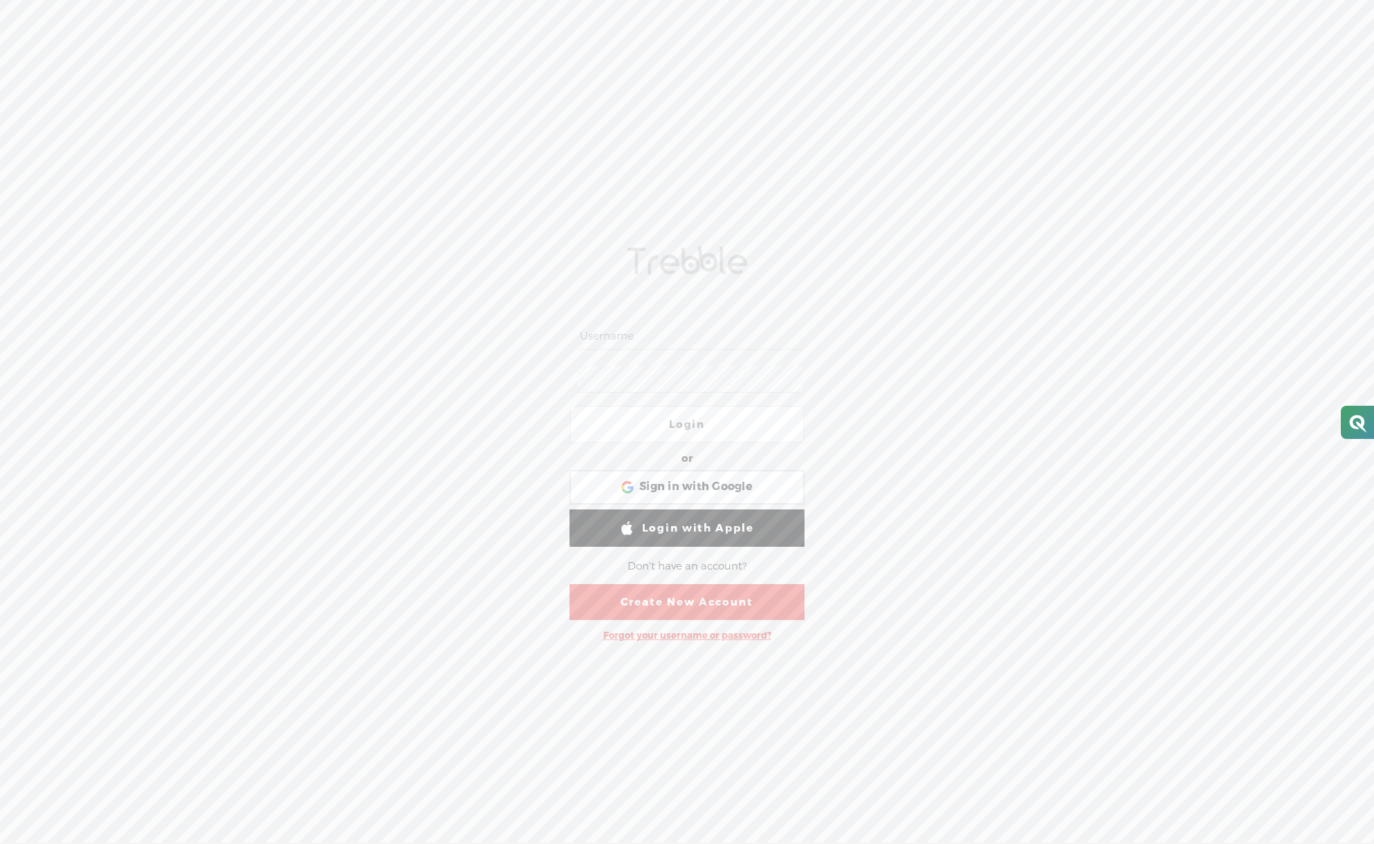
type input "liberator988"
click at [700, 427] on link "Login" at bounding box center [687, 424] width 235 height 37
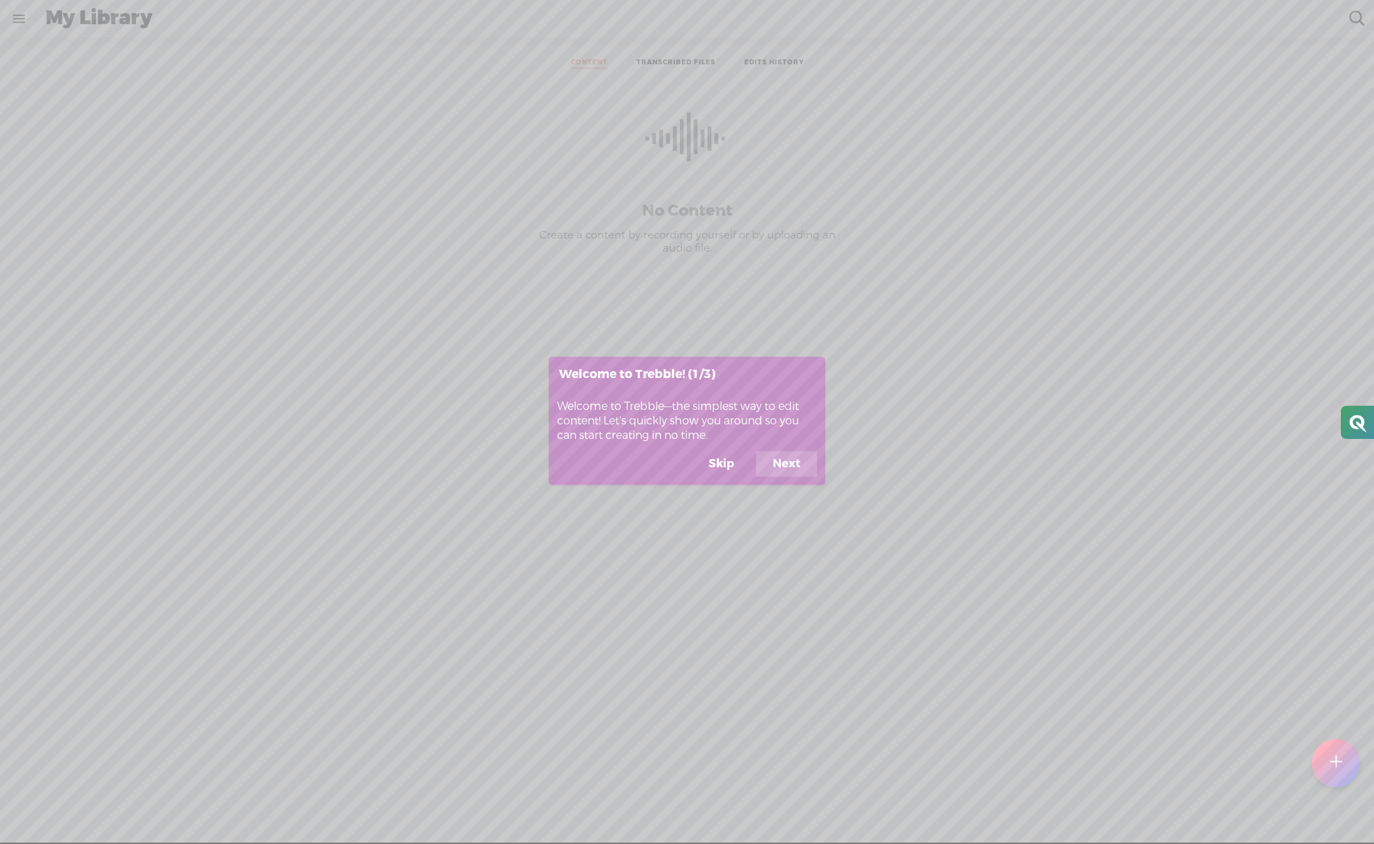
click at [714, 470] on button "Skip" at bounding box center [721, 464] width 59 height 26
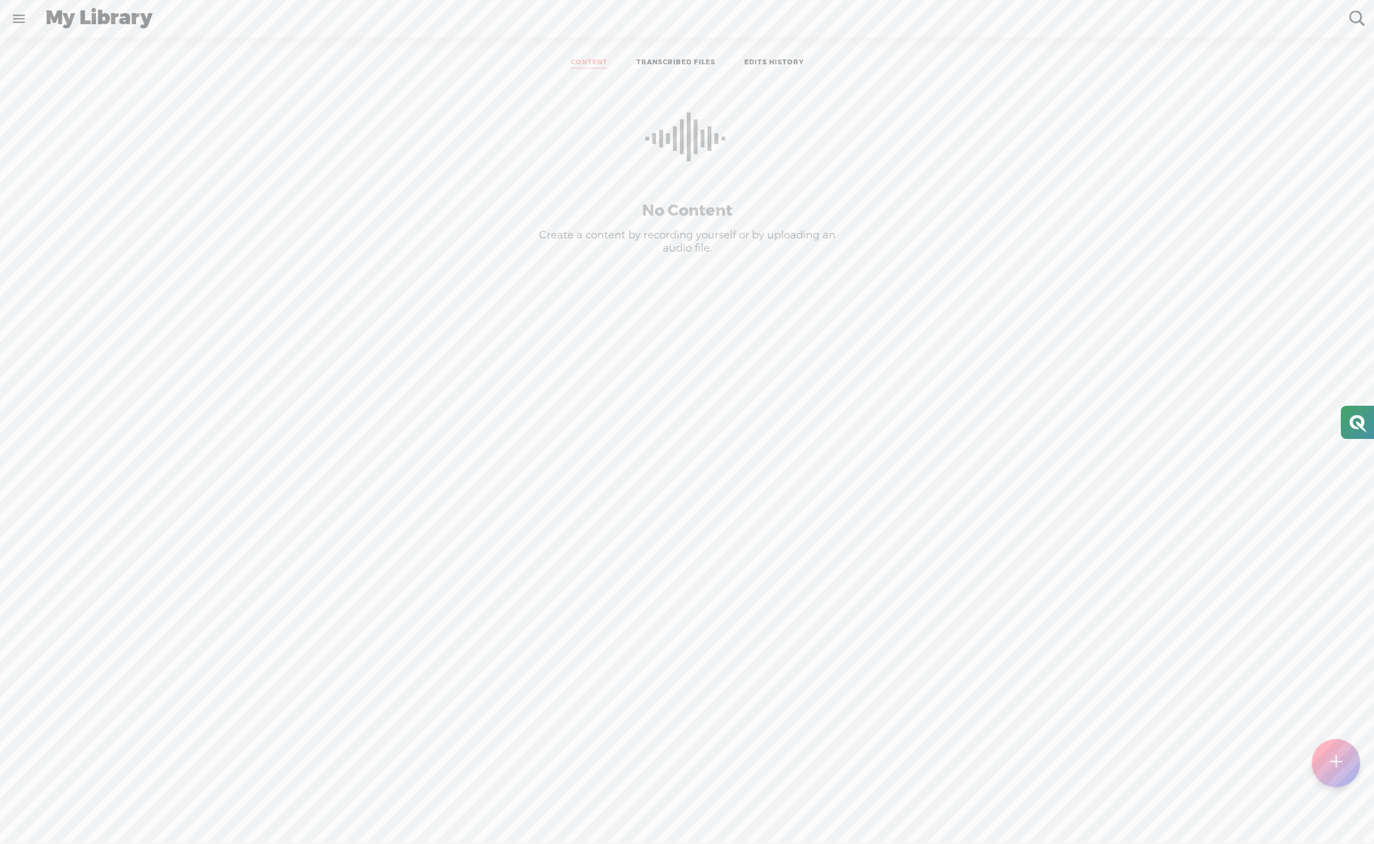
click at [662, 78] on ul "CONTENT TRANSCRIBED FILES EDITS HISTORY" at bounding box center [687, 63] width 366 height 31
click at [664, 68] on link "TRANSCRIBED FILES" at bounding box center [676, 63] width 79 height 10
click at [774, 62] on link "EDITS HISTORY" at bounding box center [774, 63] width 59 height 10
